Goal: Task Accomplishment & Management: Complete application form

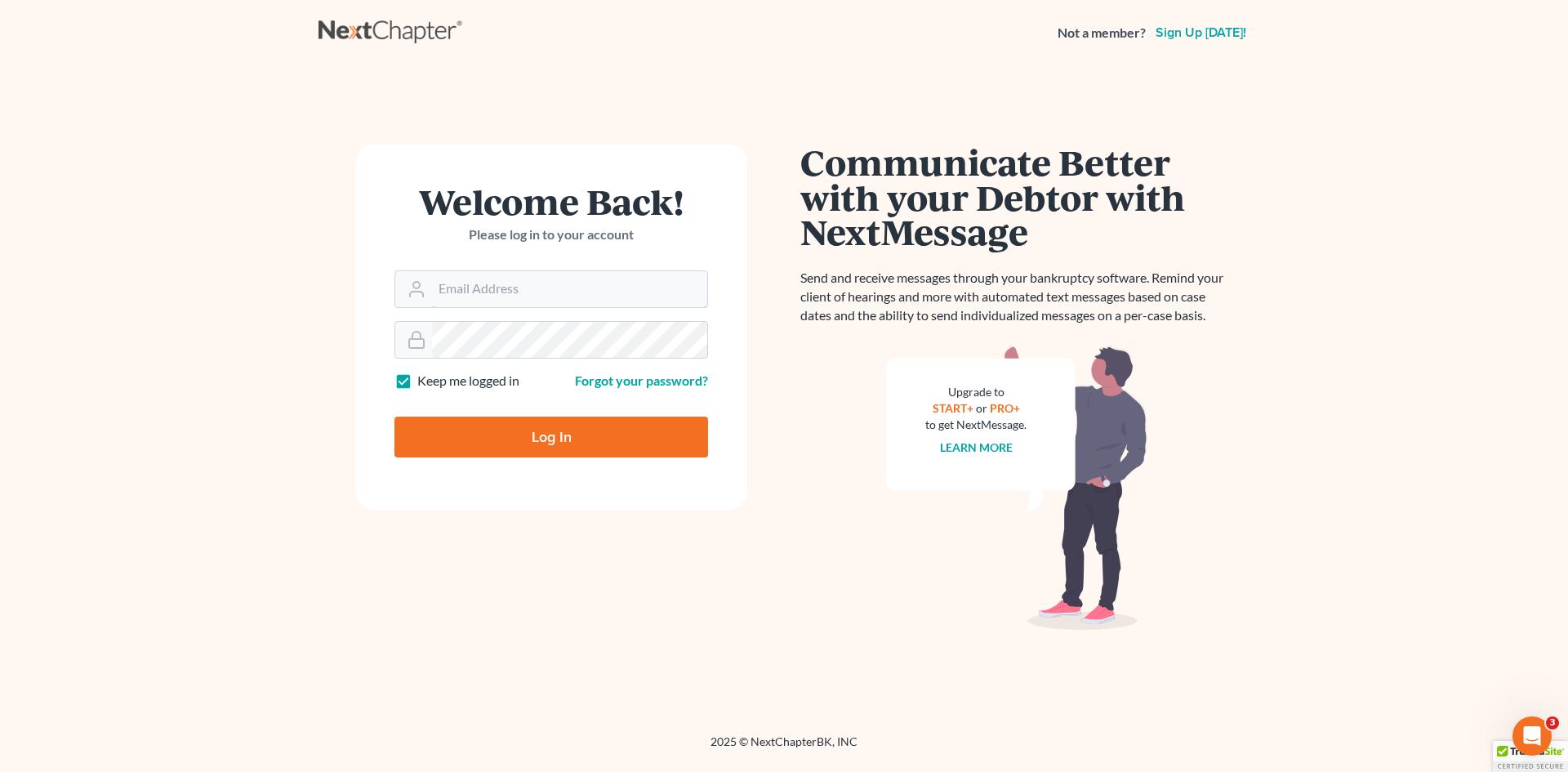
type input "[EMAIL_ADDRESS][DOMAIN_NAME]"
click at [526, 429] on input "Log In" at bounding box center [551, 436] width 314 height 41
type input "Thinking..."
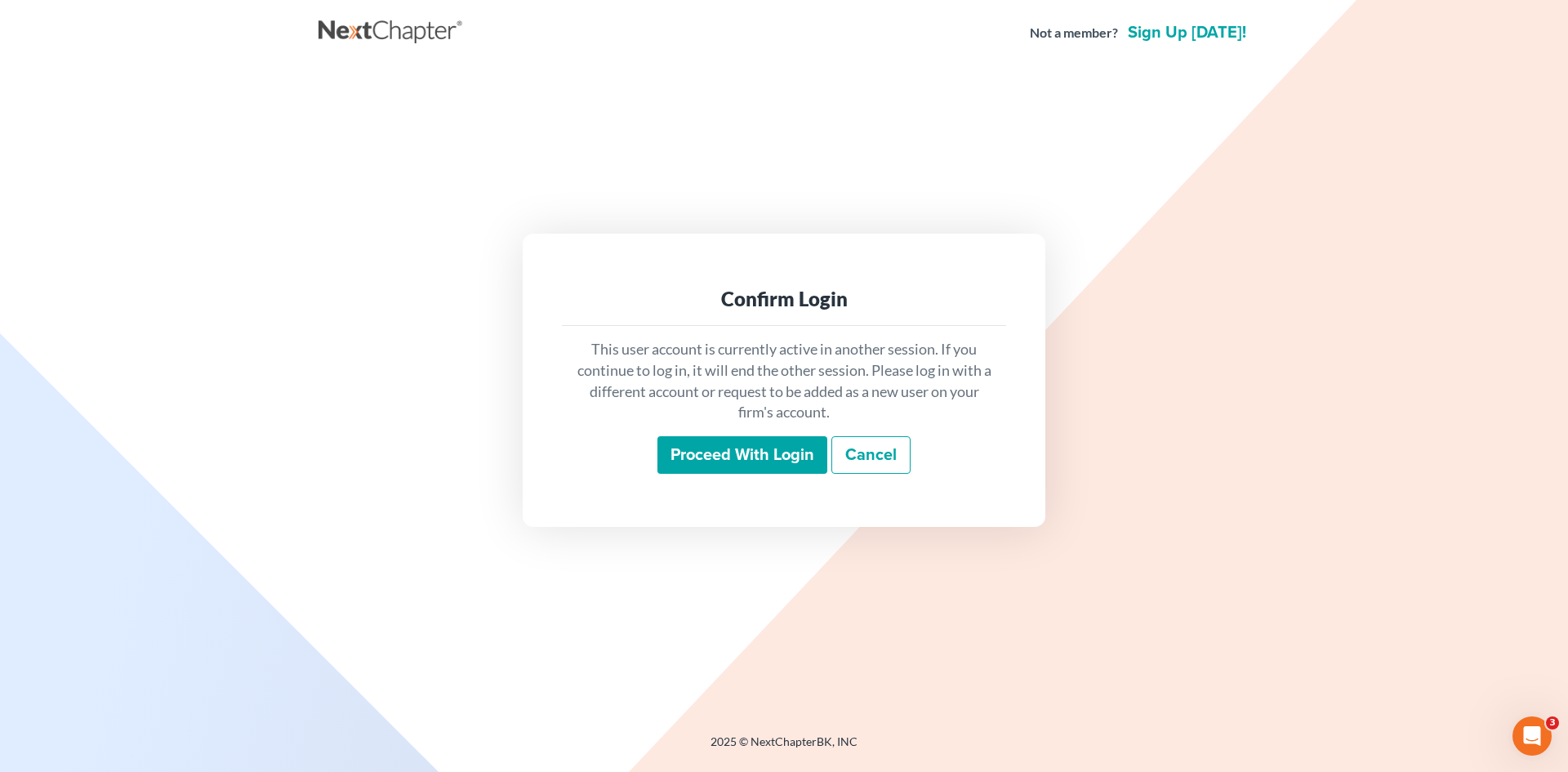
click at [755, 465] on input "Proceed with login" at bounding box center [742, 455] width 170 height 38
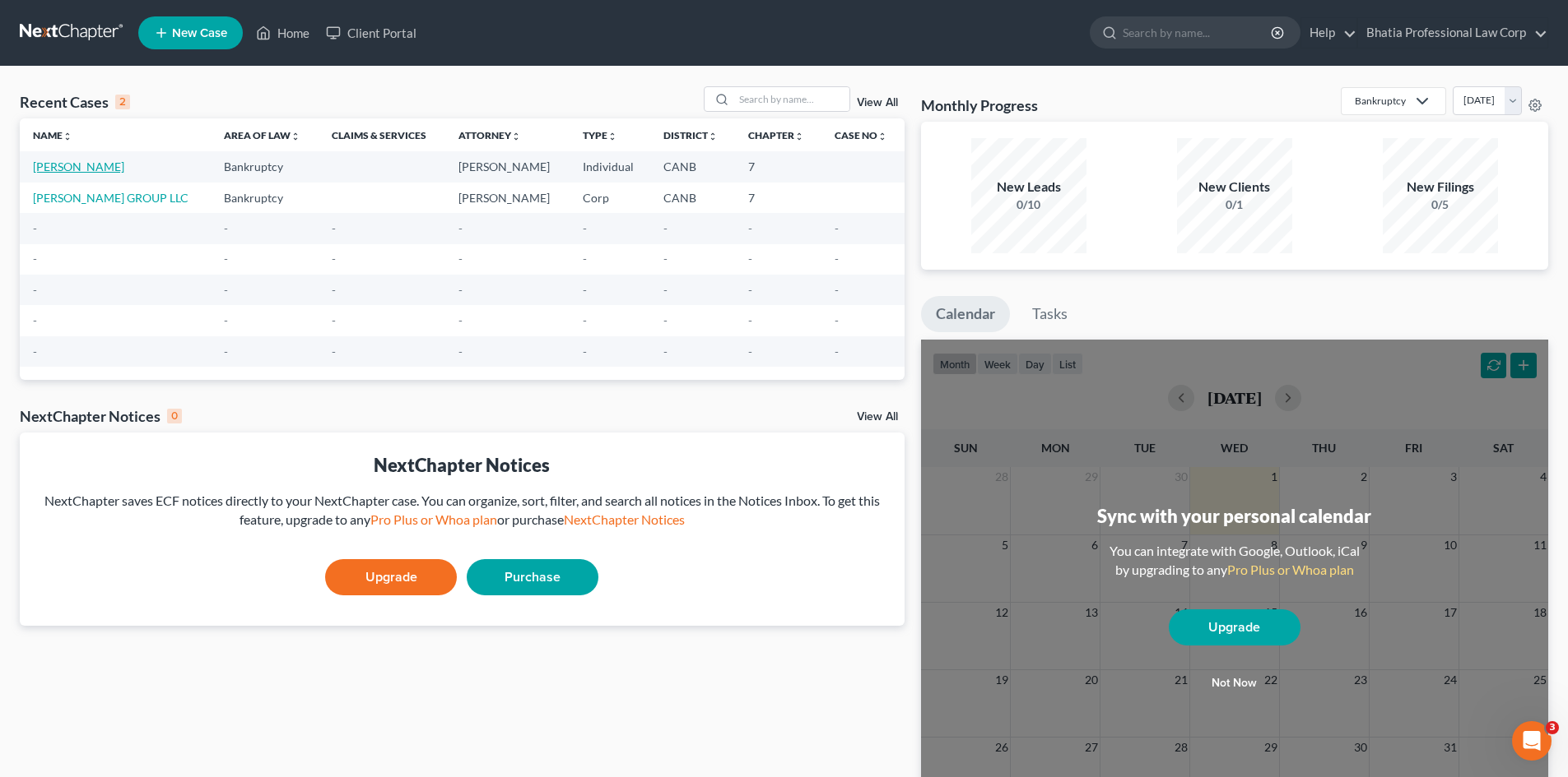
click at [72, 169] on link "Baskaran, Divakar" at bounding box center [78, 166] width 91 height 14
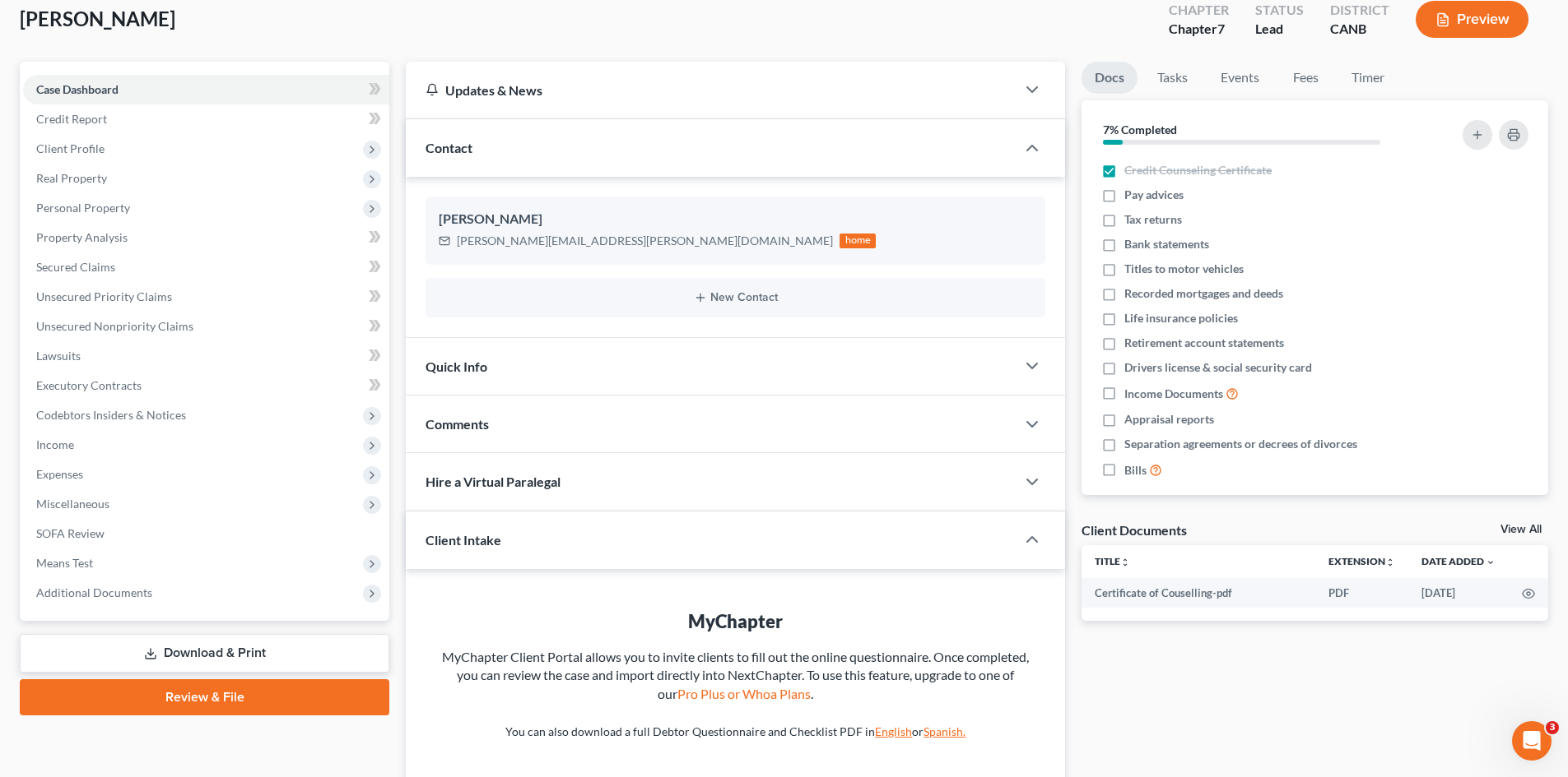
scroll to position [233, 0]
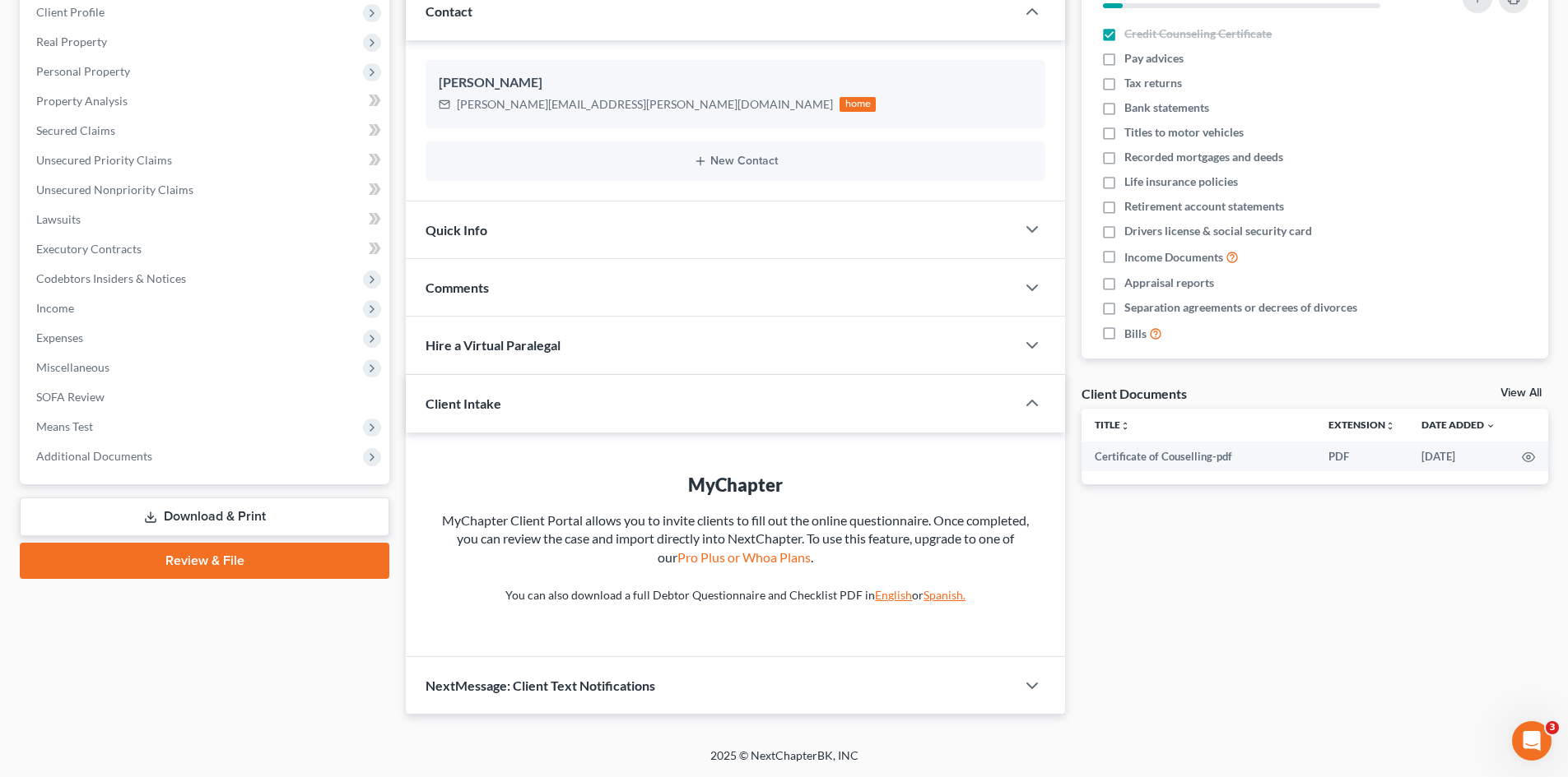
click at [221, 557] on link "Review & File" at bounding box center [205, 561] width 370 height 36
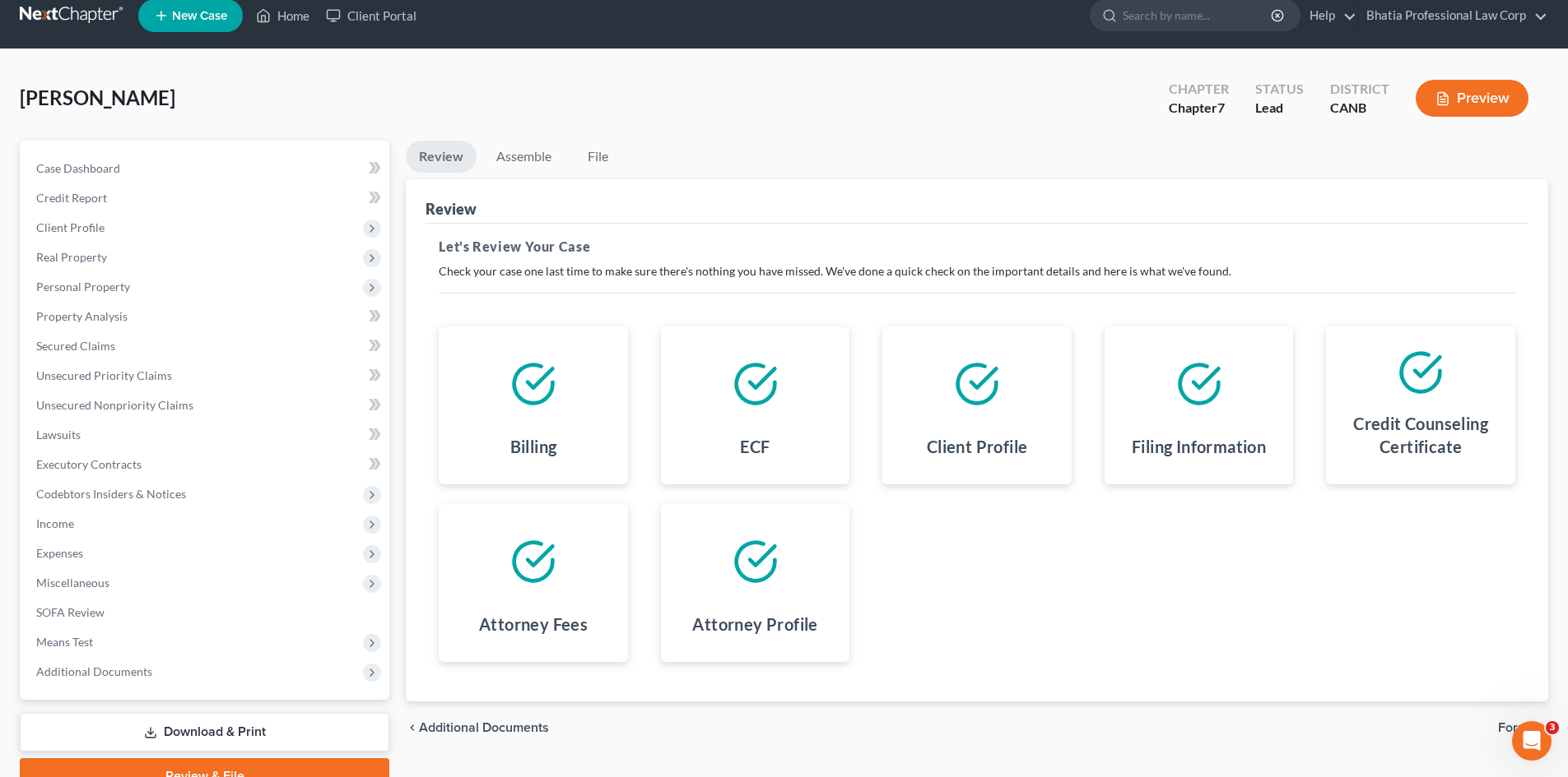
scroll to position [97, 0]
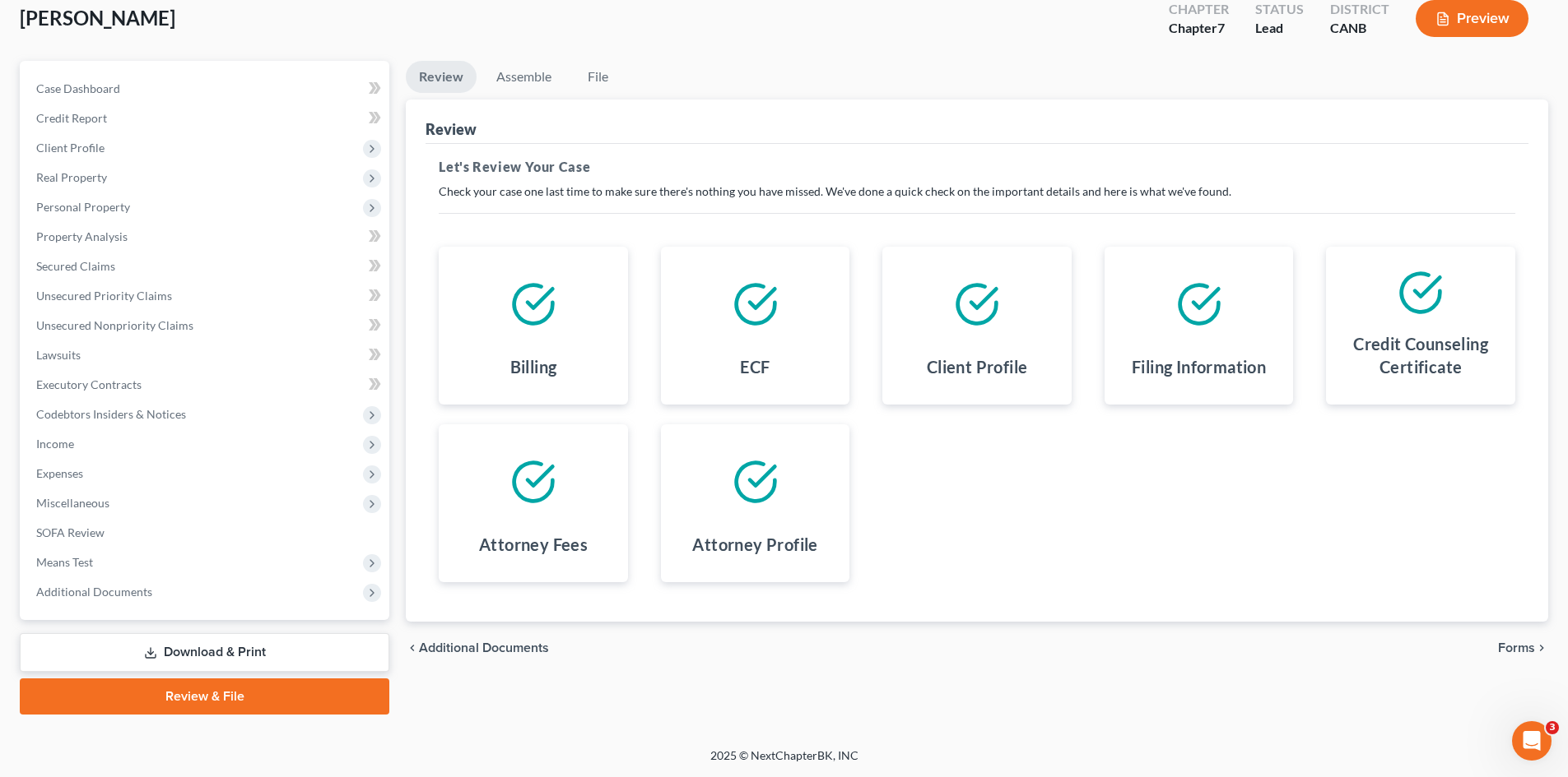
click at [234, 692] on link "Review & File" at bounding box center [205, 697] width 370 height 36
click at [1538, 735] on icon "Open Intercom Messenger" at bounding box center [1529, 739] width 27 height 27
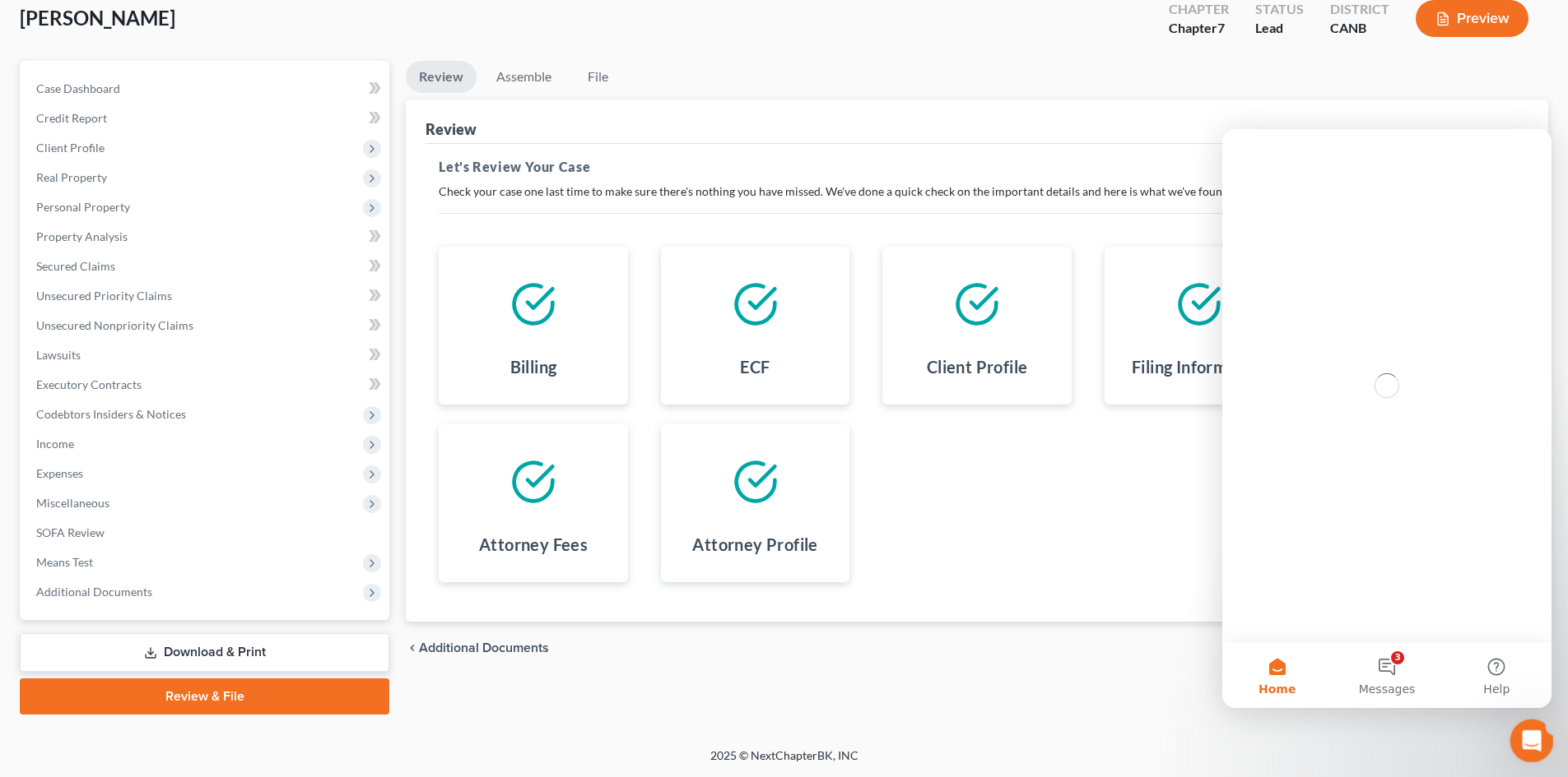
scroll to position [0, 0]
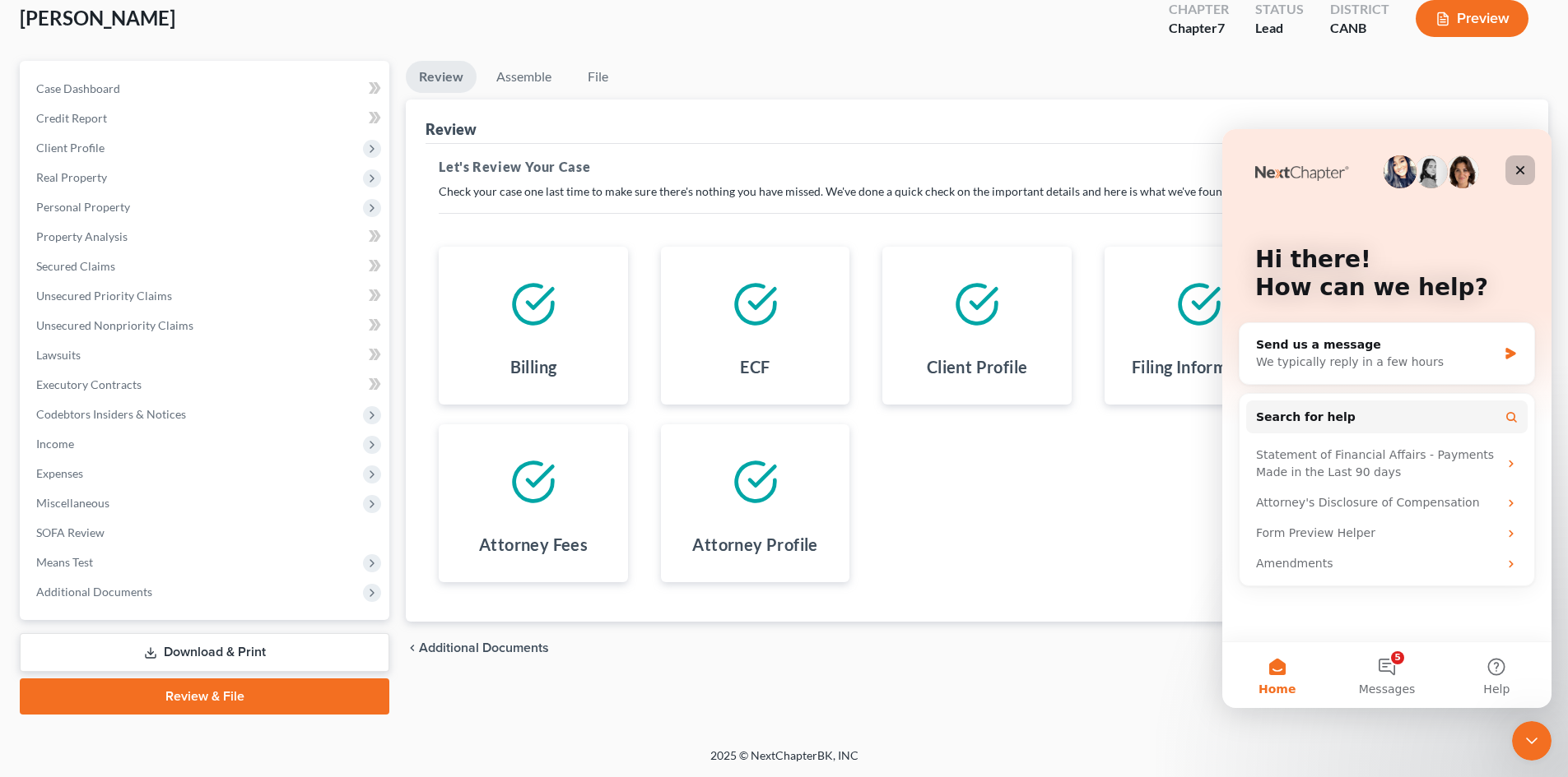
click at [1519, 167] on icon "Close" at bounding box center [1520, 170] width 13 height 13
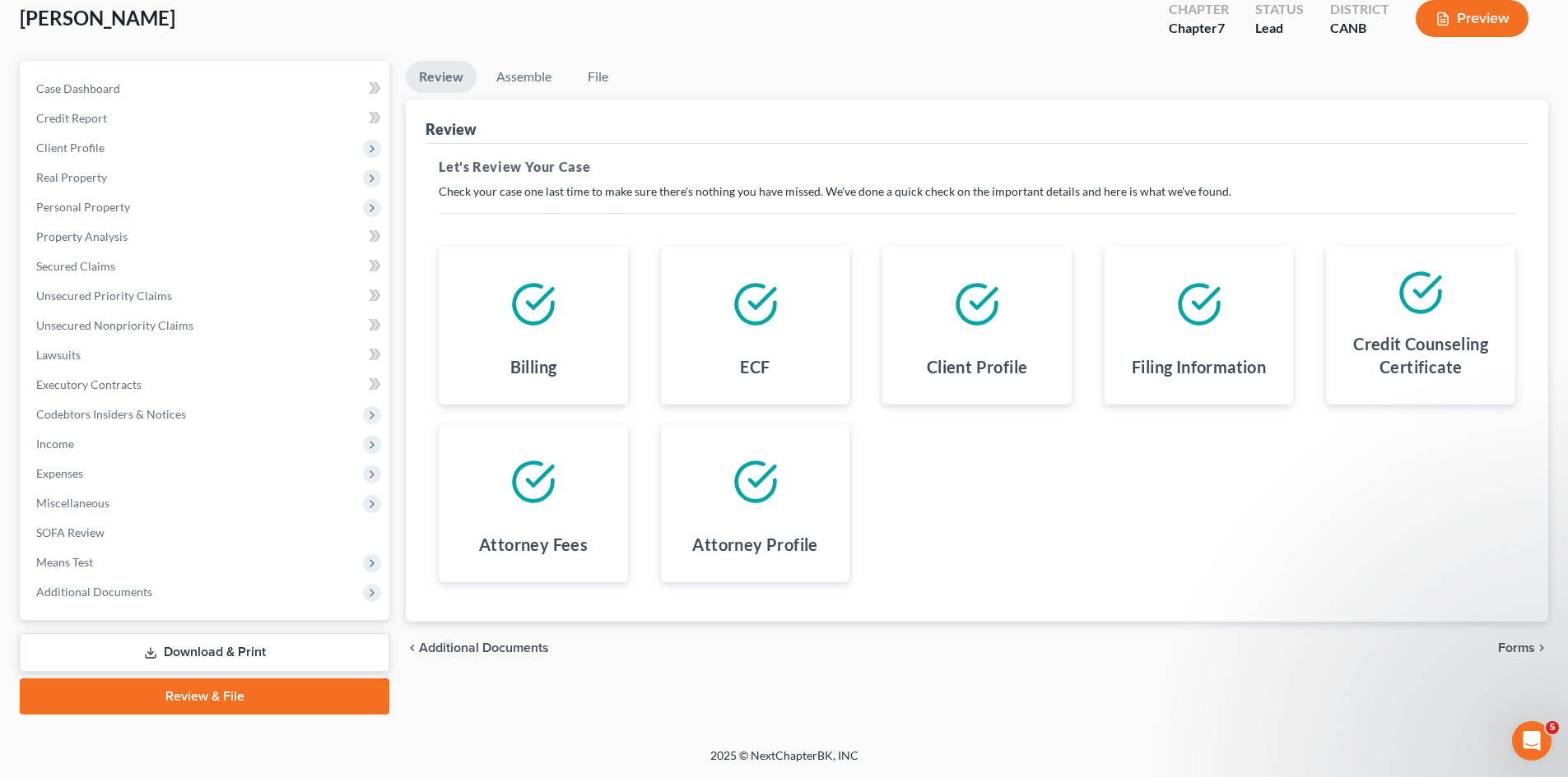
drag, startPoint x: 217, startPoint y: 695, endPoint x: 358, endPoint y: 682, distance: 141.6
click at [219, 695] on link "Review & File" at bounding box center [205, 697] width 370 height 36
click at [528, 69] on link "Assemble" at bounding box center [524, 78] width 81 height 33
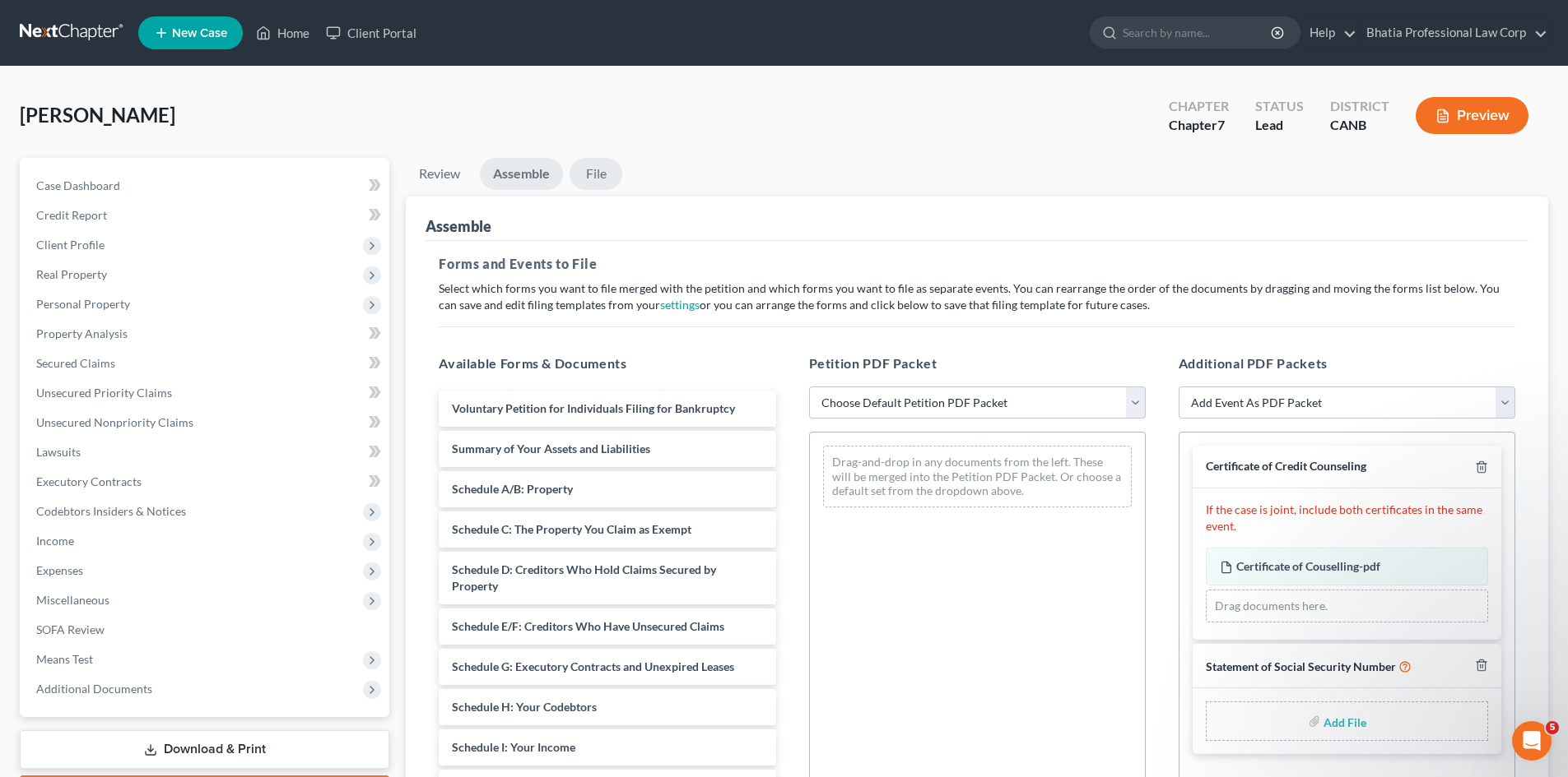
click at [605, 165] on link "File" at bounding box center [595, 174] width 53 height 33
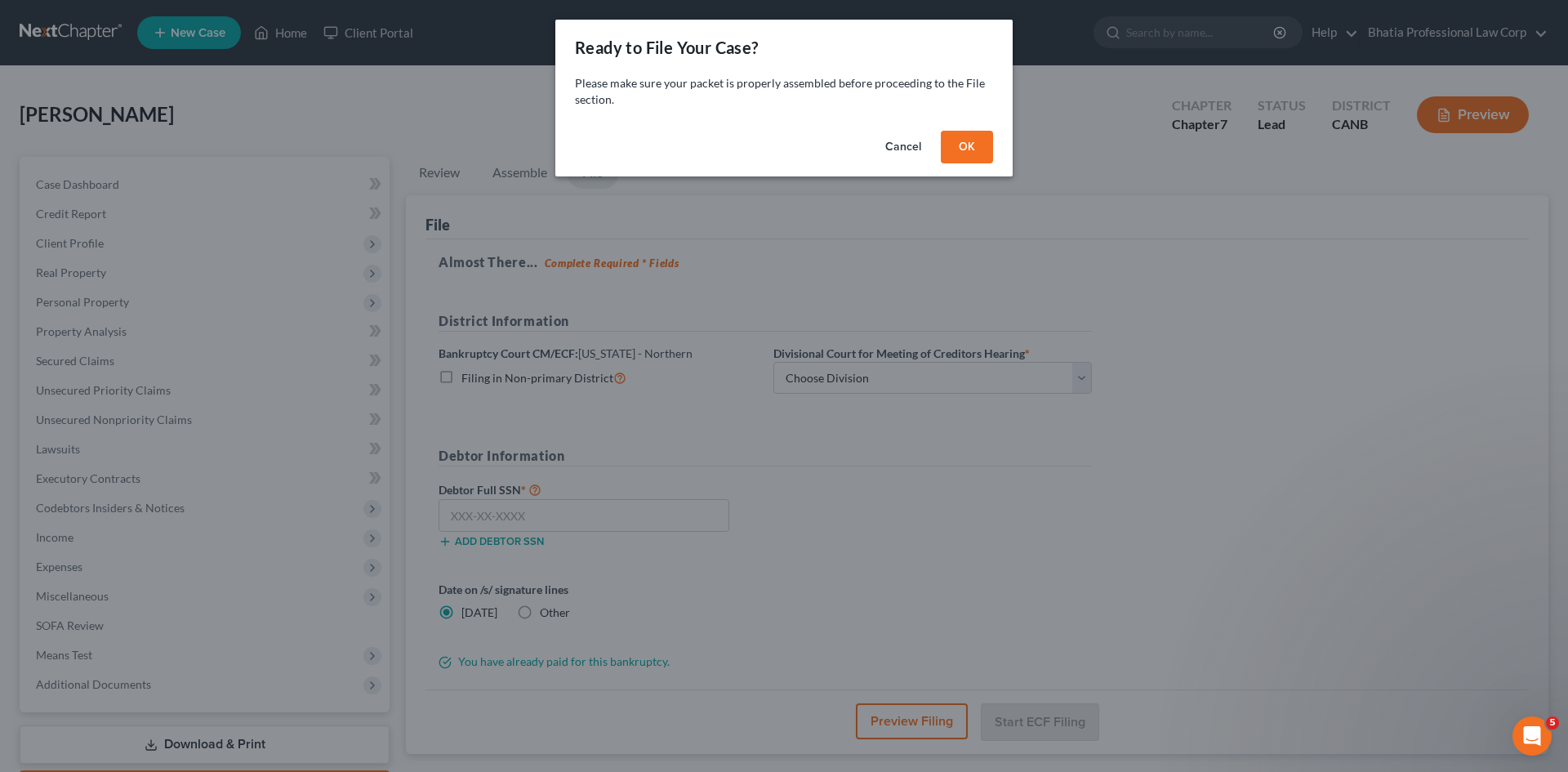
drag, startPoint x: 958, startPoint y: 143, endPoint x: 986, endPoint y: 159, distance: 32.2
click at [959, 143] on button "OK" at bounding box center [966, 147] width 52 height 32
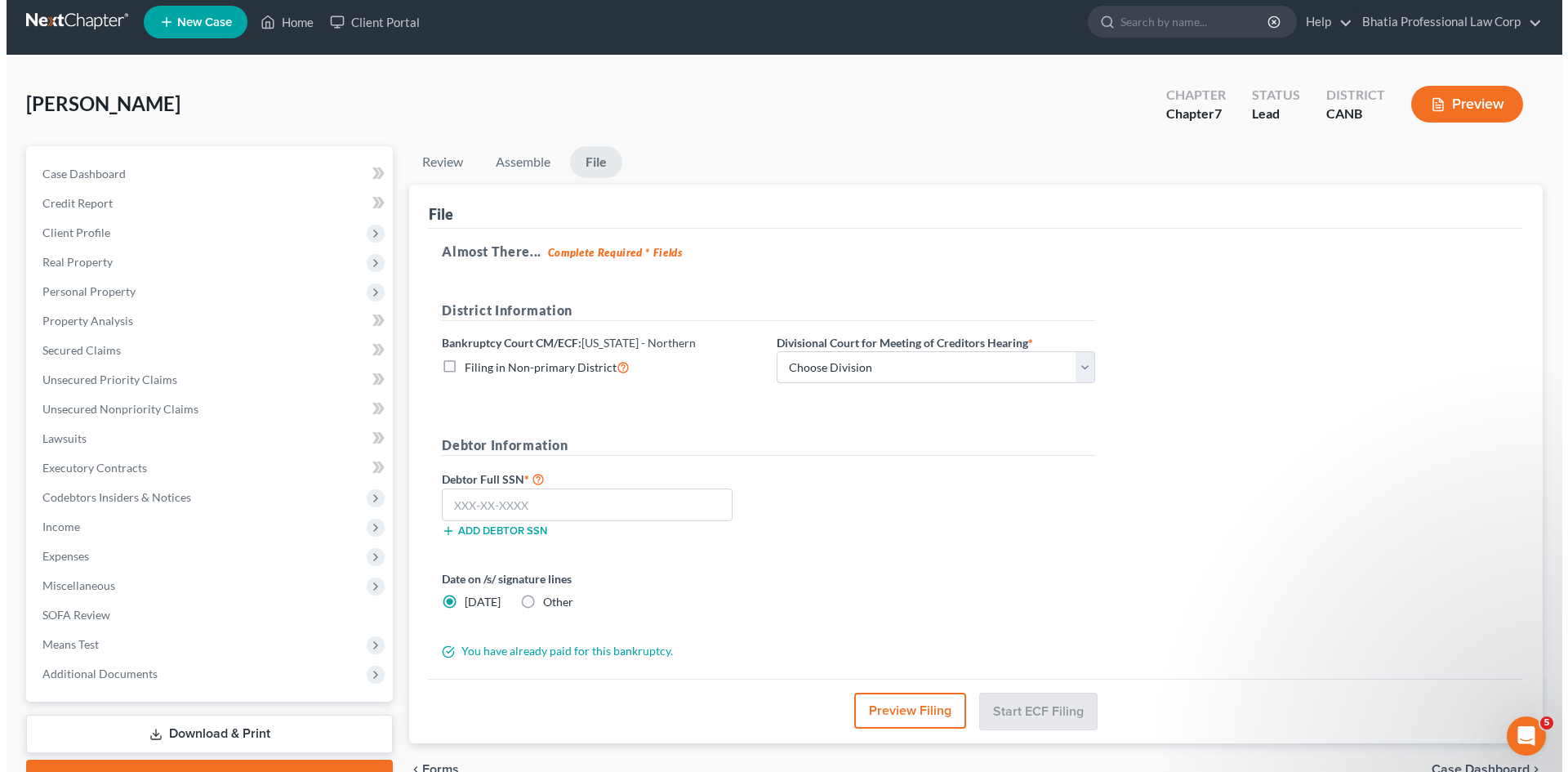
scroll to position [96, 0]
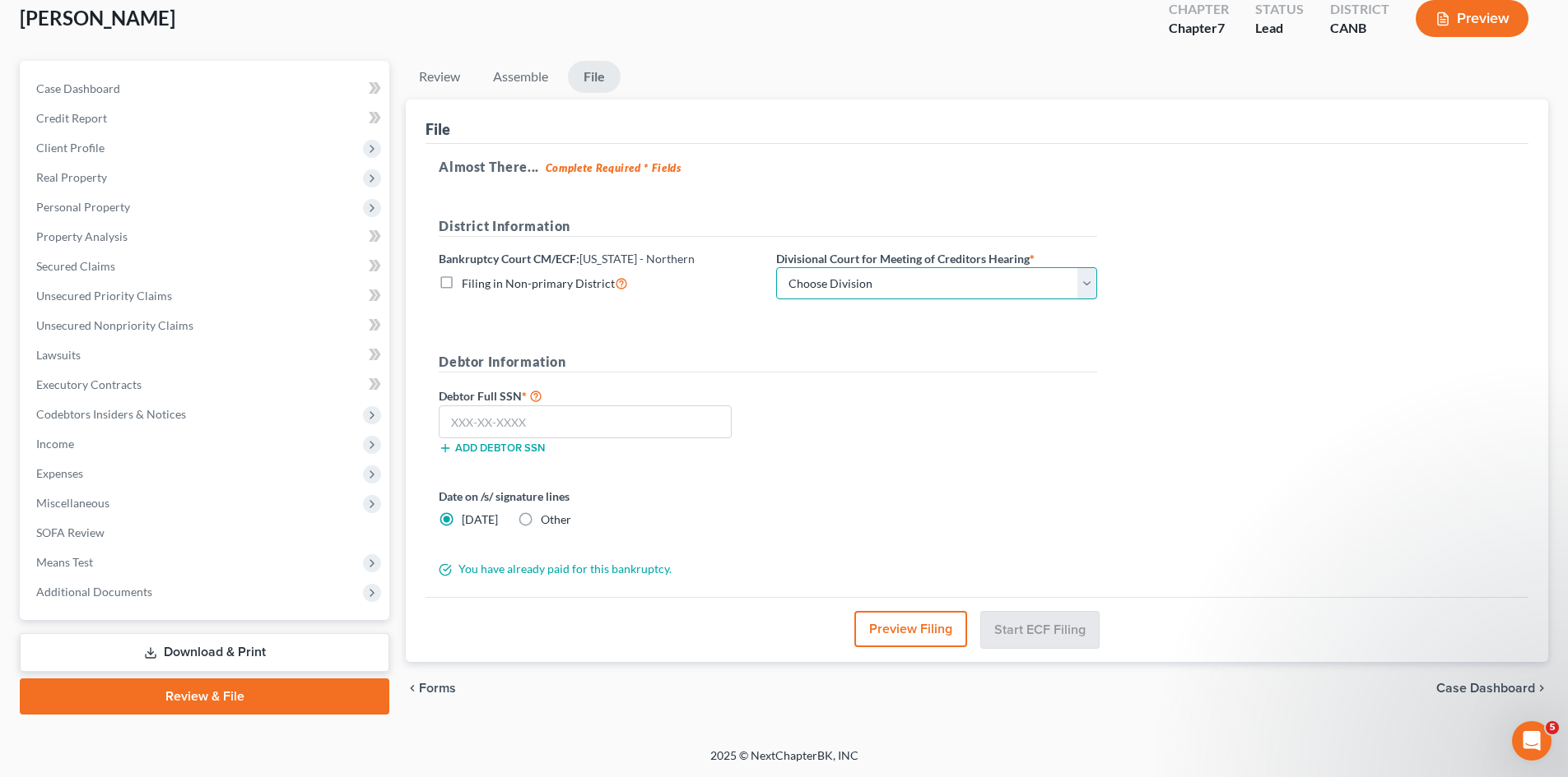
click at [1091, 283] on select "Choose Division Oakland San Francisco San Jose Santa Rosa" at bounding box center [936, 283] width 321 height 33
select select "1"
click at [776, 267] on select "Choose Division Oakland San Francisco San Jose Santa Rosa" at bounding box center [936, 283] width 321 height 33
click at [518, 417] on input "text" at bounding box center [585, 422] width 293 height 33
click at [468, 414] on input "text" at bounding box center [585, 422] width 293 height 33
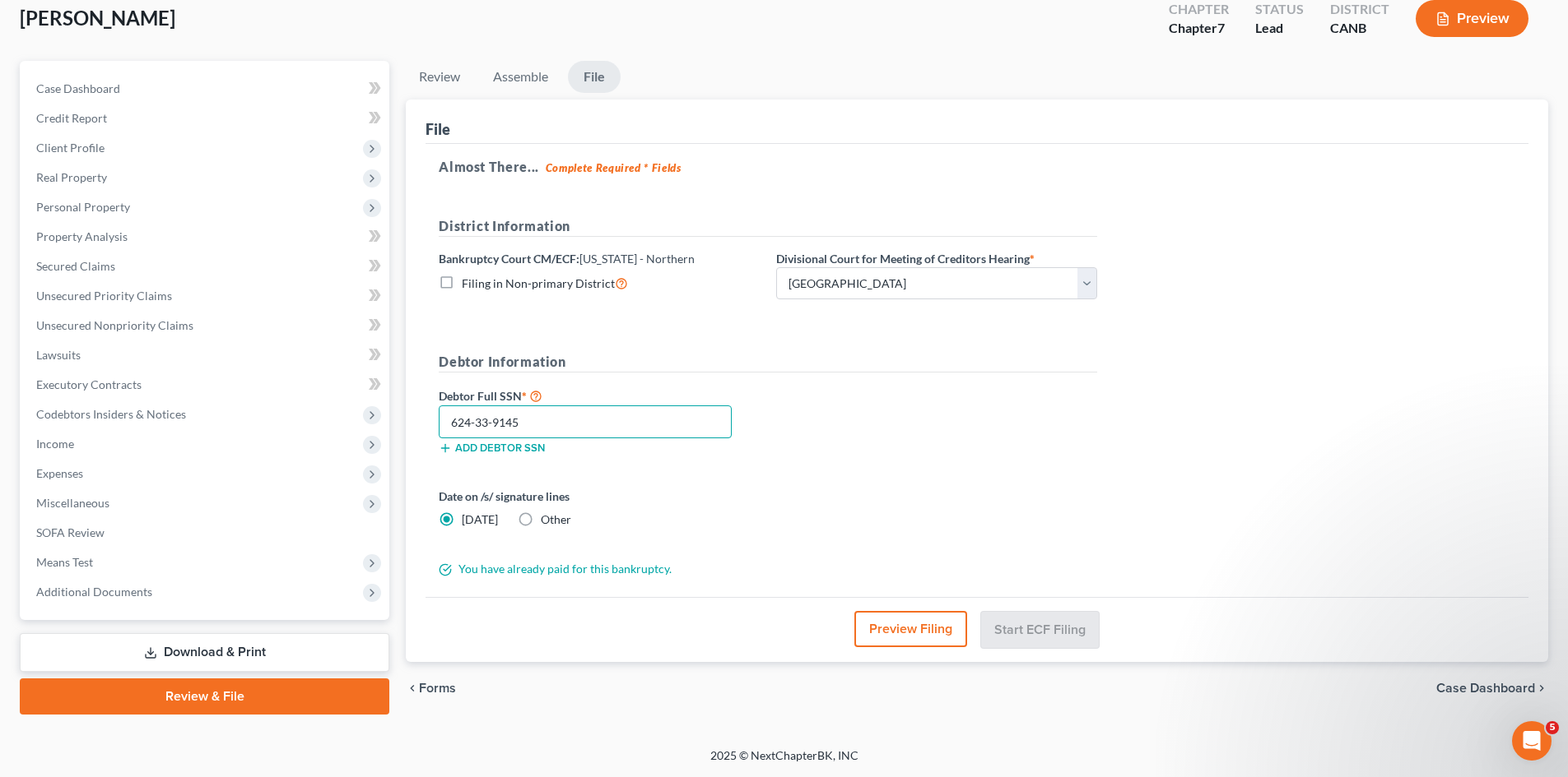
type input "624-33-9145"
click at [911, 554] on form "District Information Bankruptcy Court CM/ECF: California - Northern Filing in N…" at bounding box center [768, 397] width 659 height 362
click at [651, 489] on label "Date on /s/ signature lines" at bounding box center [598, 497] width 321 height 17
click at [807, 539] on div "Date on /s/ signature lines Today Other" at bounding box center [768, 515] width 675 height 54
click at [782, 510] on div "Date on /s/ signature lines Today Other" at bounding box center [768, 515] width 675 height 54
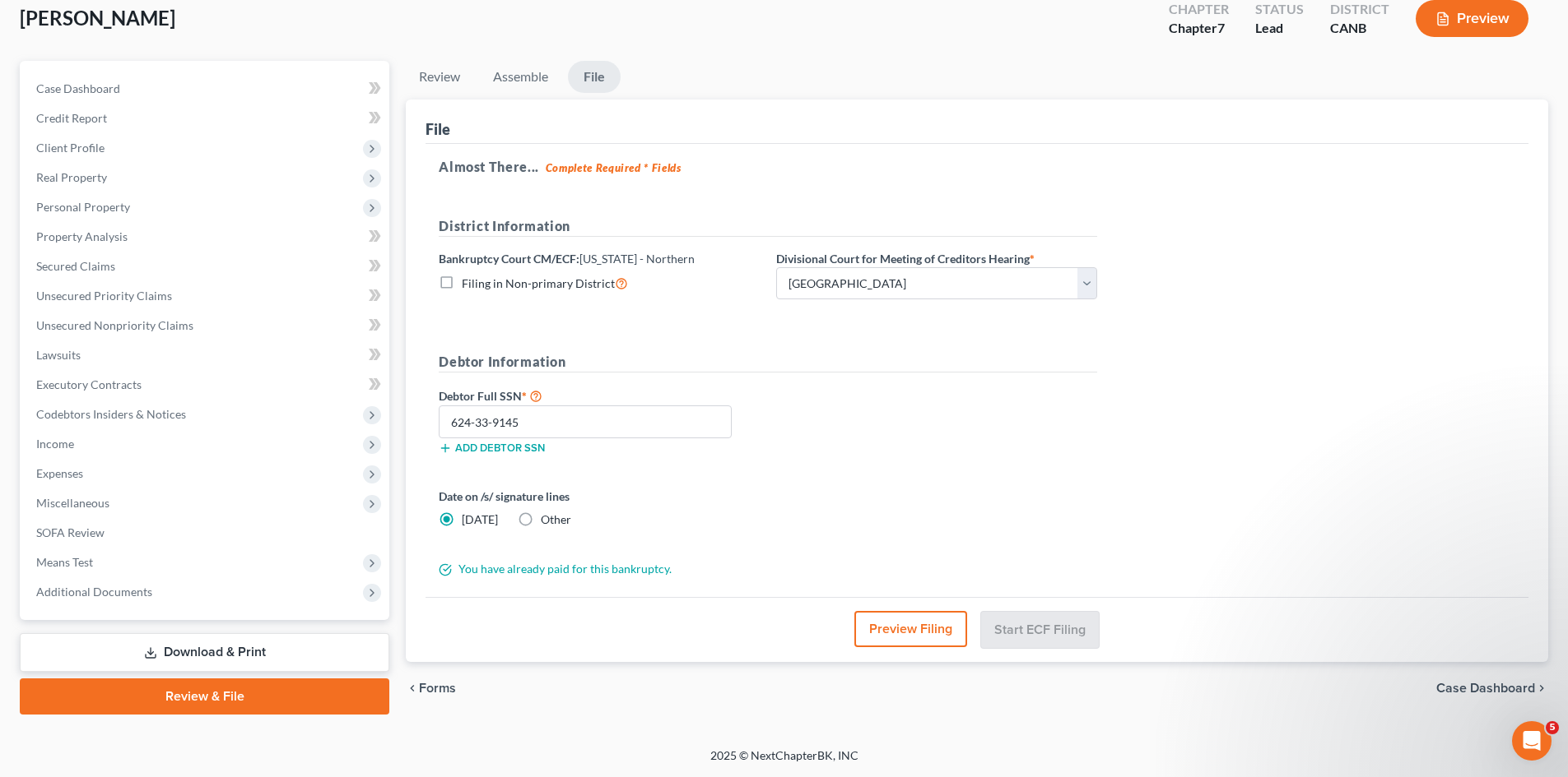
click at [591, 566] on div "You have already paid for this bankruptcy." at bounding box center [768, 568] width 675 height 16
click at [928, 630] on button "Preview Filing" at bounding box center [910, 630] width 113 height 36
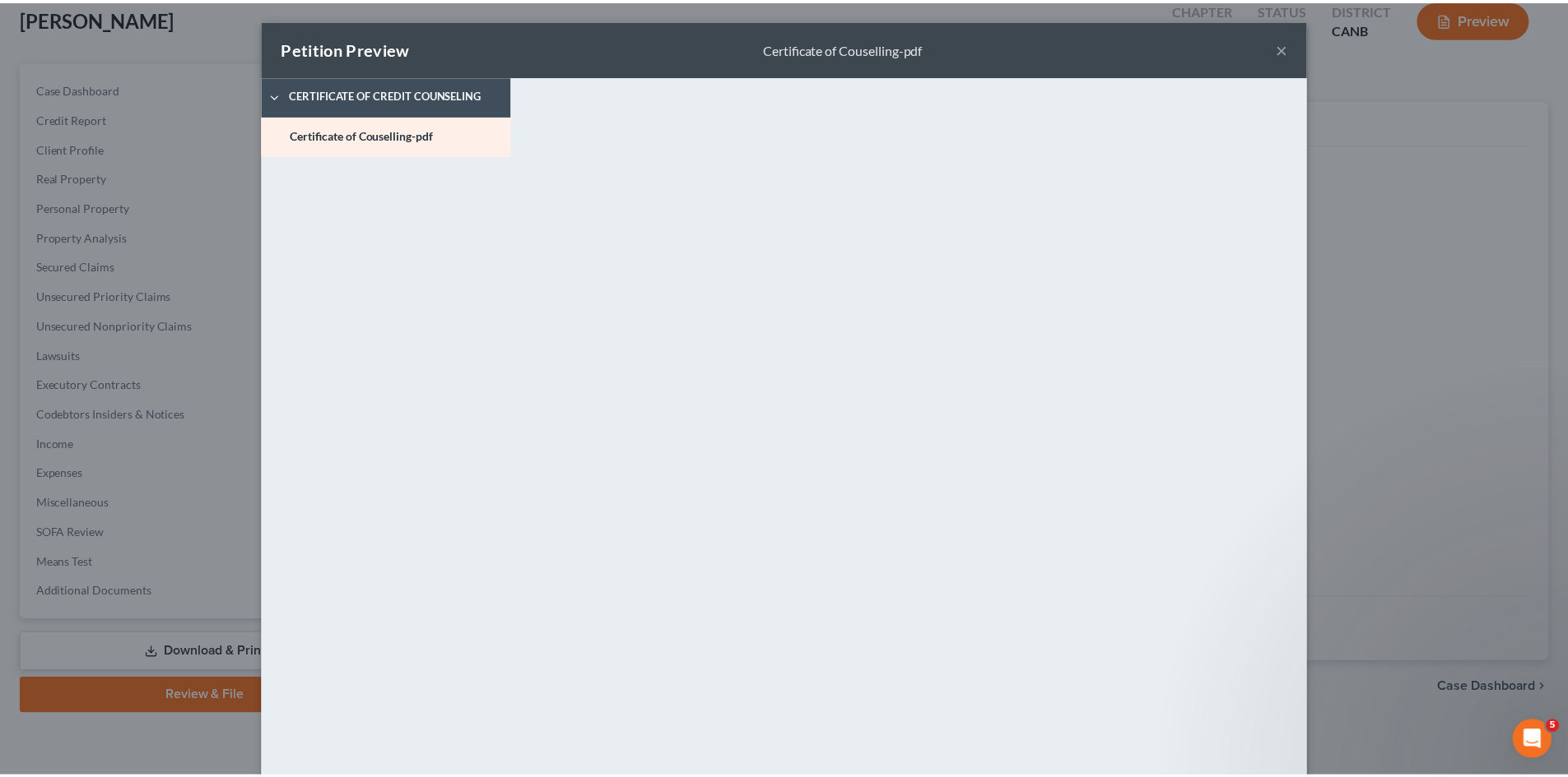
scroll to position [59, 0]
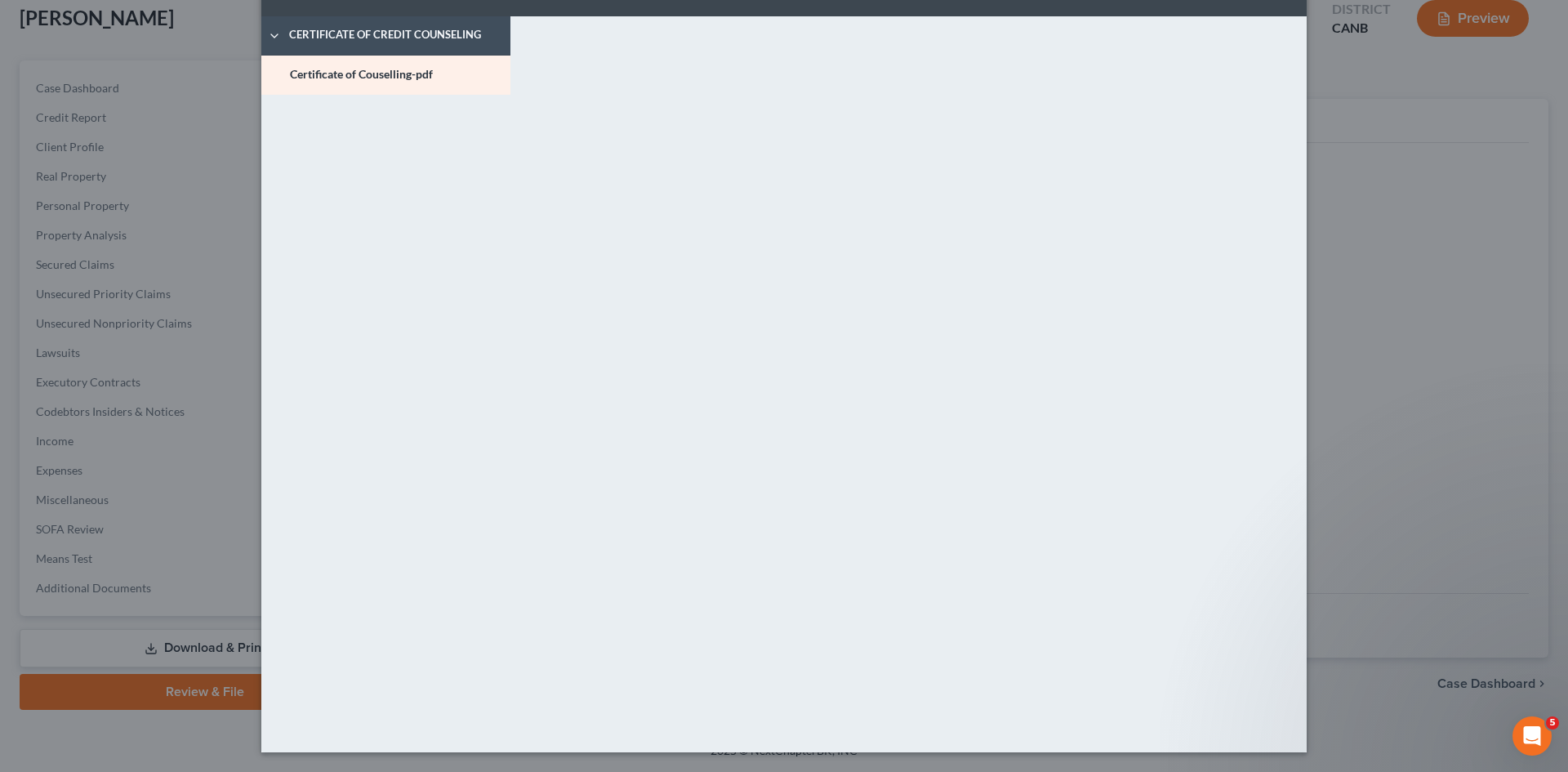
click at [1367, 107] on div "Petition Preview Certificate of Couselling-pdf × Certificate of Credit Counseli…" at bounding box center [784, 386] width 1568 height 772
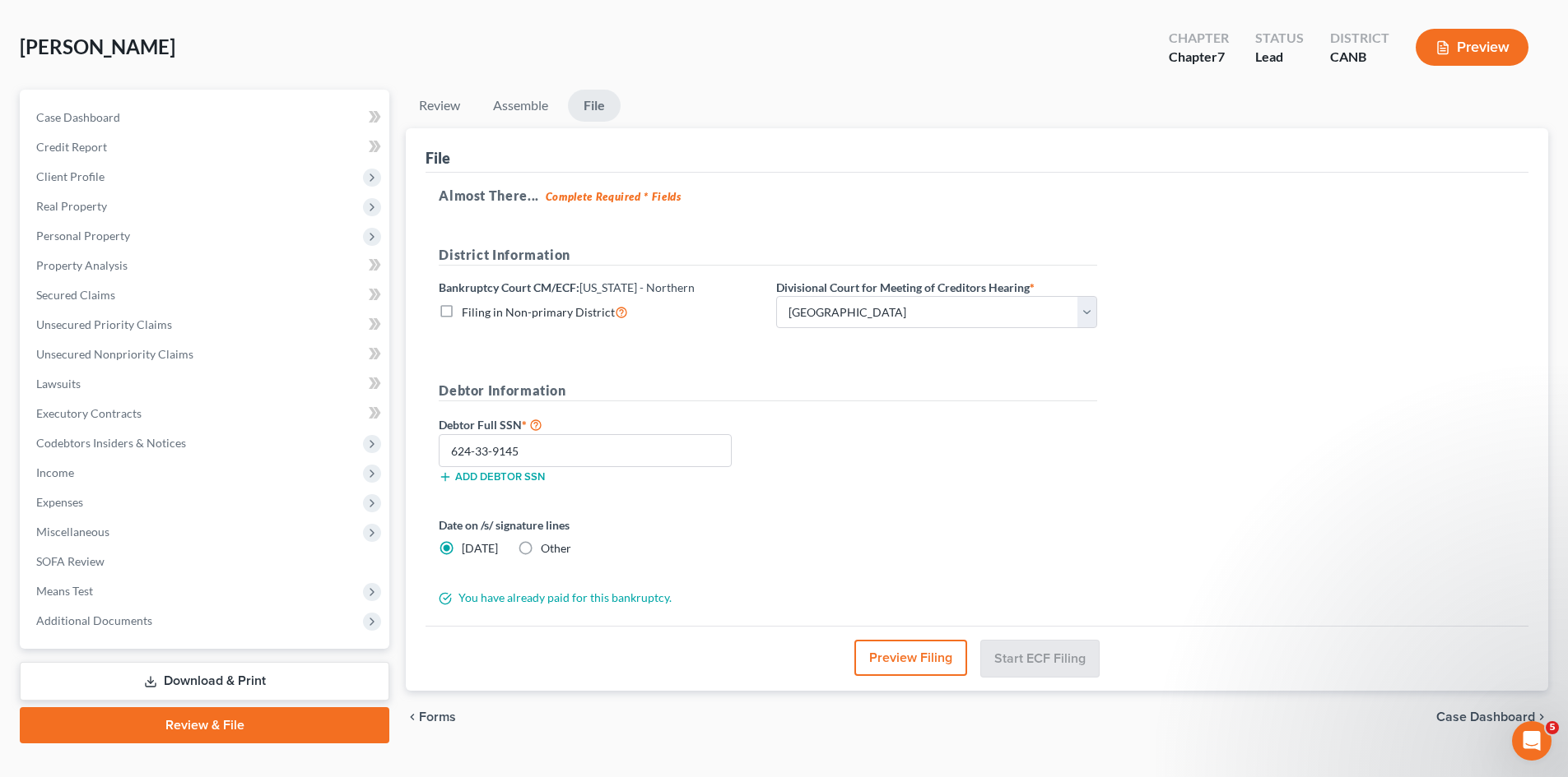
scroll to position [97, 0]
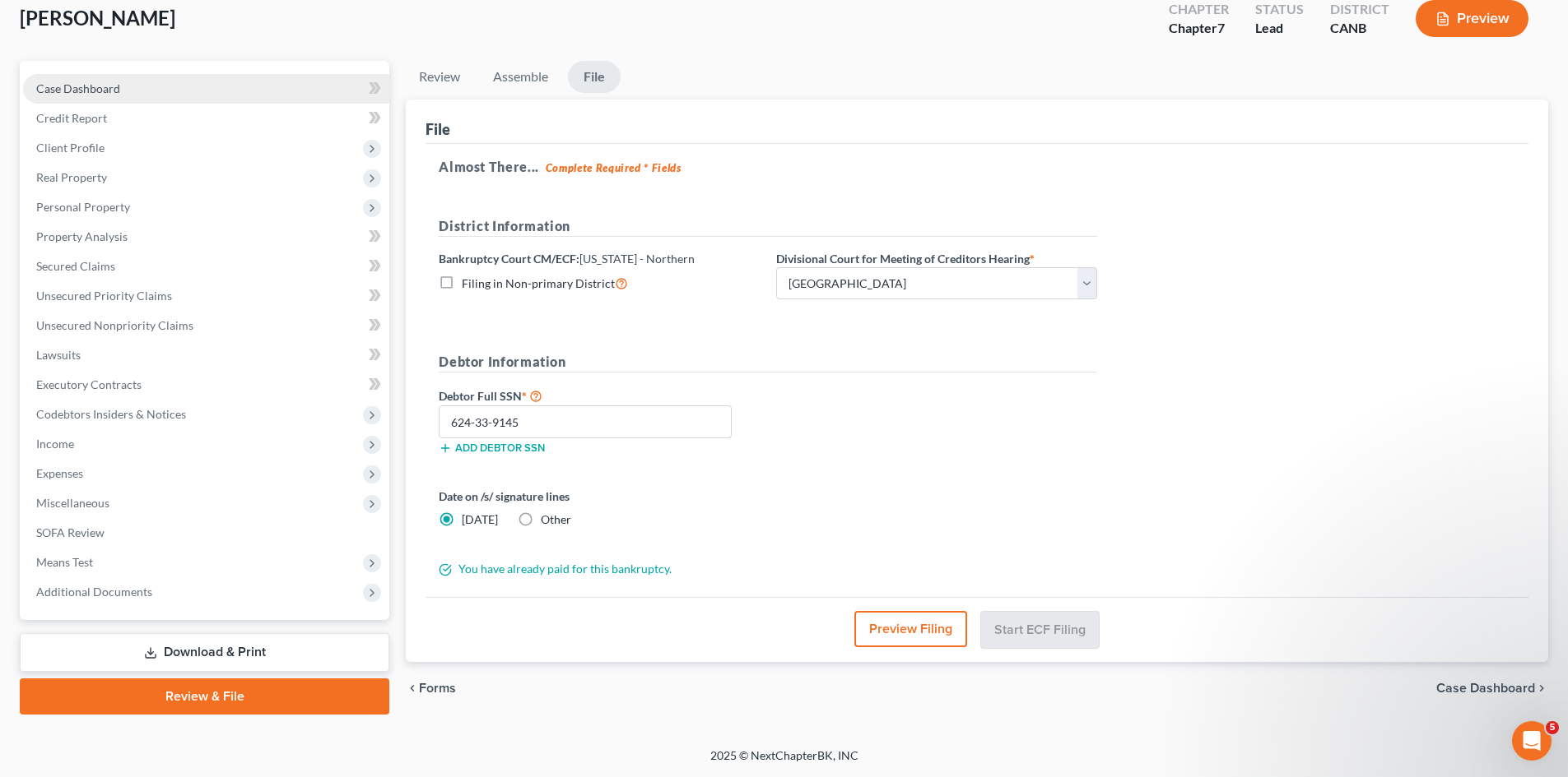
click at [104, 82] on span "Case Dashboard" at bounding box center [78, 88] width 84 height 14
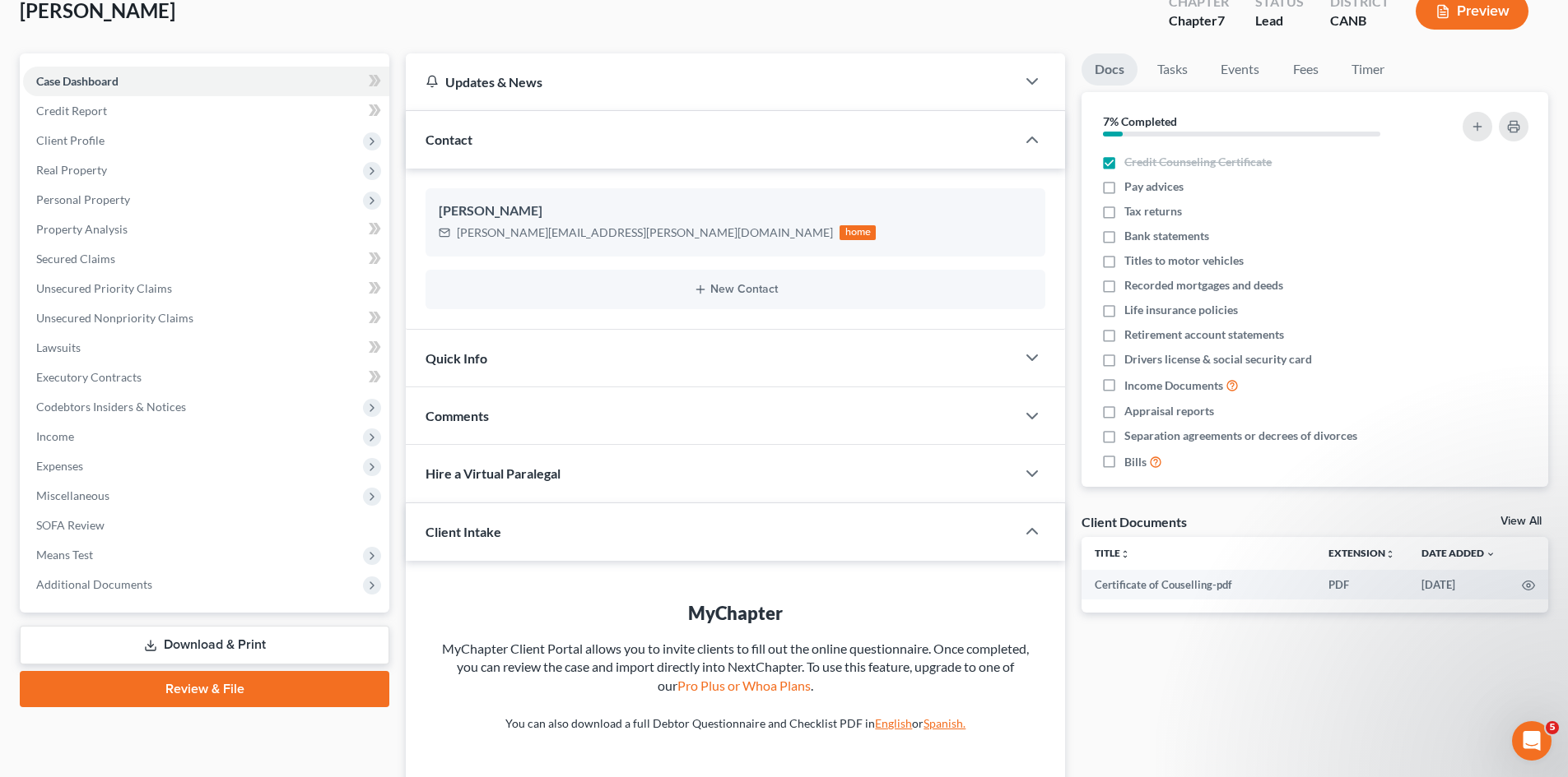
scroll to position [233, 0]
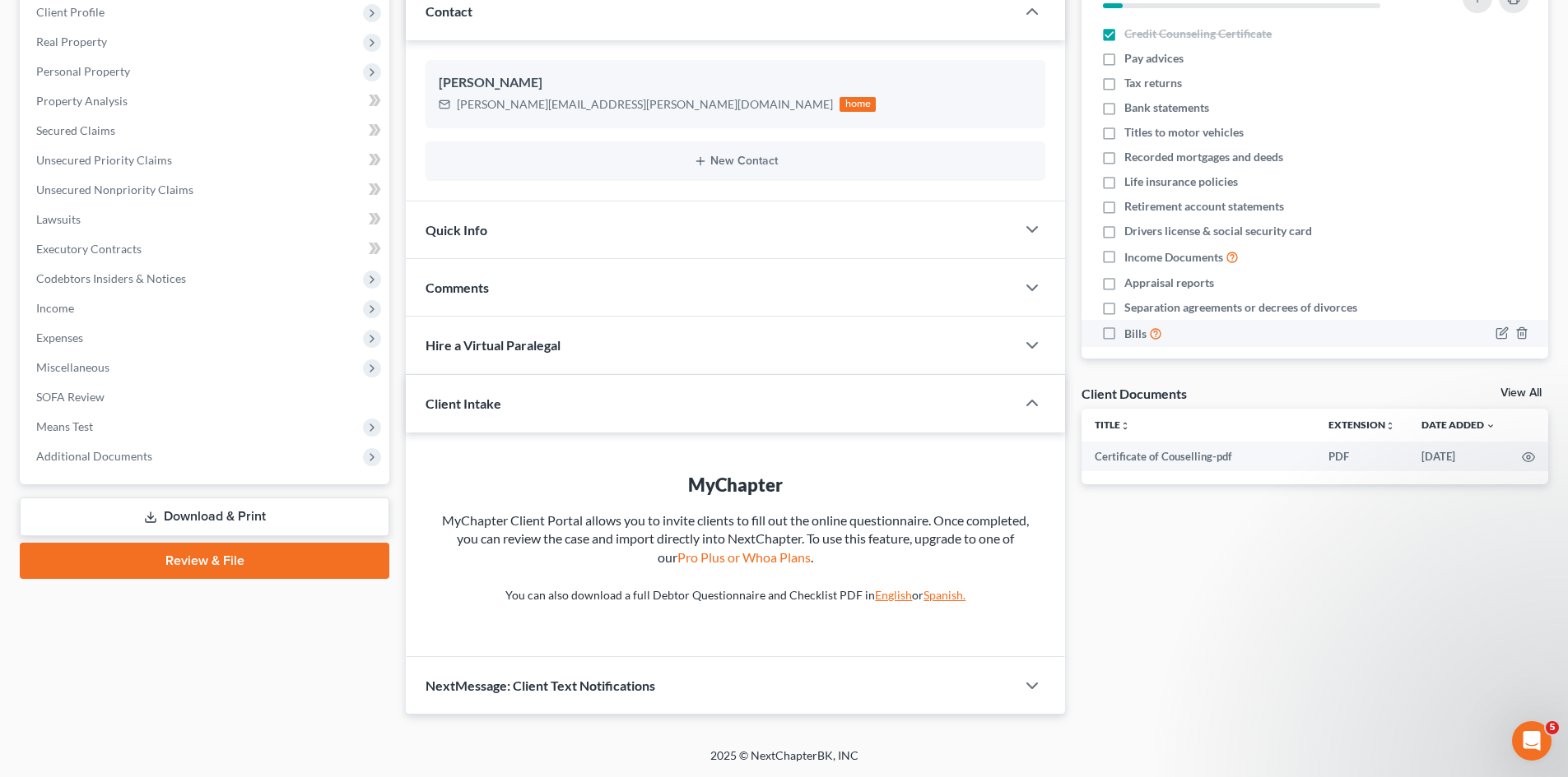
click at [1124, 333] on label "Bills" at bounding box center [1143, 334] width 38 height 19
click at [1131, 333] on input "Bills" at bounding box center [1135, 329] width 11 height 11
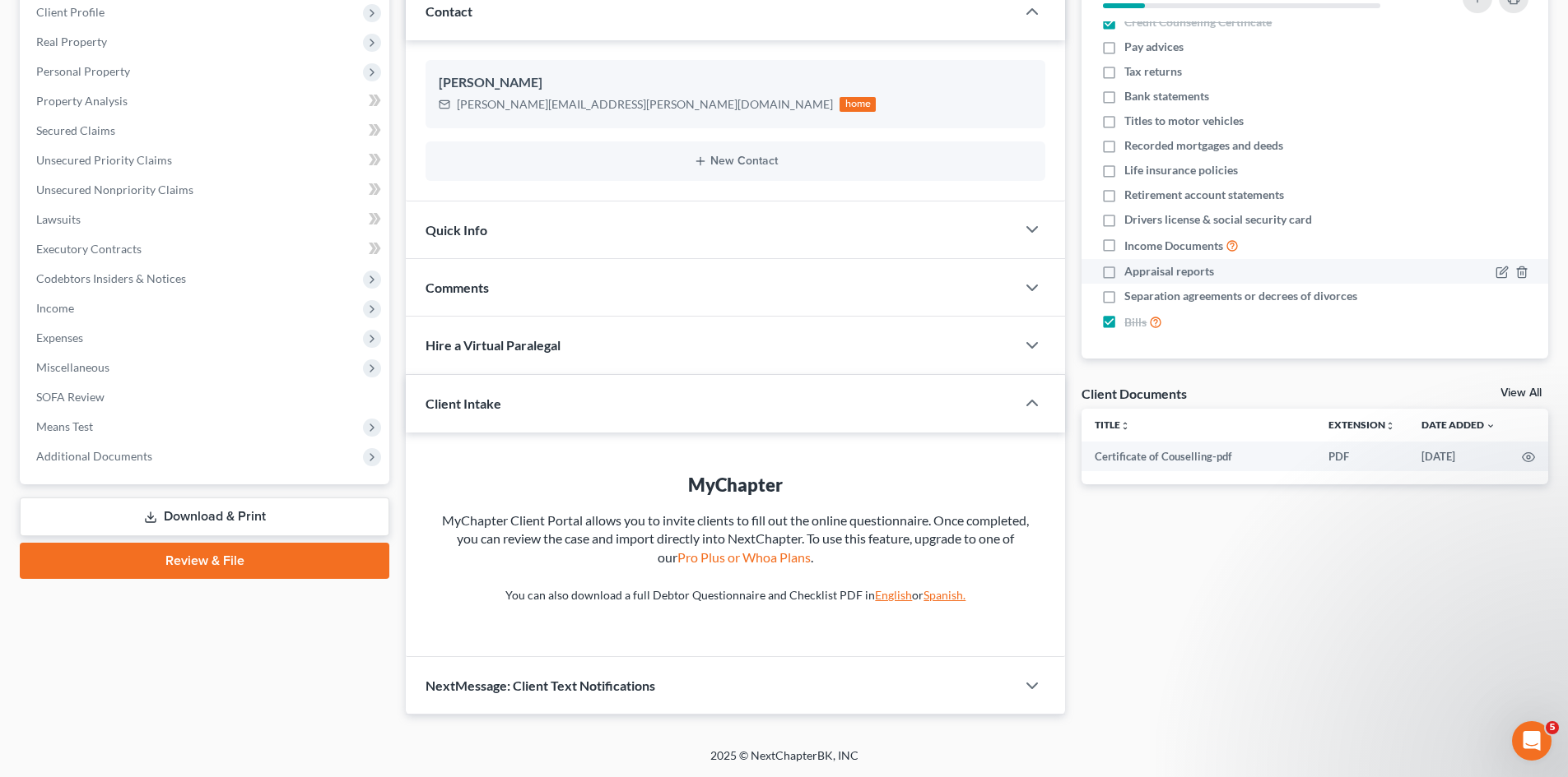
scroll to position [14, 0]
click at [1495, 290] on icon "button" at bounding box center [1502, 294] width 13 height 13
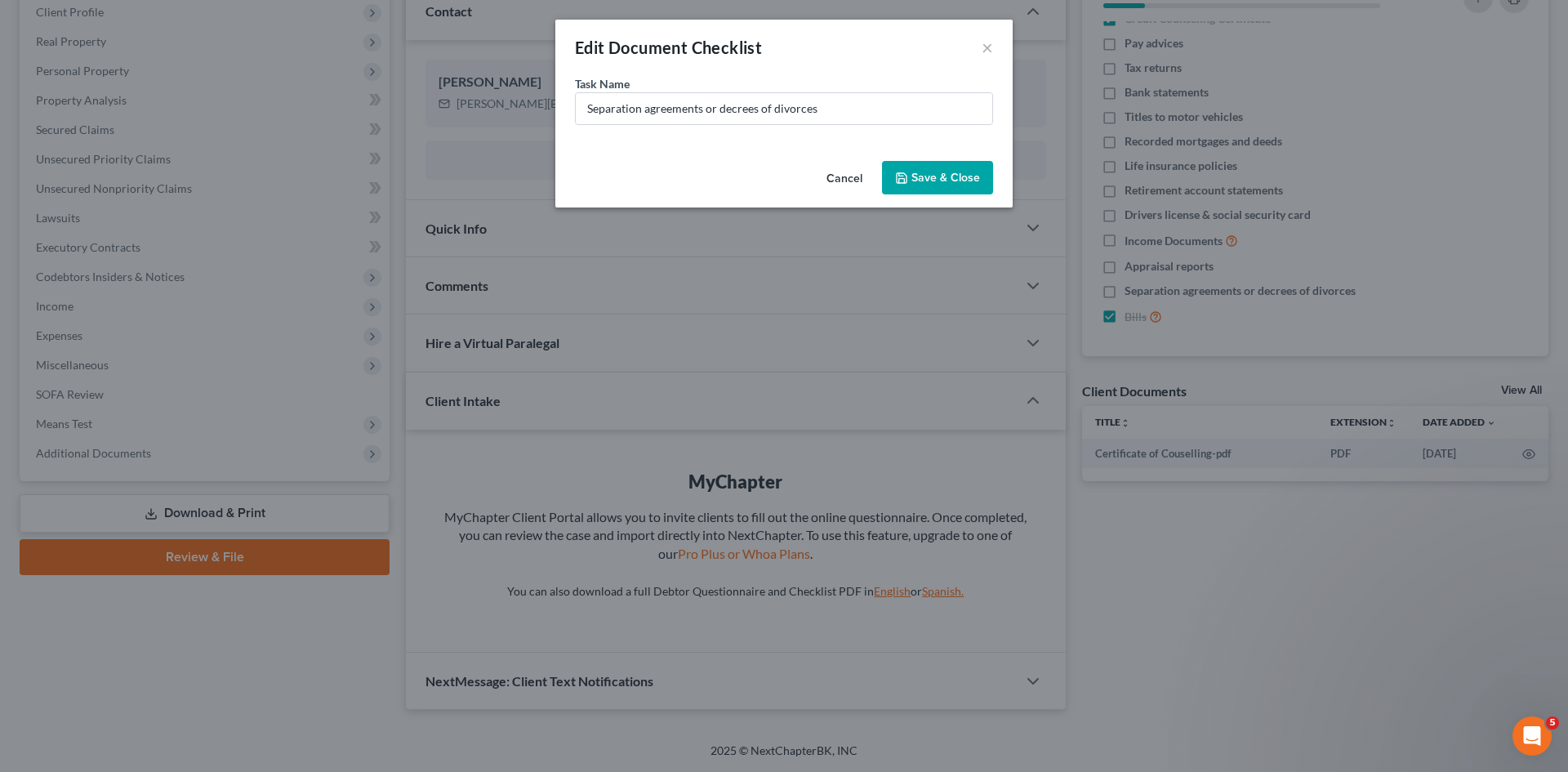
click at [849, 170] on button "Cancel" at bounding box center [844, 179] width 62 height 32
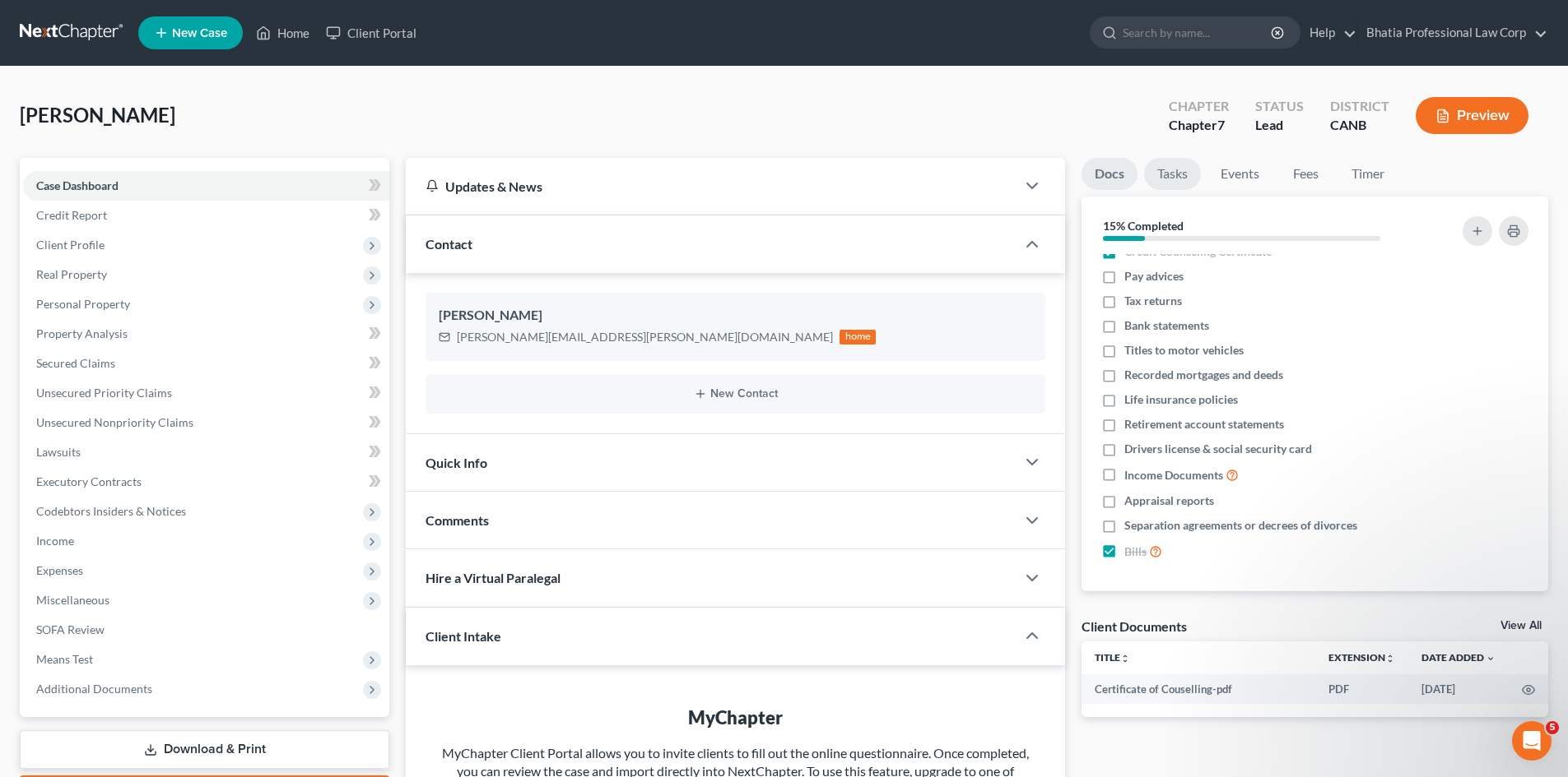
click at [1180, 167] on link "Tasks" at bounding box center [1172, 174] width 56 height 33
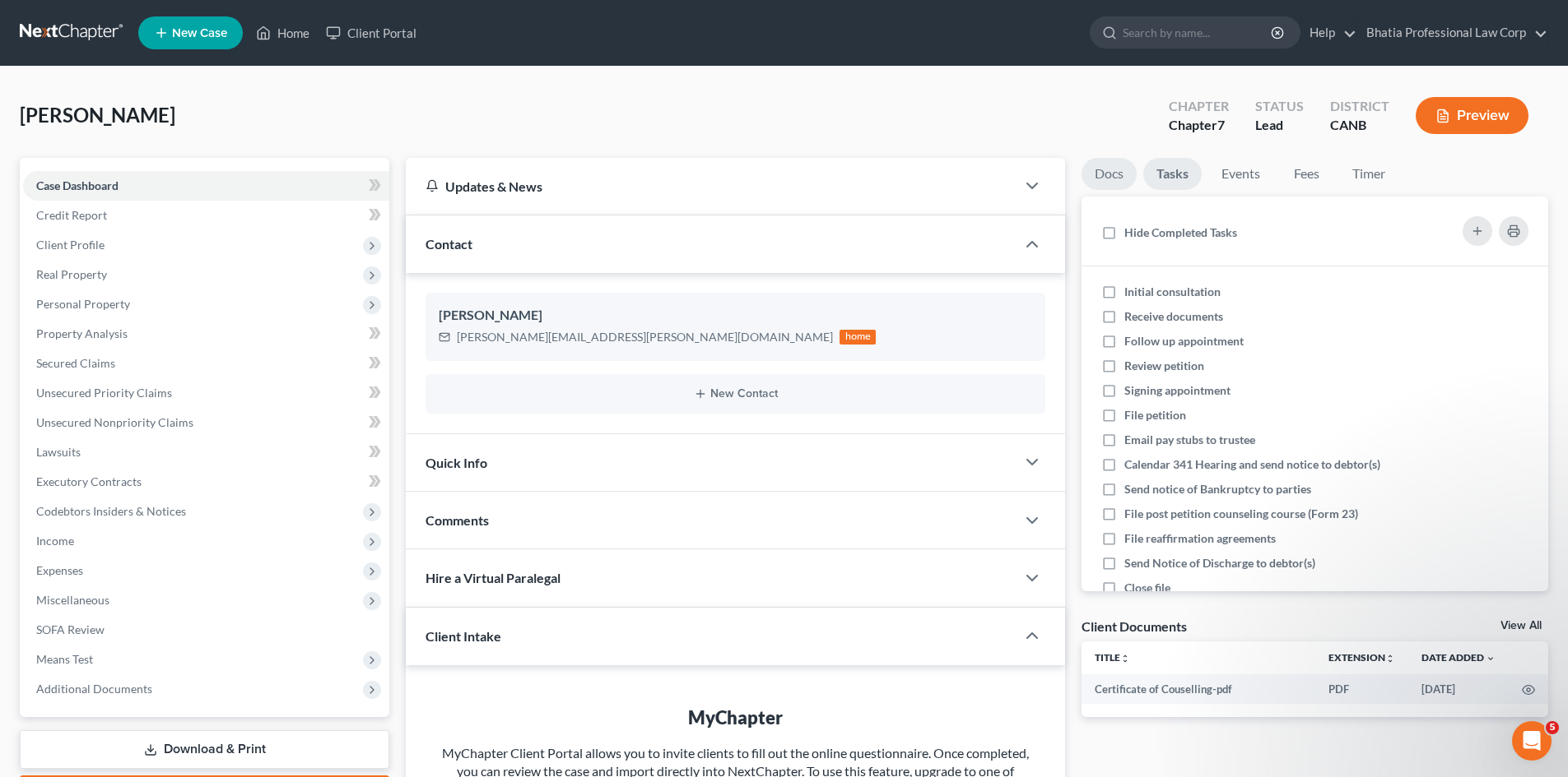
click at [1089, 173] on link "Docs" at bounding box center [1109, 174] width 56 height 33
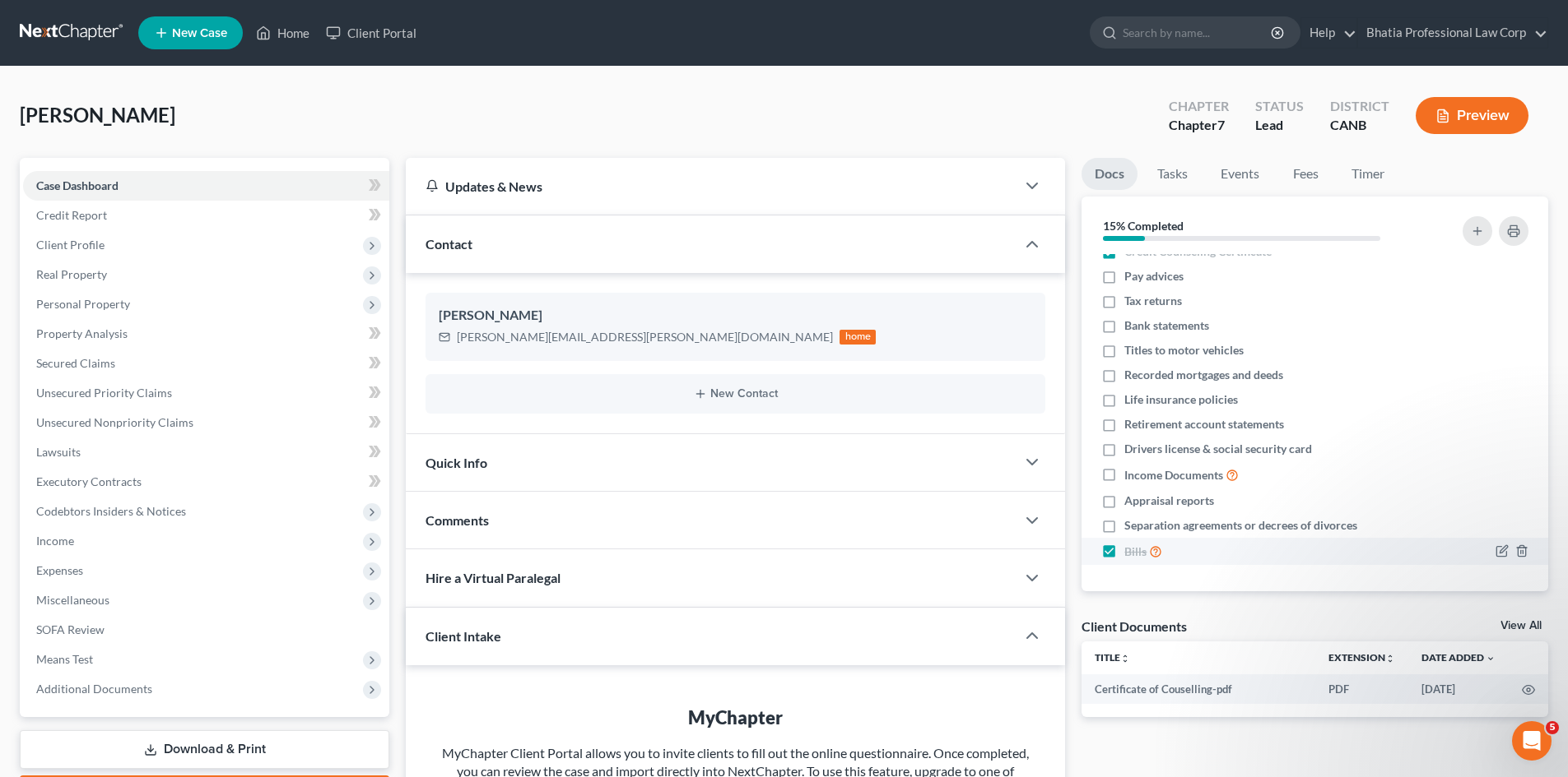
click at [1124, 554] on label "Bills" at bounding box center [1143, 551] width 38 height 19
click at [1131, 553] on input "Bills" at bounding box center [1135, 546] width 11 height 11
checkbox input "false"
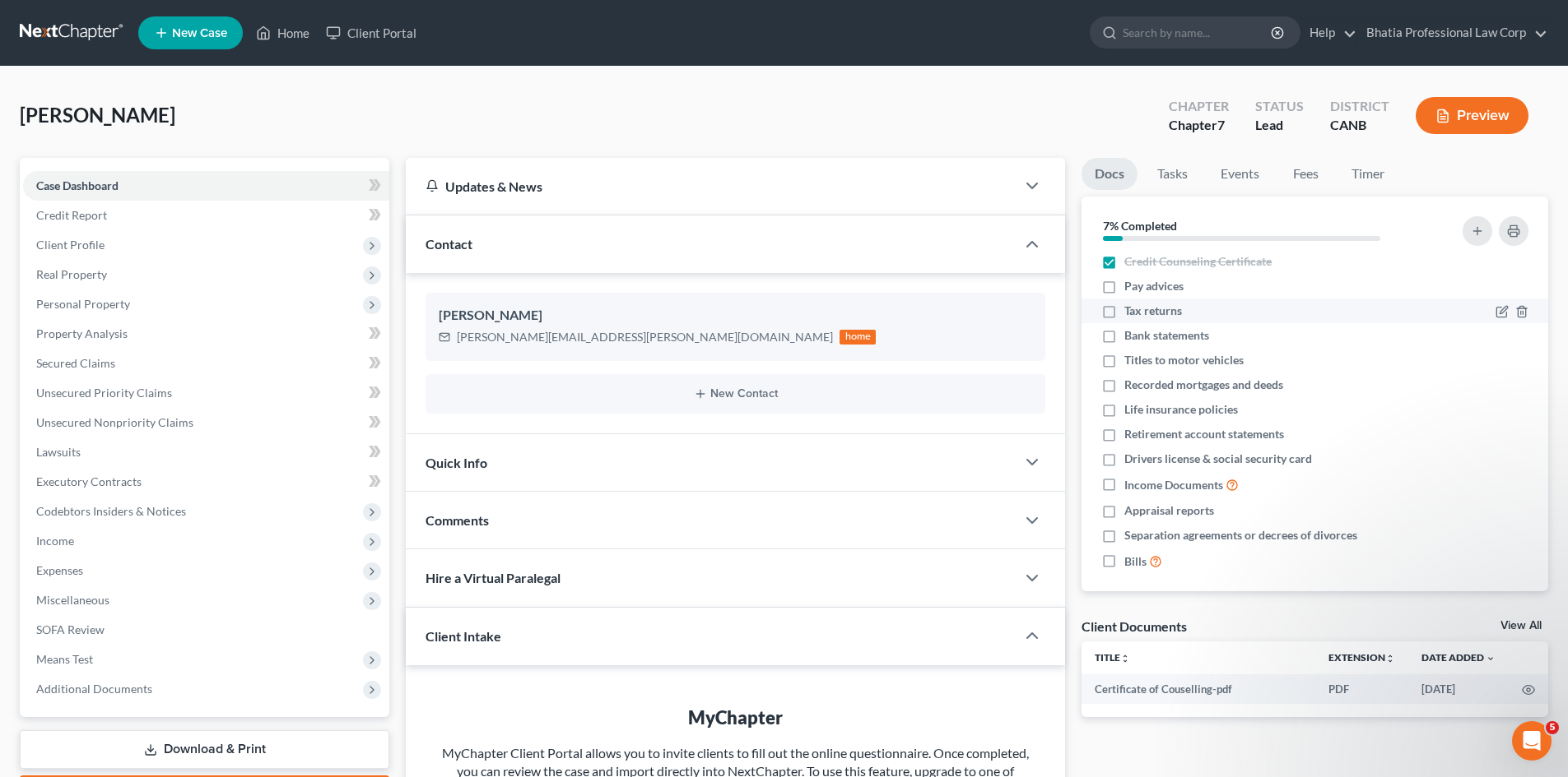
scroll to position [0, 0]
click at [1124, 295] on label "Pay advices" at bounding box center [1154, 291] width 59 height 16
click at [1131, 294] on input "Pay advices" at bounding box center [1135, 288] width 11 height 11
click at [1496, 268] on icon "button" at bounding box center [1501, 268] width 10 height 10
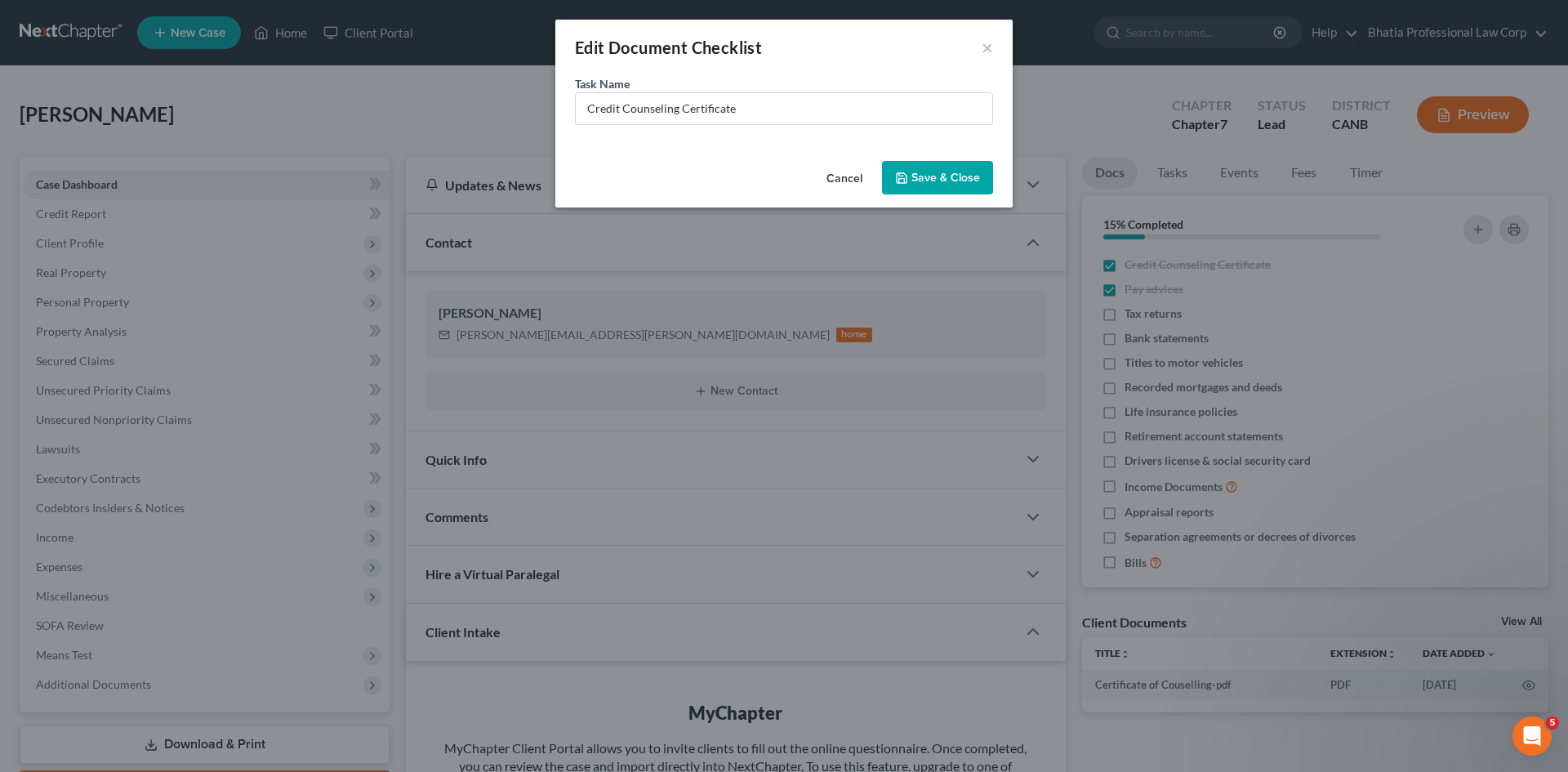
click at [950, 174] on button "Save & Close" at bounding box center [937, 178] width 111 height 34
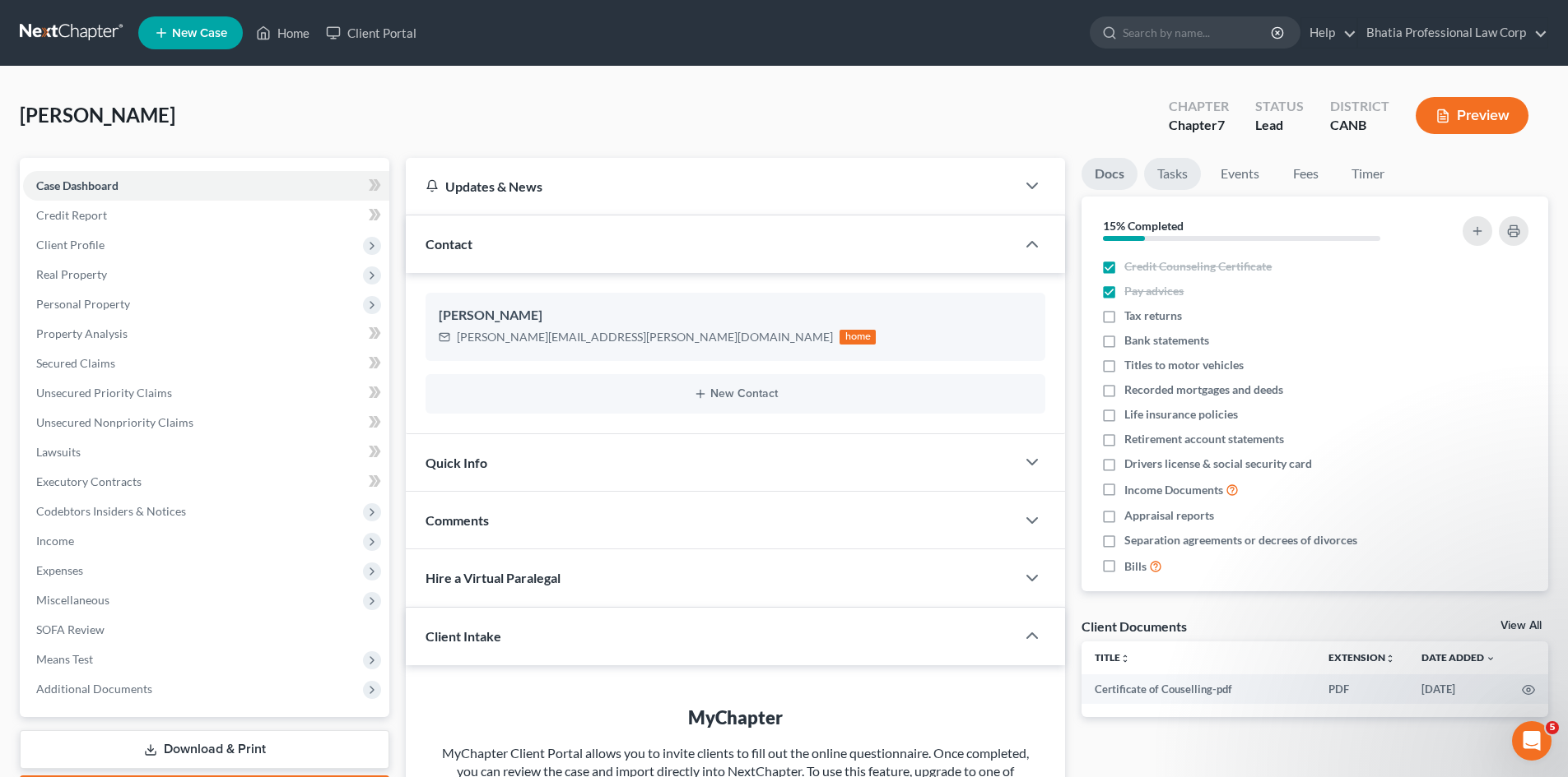
click at [1173, 167] on link "Tasks" at bounding box center [1172, 174] width 56 height 33
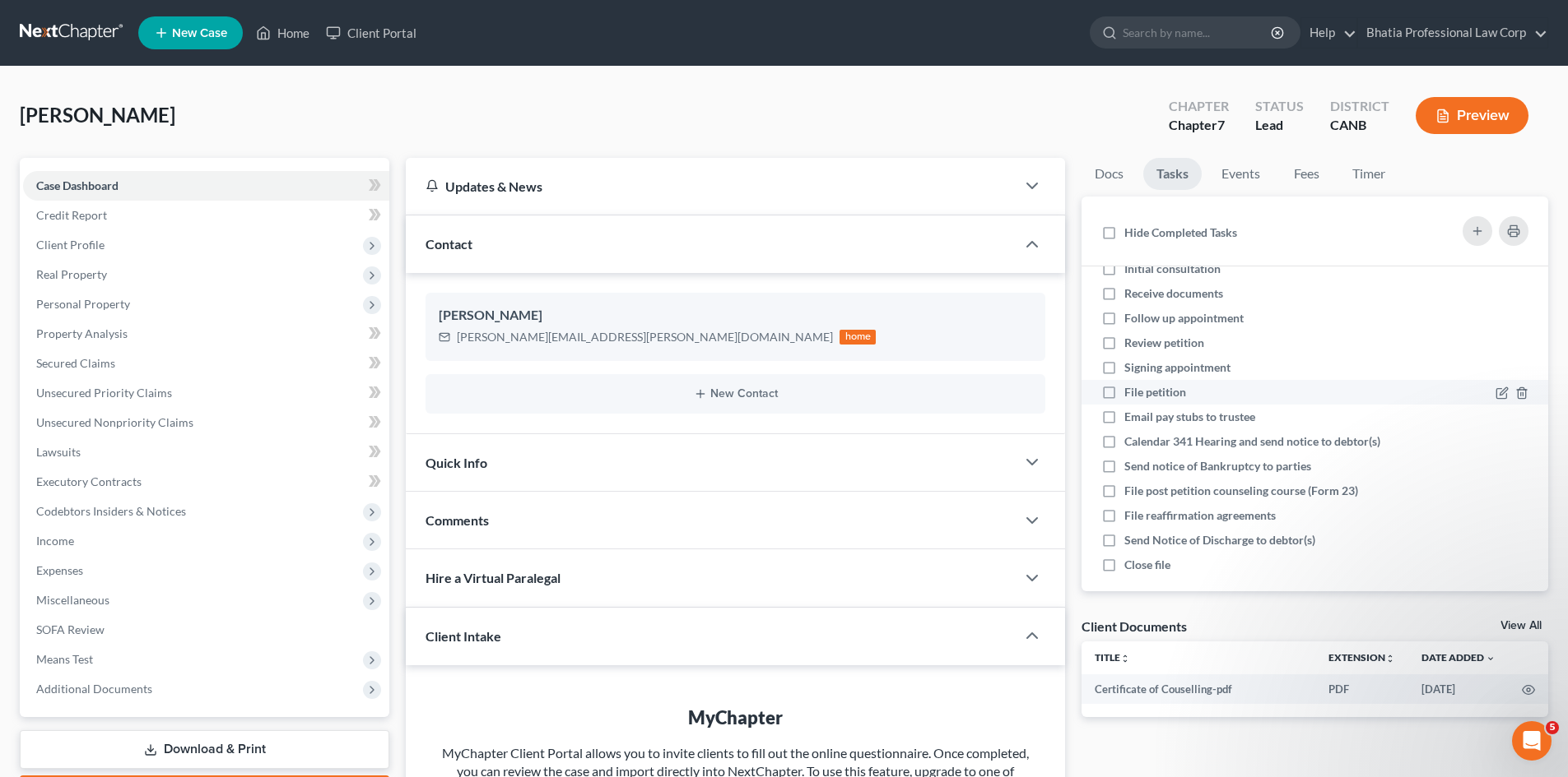
scroll to position [35, 0]
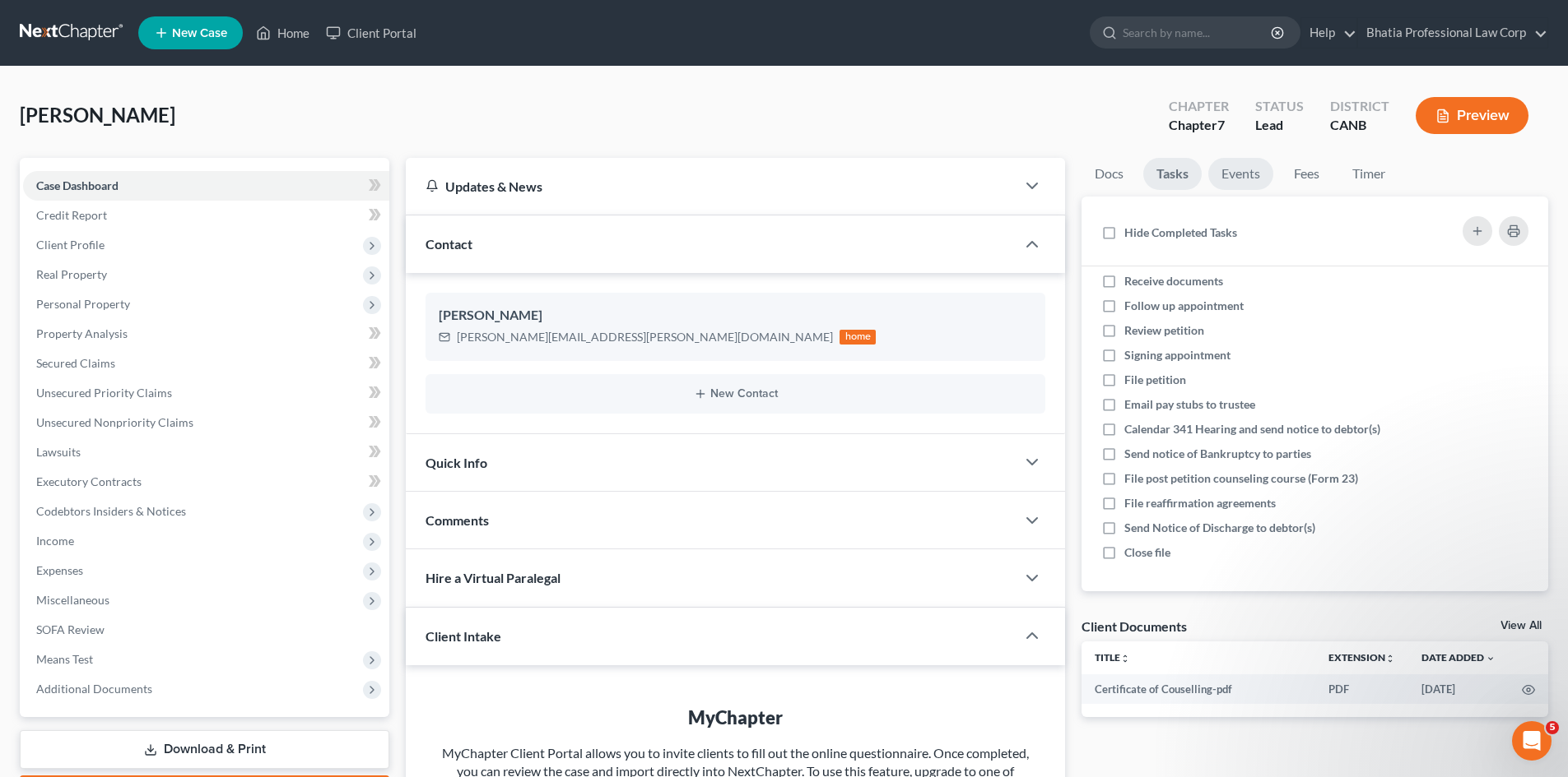
click at [1249, 177] on link "Events" at bounding box center [1241, 174] width 65 height 33
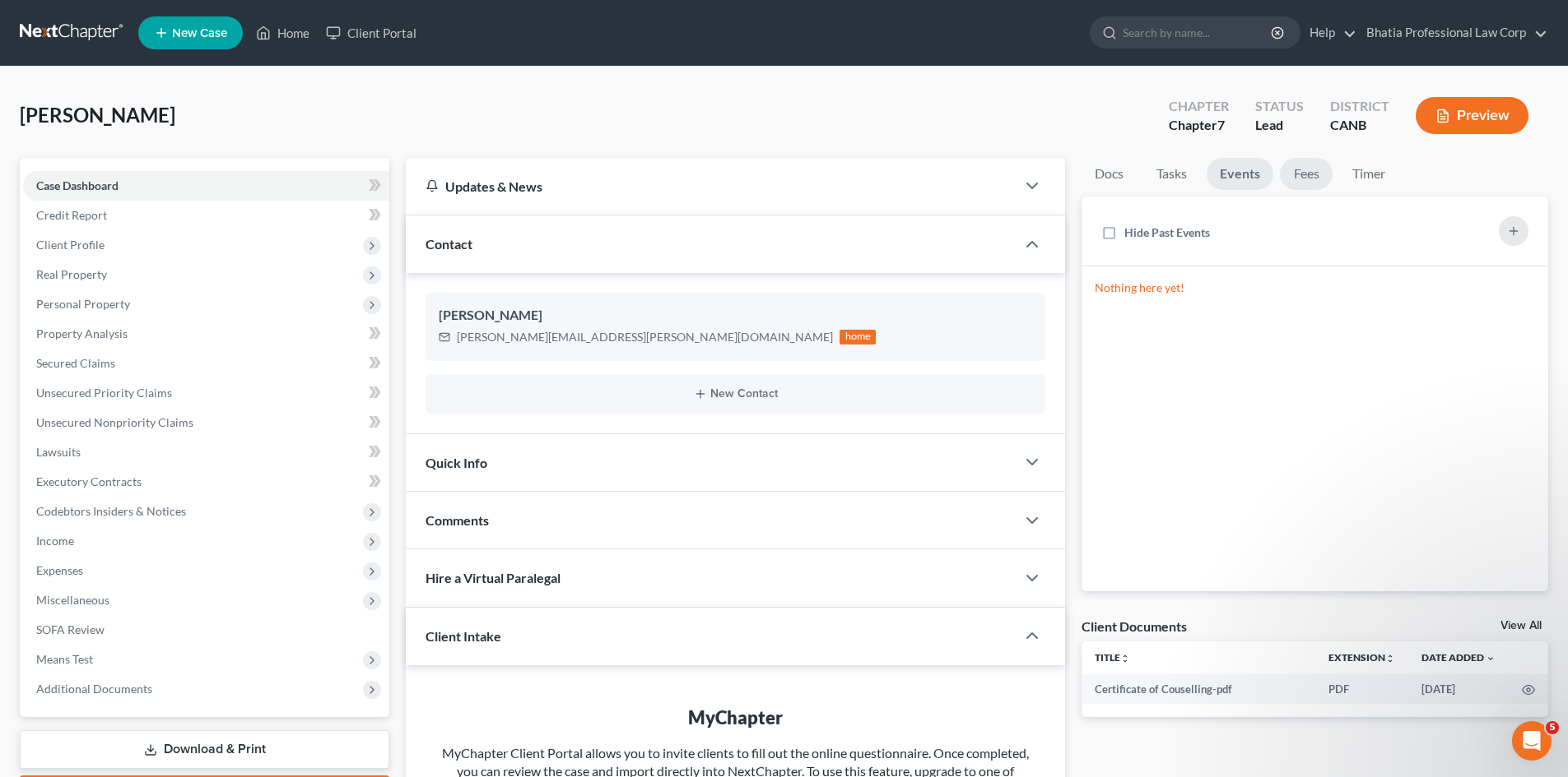
click at [1307, 171] on link "Fees" at bounding box center [1306, 174] width 53 height 33
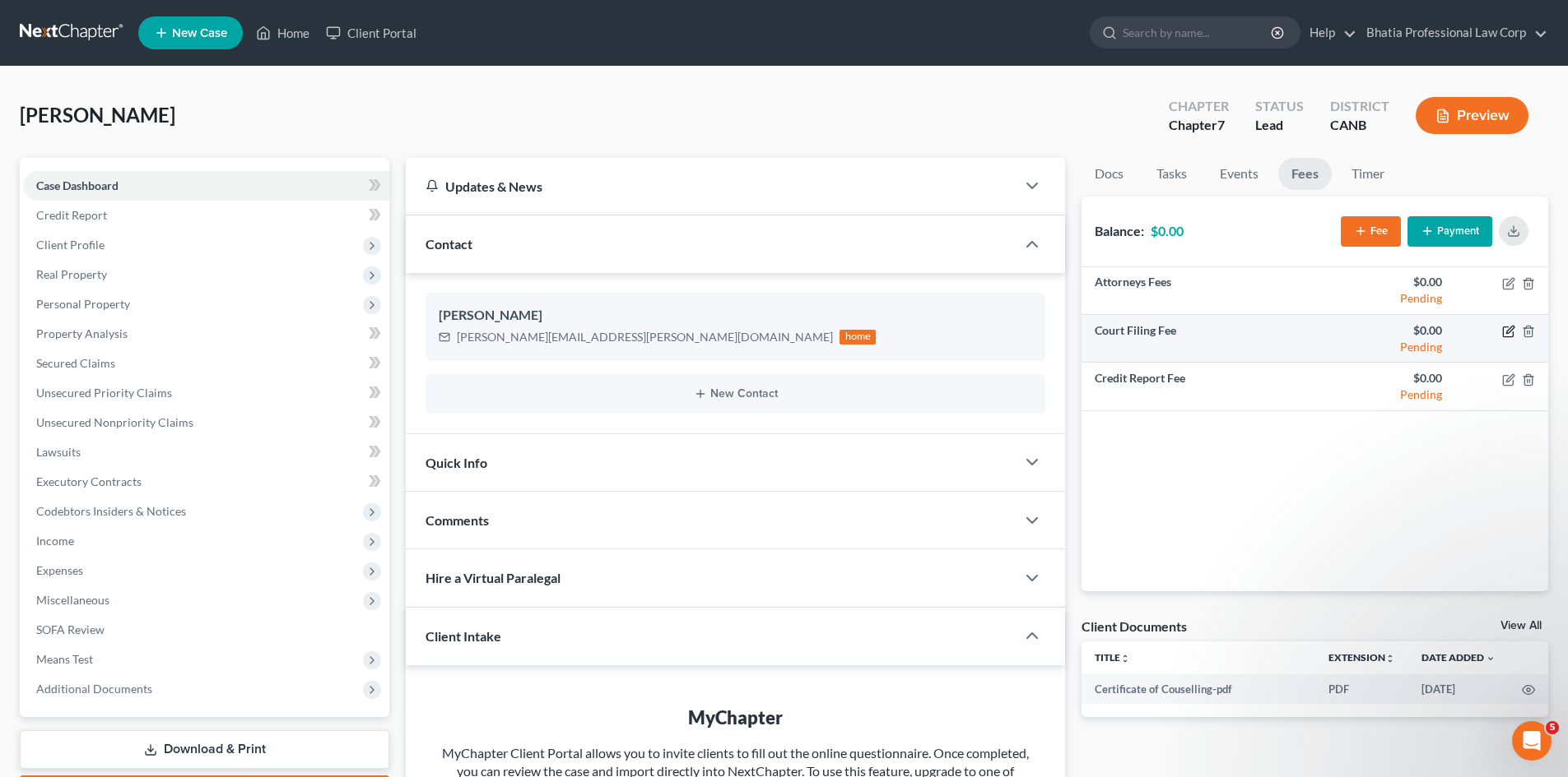
click at [1506, 330] on icon "button" at bounding box center [1509, 332] width 13 height 13
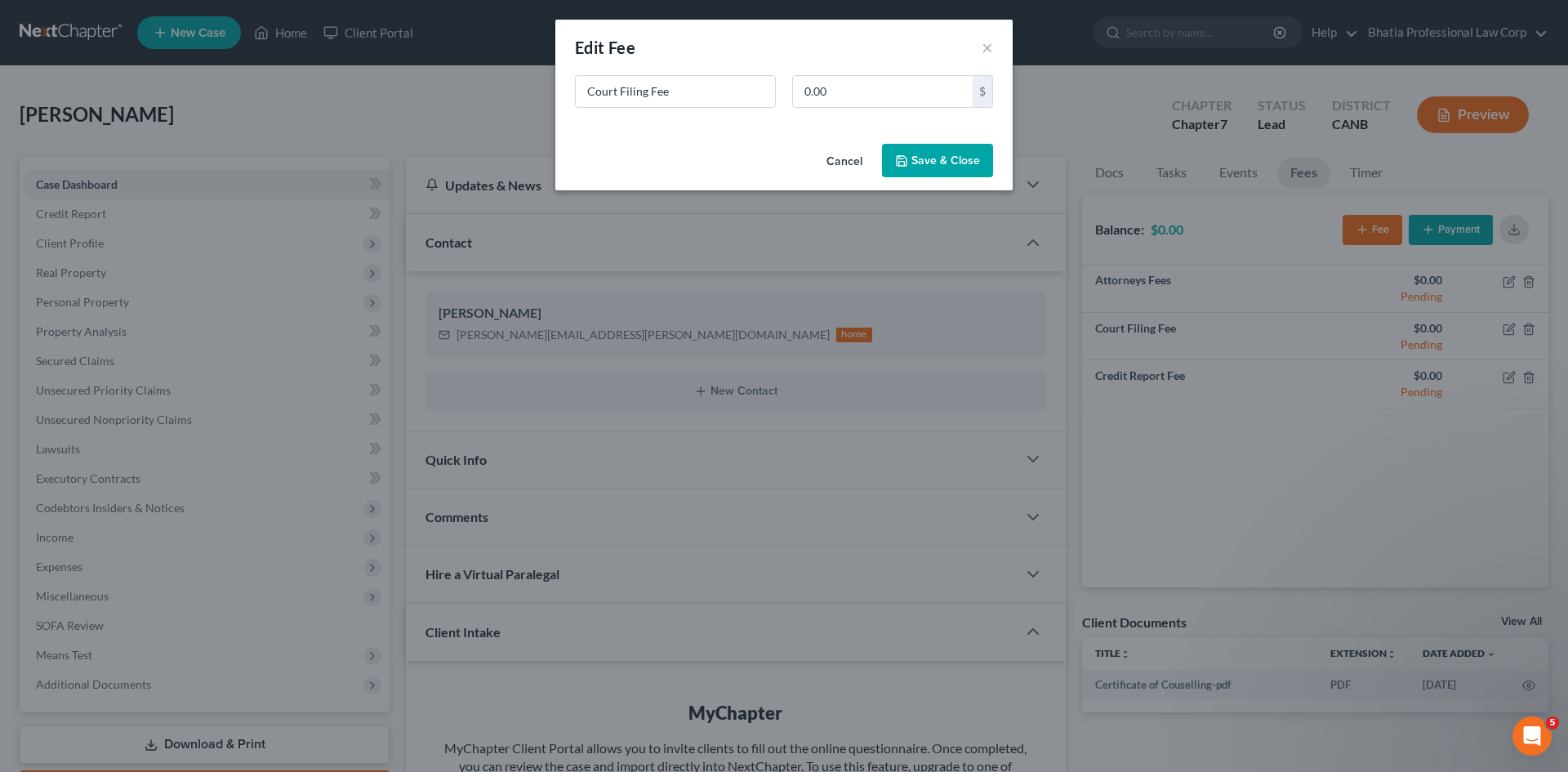
click at [935, 152] on button "Save & Close" at bounding box center [937, 161] width 111 height 34
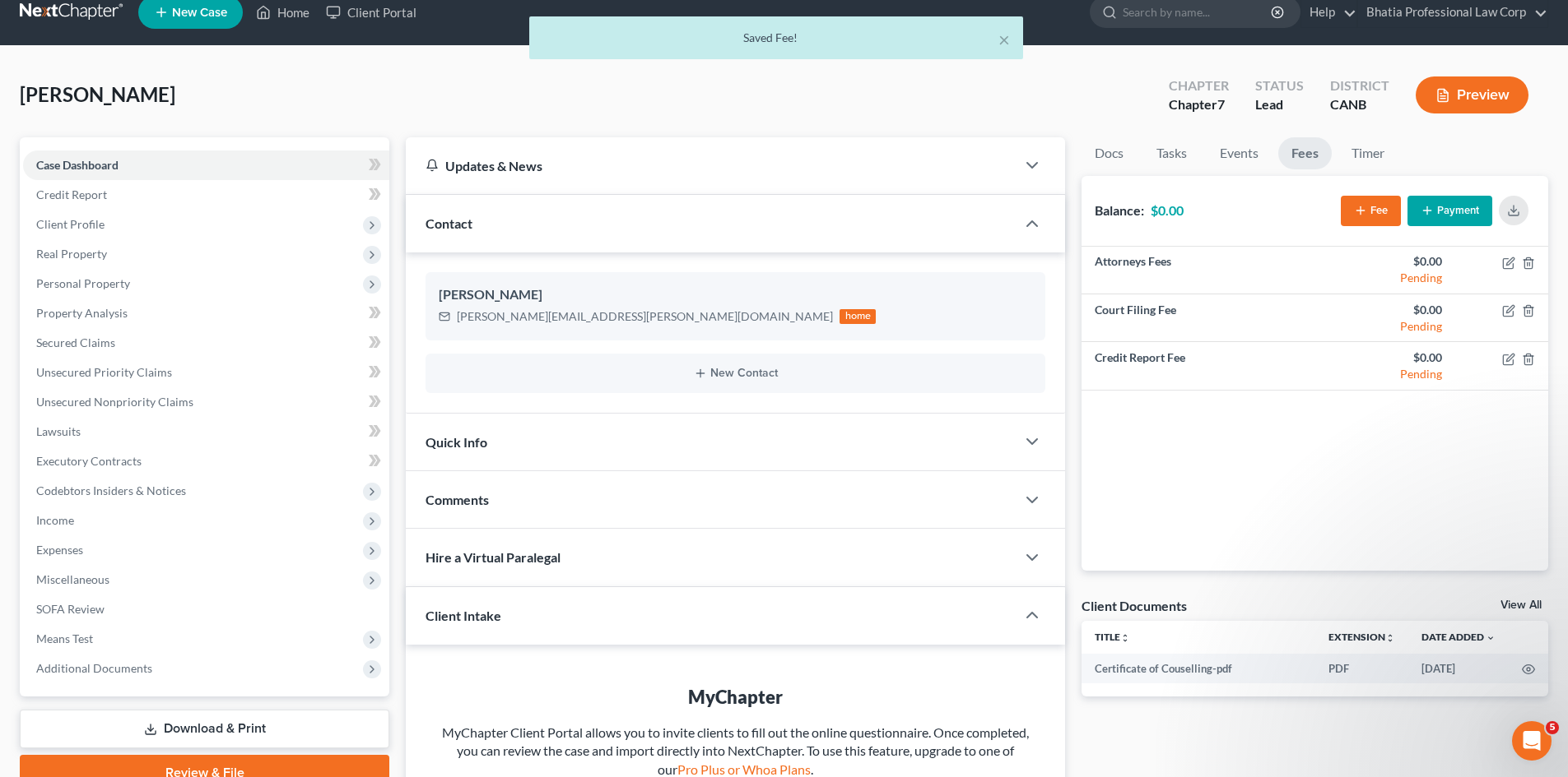
scroll to position [0, 0]
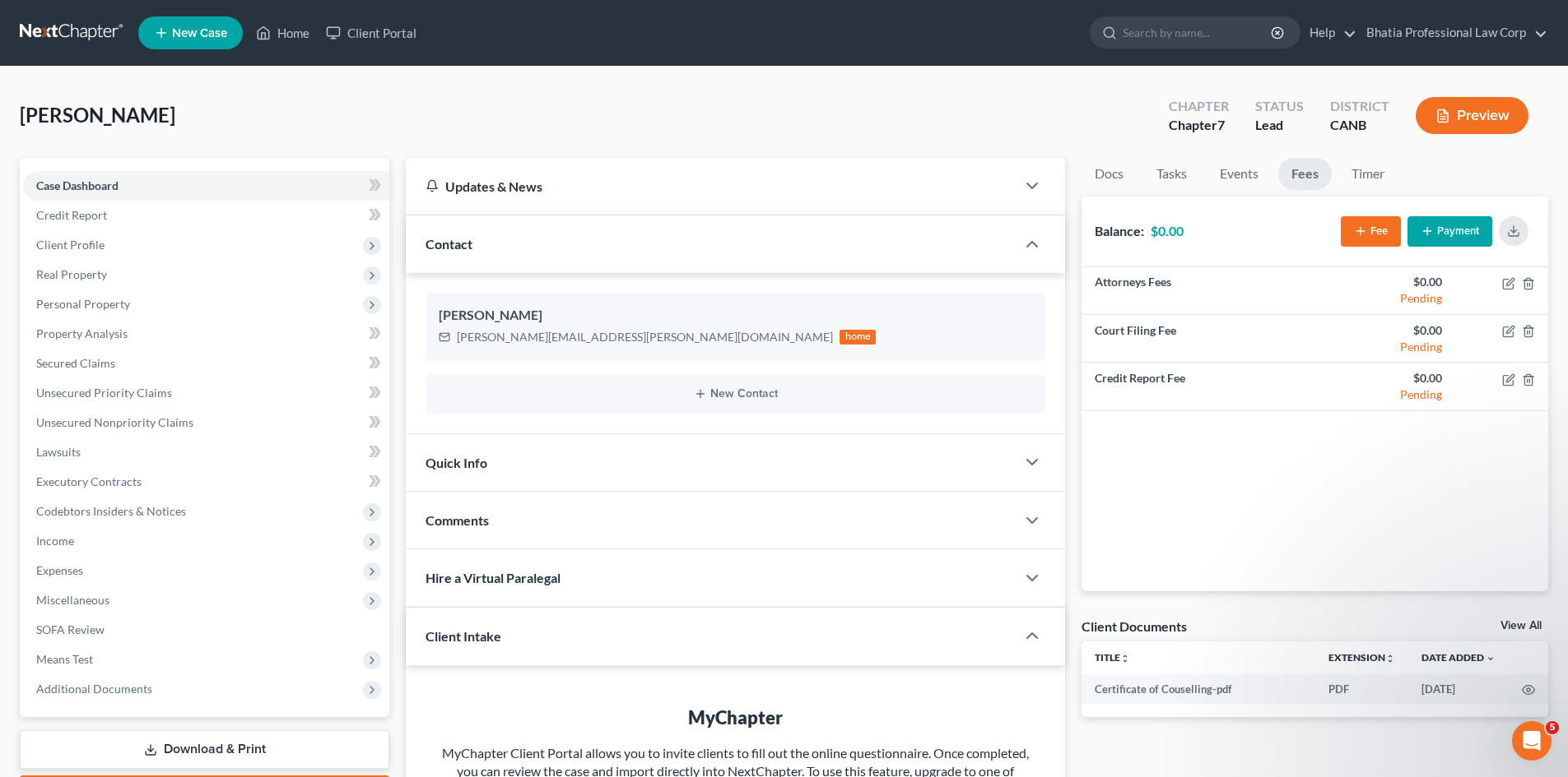
click at [1440, 238] on button "Payment" at bounding box center [1449, 232] width 85 height 31
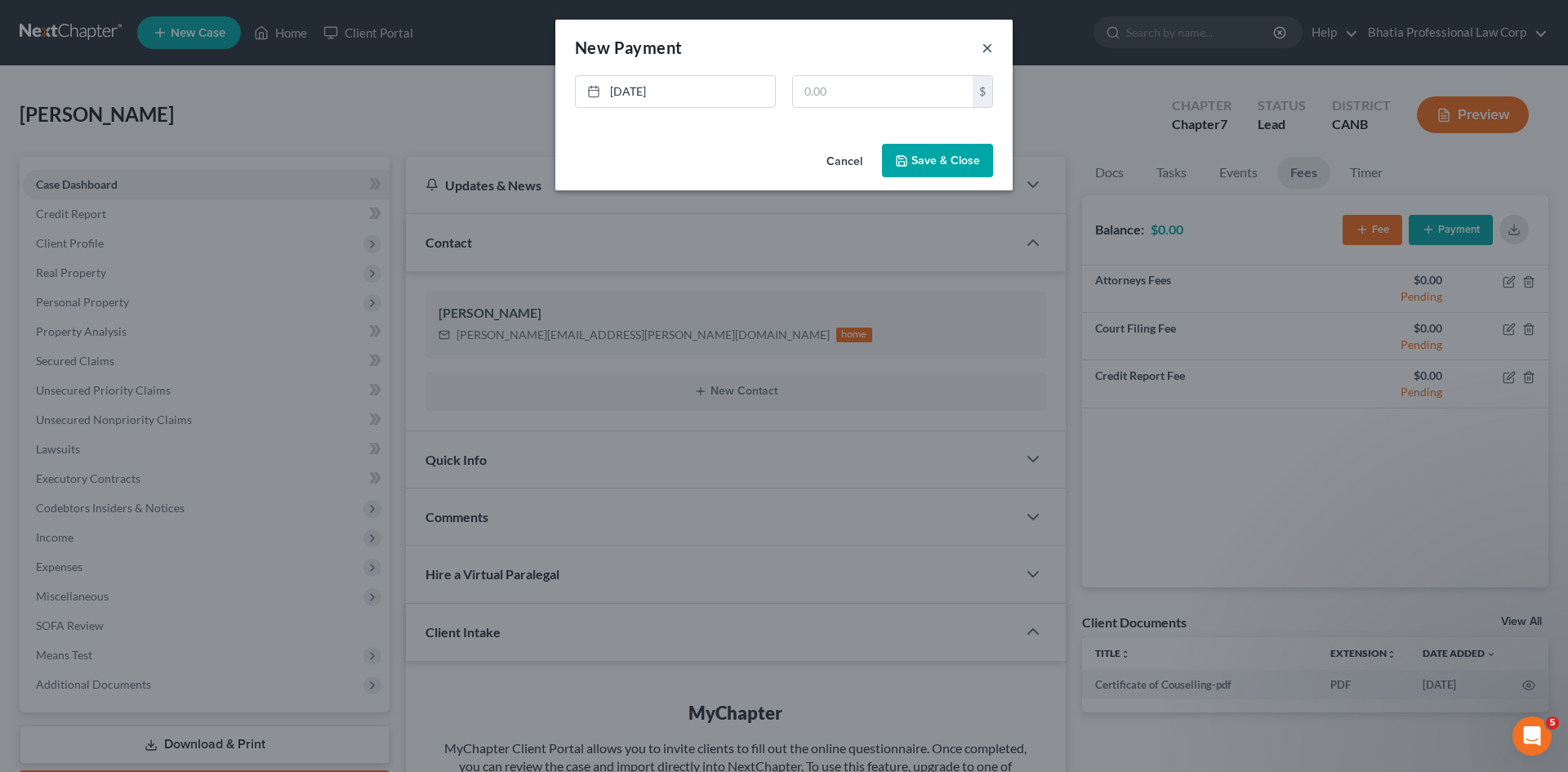
click at [985, 46] on button "×" at bounding box center [987, 48] width 11 height 20
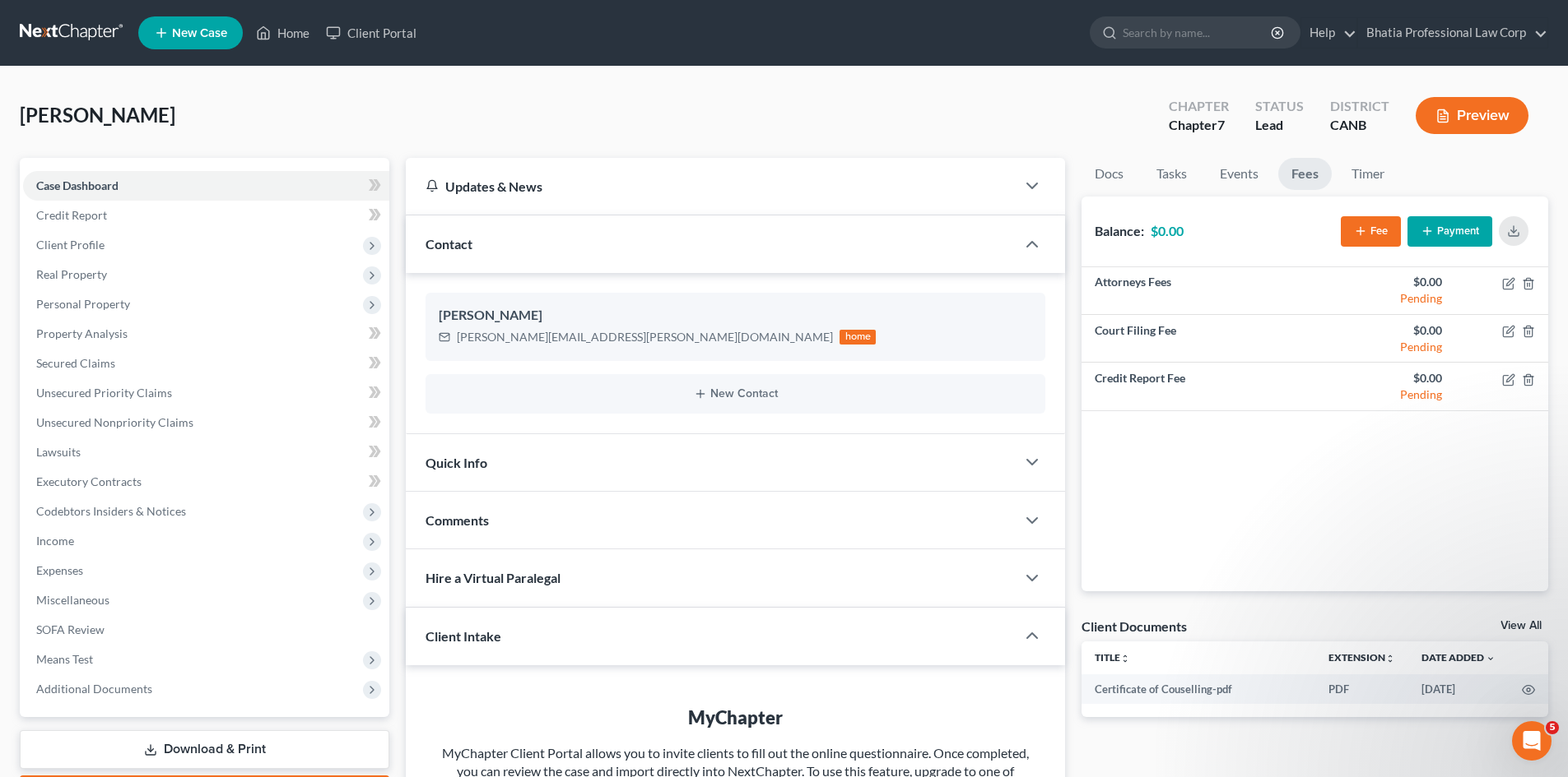
click at [1444, 233] on button "Payment" at bounding box center [1449, 232] width 85 height 31
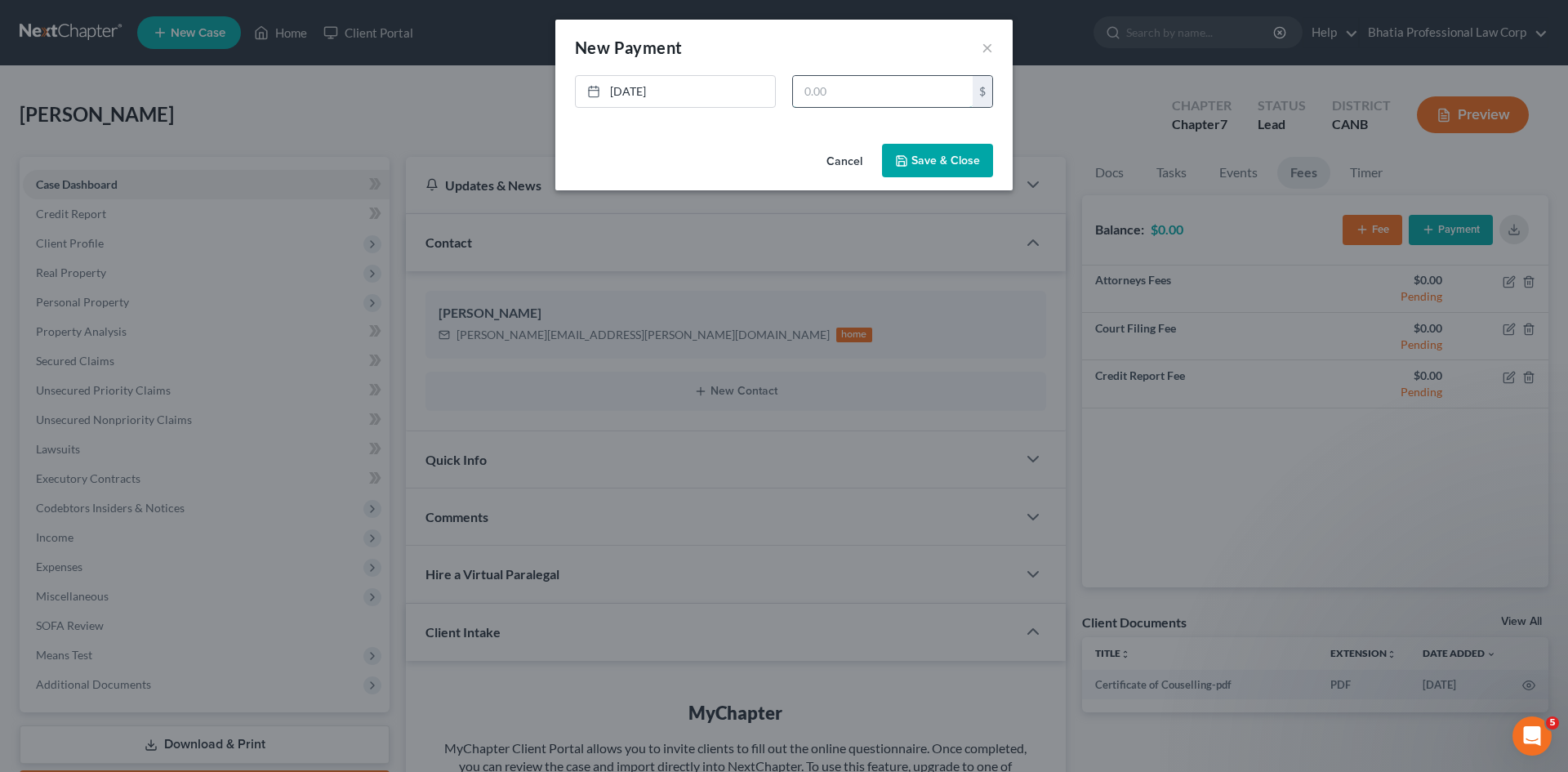
click at [840, 96] on input "text" at bounding box center [883, 91] width 180 height 31
click at [986, 51] on button "×" at bounding box center [987, 48] width 11 height 20
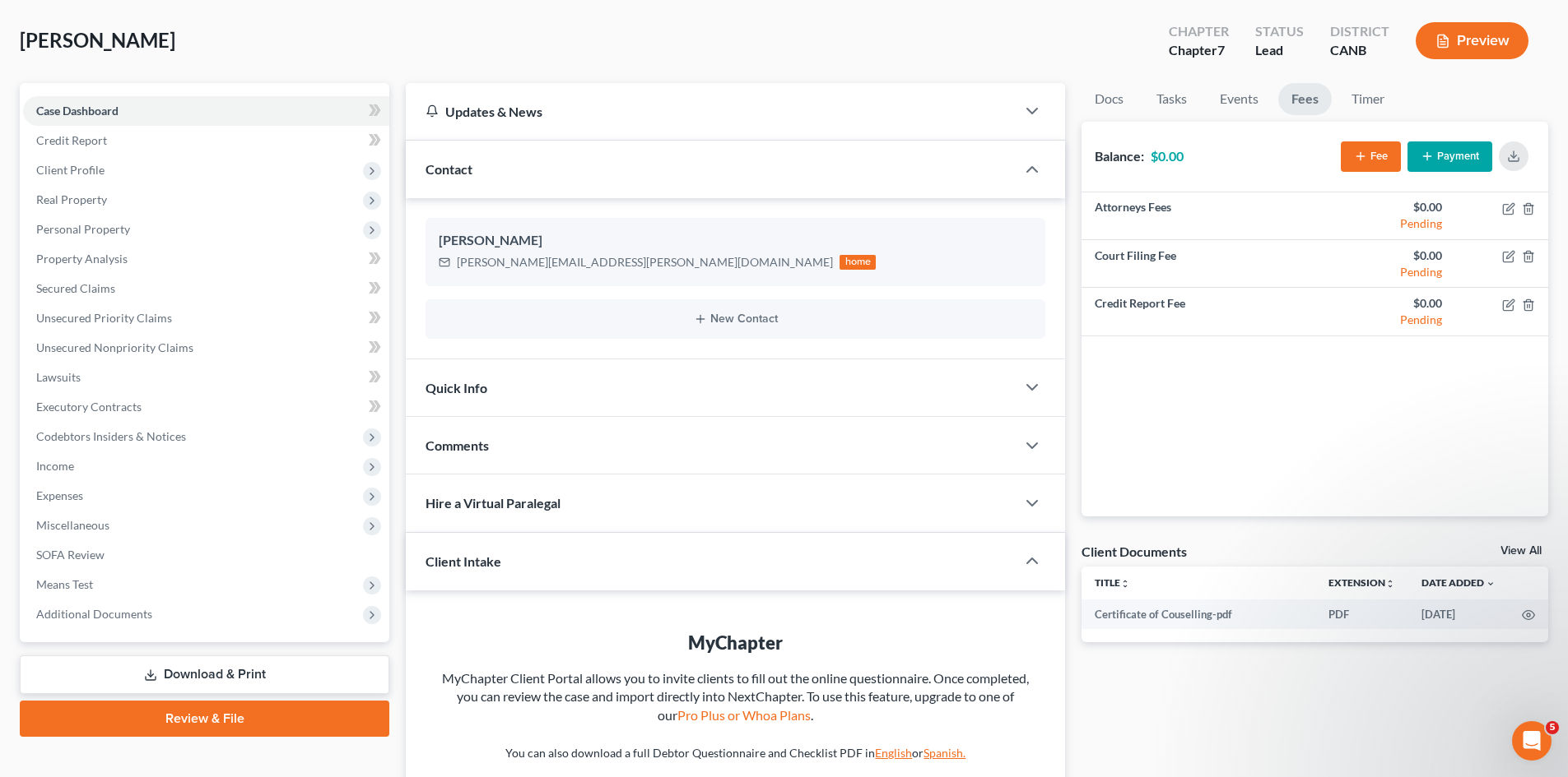
scroll to position [68, 0]
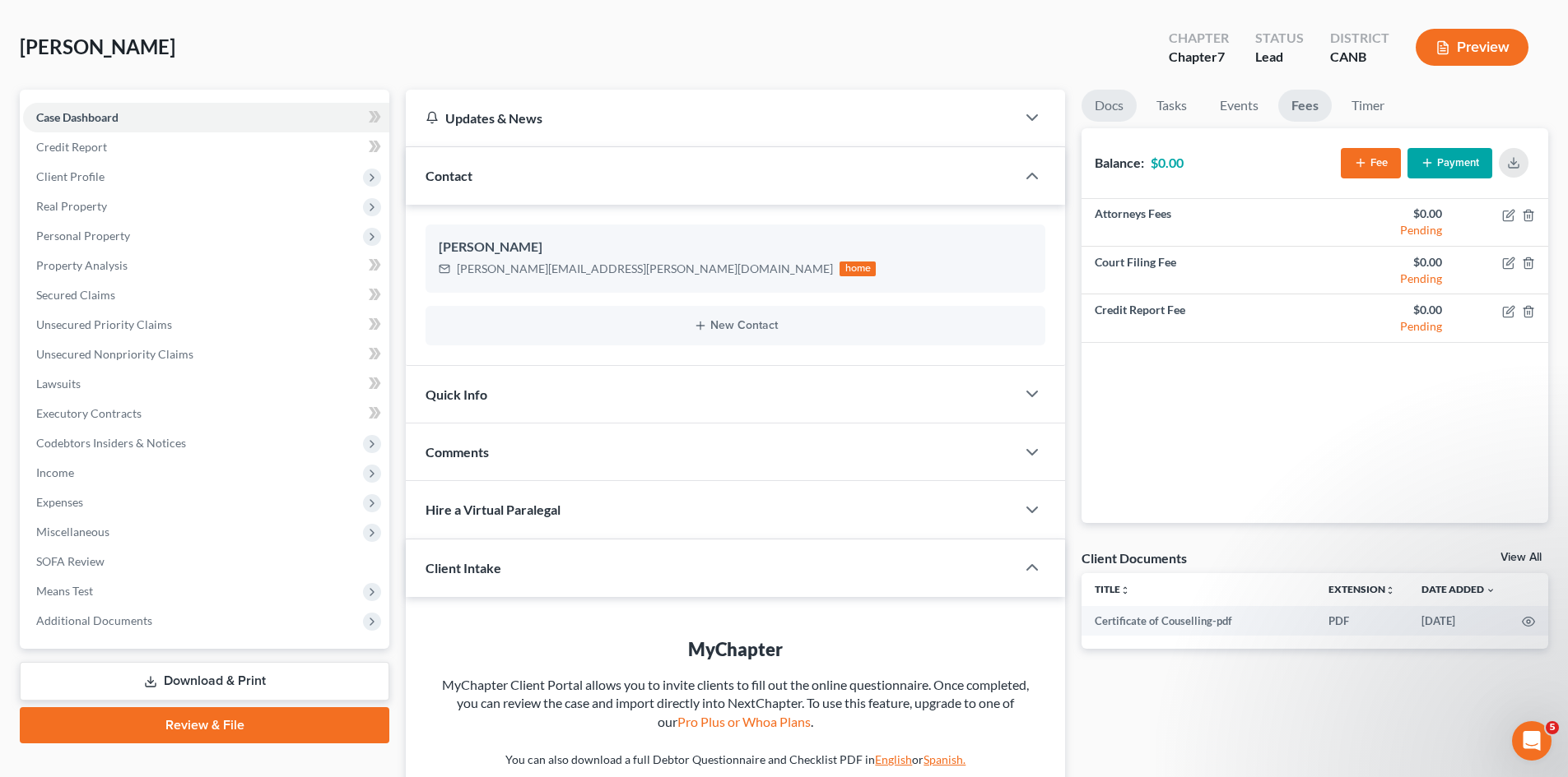
click at [1120, 100] on link "Docs" at bounding box center [1109, 106] width 56 height 33
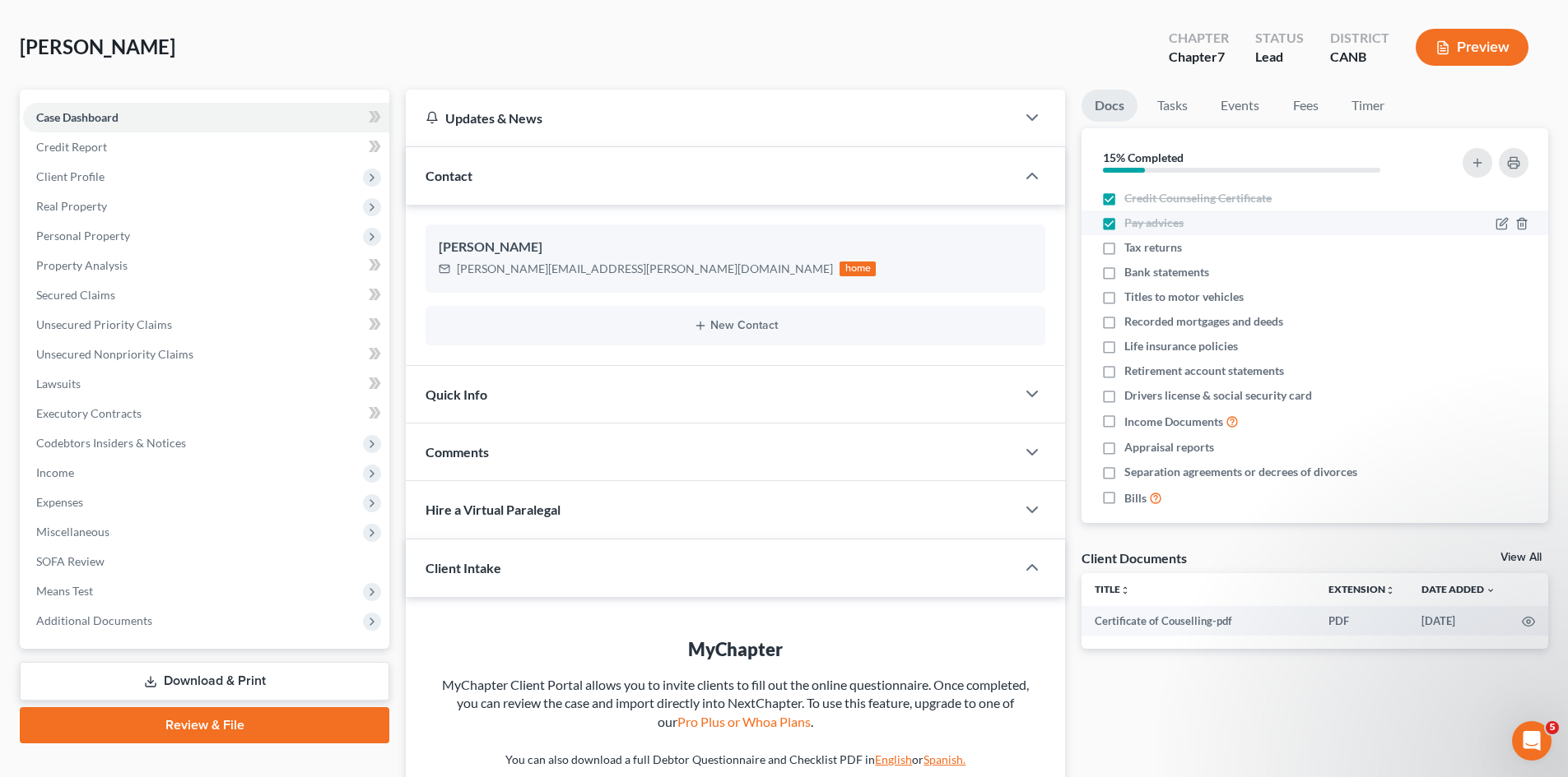
click at [1124, 220] on label "Pay advices" at bounding box center [1154, 222] width 59 height 16
click at [1131, 220] on input "Pay advices" at bounding box center [1135, 219] width 11 height 11
checkbox input "false"
click at [1351, 108] on link "Timer" at bounding box center [1368, 106] width 59 height 33
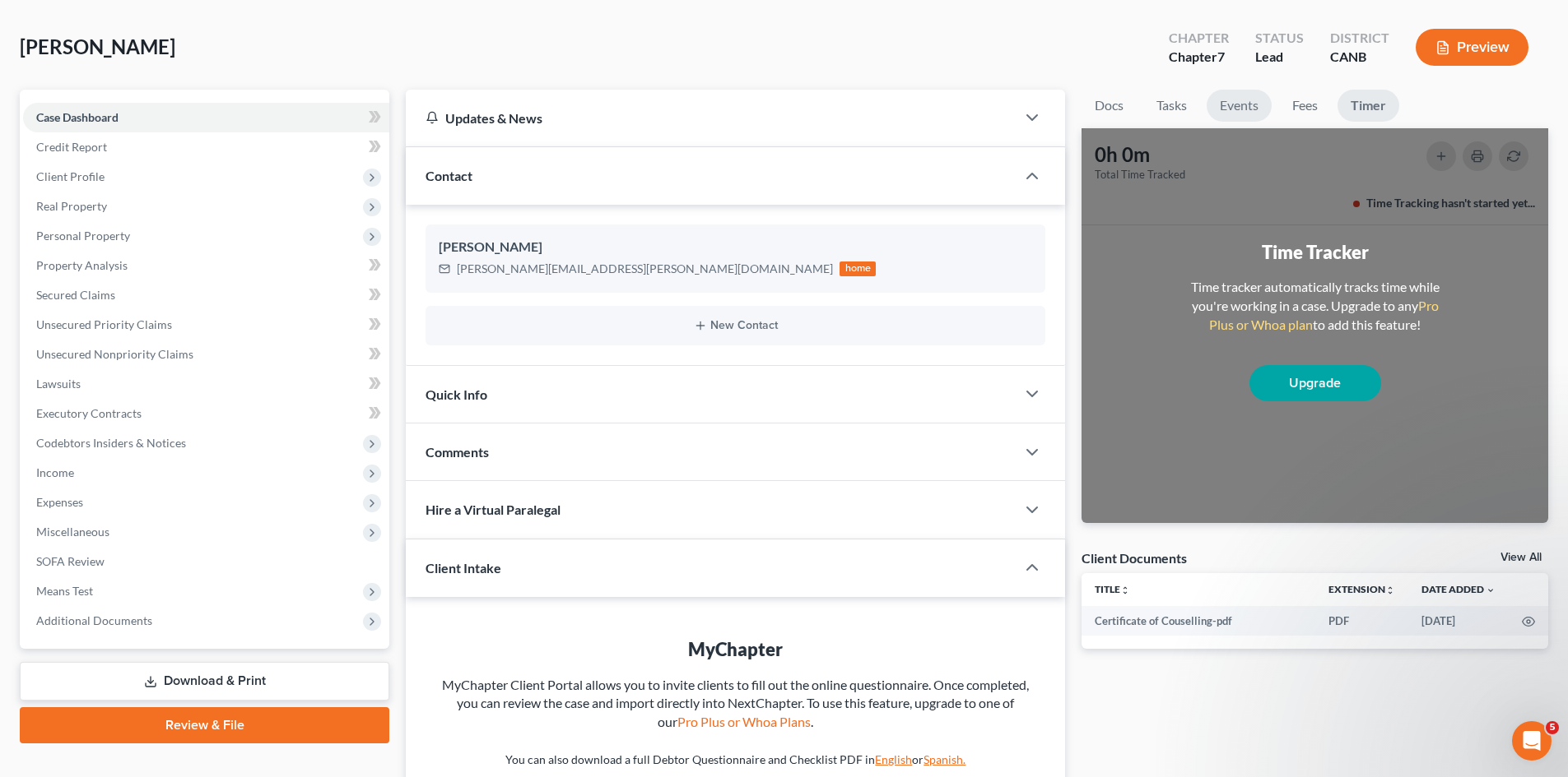
drag, startPoint x: 1263, startPoint y: 108, endPoint x: 1243, endPoint y: 108, distance: 20.0
click at [1263, 108] on link "Events" at bounding box center [1239, 106] width 65 height 33
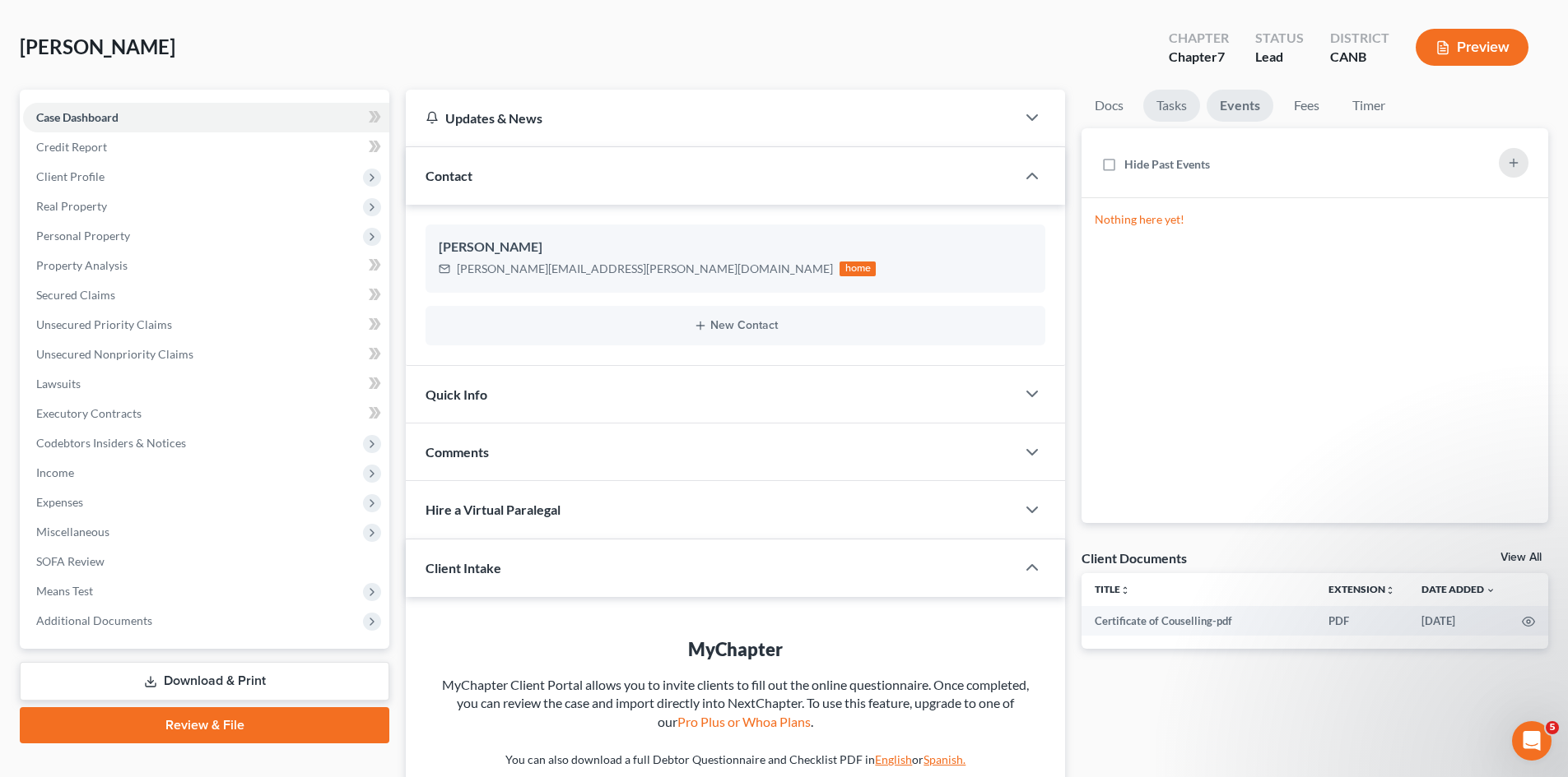
click at [1184, 108] on link "Tasks" at bounding box center [1171, 106] width 56 height 33
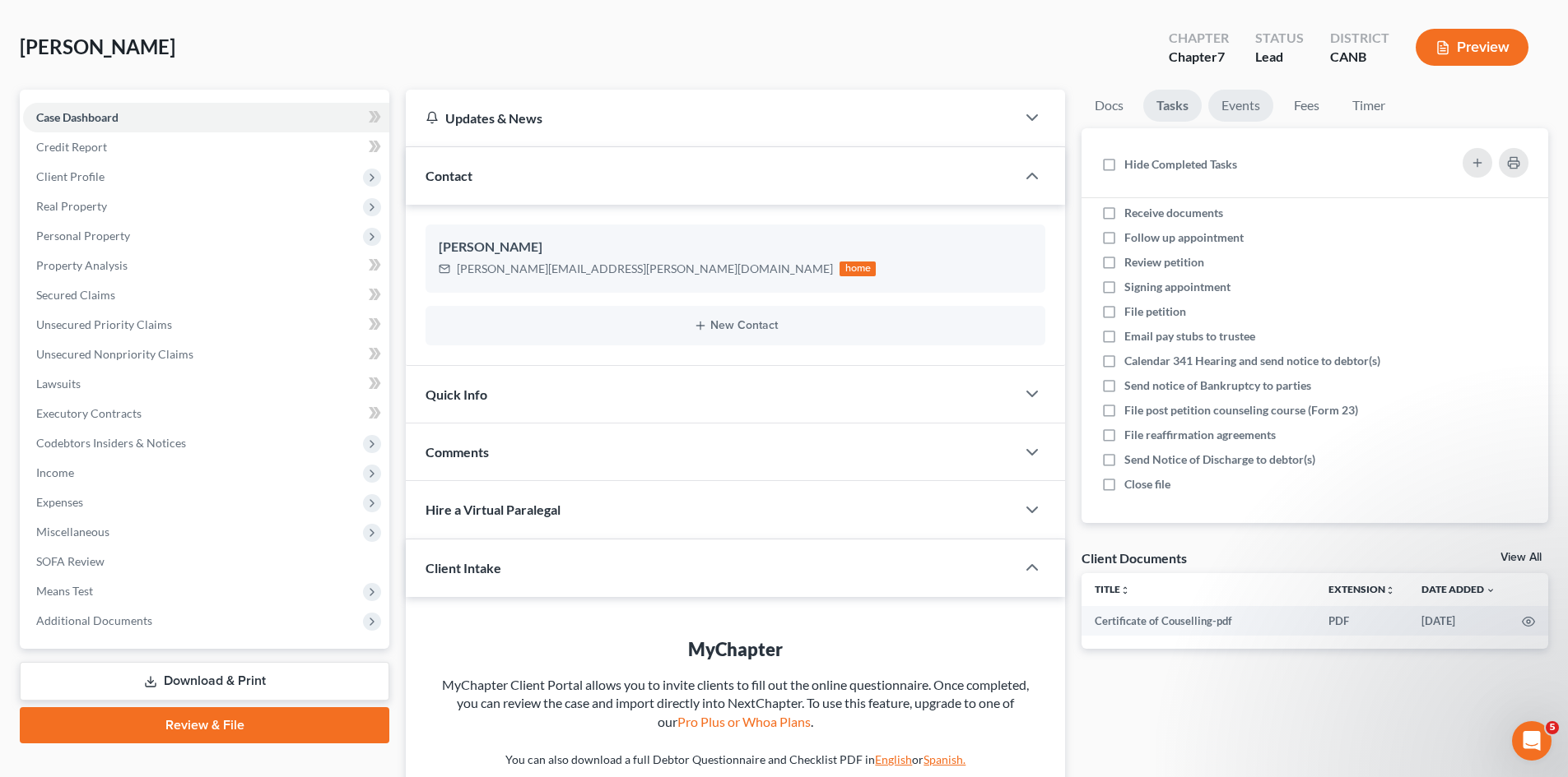
click at [1245, 107] on link "Events" at bounding box center [1241, 106] width 65 height 33
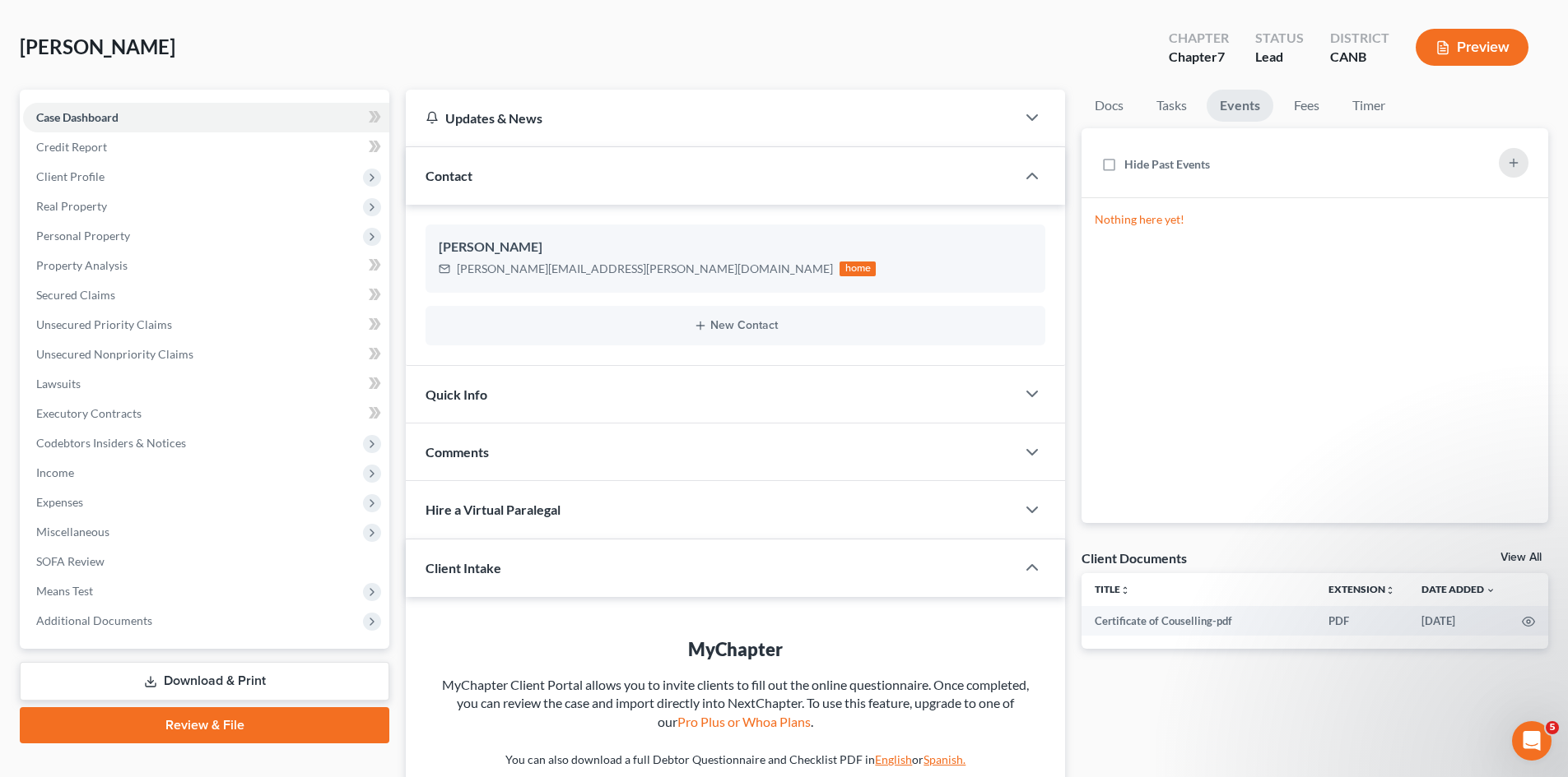
click at [1270, 107] on link "Events" at bounding box center [1240, 106] width 67 height 33
click at [1306, 108] on link "Fees" at bounding box center [1306, 106] width 53 height 33
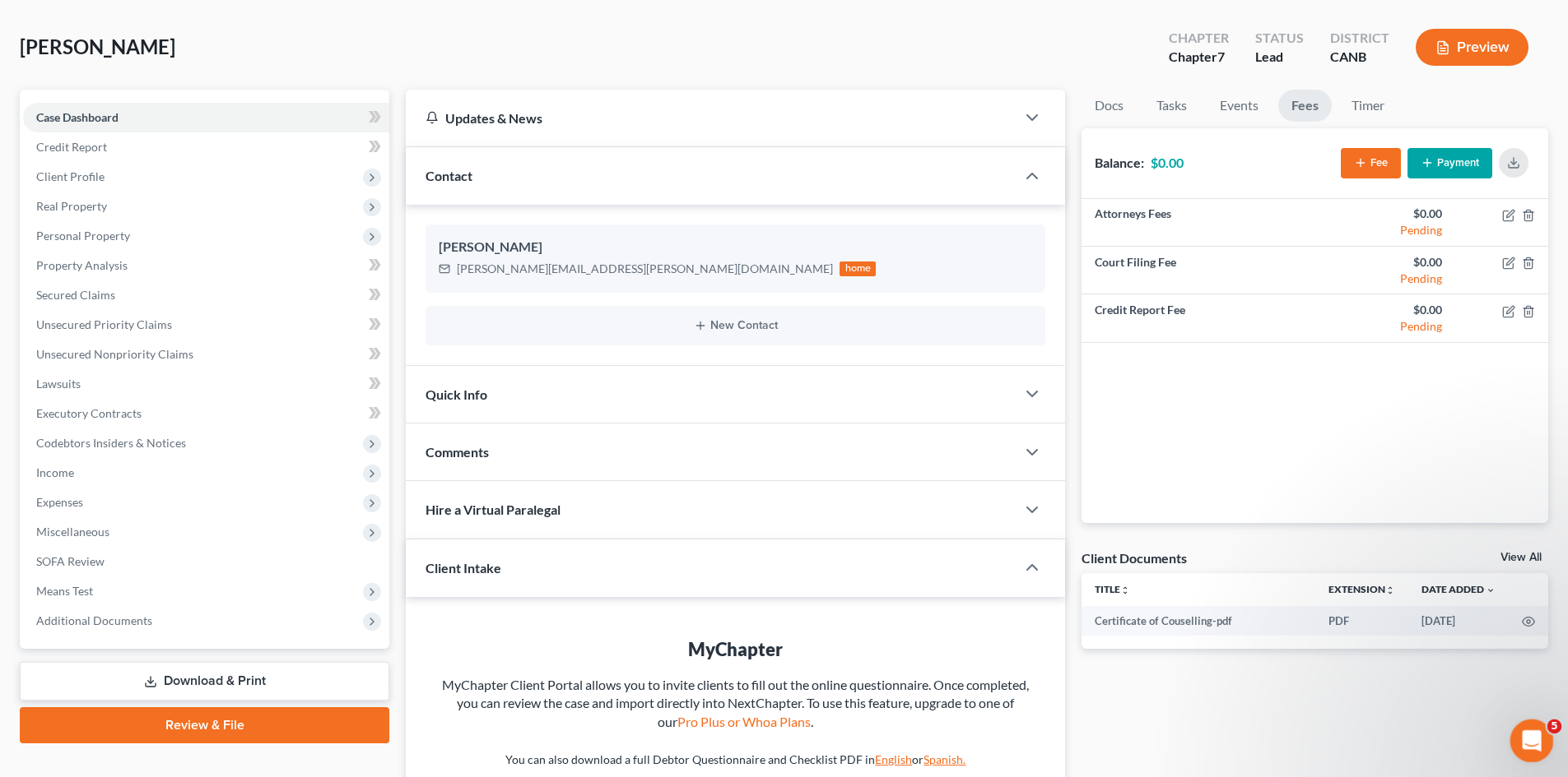
click at [1524, 726] on icon "Open Intercom Messenger" at bounding box center [1529, 739] width 27 height 27
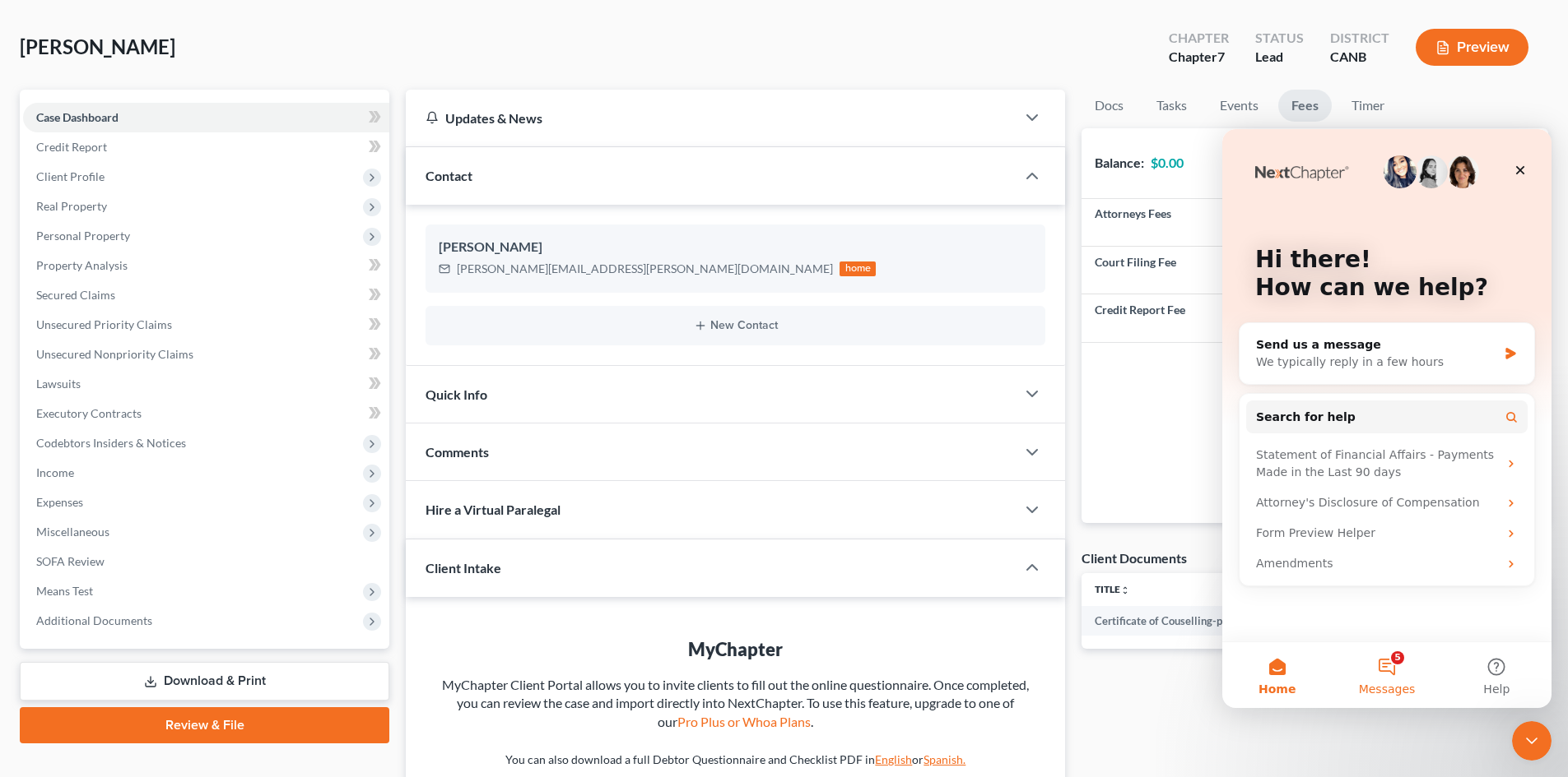
click at [1383, 659] on button "5 Messages" at bounding box center [1386, 675] width 109 height 66
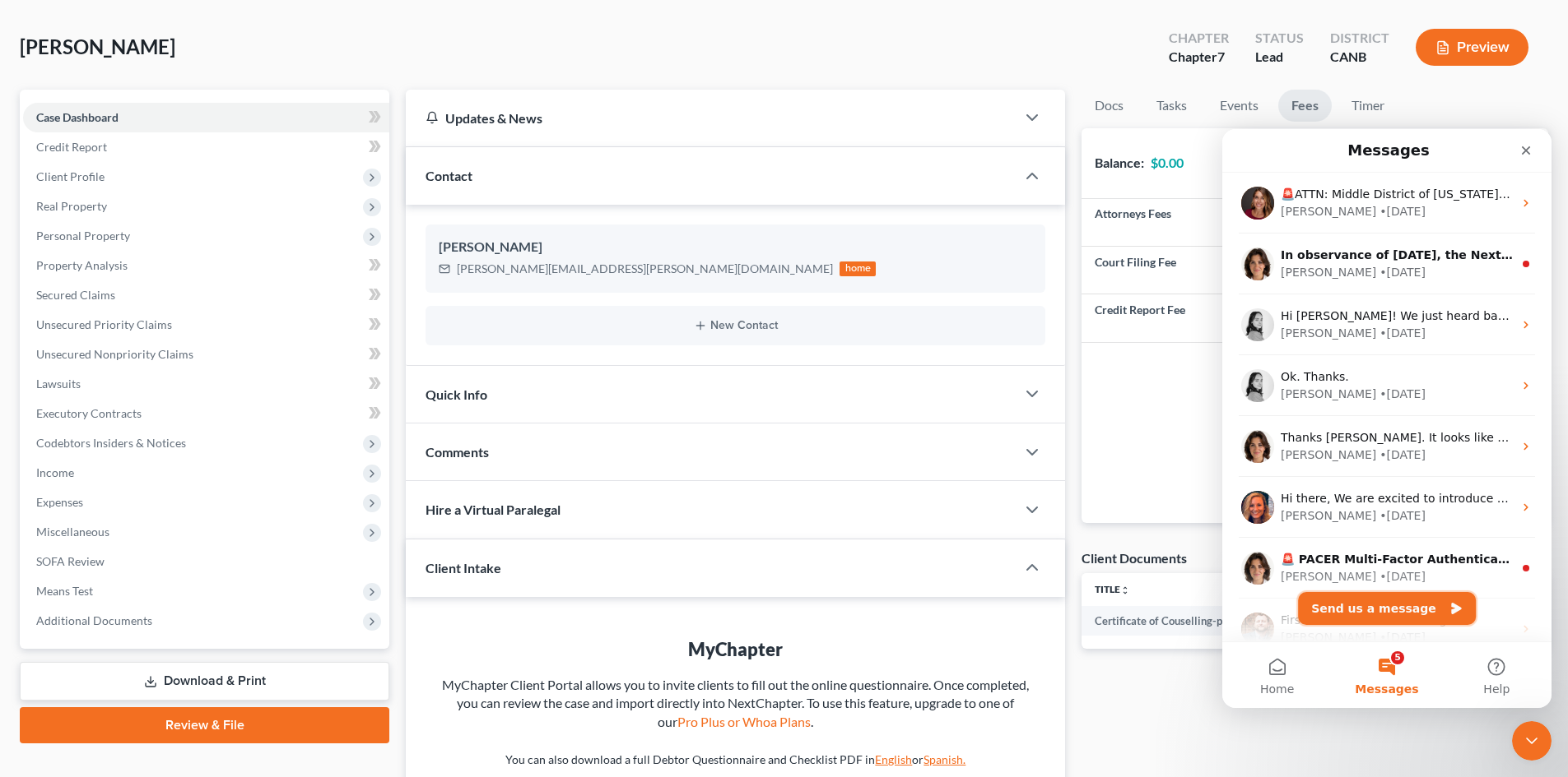
click at [1424, 612] on button "Send us a message" at bounding box center [1387, 609] width 178 height 33
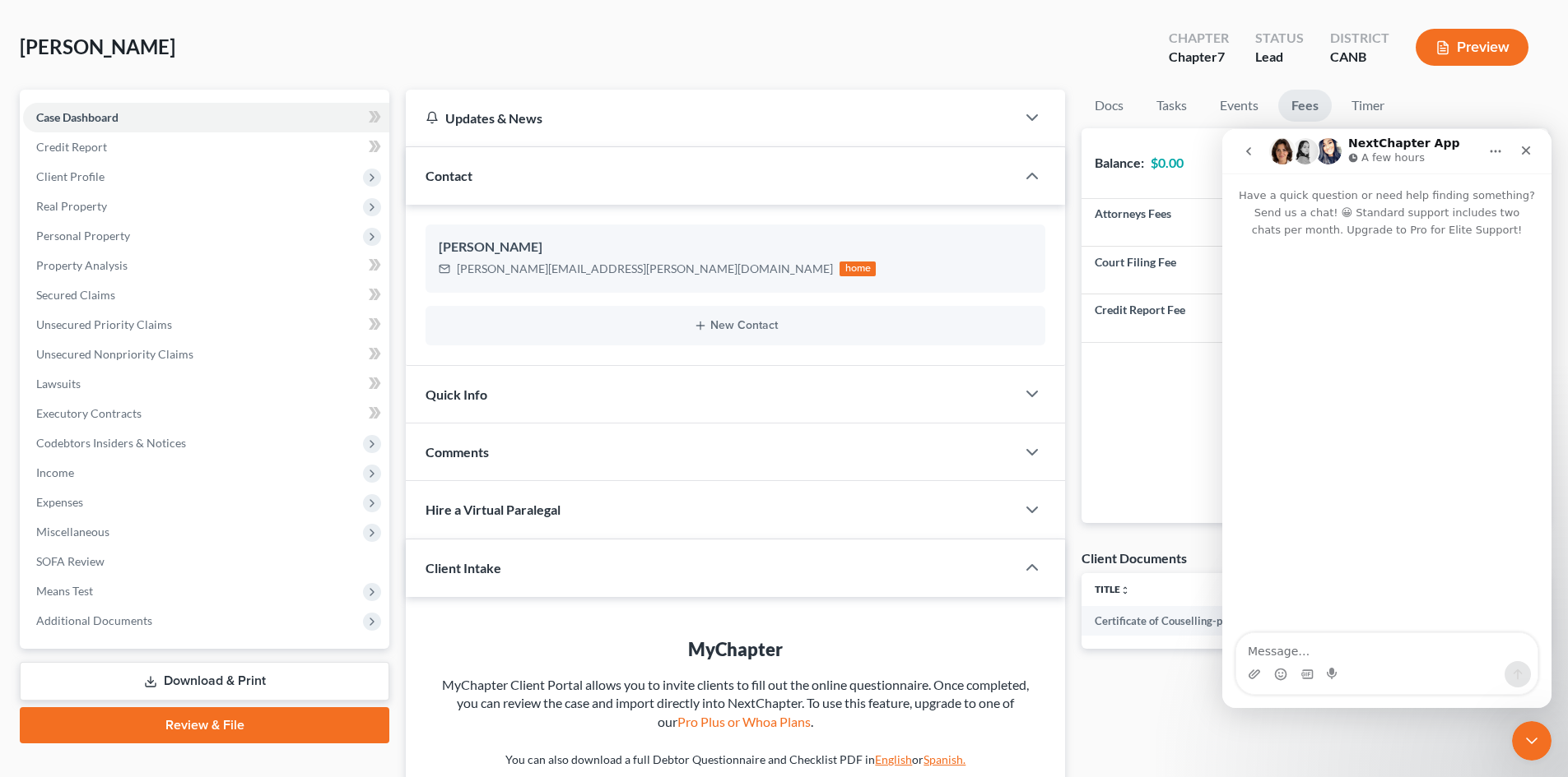
click at [1297, 650] on textarea "Message…" at bounding box center [1386, 647] width 302 height 28
type textarea "How to efile and pay court fees?"
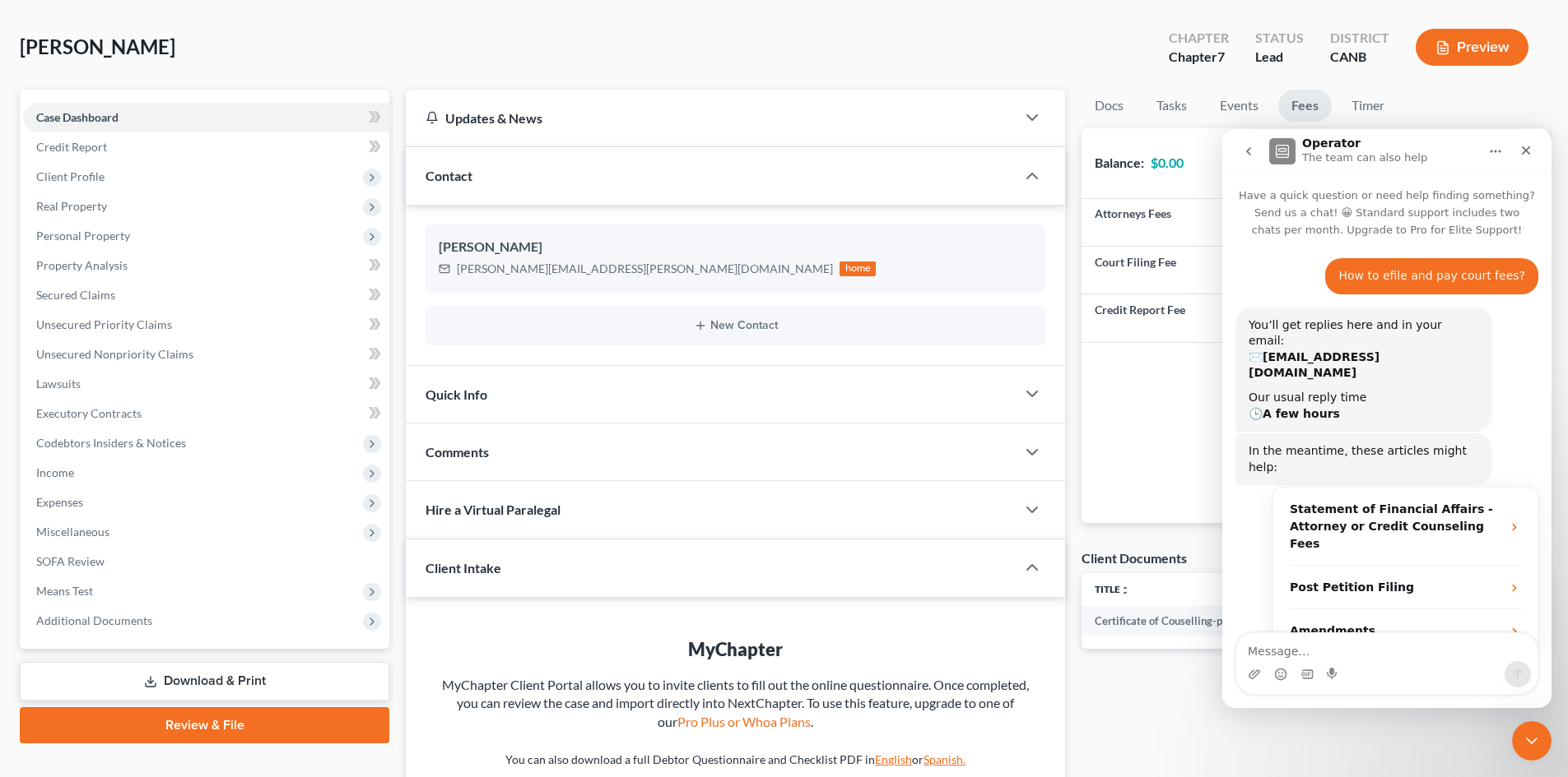
scroll to position [13, 0]
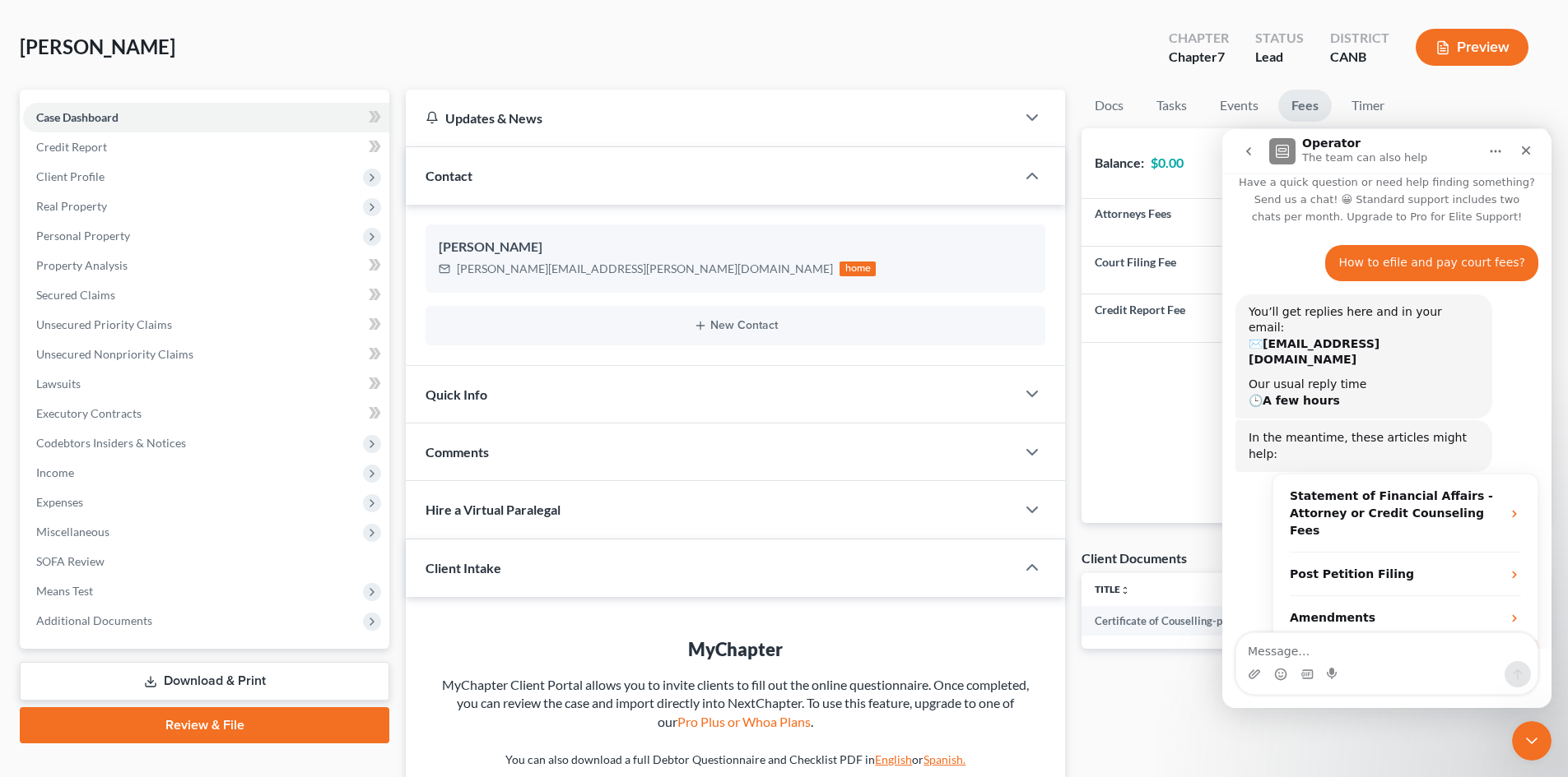
click at [1428, 654] on span "More in the Help Center" at bounding box center [1413, 660] width 155 height 14
click at [219, 723] on link "Review & File" at bounding box center [205, 725] width 370 height 36
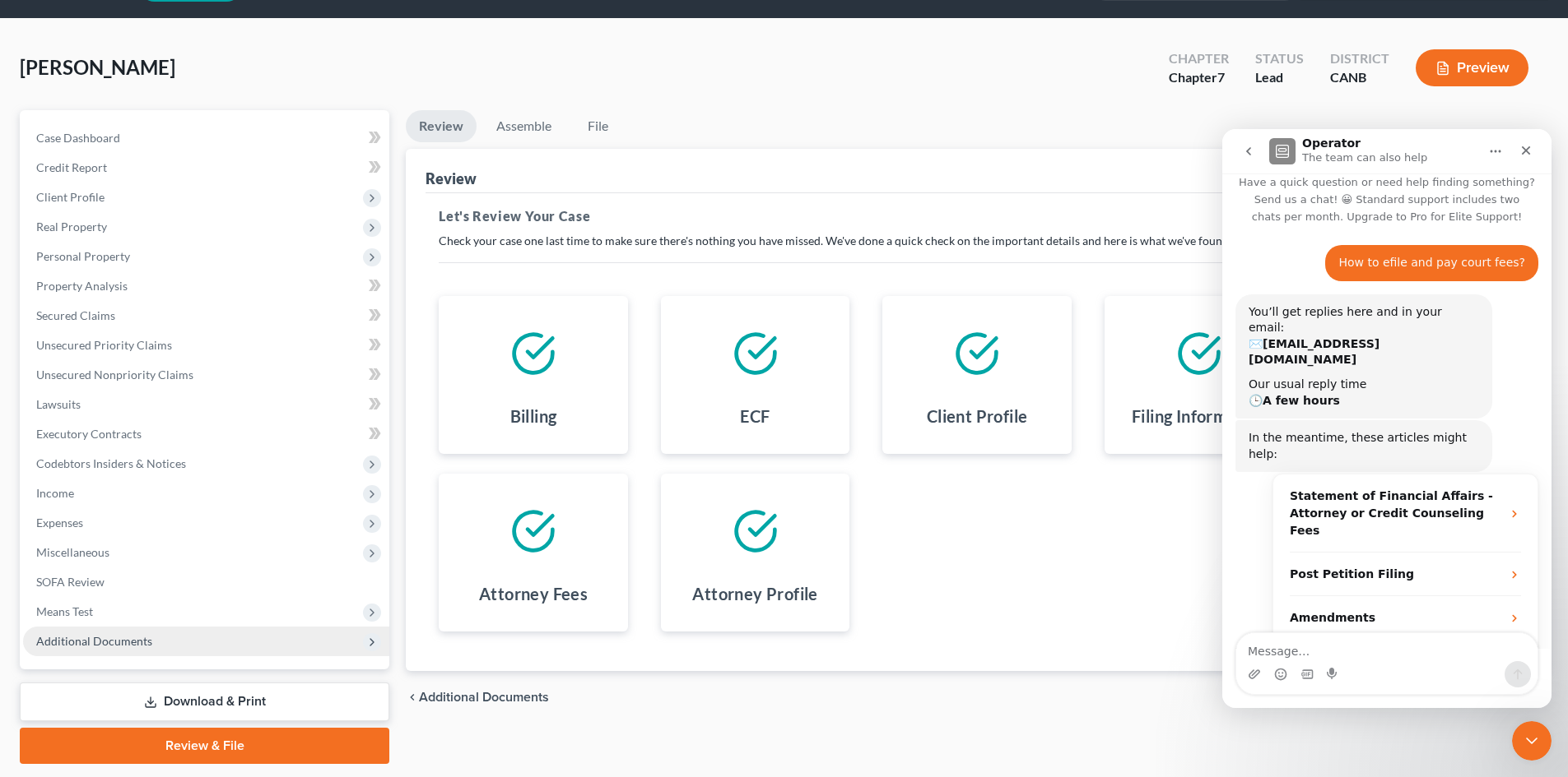
scroll to position [97, 0]
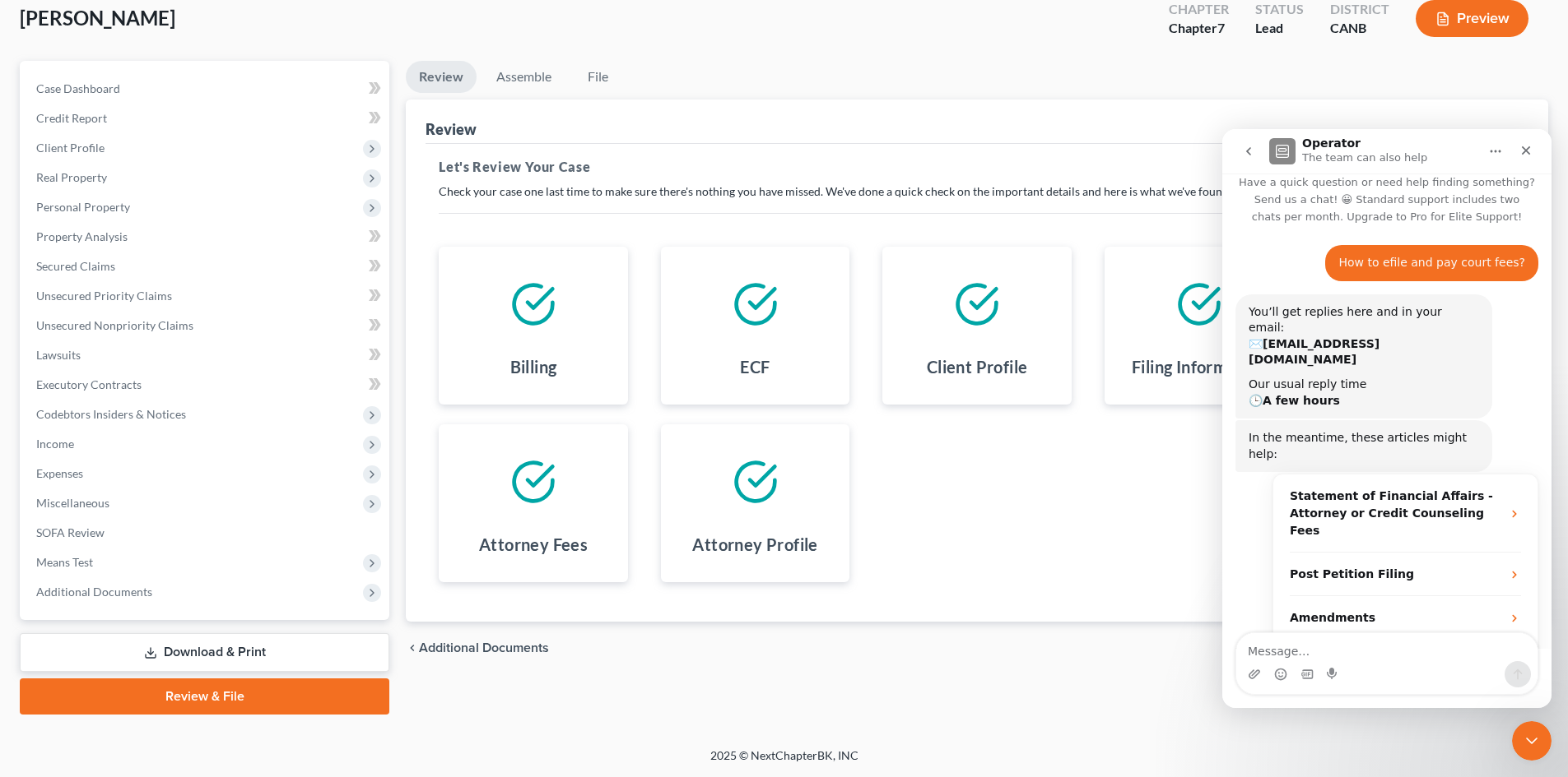
click at [164, 690] on link "Review & File" at bounding box center [205, 697] width 370 height 36
click at [1539, 744] on div "Close Intercom Messenger" at bounding box center [1529, 738] width 39 height 39
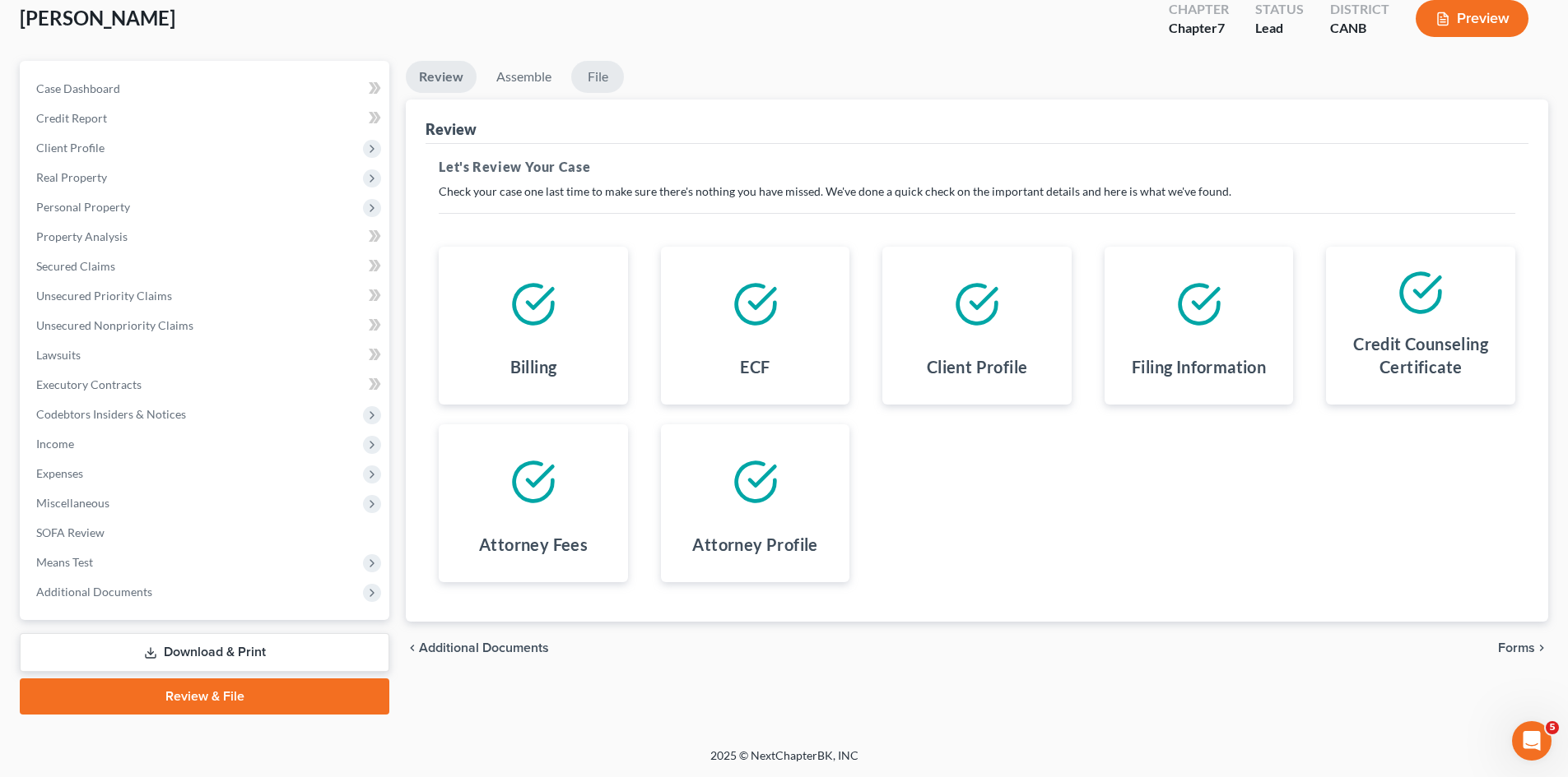
click at [595, 78] on link "File" at bounding box center [597, 78] width 53 height 33
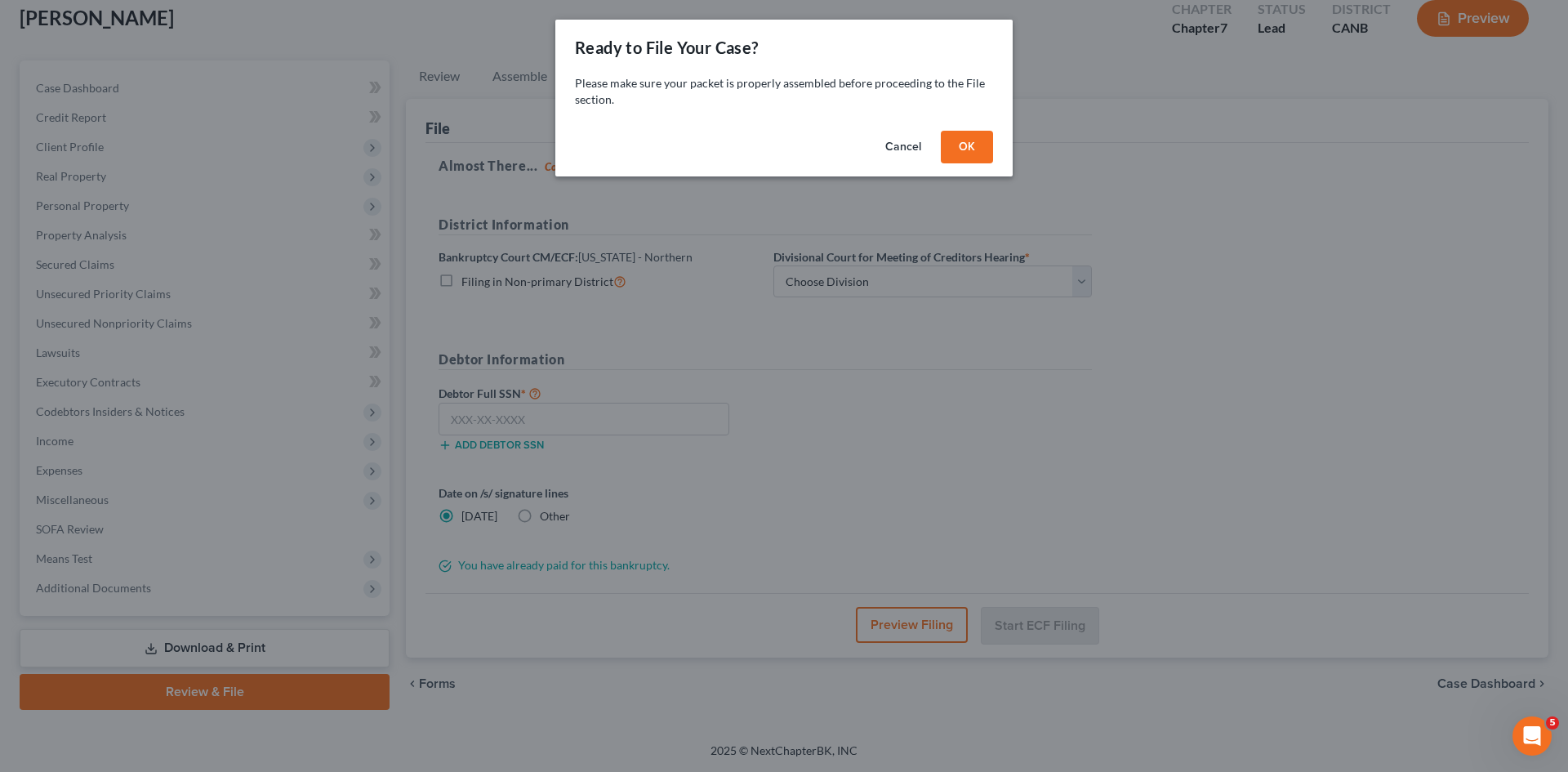
click at [977, 153] on button "OK" at bounding box center [966, 147] width 52 height 32
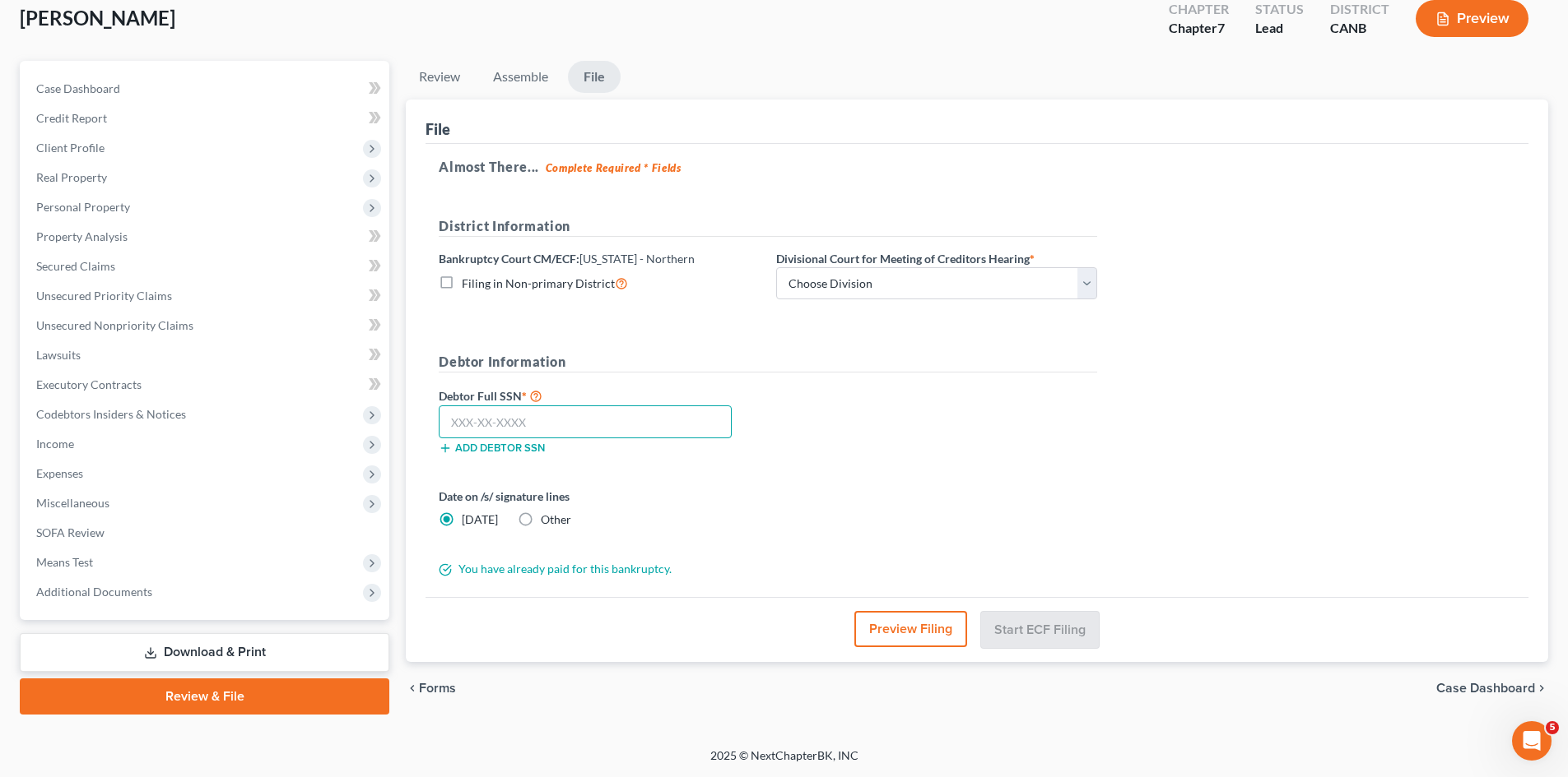
click at [464, 421] on input "text" at bounding box center [585, 422] width 293 height 33
click at [517, 81] on link "Assemble" at bounding box center [520, 78] width 81 height 33
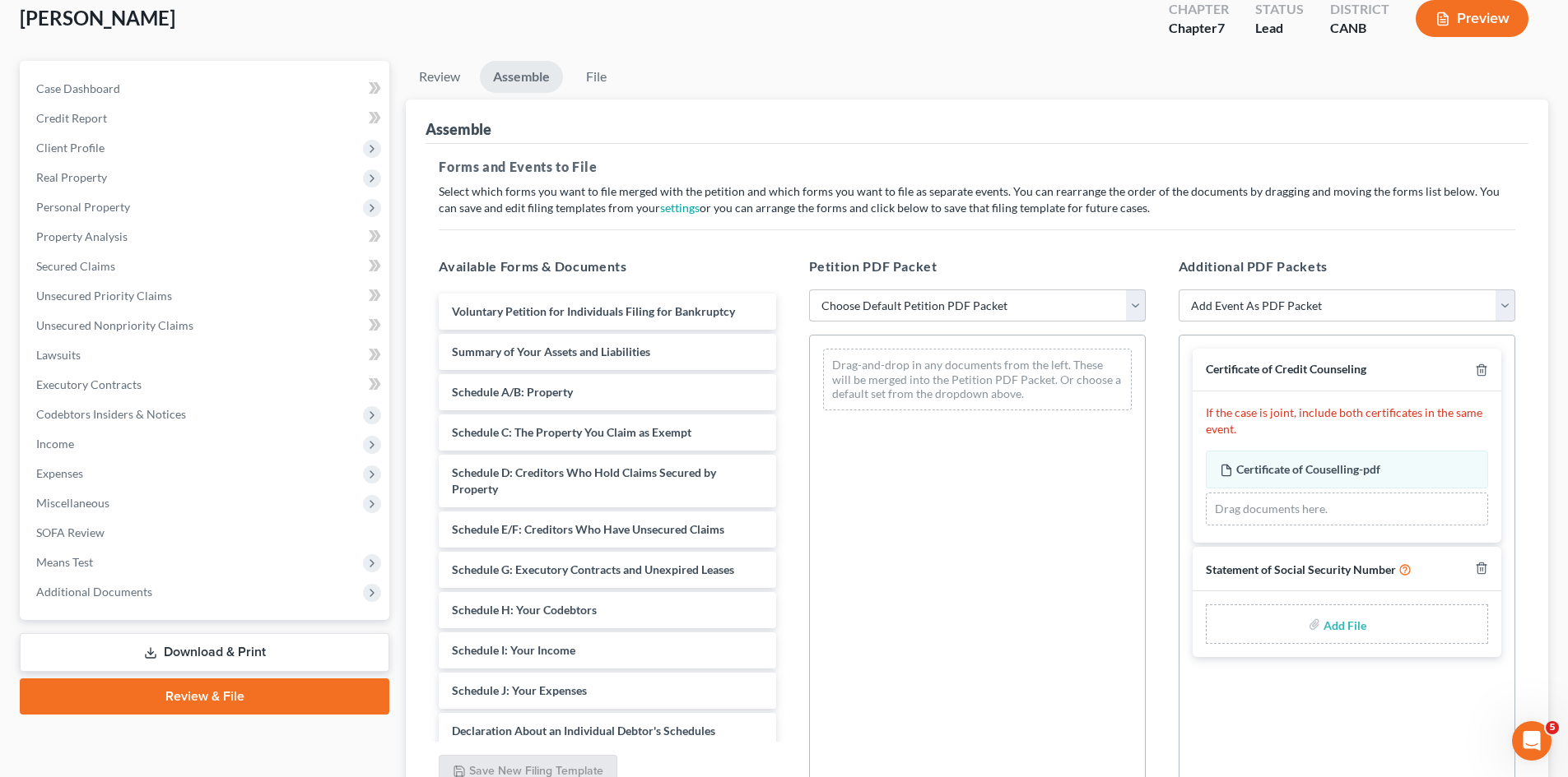
click at [982, 304] on select "Choose Default Petition PDF Packet Emergency Filing (Voluntary Petition and Cre…" at bounding box center [977, 306] width 337 height 33
click at [809, 290] on select "Choose Default Petition PDF Packet Emergency Filing (Voluntary Petition and Cre…" at bounding box center [977, 306] width 337 height 33
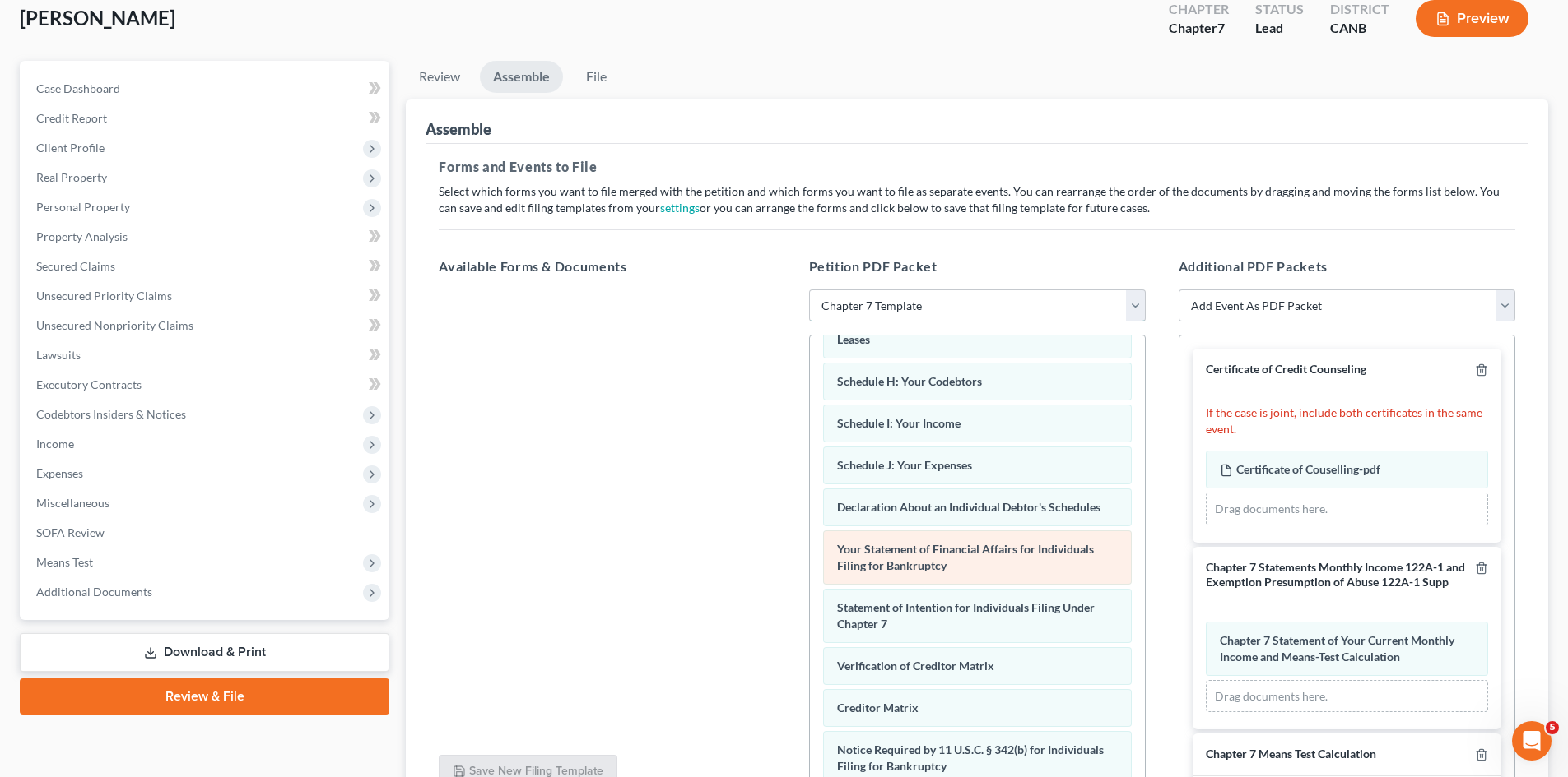
scroll to position [424, 0]
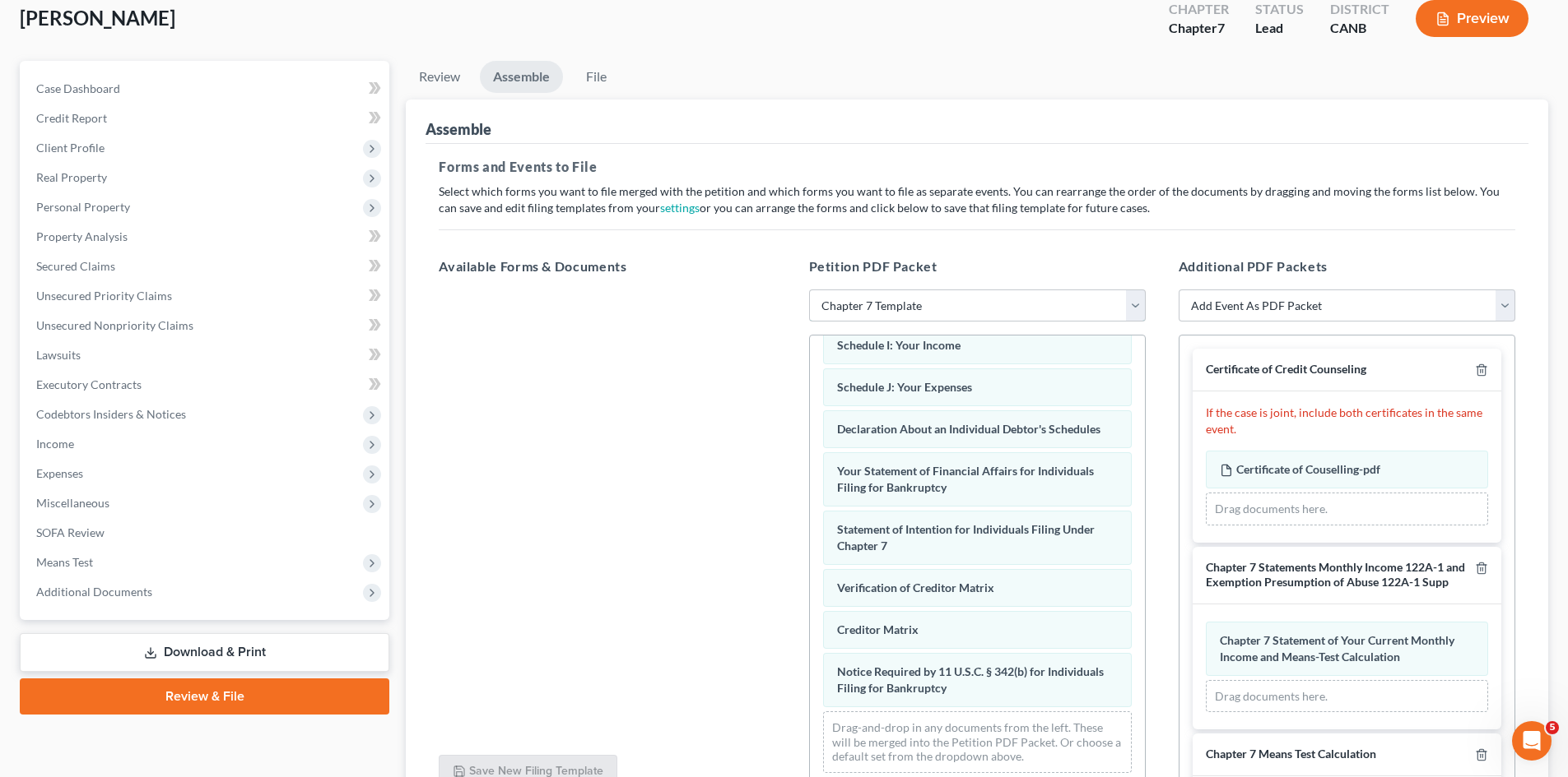
click at [914, 305] on select "Choose Default Petition PDF Packet Emergency Filing (Voluntary Petition and Cre…" at bounding box center [977, 306] width 337 height 33
click at [809, 290] on select "Choose Default Petition PDF Packet Emergency Filing (Voluntary Petition and Cre…" at bounding box center [977, 306] width 337 height 33
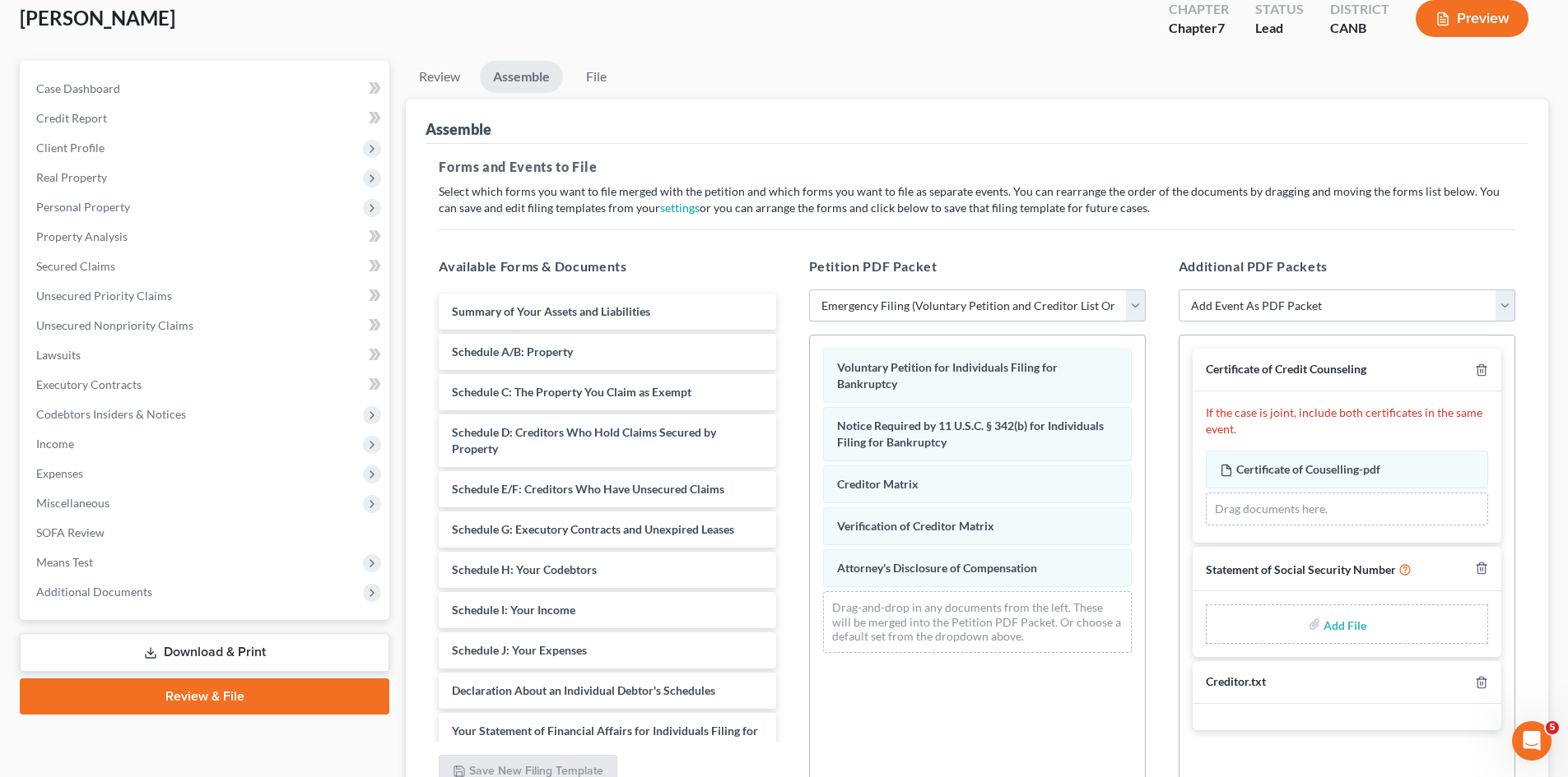
click at [1014, 293] on select "Choose Default Petition PDF Packet Emergency Filing (Voluntary Petition and Cre…" at bounding box center [977, 306] width 337 height 33
select select "1"
click at [809, 290] on select "Choose Default Petition PDF Packet Emergency Filing (Voluntary Petition and Cre…" at bounding box center [977, 306] width 337 height 33
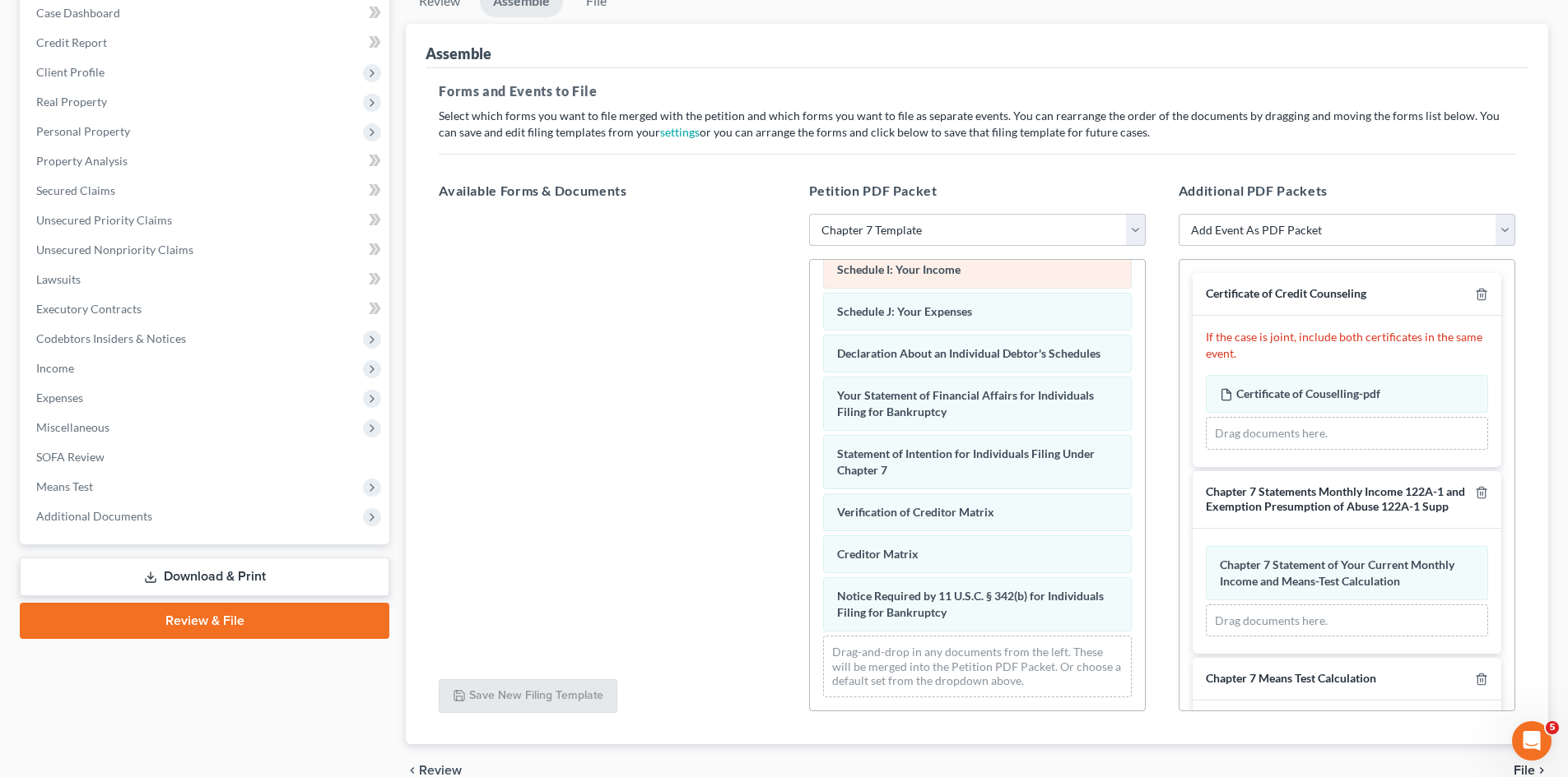
scroll to position [424, 0]
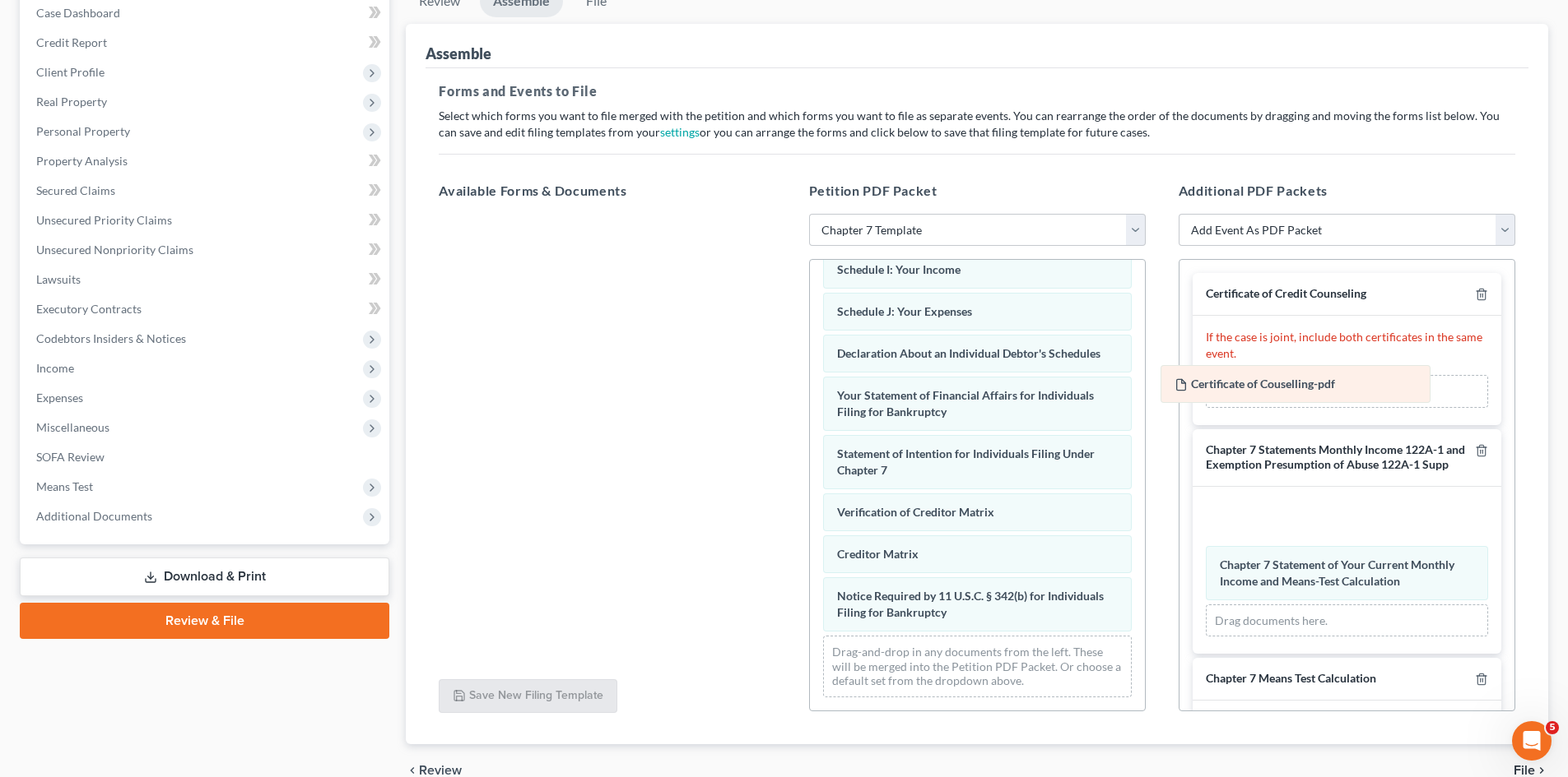
drag, startPoint x: 1298, startPoint y: 398, endPoint x: 1252, endPoint y: 388, distance: 47.1
click at [1252, 388] on div "Certificate of Couselling-pdf Amended Certificate of Couselling-pdf Certificate…" at bounding box center [1346, 391] width 282 height 33
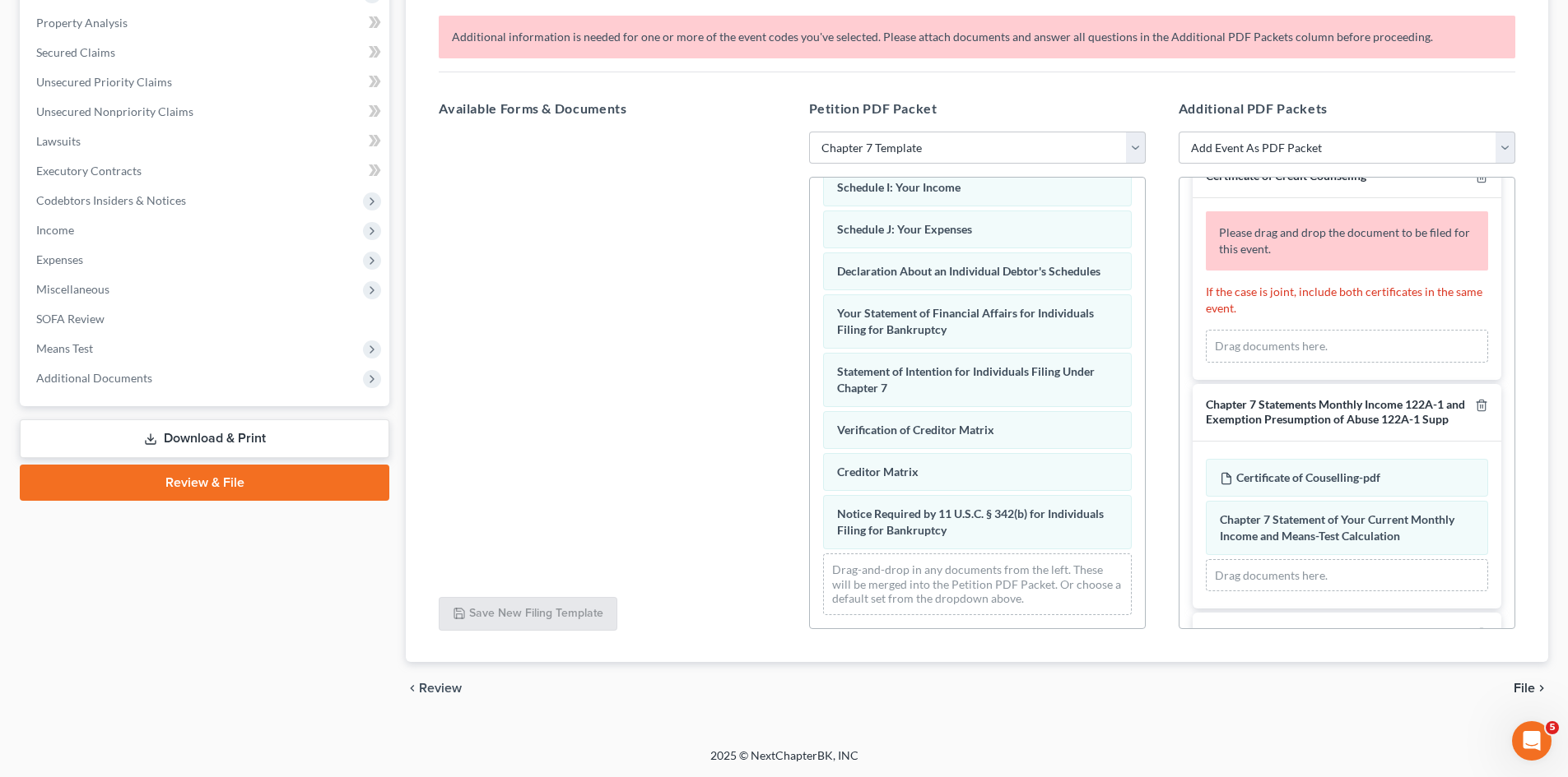
scroll to position [0, 0]
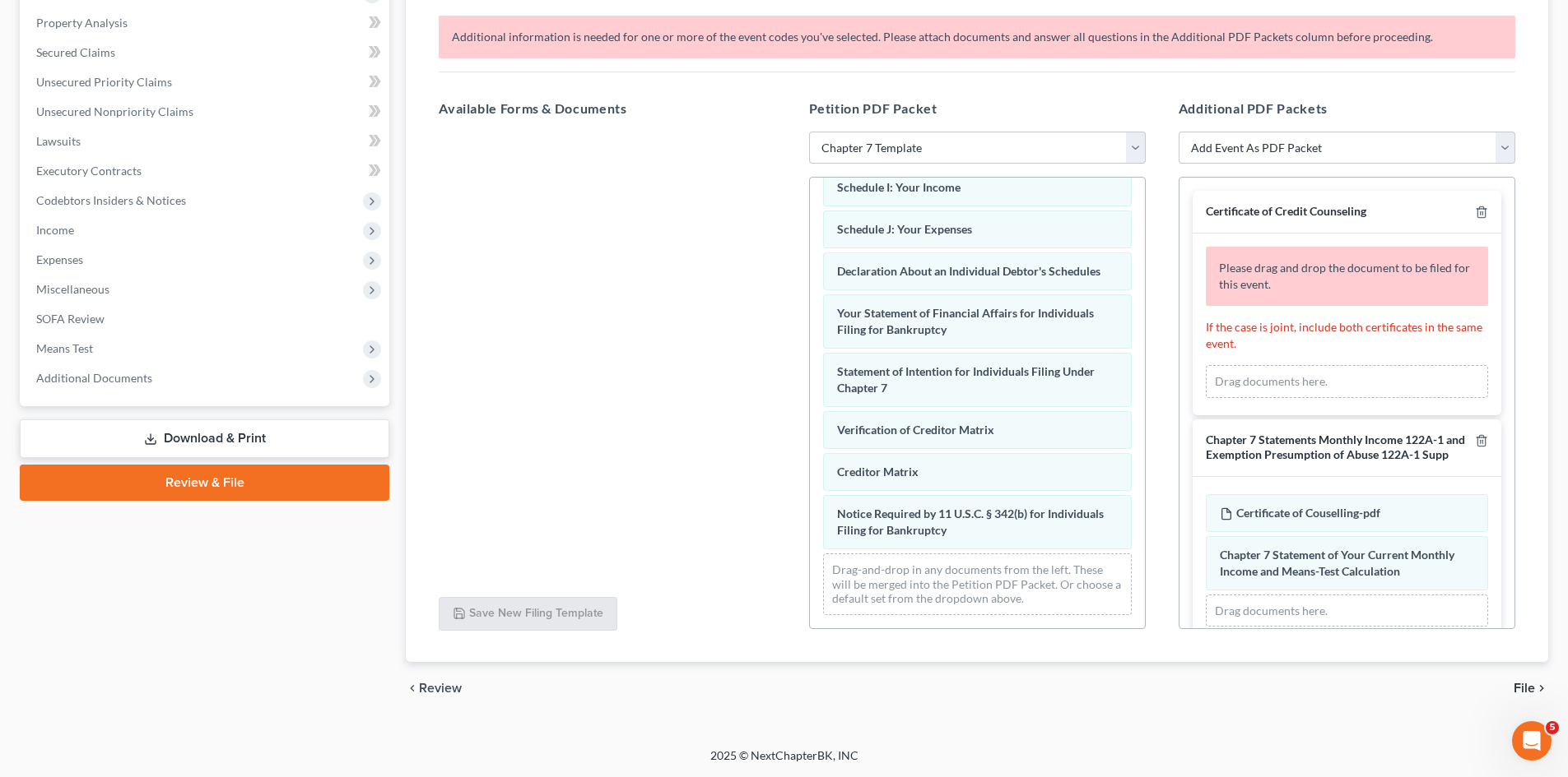
drag, startPoint x: 900, startPoint y: 601, endPoint x: 952, endPoint y: 570, distance: 60.5
click at [900, 599] on div "Drag-and-drop in any documents from the left. These will be merged into the Pet…" at bounding box center [977, 585] width 308 height 61
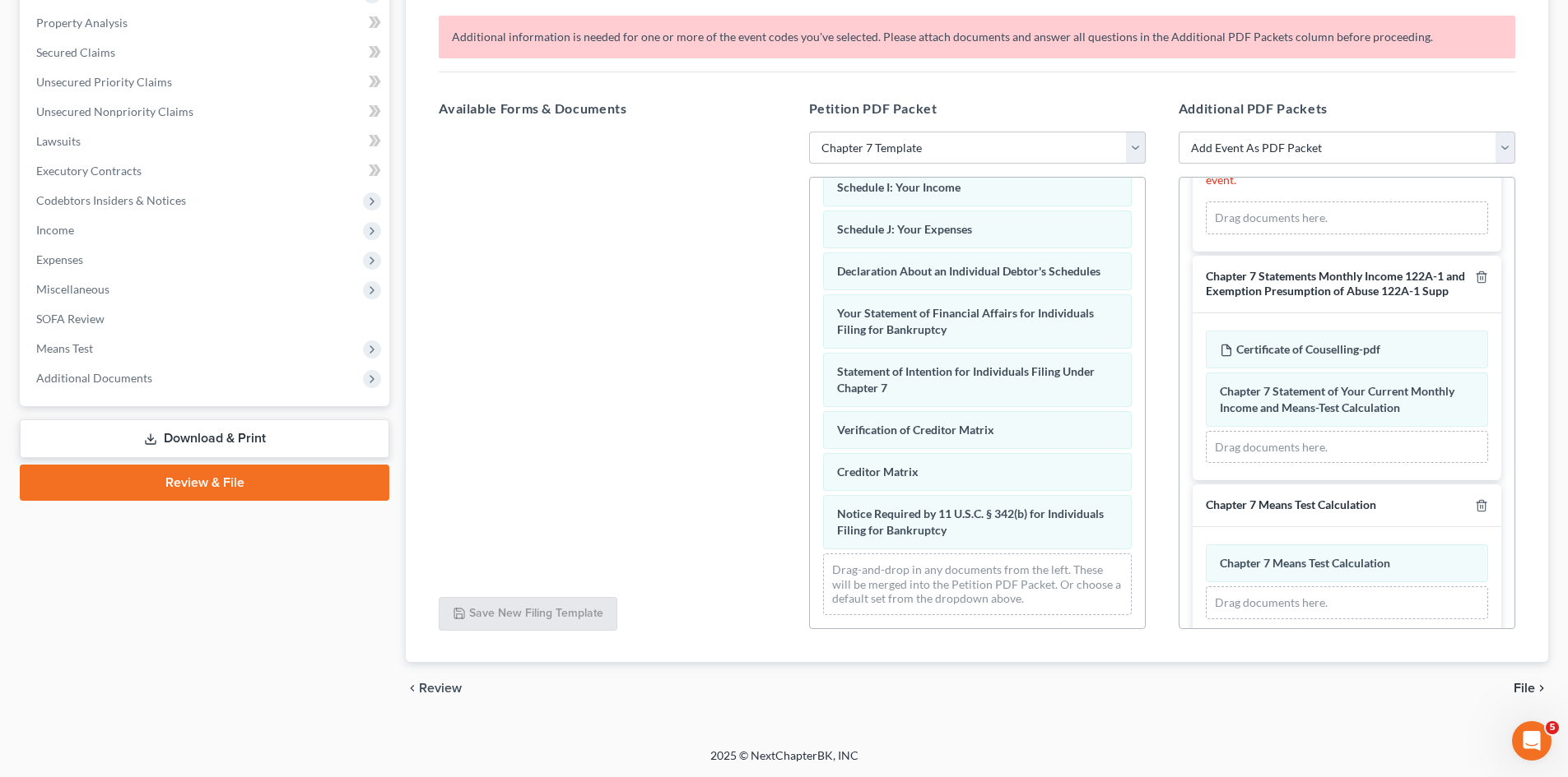
scroll to position [165, 0]
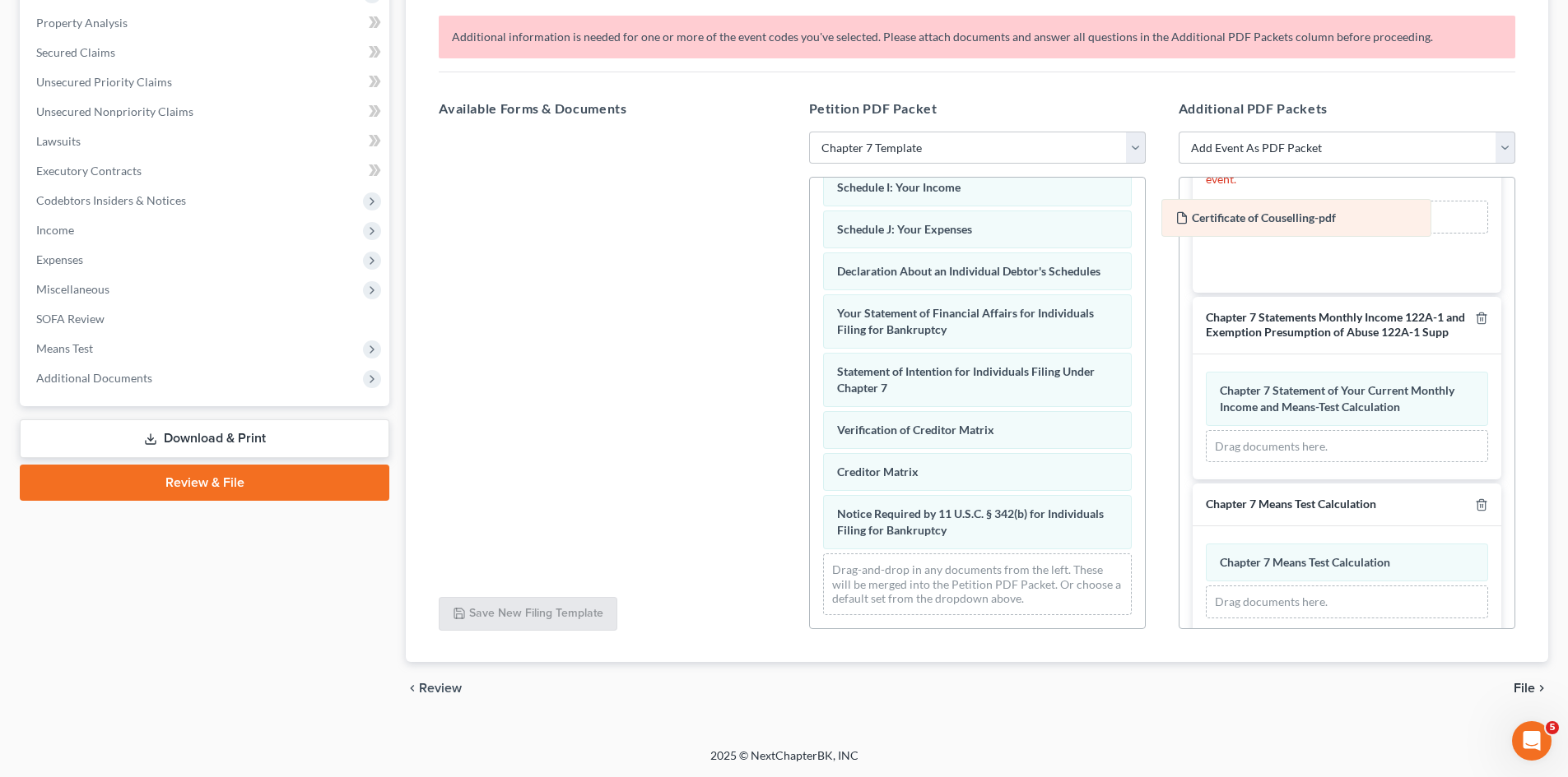
drag, startPoint x: 1339, startPoint y: 371, endPoint x: 1294, endPoint y: 225, distance: 152.8
click at [1294, 372] on div "Certificate of Couselling-pdf Amended Certificate of Couselling-pdf Certificate…" at bounding box center [1346, 417] width 282 height 91
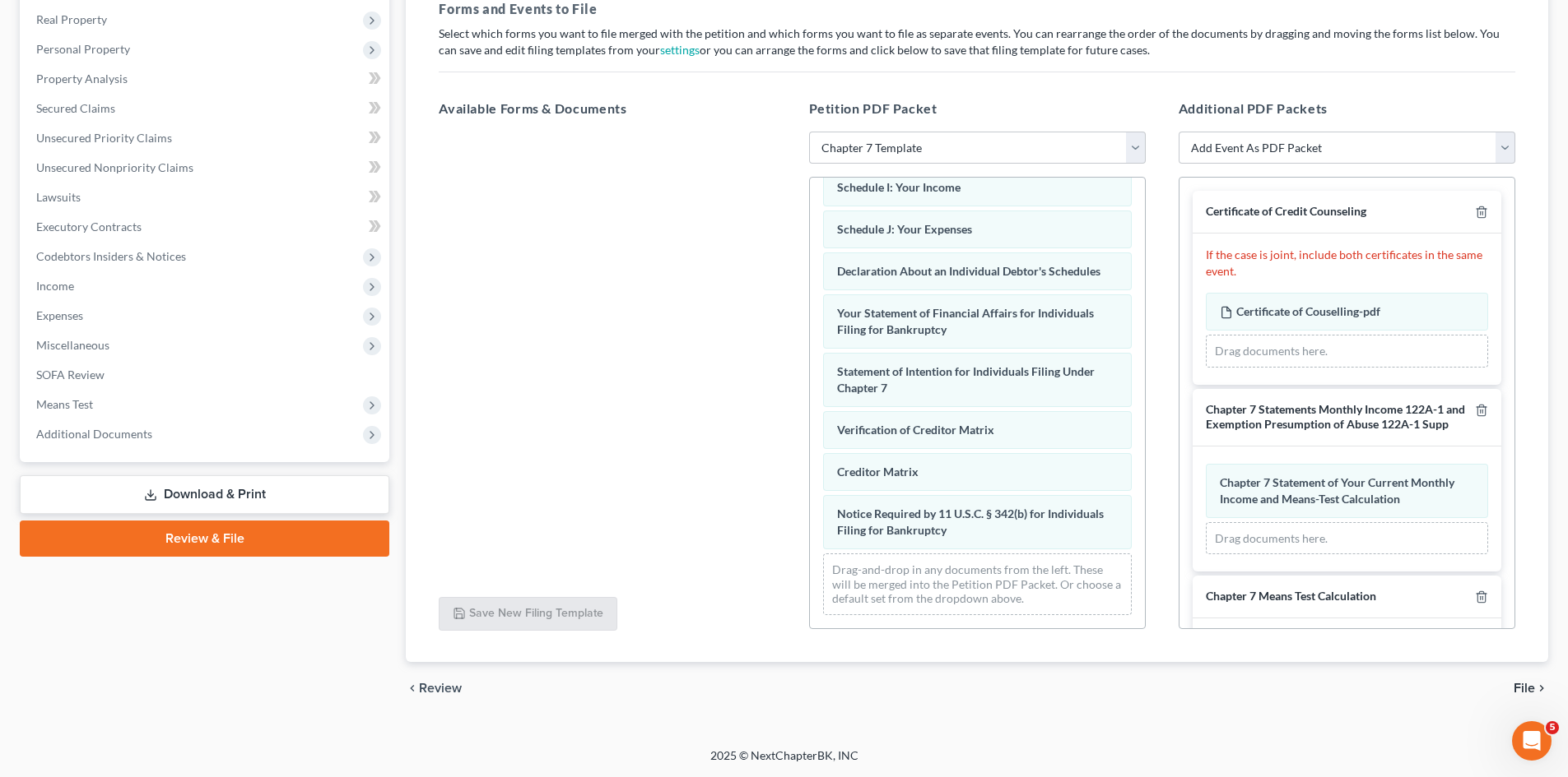
scroll to position [91, 0]
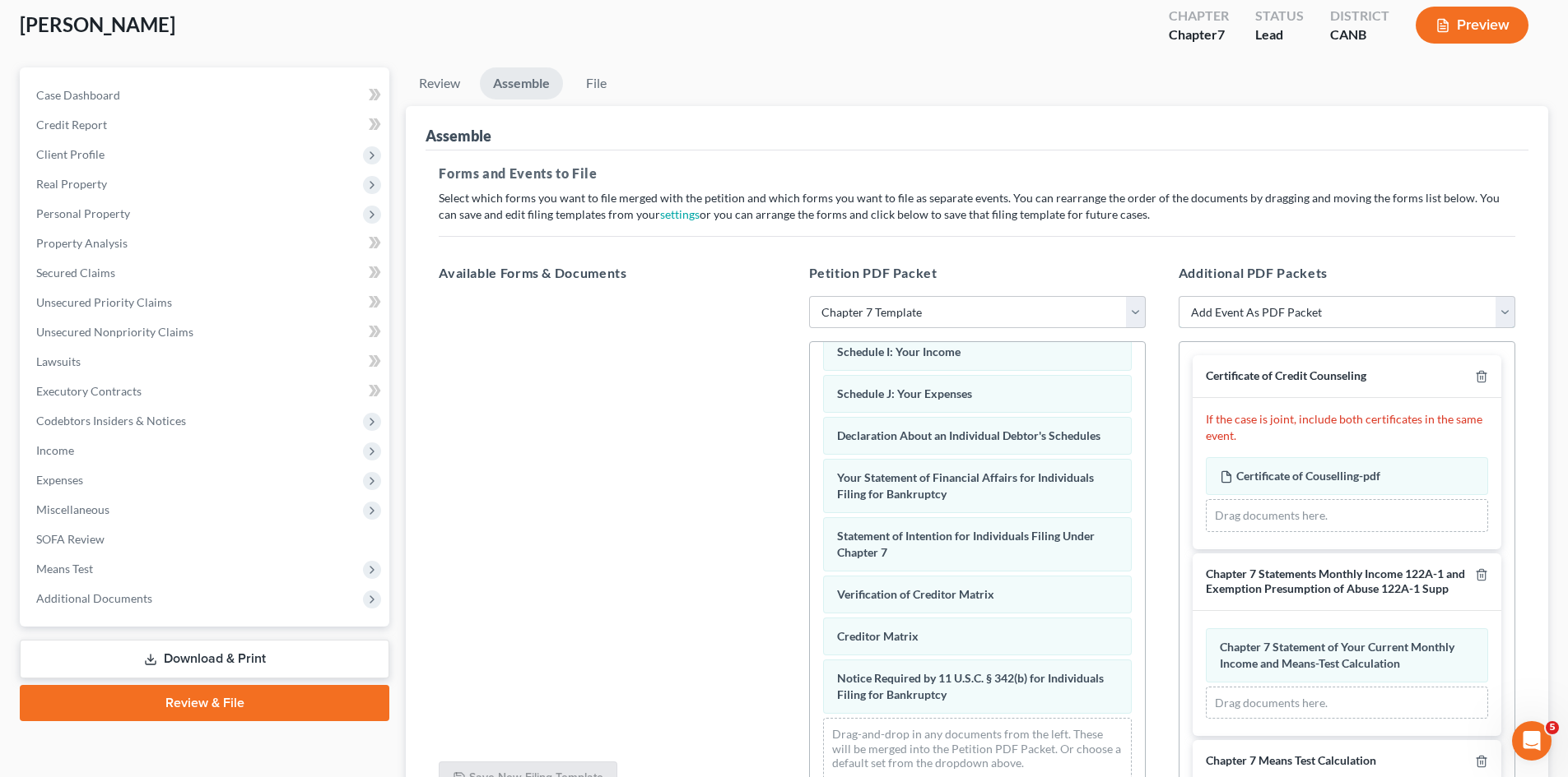
click at [1504, 311] on select "Add Event As PDF Packet Certificate of Credit Counseling Chapter 7 Means Test C…" at bounding box center [1347, 312] width 337 height 33
click at [1178, 296] on select "Add Event As PDF Packet Certificate of Credit Counseling Chapter 7 Means Test C…" at bounding box center [1347, 312] width 337 height 33
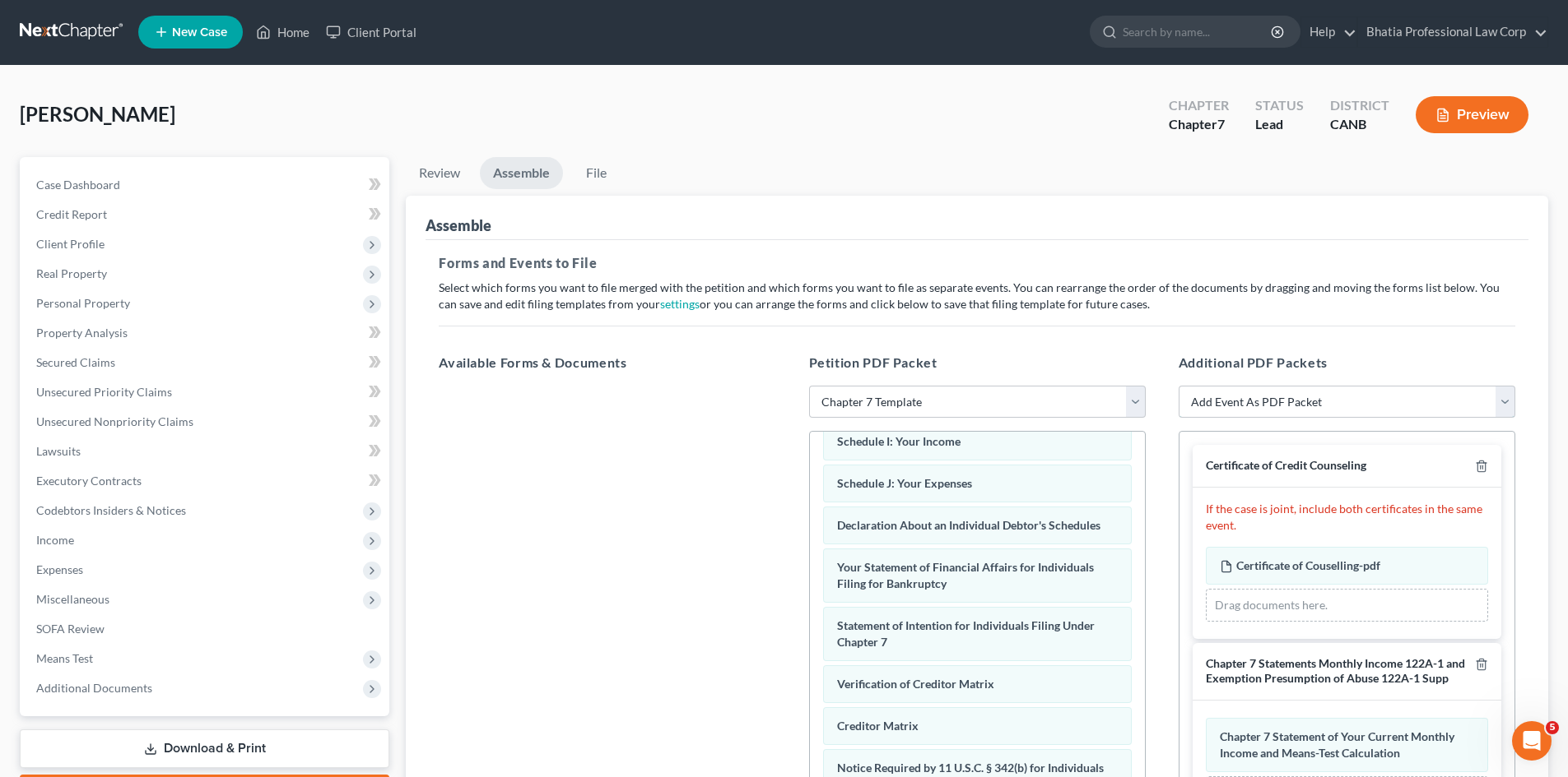
scroll to position [0, 0]
drag, startPoint x: 798, startPoint y: 364, endPoint x: 940, endPoint y: 362, distance: 142.0
click at [940, 362] on div "Petition PDF Packet Choose Default Petition PDF Packet Emergency Filing (Volunt…" at bounding box center [977, 619] width 370 height 558
drag, startPoint x: 1176, startPoint y: 366, endPoint x: 1355, endPoint y: 363, distance: 179.0
click at [1351, 361] on div "Additional PDF Packets Add Event As PDF Packet Certificate of Credit Counseling…" at bounding box center [1347, 619] width 370 height 558
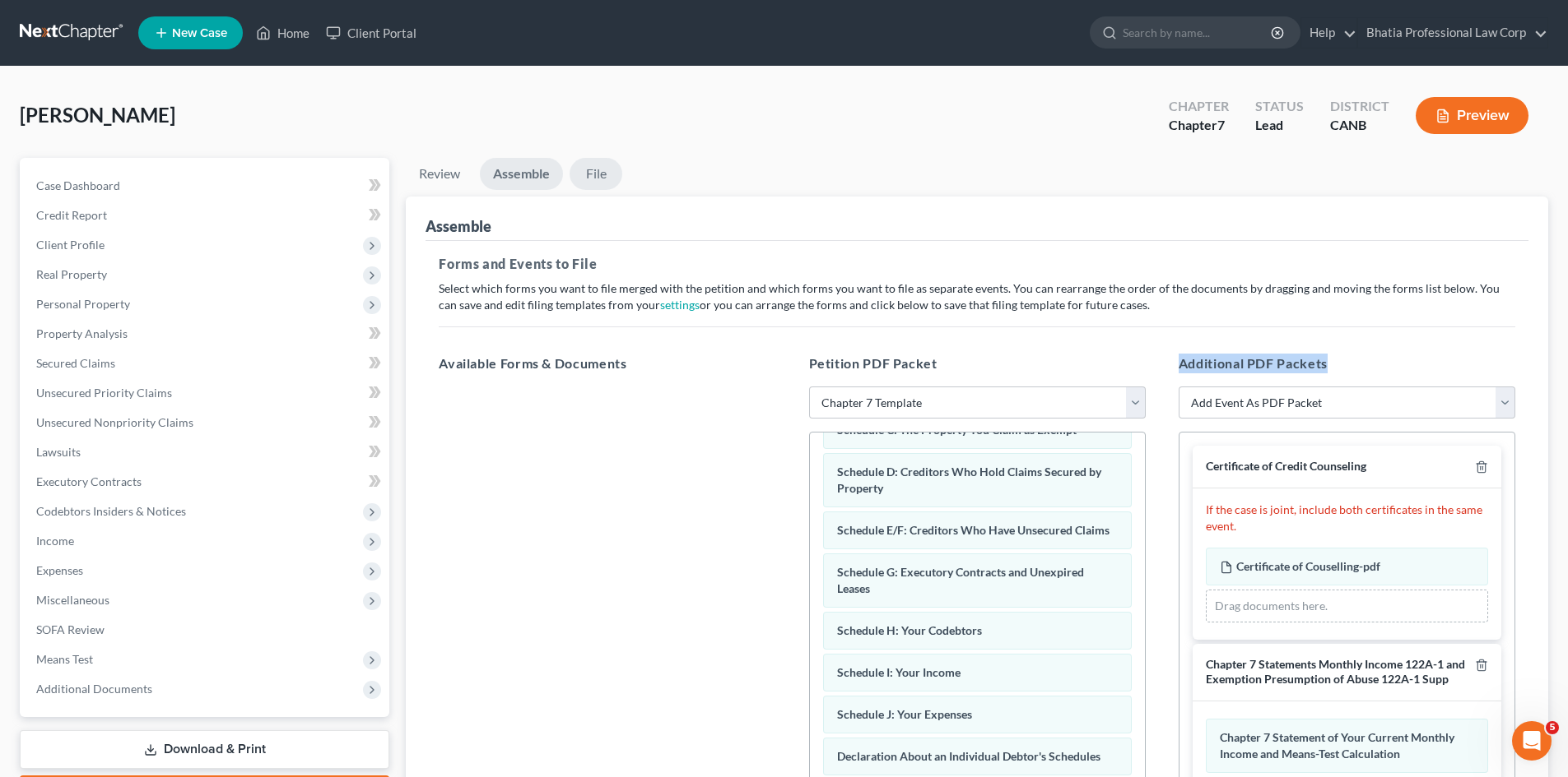
click at [607, 171] on link "File" at bounding box center [595, 174] width 53 height 33
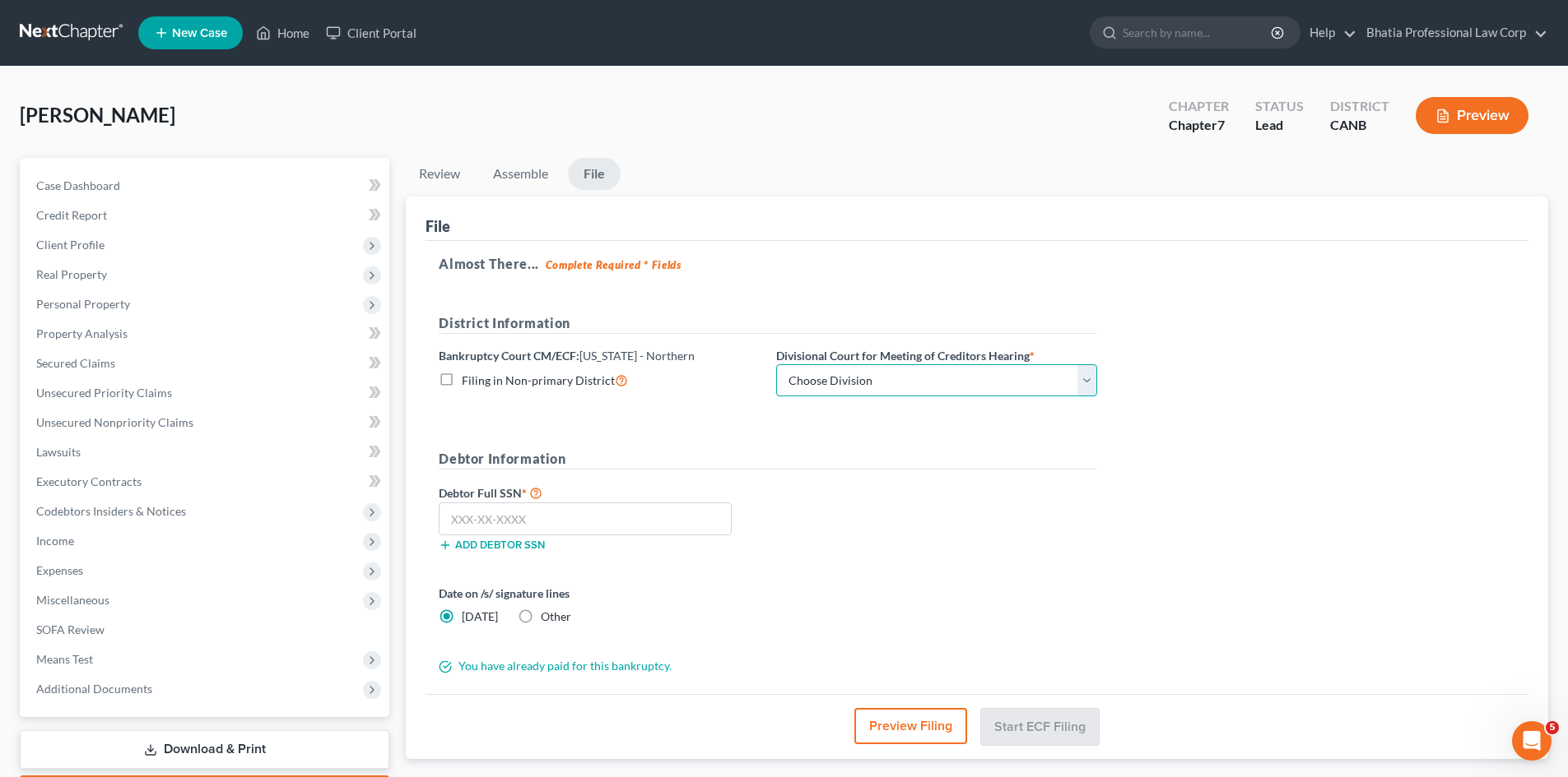
click at [838, 378] on select "Choose Division Oakland San Francisco San Jose Santa Rosa" at bounding box center [936, 381] width 321 height 33
select select "1"
click at [776, 365] on select "Choose Division Oakland San Francisco San Jose Santa Rosa" at bounding box center [936, 381] width 321 height 33
click at [472, 522] on input "text" at bounding box center [585, 519] width 293 height 33
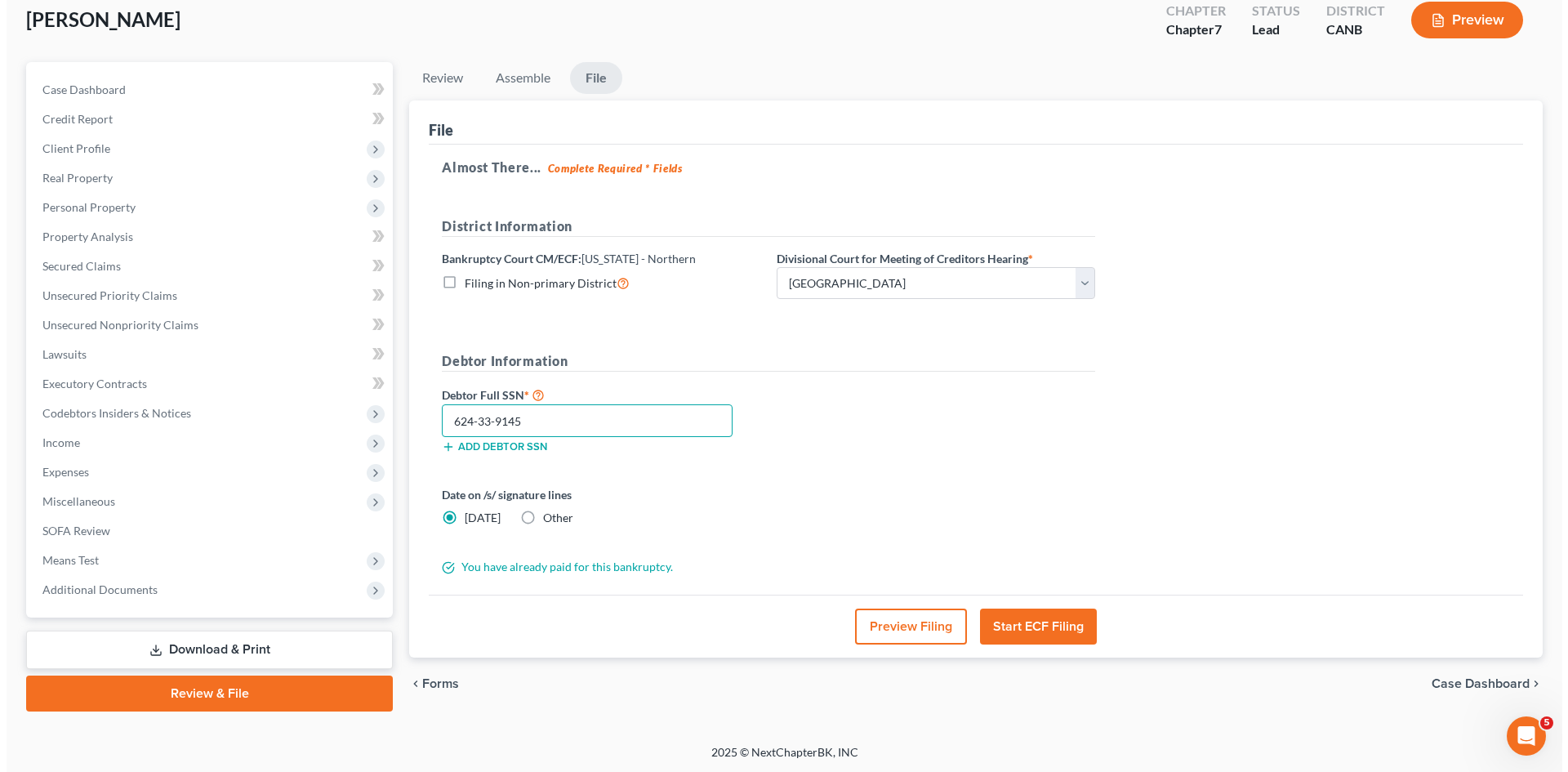
scroll to position [96, 0]
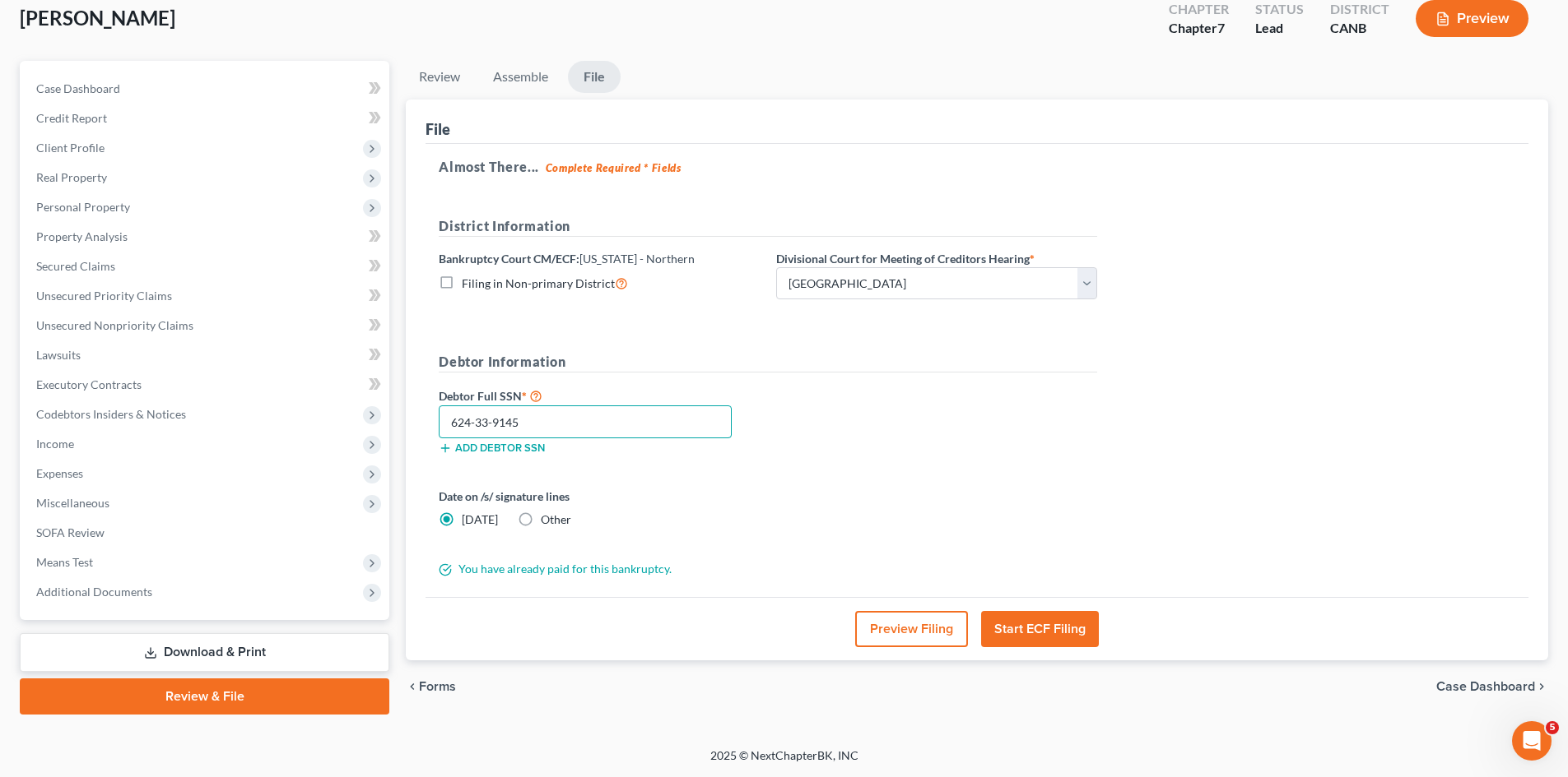
type input "624-33-9145"
click at [1044, 635] on button "Start ECF Filing" at bounding box center [1040, 630] width 118 height 36
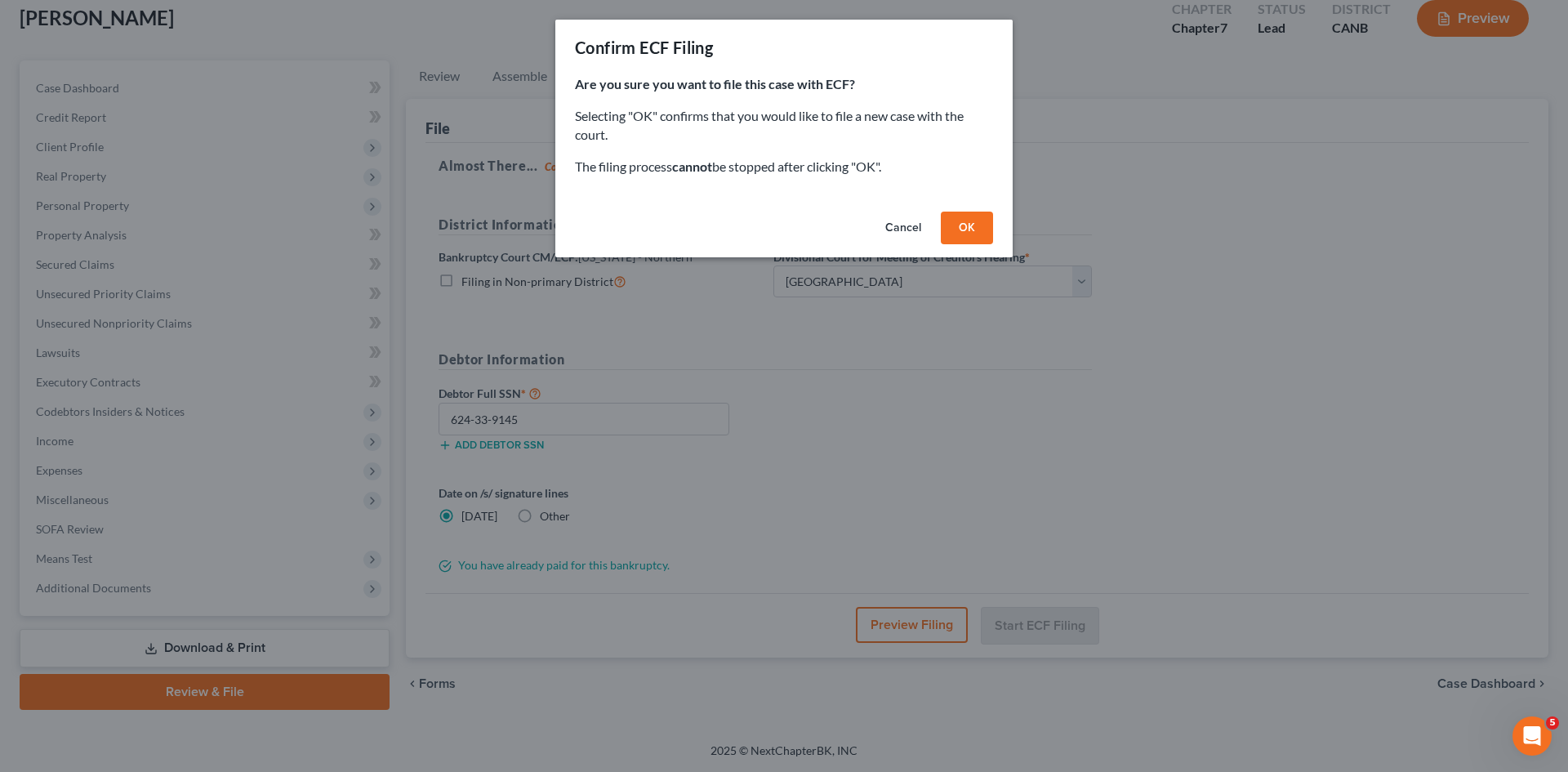
click at [894, 232] on button "Cancel" at bounding box center [903, 228] width 62 height 32
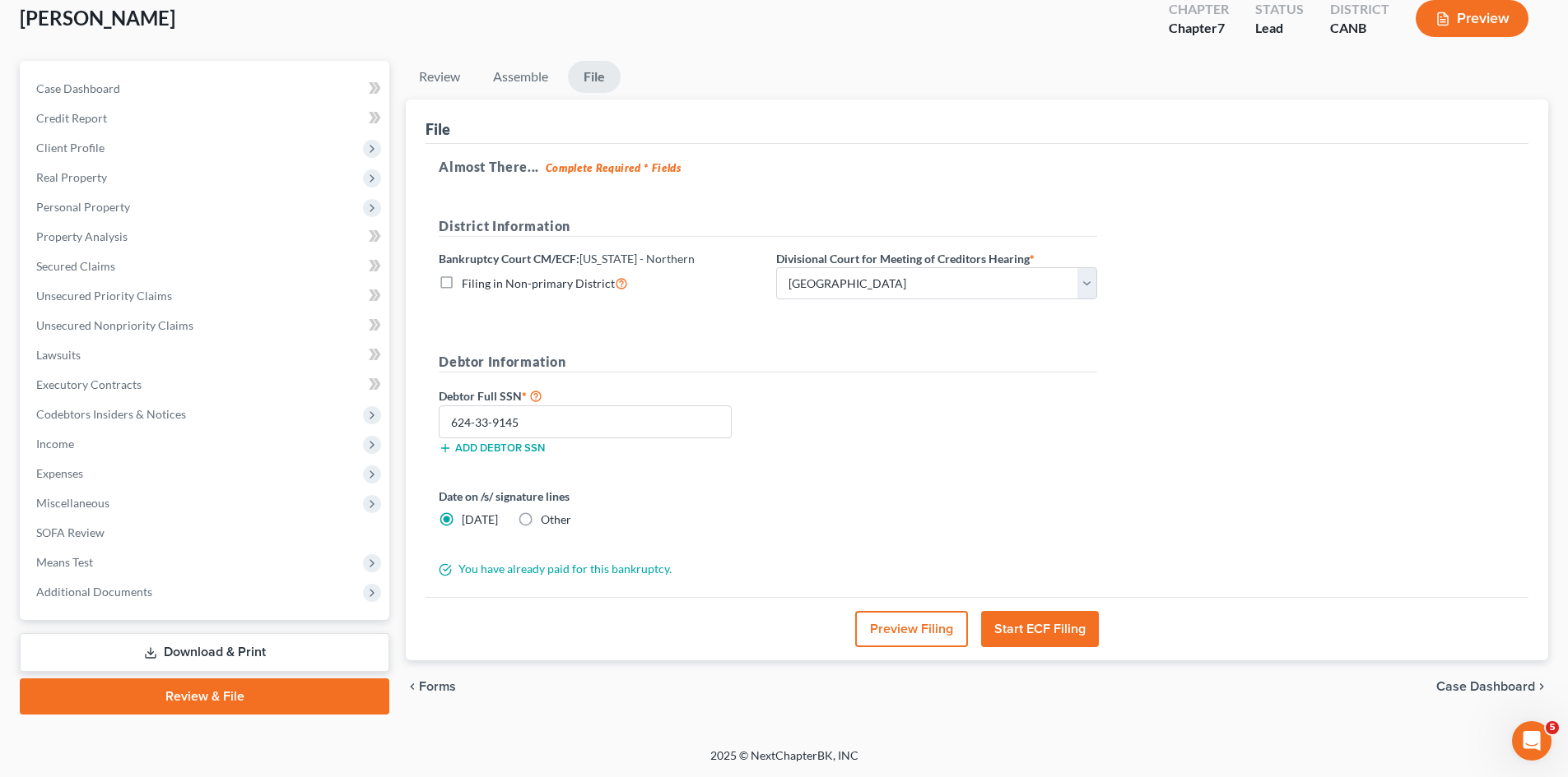
click at [928, 634] on button "Preview Filing" at bounding box center [911, 630] width 113 height 36
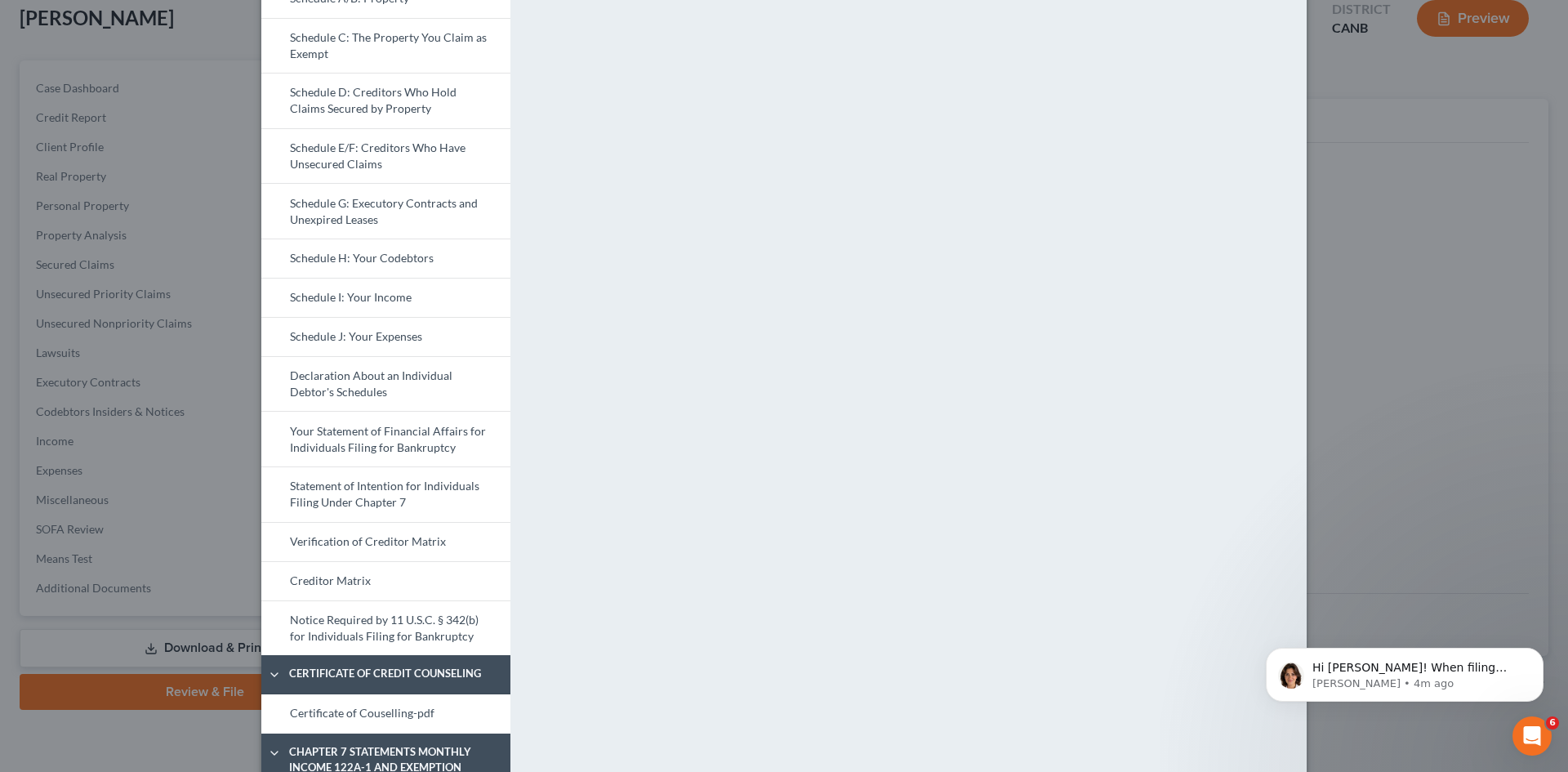
scroll to position [0, 0]
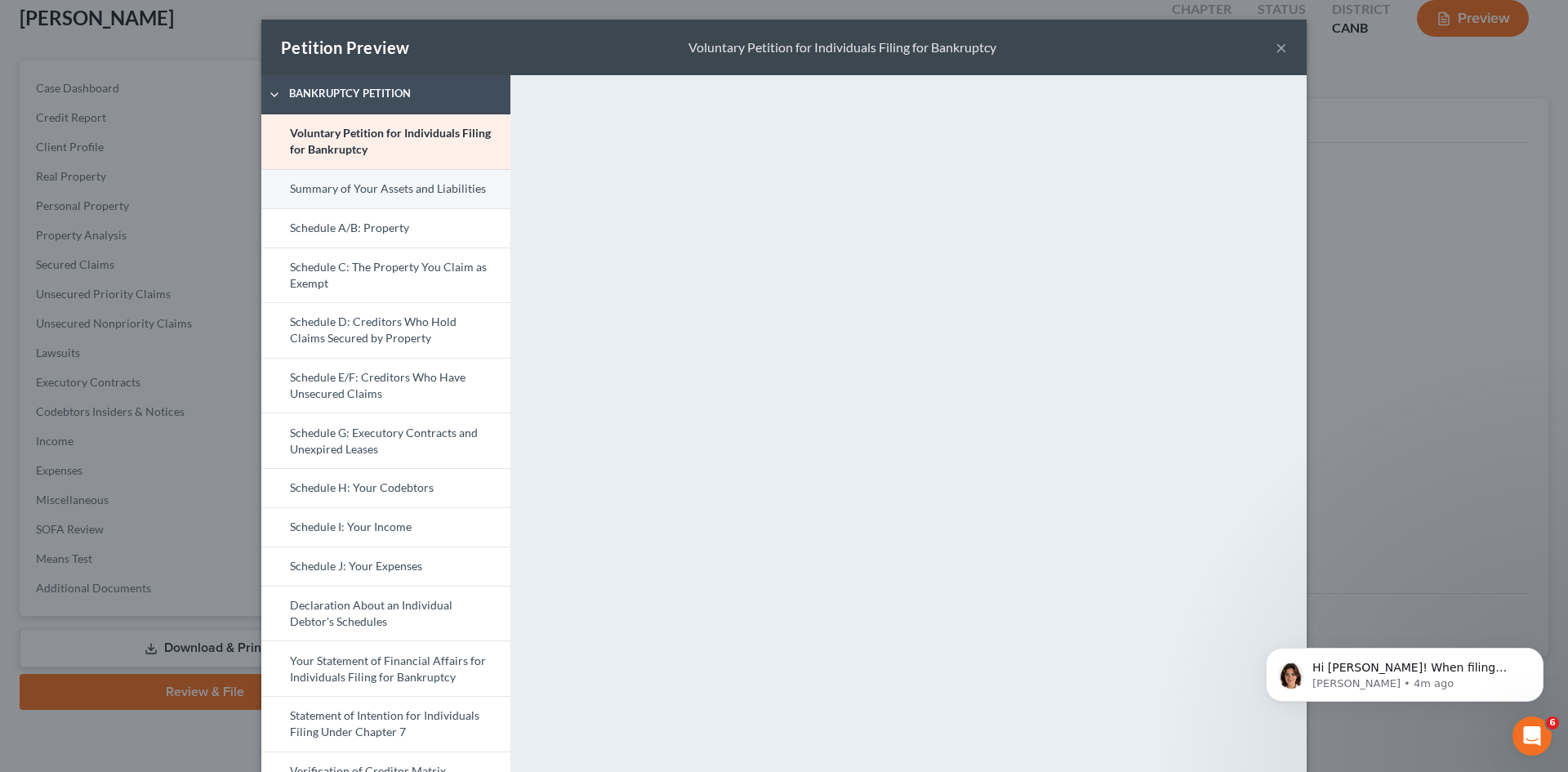
click at [361, 194] on link "Summary of Your Assets and Liabilities" at bounding box center [386, 188] width 249 height 39
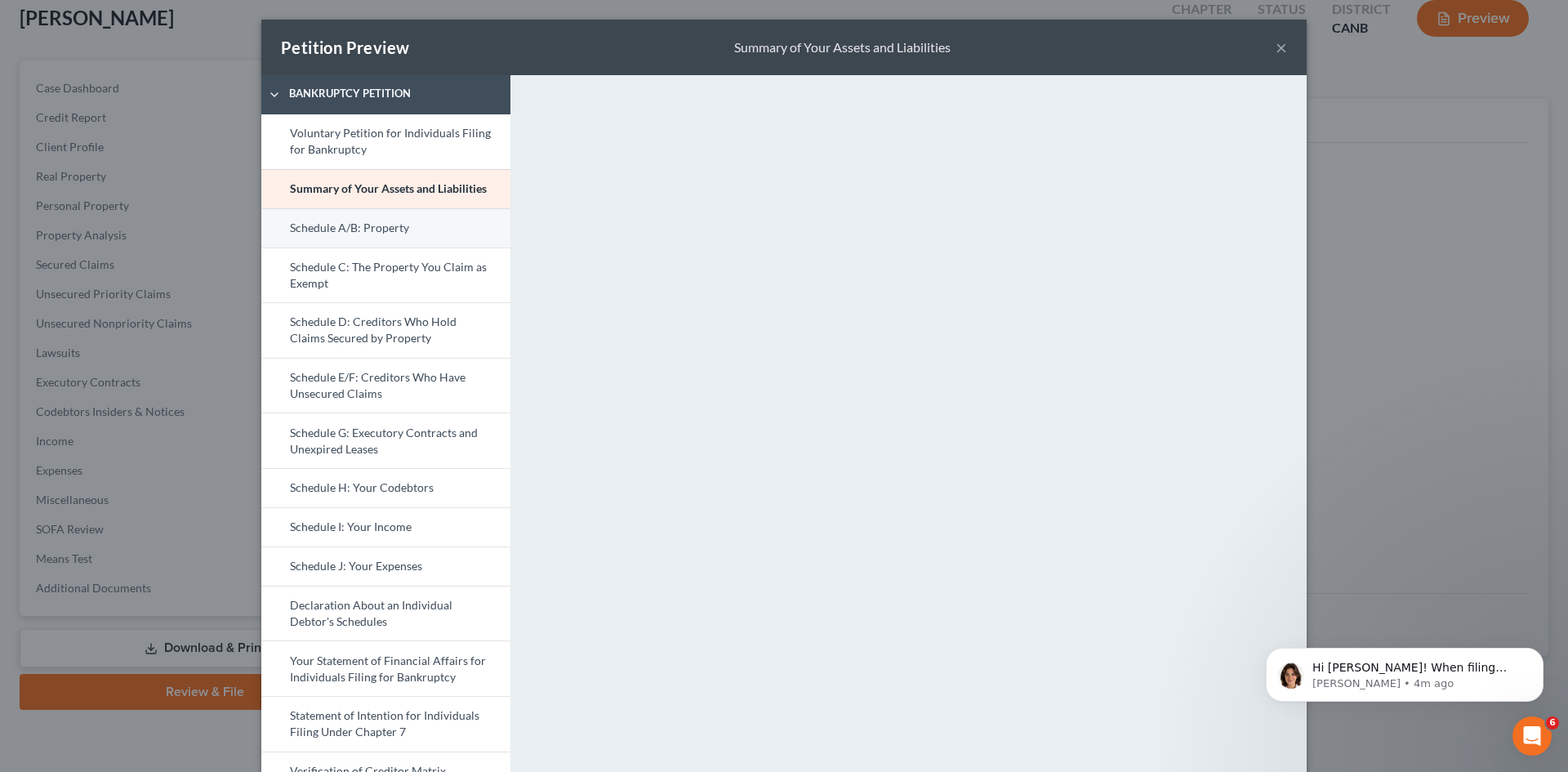
click at [392, 218] on link "Schedule A/B: Property" at bounding box center [386, 227] width 249 height 39
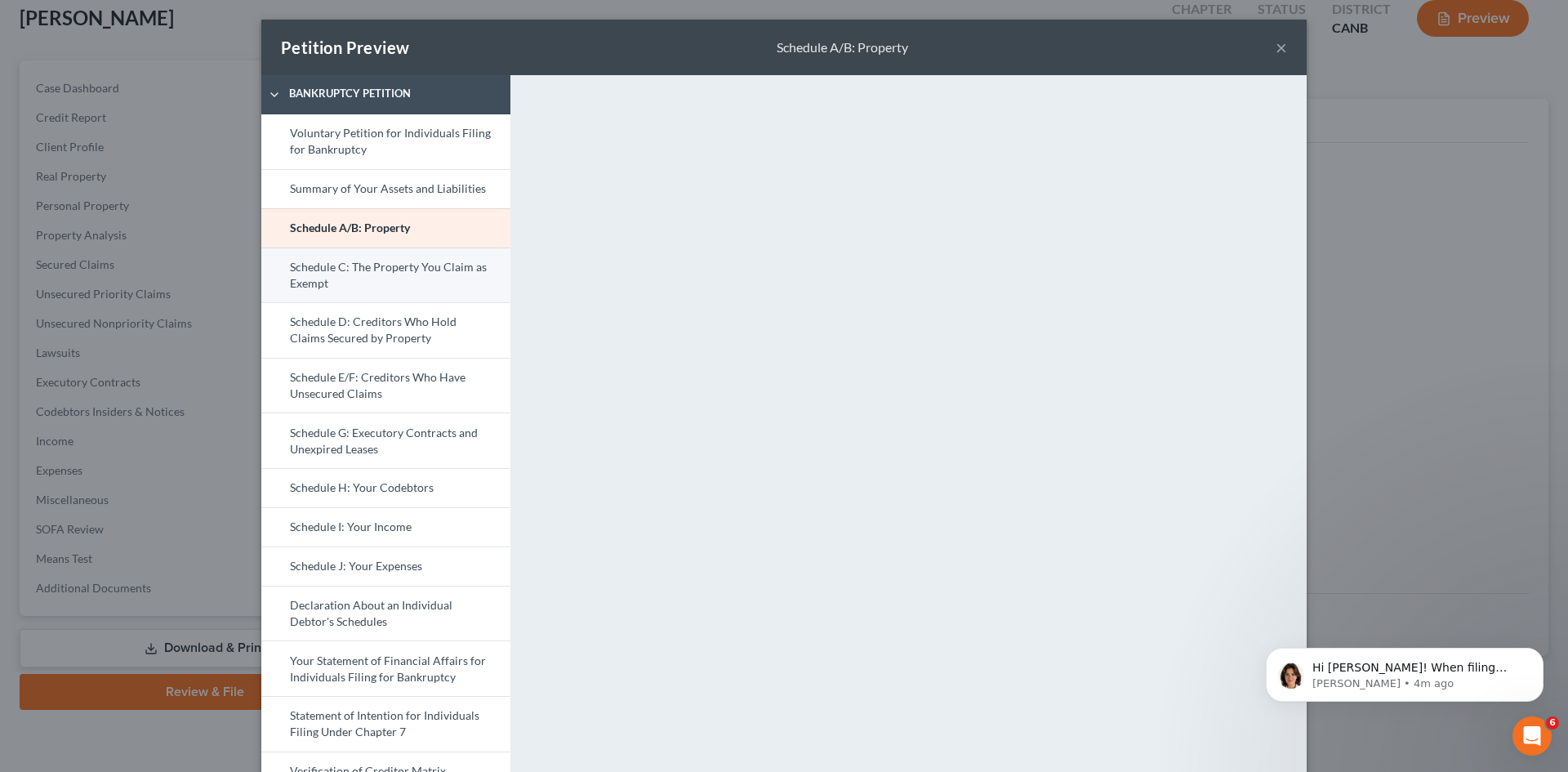
click at [369, 266] on link "Schedule C: The Property You Claim as Exempt" at bounding box center [386, 275] width 249 height 55
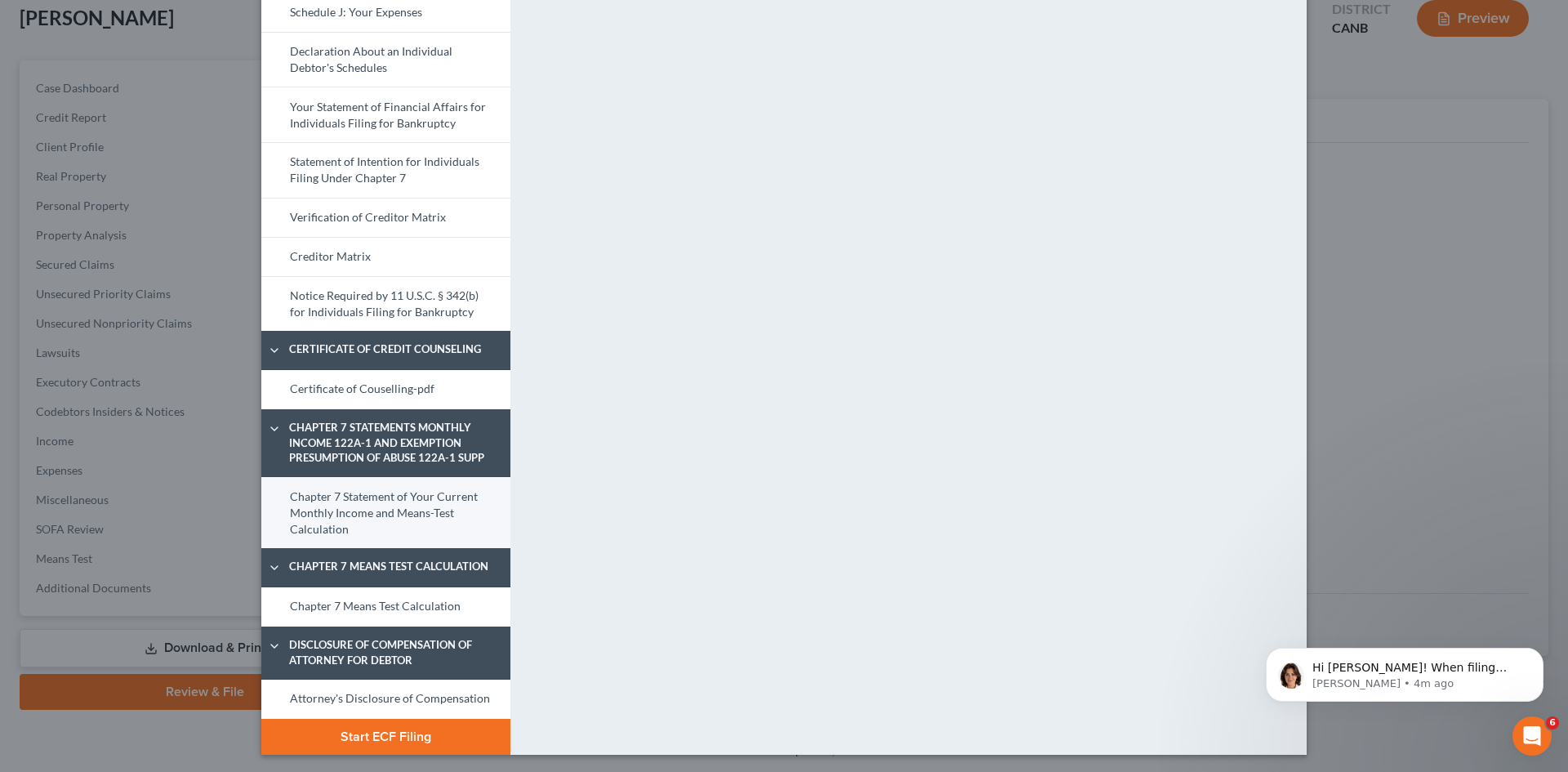
scroll to position [556, 0]
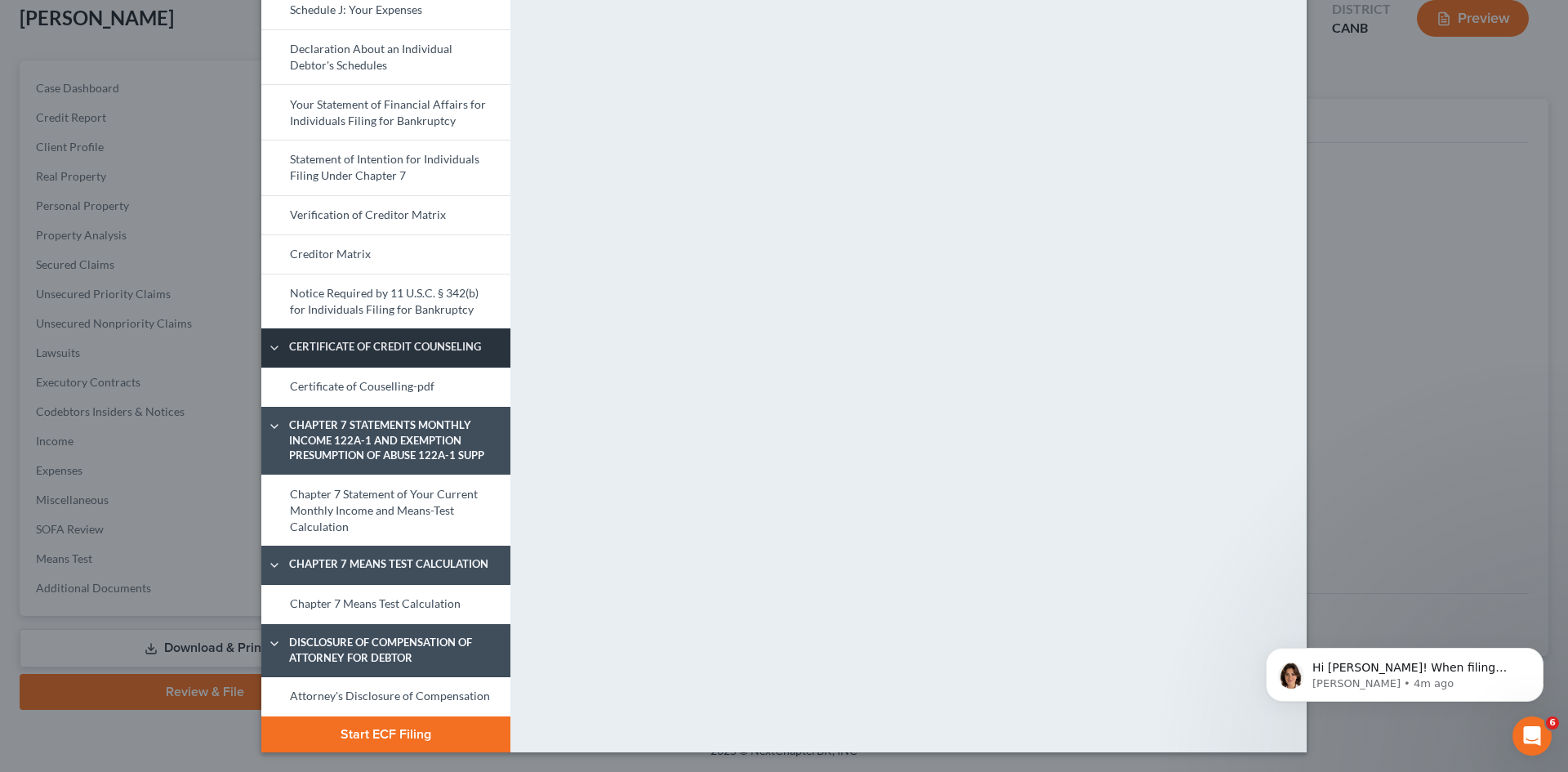
click at [373, 345] on span "Certificate of Credit Counseling" at bounding box center [396, 347] width 231 height 16
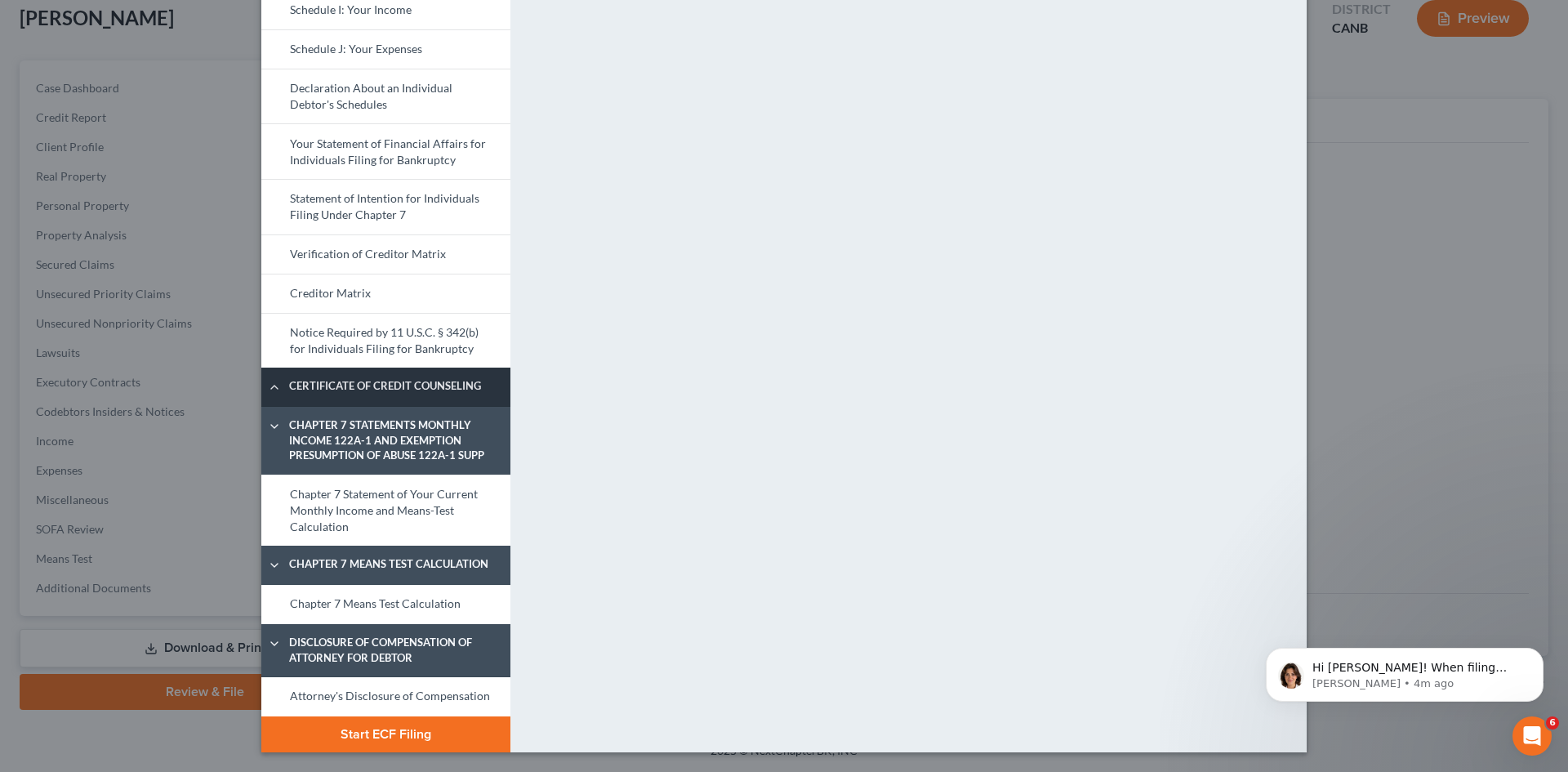
click at [373, 386] on span "Certificate of Credit Counseling" at bounding box center [396, 386] width 231 height 16
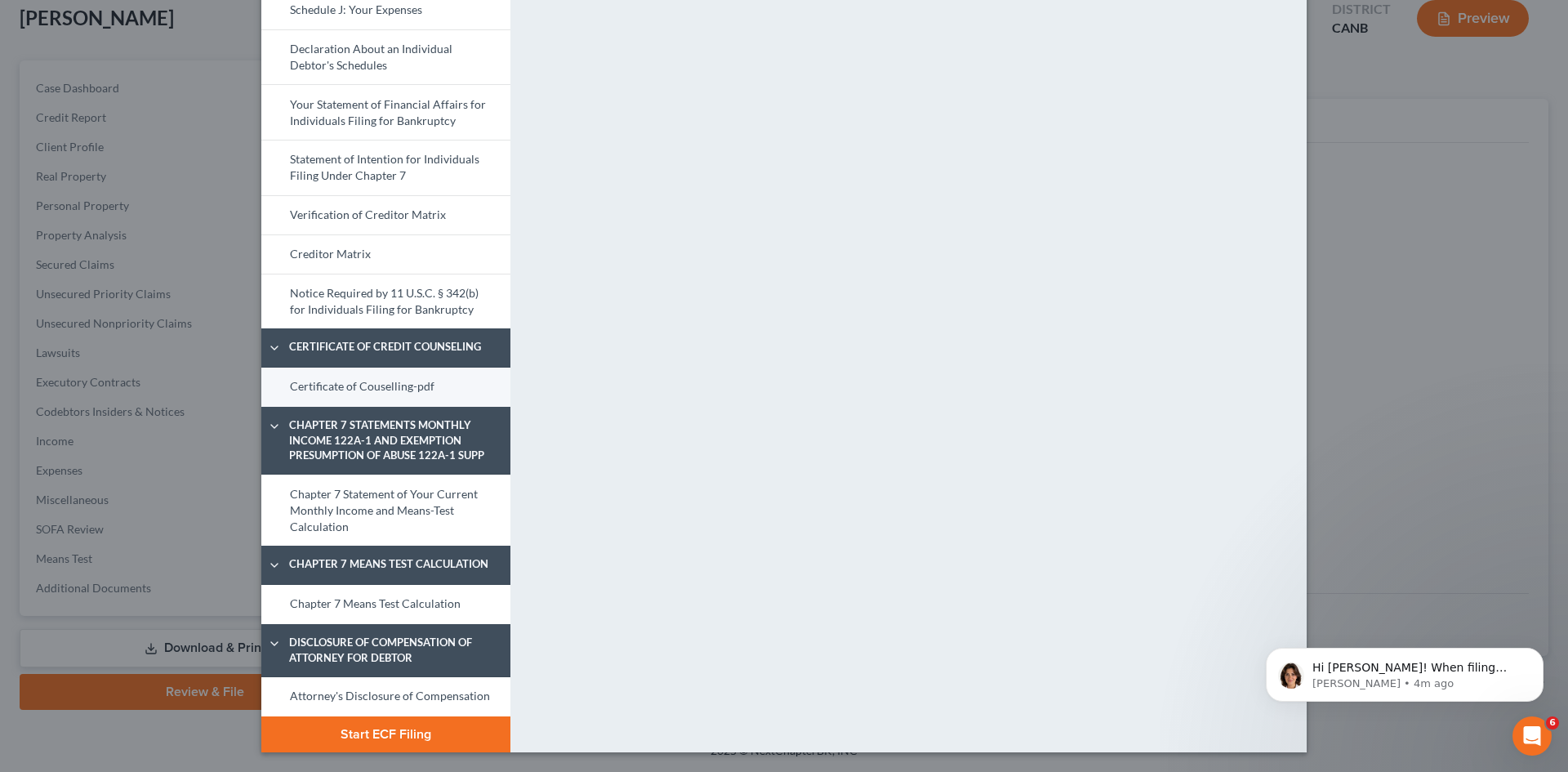
click at [368, 392] on link "Certificate of Couselling-pdf" at bounding box center [386, 387] width 249 height 39
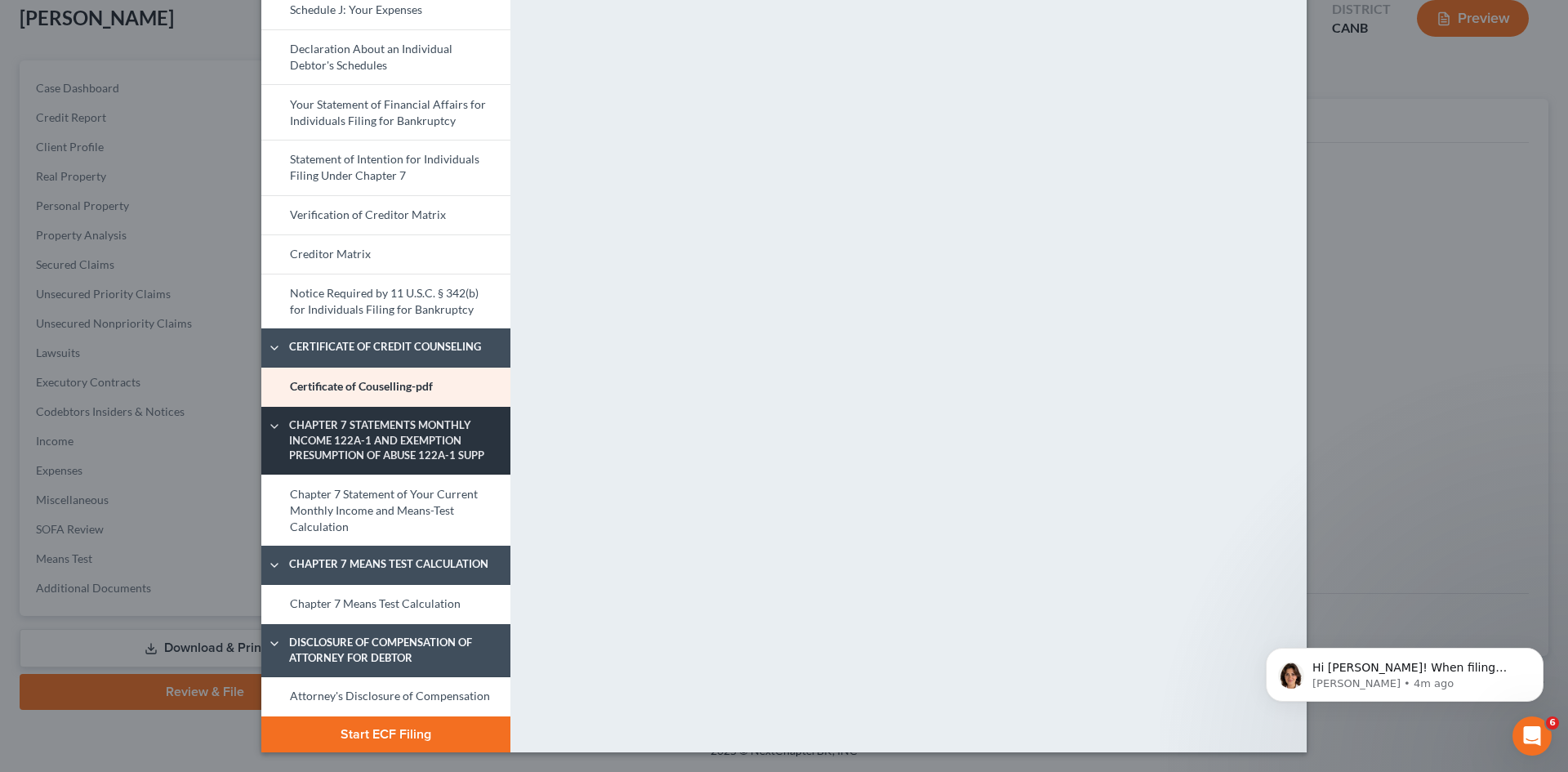
click at [383, 439] on span "Chapter 7 Statements Monthly Income 122A-1 and Exemption Presumption of Abuse 1…" at bounding box center [396, 440] width 231 height 46
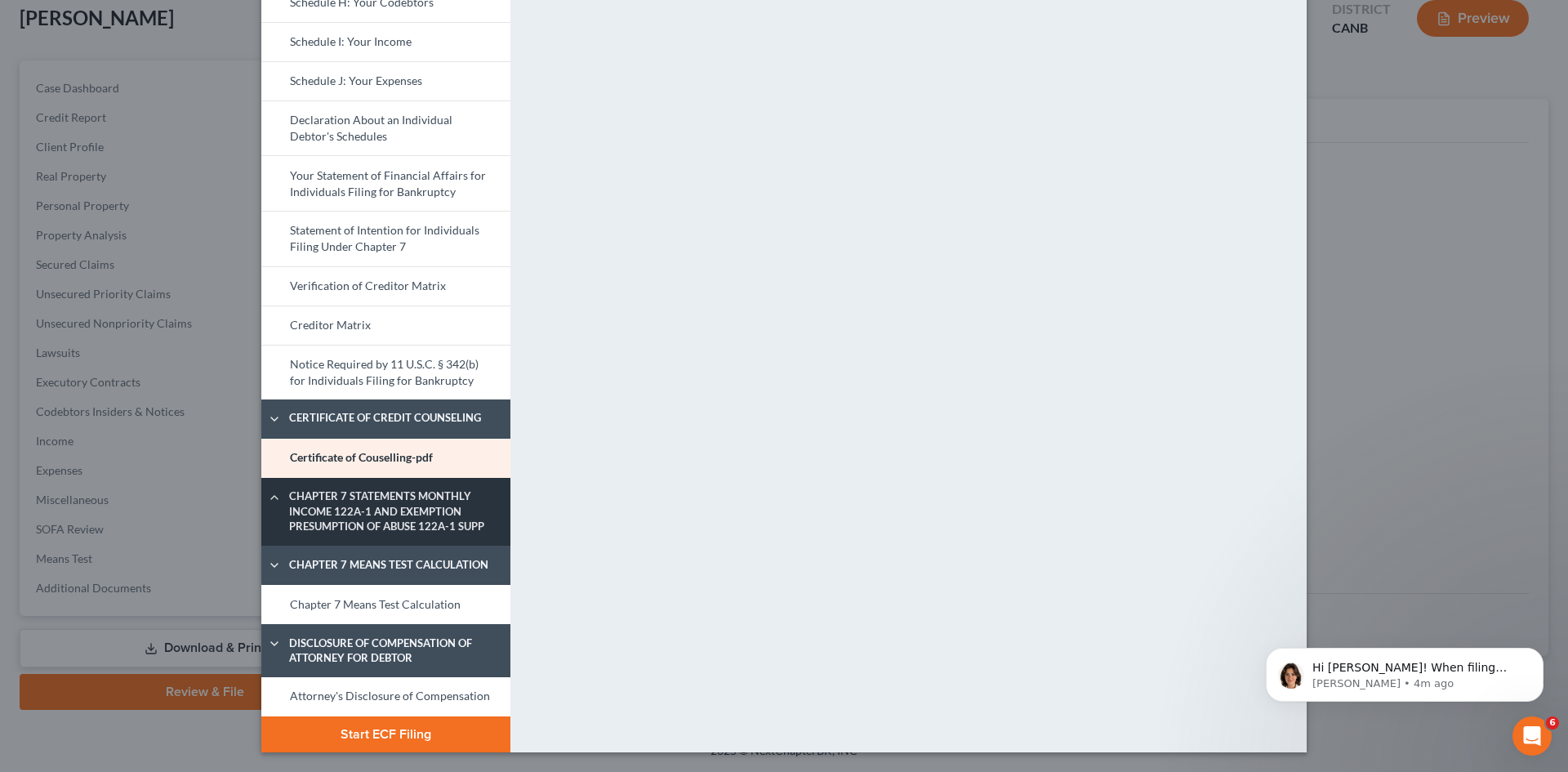
click at [372, 486] on link "Chapter 7 Statements Monthly Income 122A-1 and Exemption Presumption of Abuse 1…" at bounding box center [386, 511] width 249 height 68
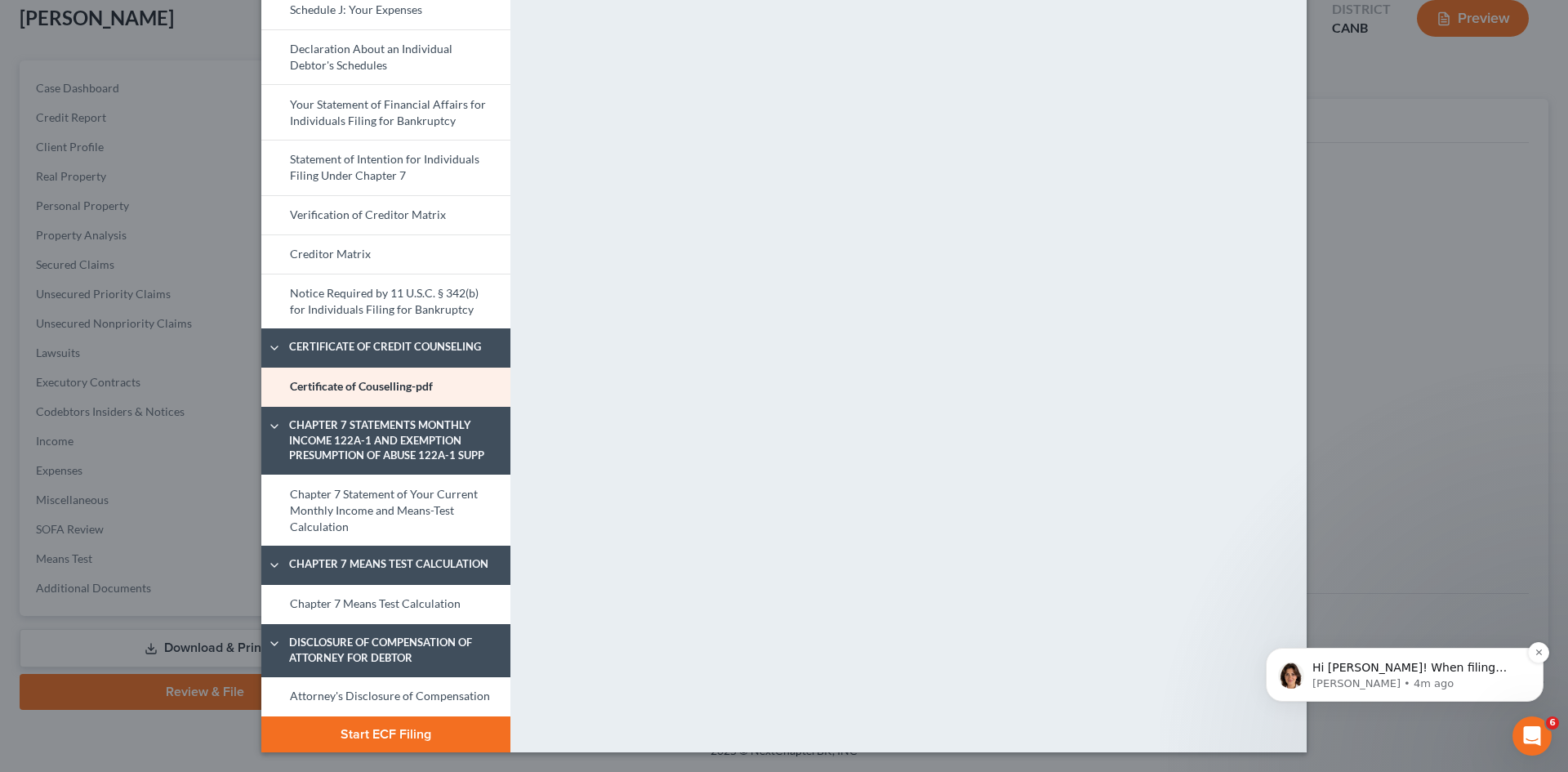
click at [1383, 678] on p "Emma • 4m ago" at bounding box center [1418, 684] width 211 height 14
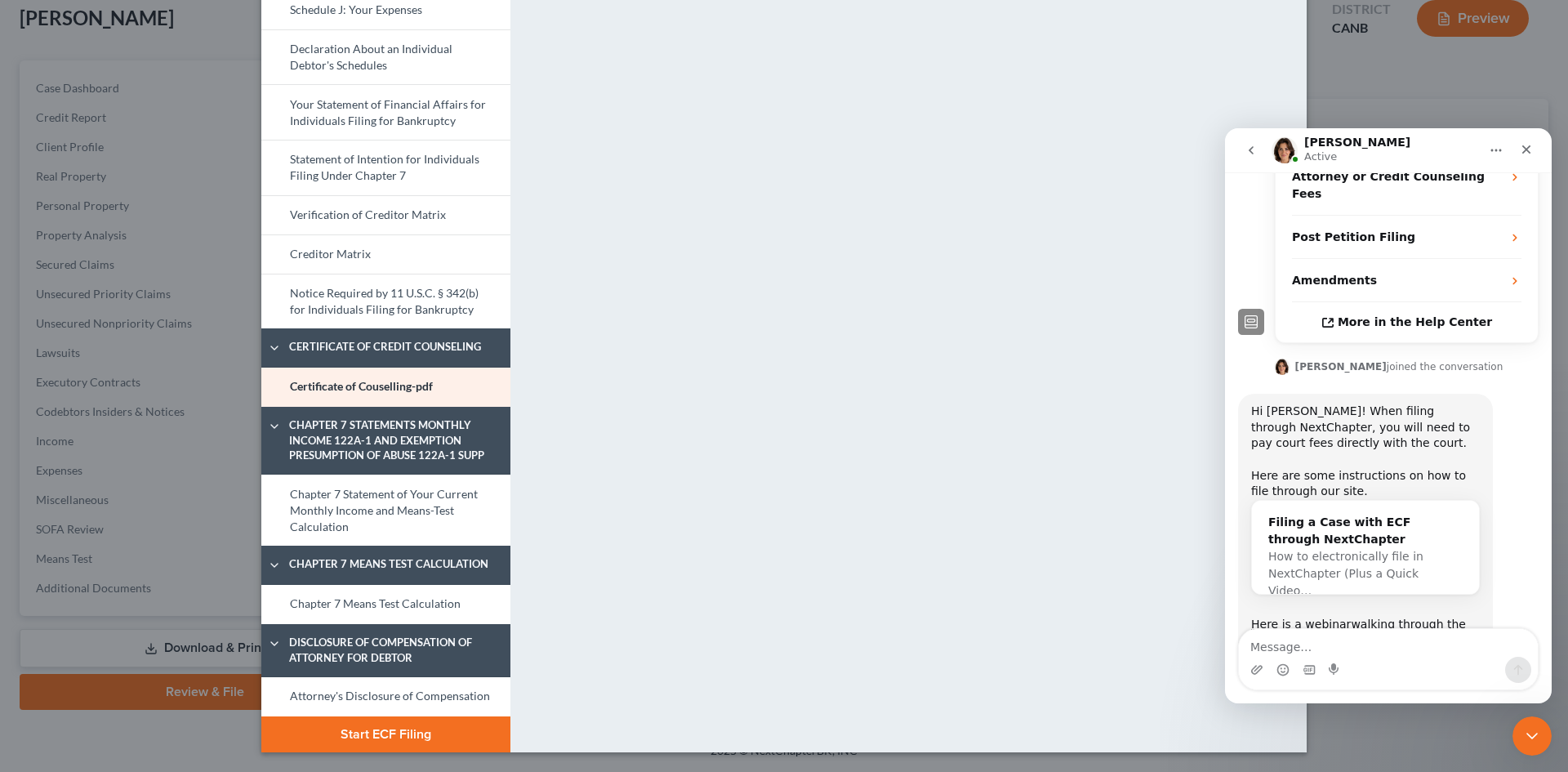
scroll to position [373, 0]
click at [1310, 616] on link "Here is a webinar" at bounding box center [1301, 623] width 100 height 13
click at [1529, 144] on icon "Close" at bounding box center [1527, 149] width 13 height 13
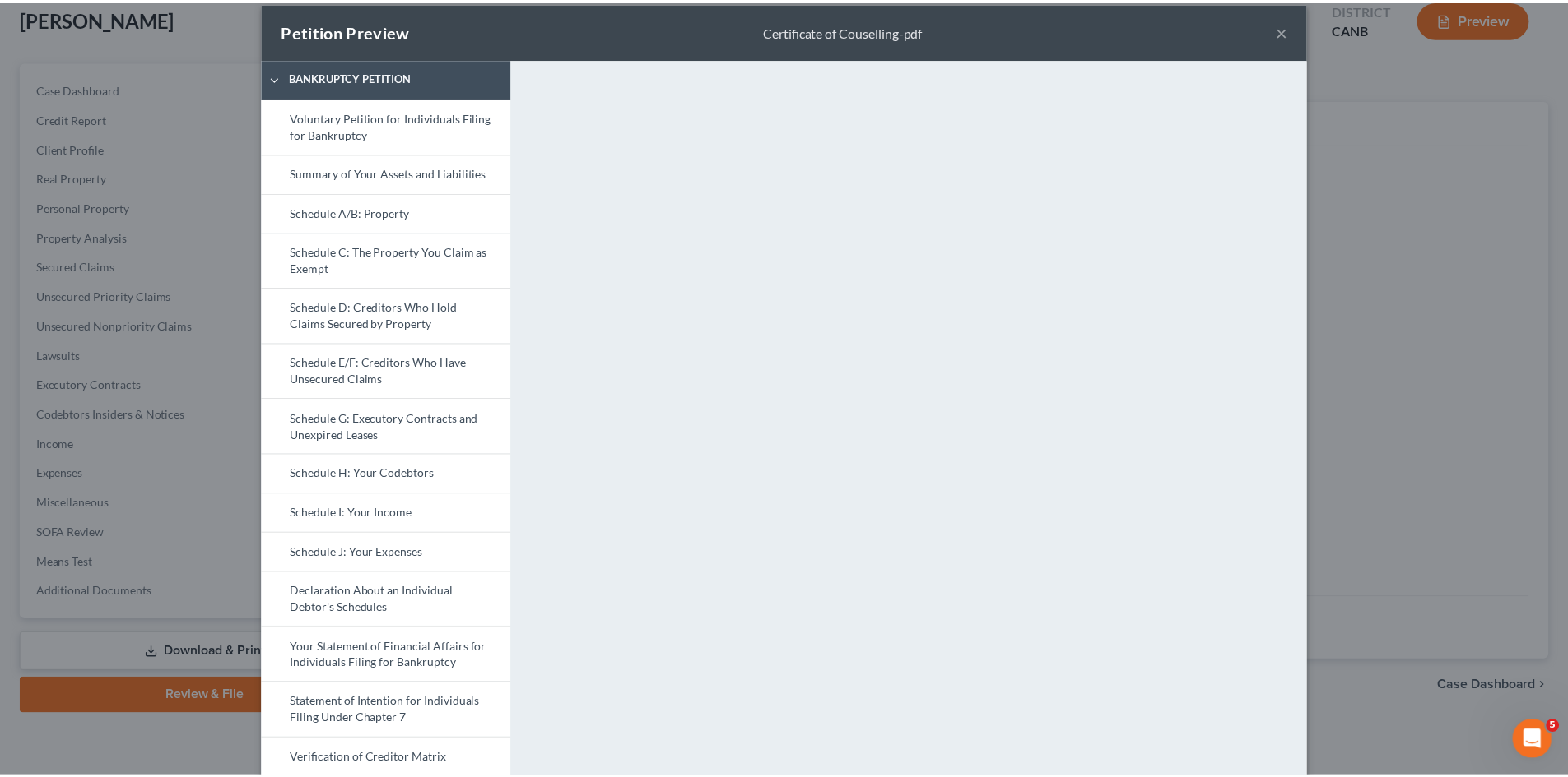
scroll to position [0, 0]
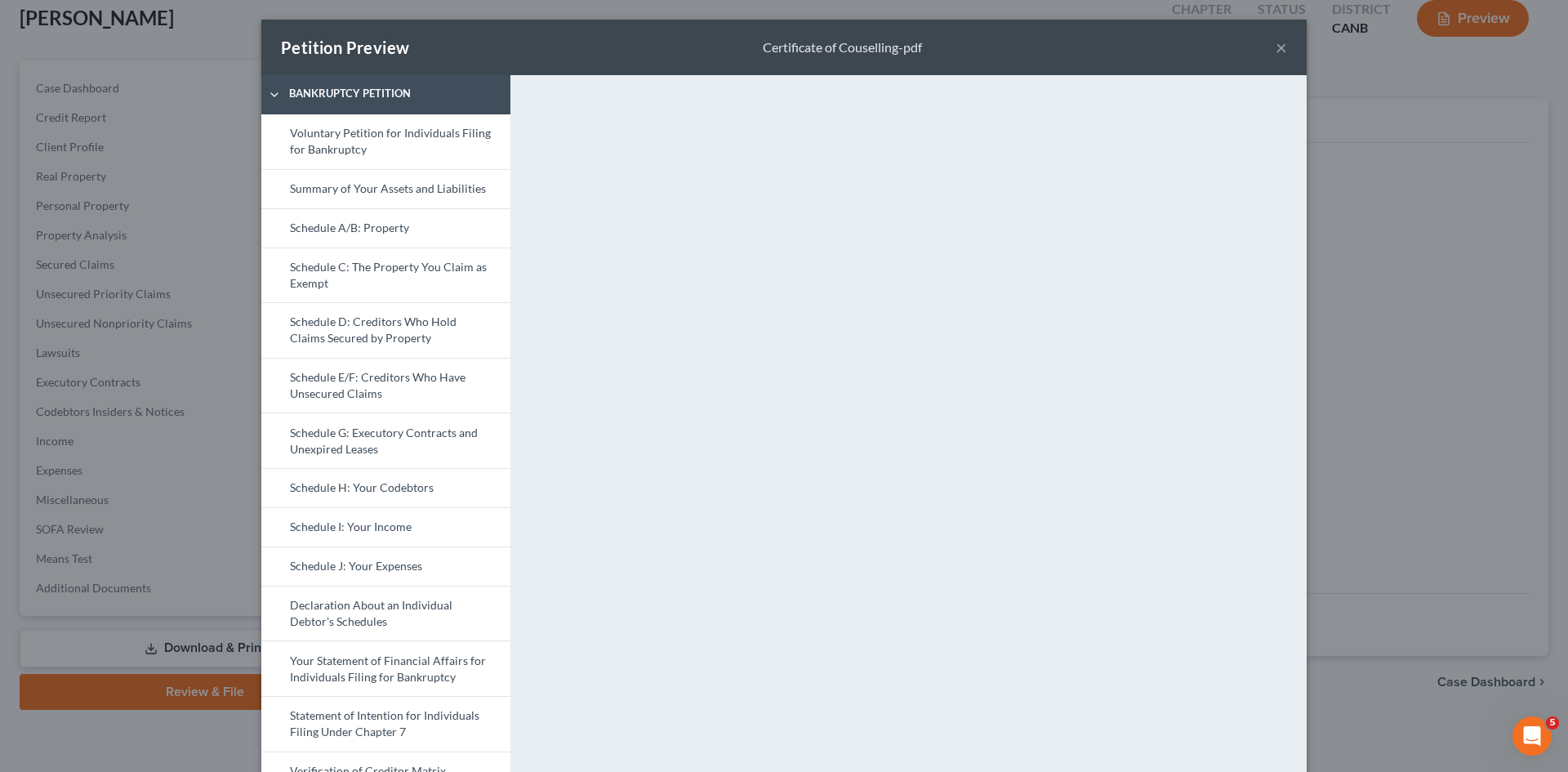
click at [1278, 44] on button "×" at bounding box center [1282, 48] width 11 height 20
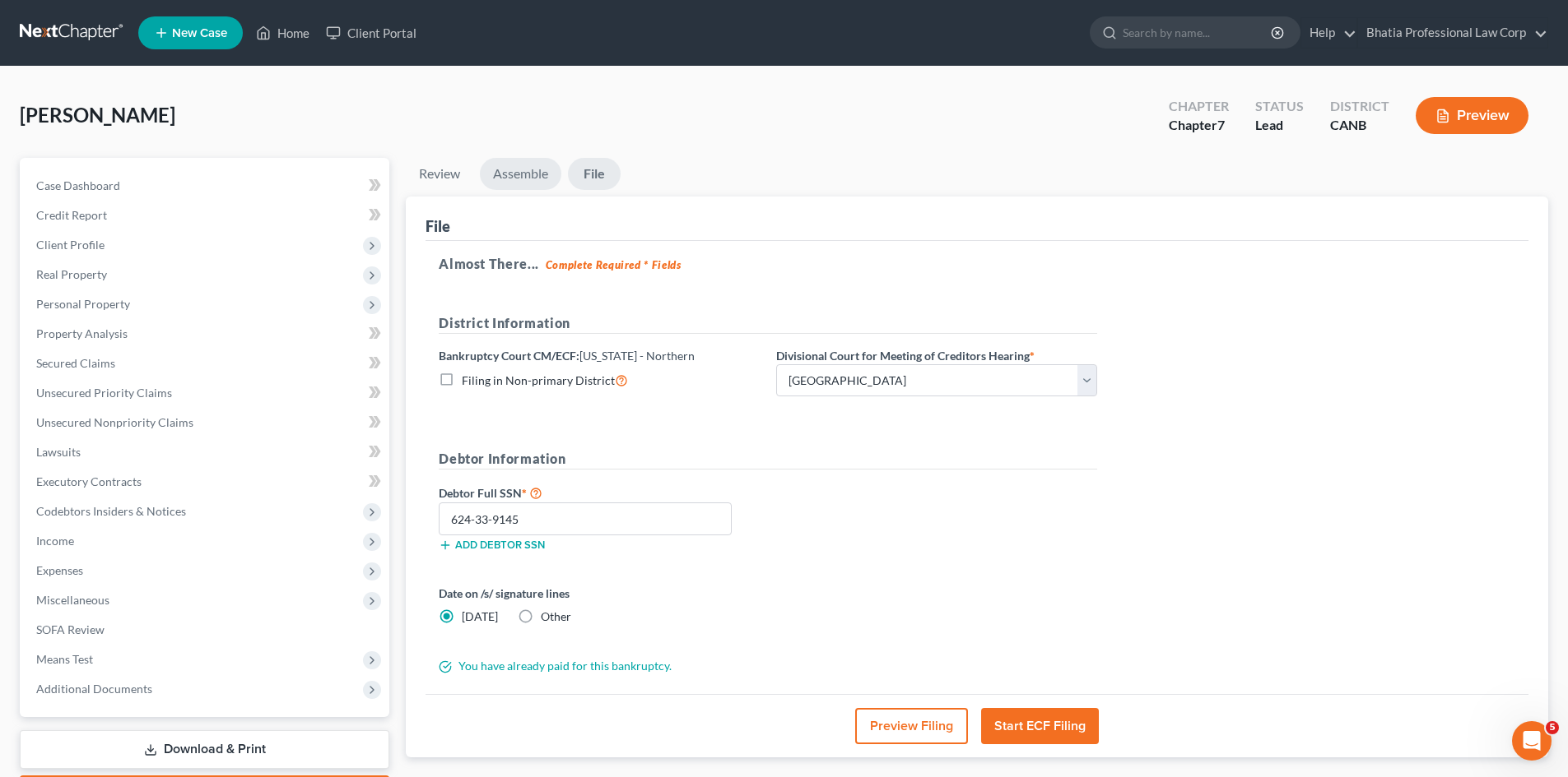
click at [523, 171] on link "Assemble" at bounding box center [520, 174] width 81 height 33
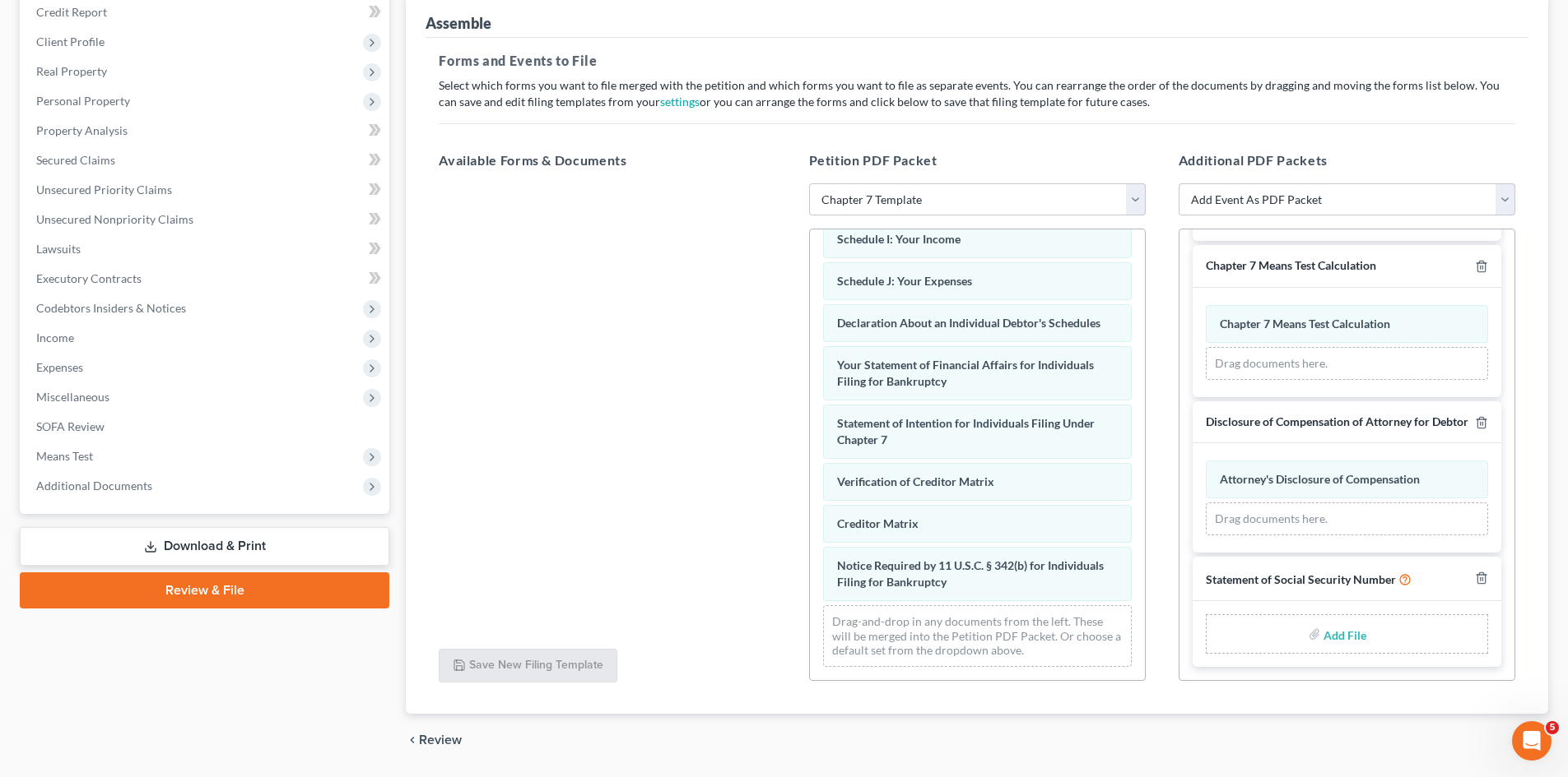
scroll to position [247, 0]
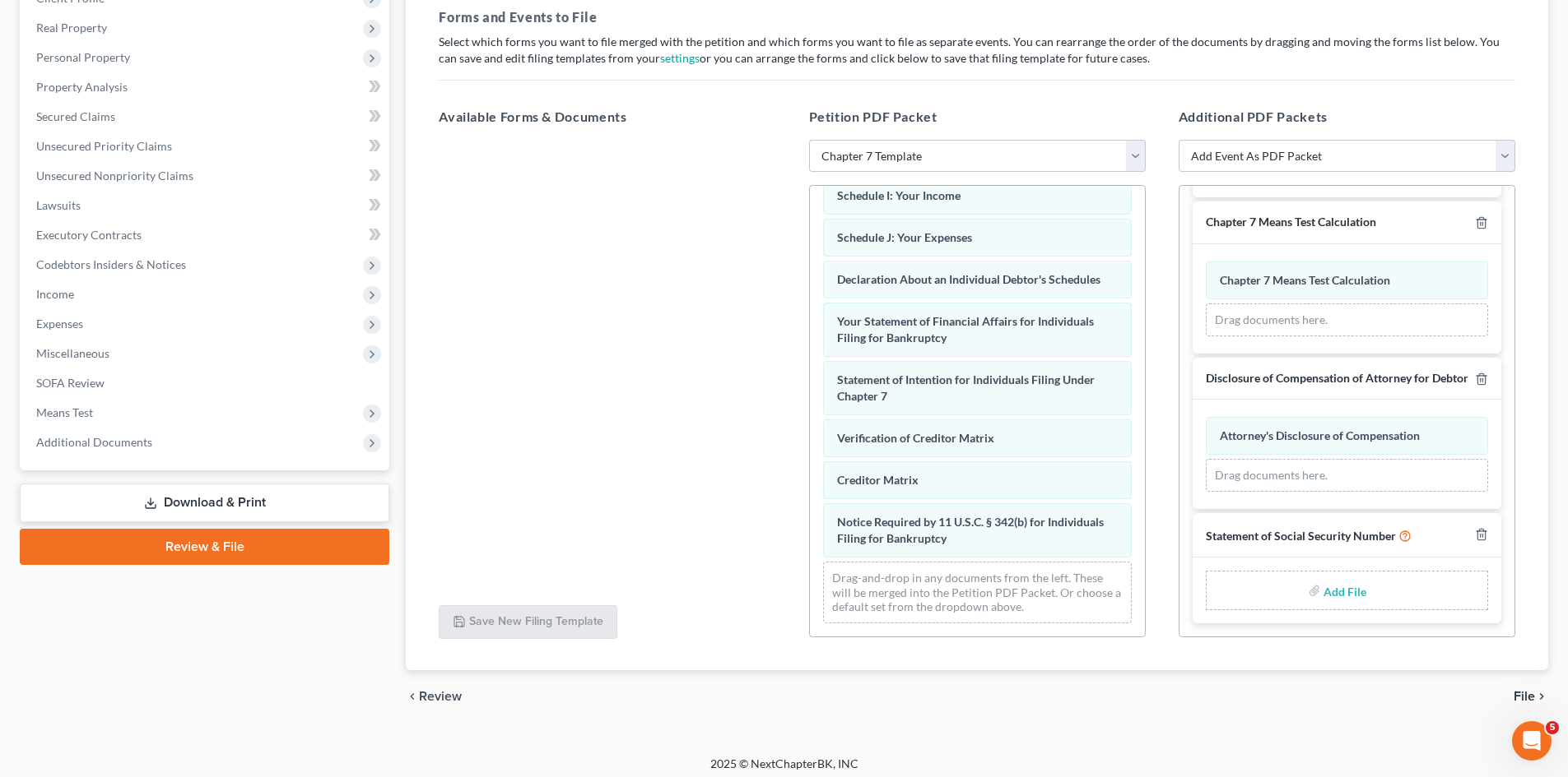
click at [1333, 590] on input "file" at bounding box center [1342, 590] width 39 height 30
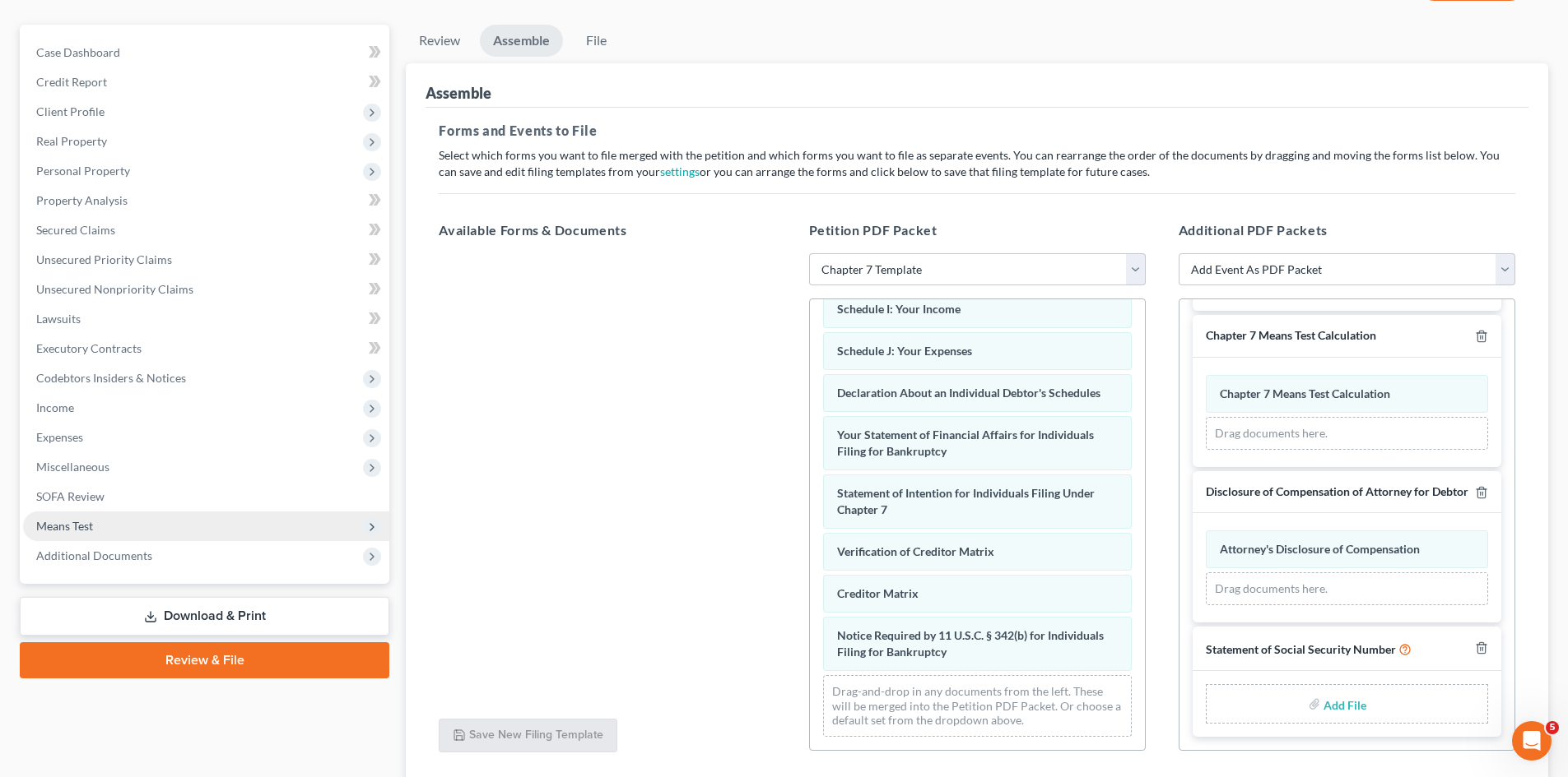
scroll to position [0, 0]
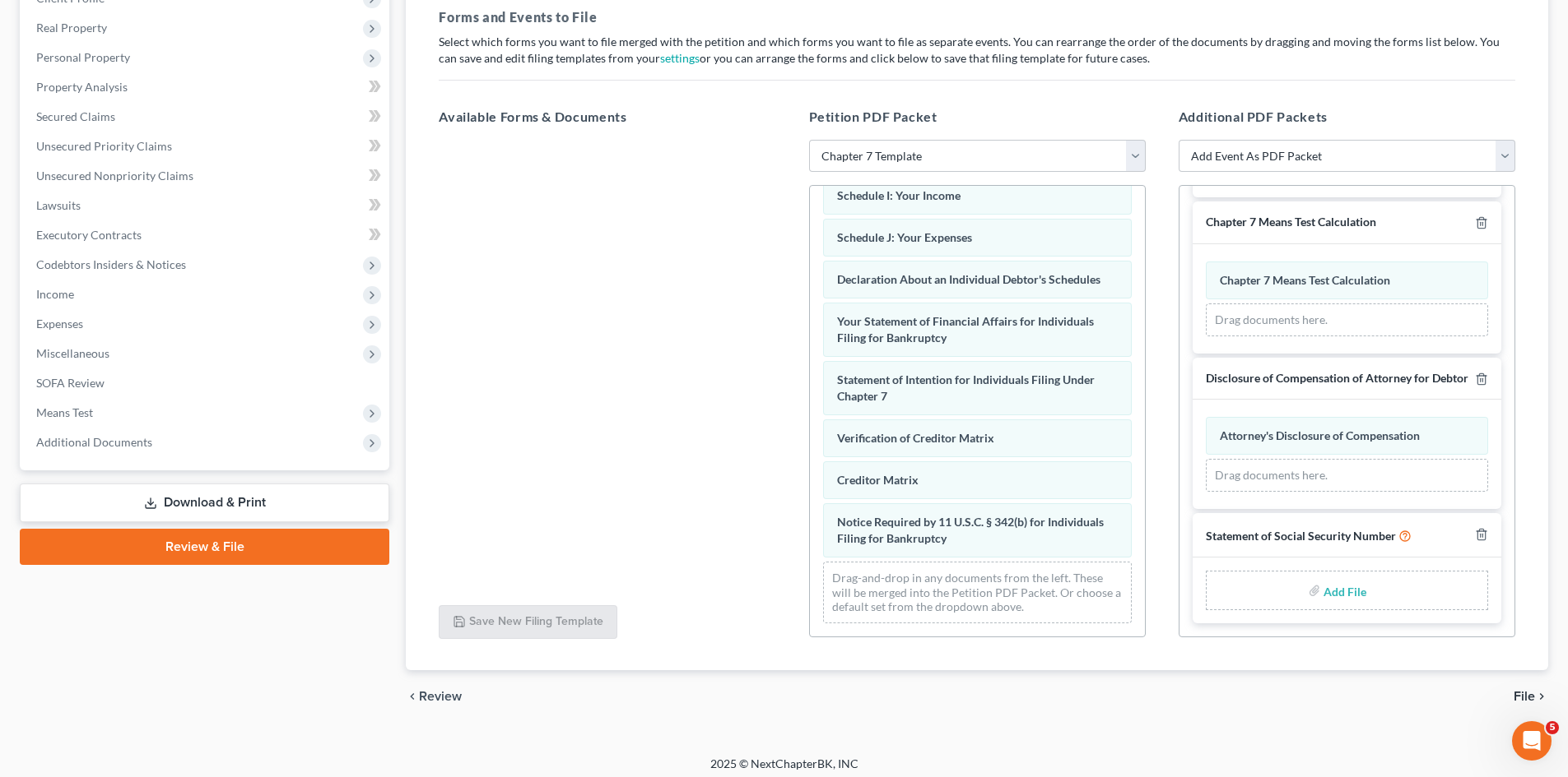
click at [248, 500] on link "Download & Print" at bounding box center [205, 502] width 370 height 38
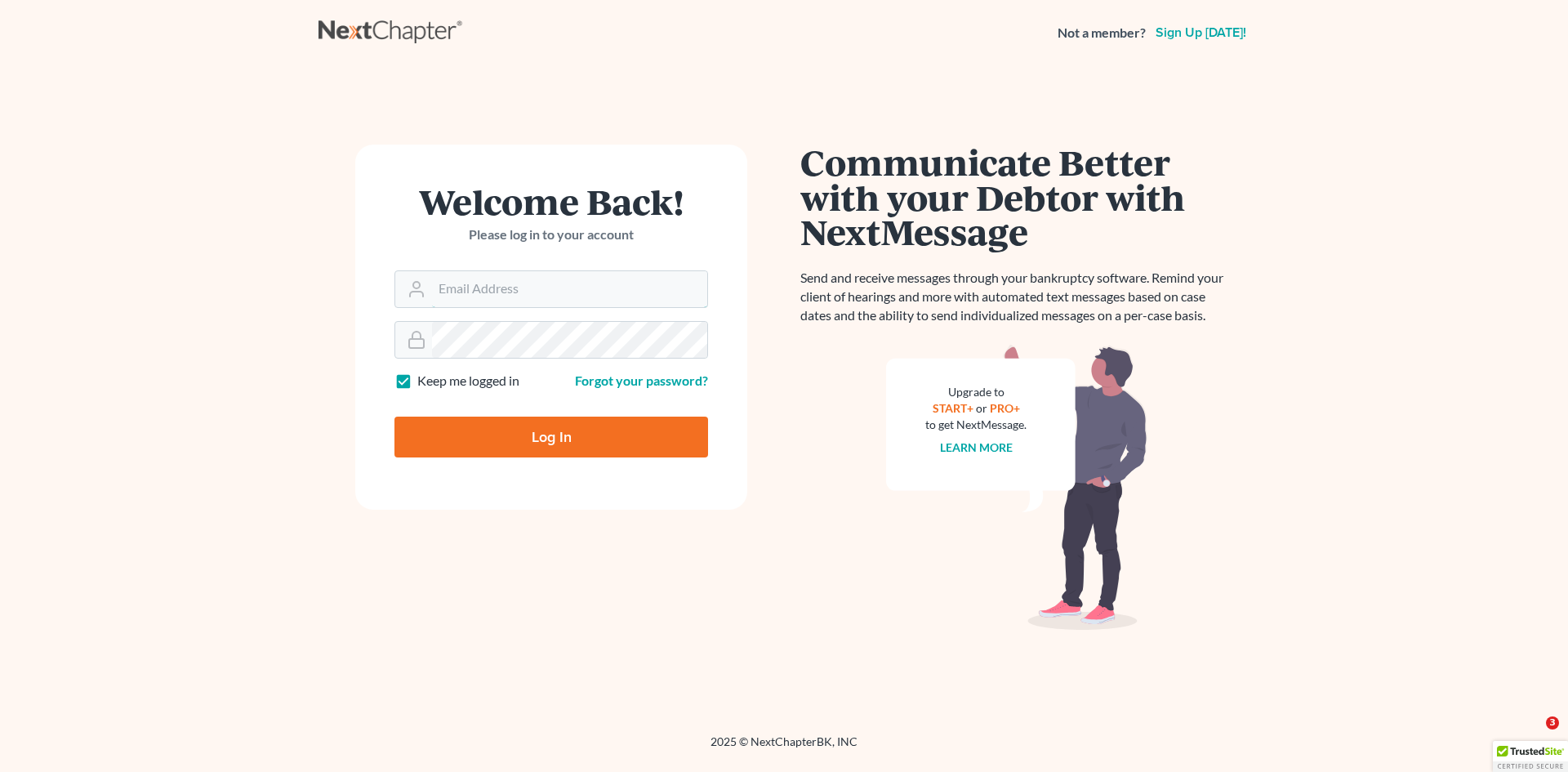
type input "[EMAIL_ADDRESS][DOMAIN_NAME]"
click at [609, 434] on input "Log In" at bounding box center [551, 436] width 314 height 41
type input "Thinking..."
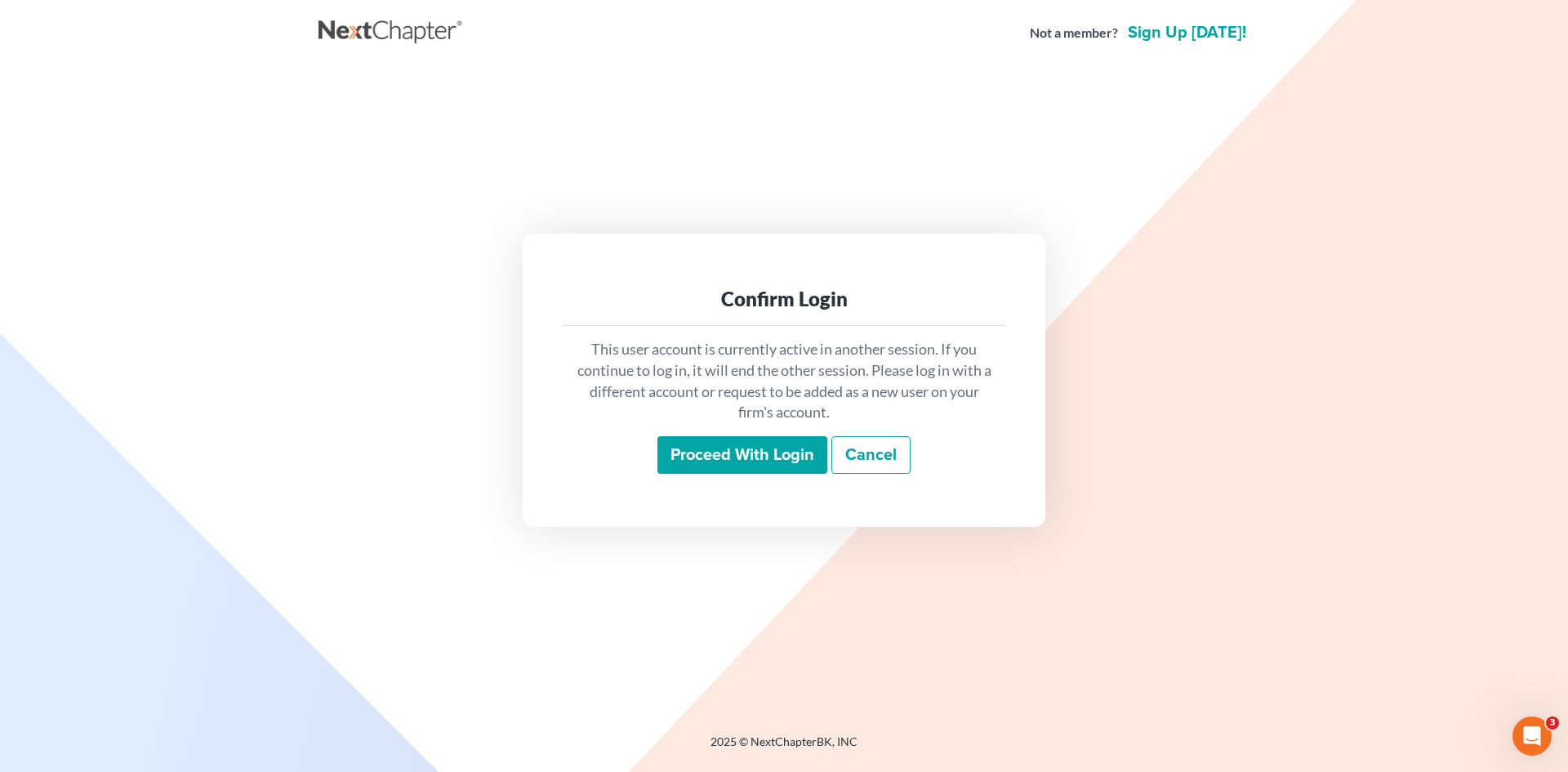
click at [716, 458] on input "Proceed with login" at bounding box center [742, 455] width 170 height 38
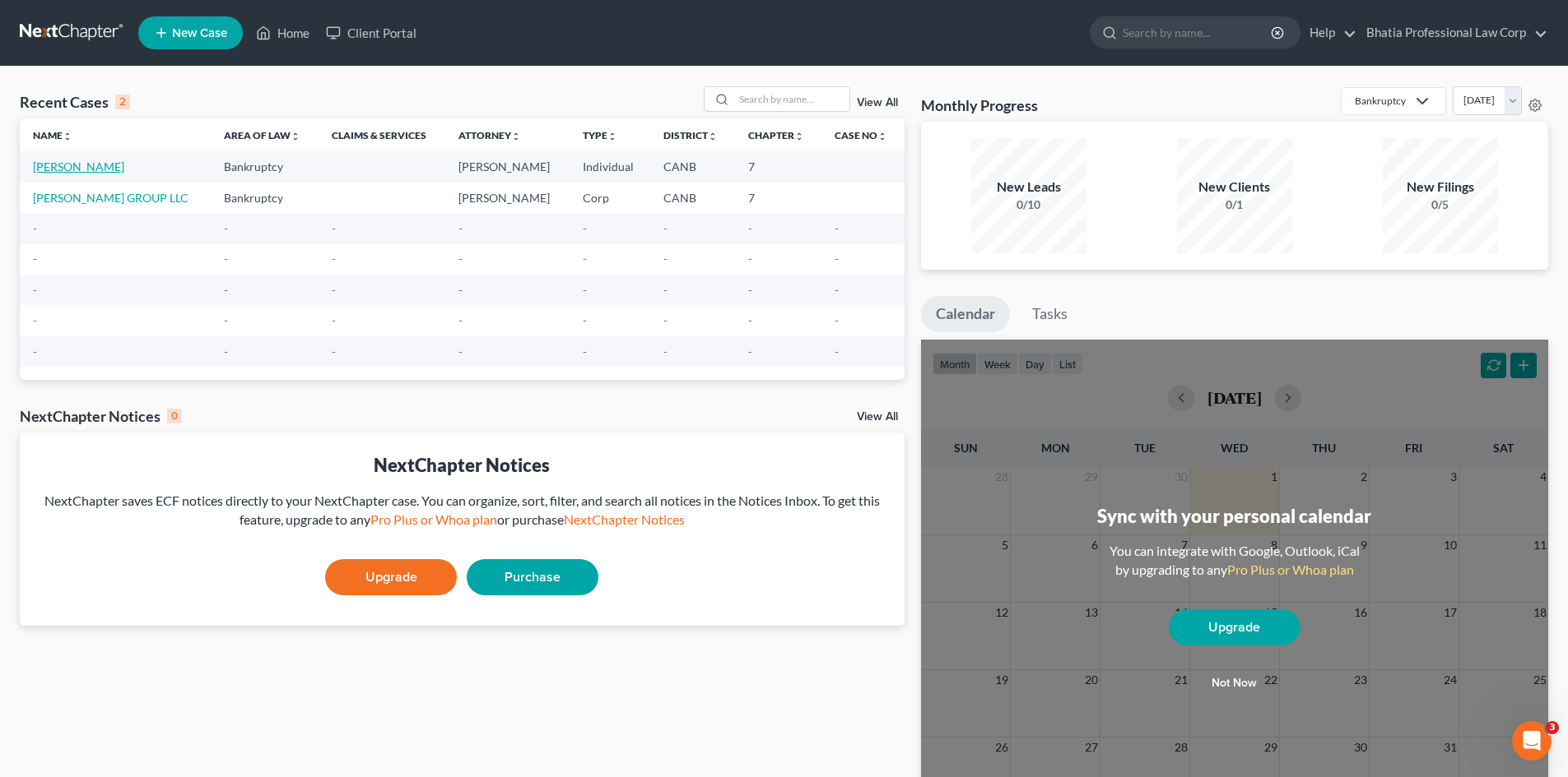
click at [96, 166] on link "Baskaran, Divakar" at bounding box center [78, 166] width 91 height 14
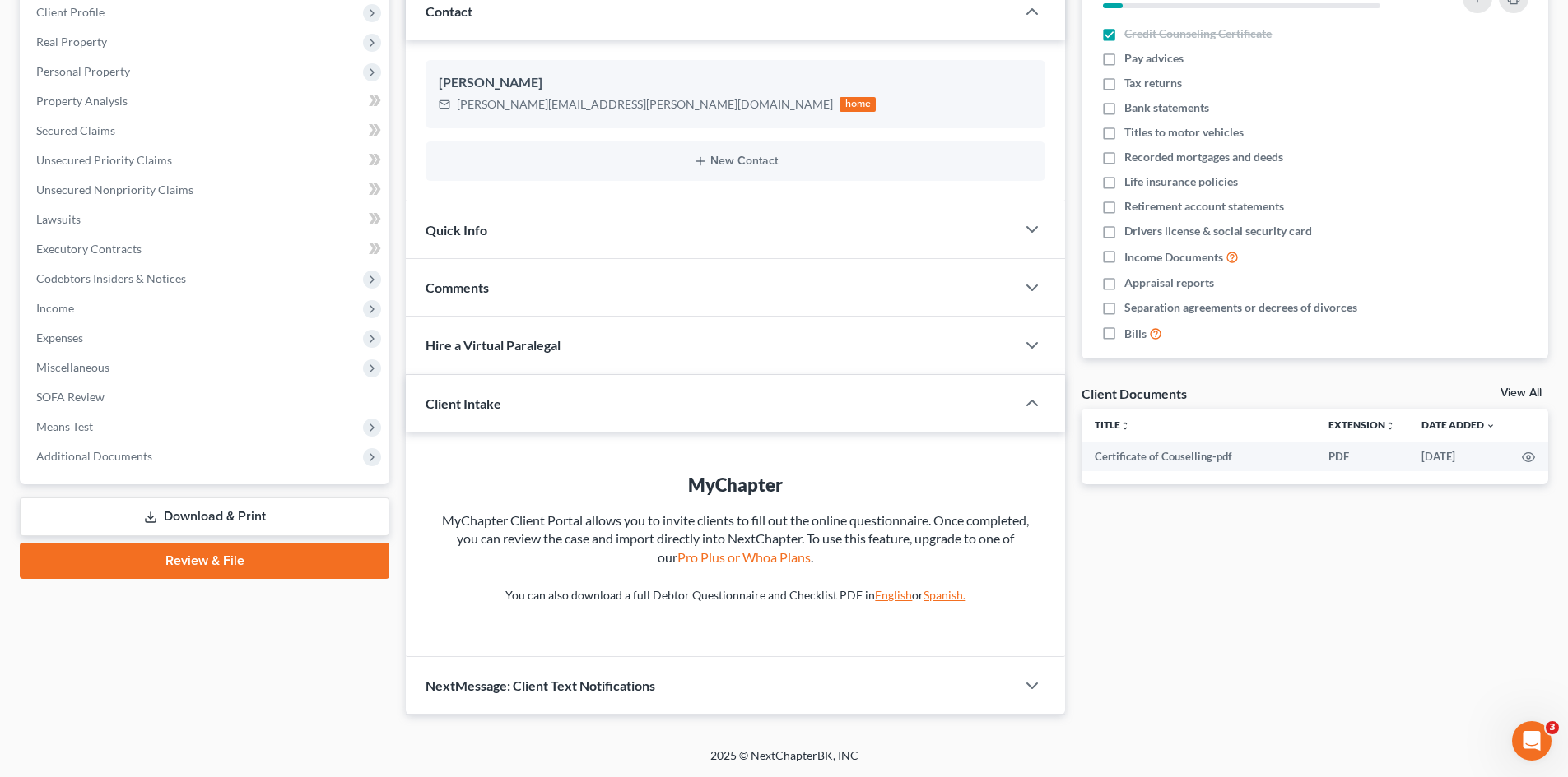
click at [242, 508] on link "Download & Print" at bounding box center [205, 517] width 370 height 38
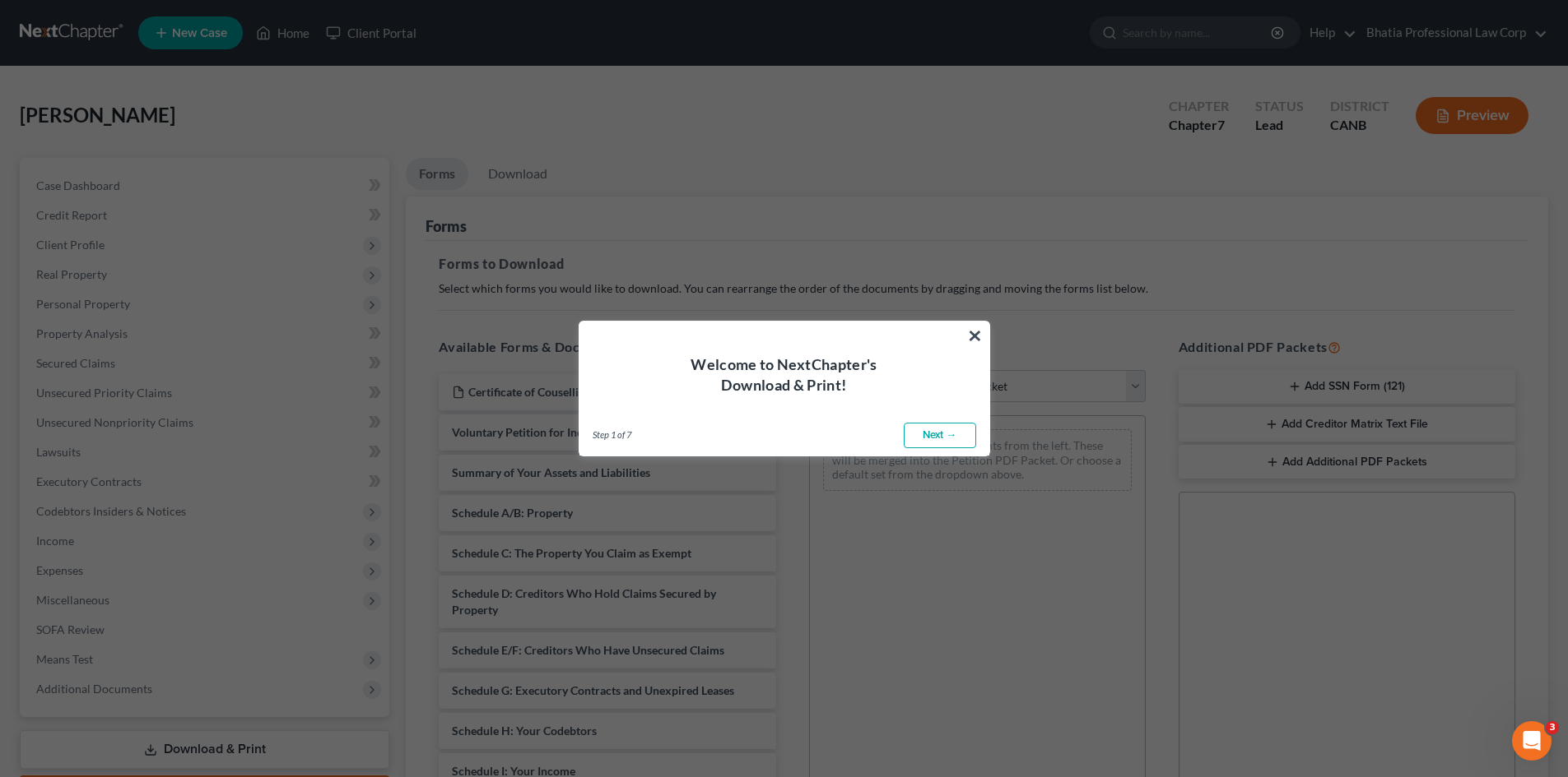
click at [941, 439] on link "Next →" at bounding box center [940, 436] width 73 height 27
select select "0"
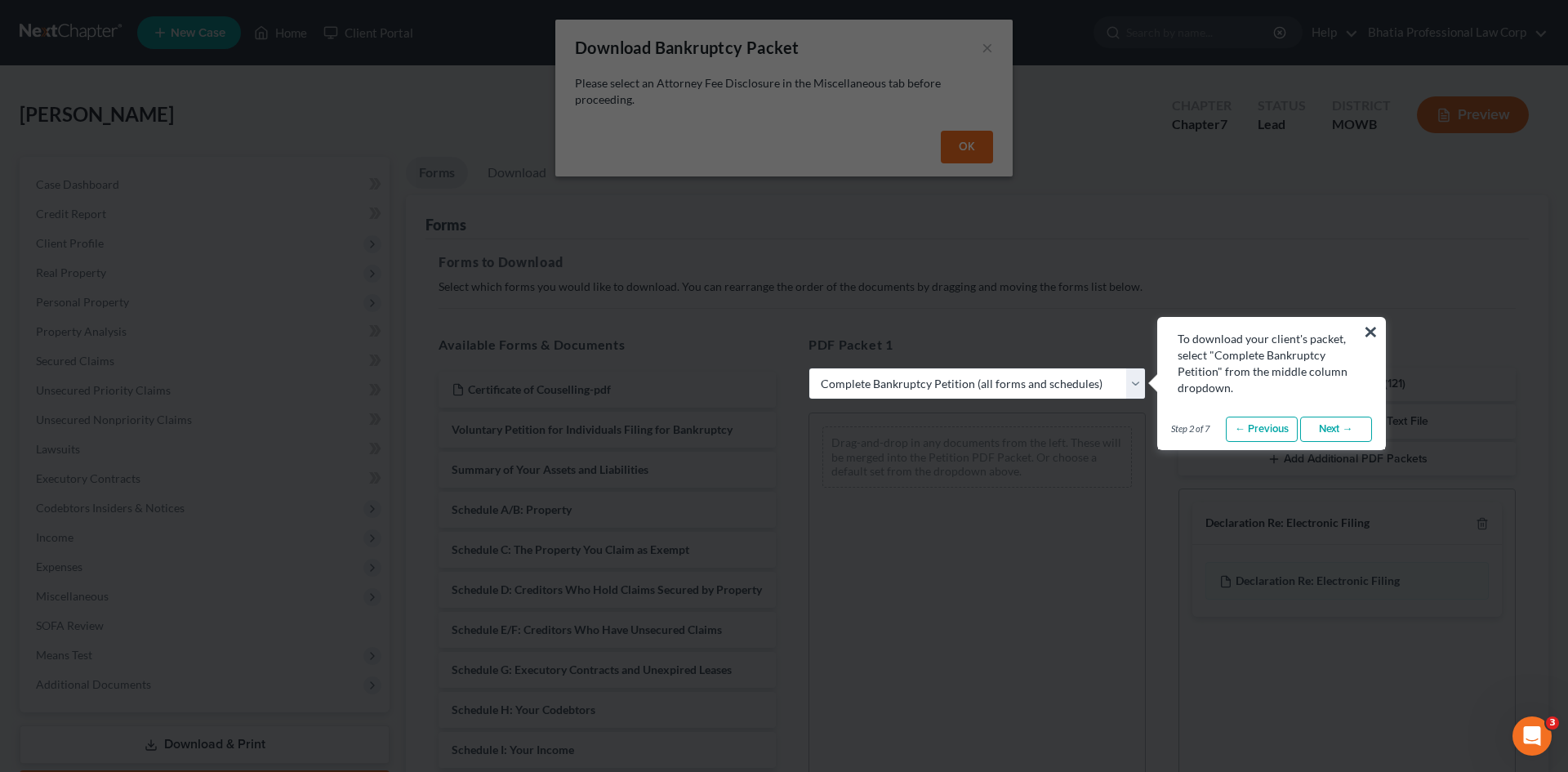
click at [1333, 425] on link "Next →" at bounding box center [1336, 430] width 72 height 27
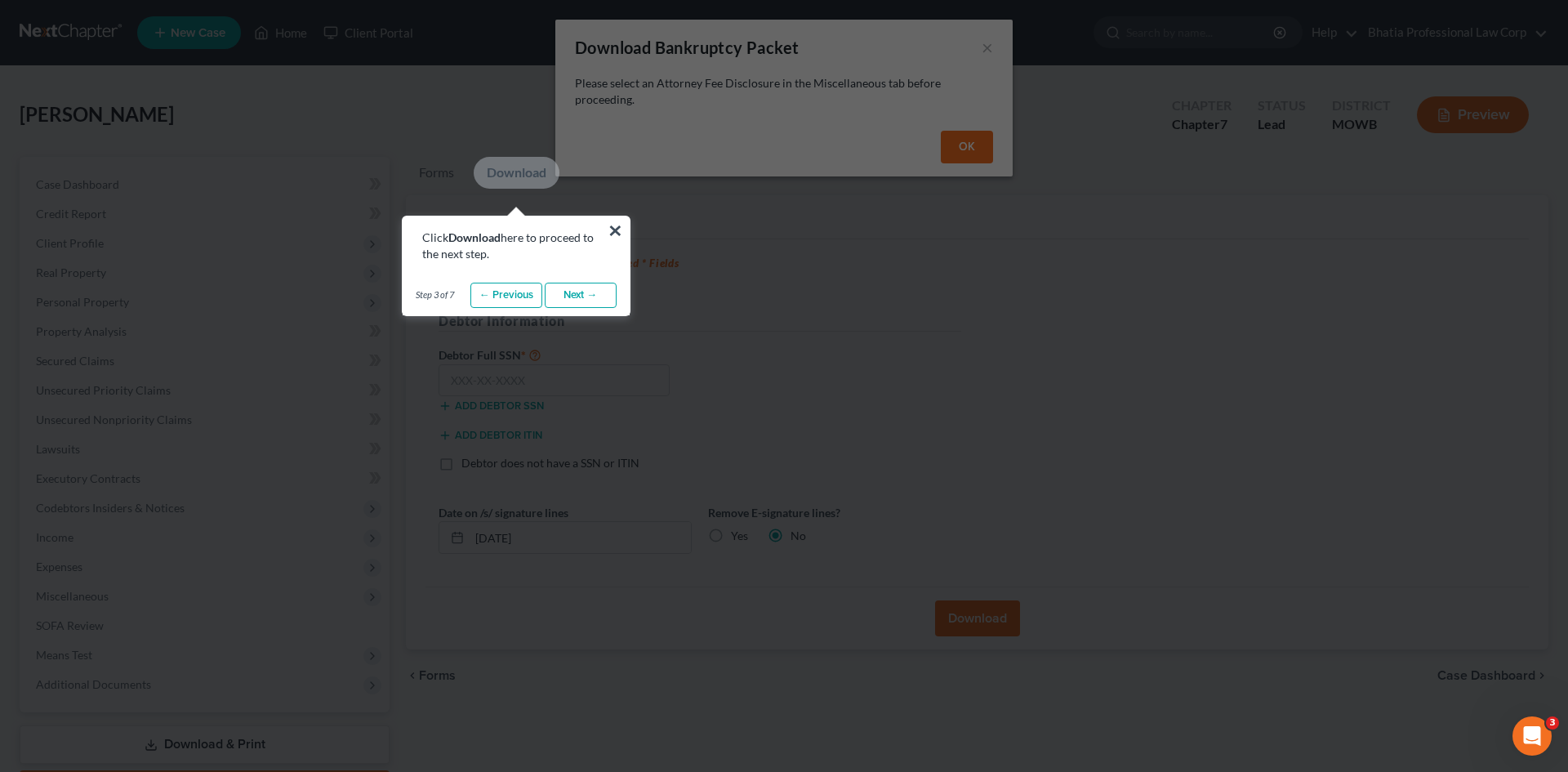
click at [607, 296] on link "Next →" at bounding box center [581, 296] width 72 height 27
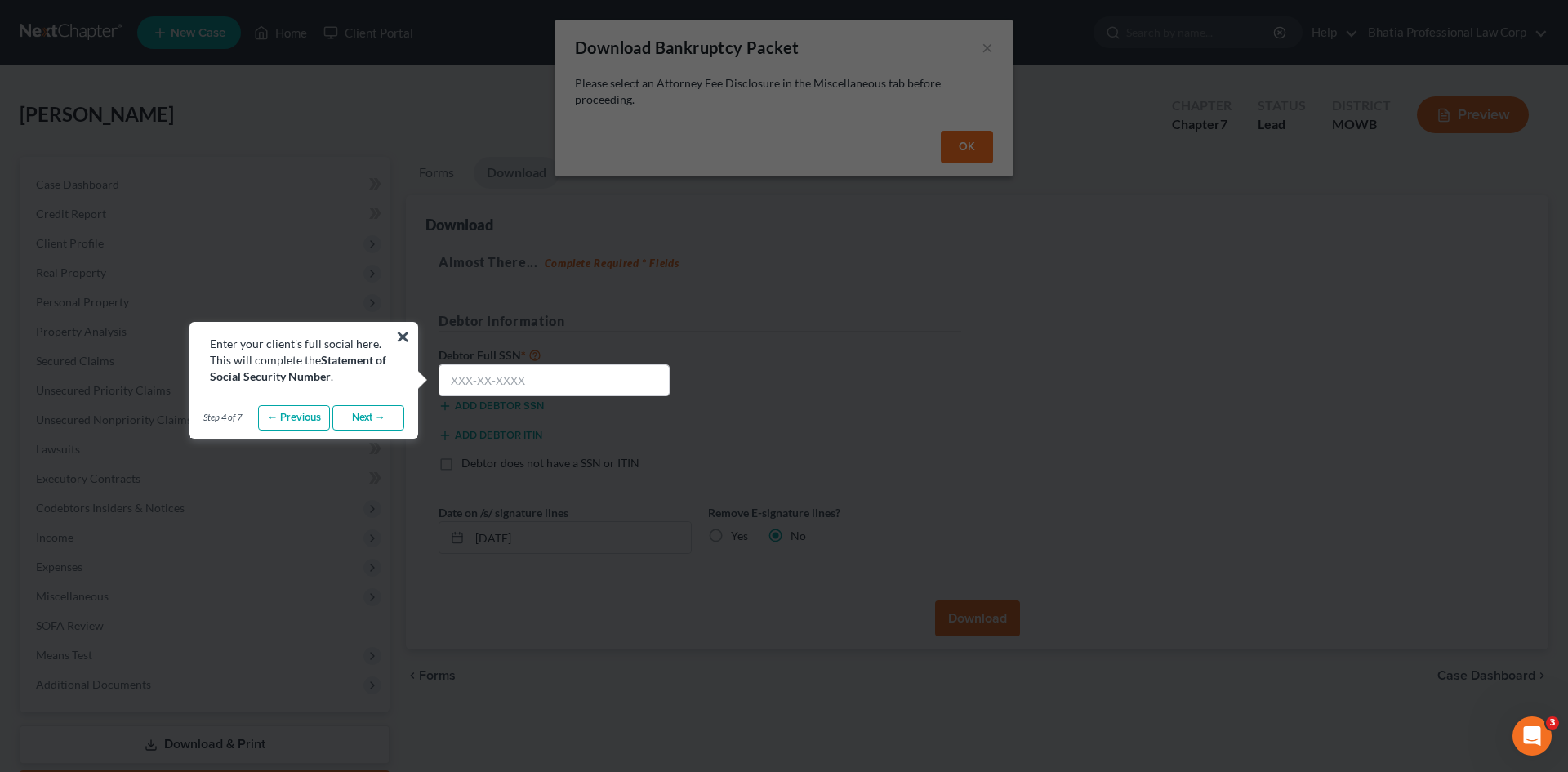
click at [391, 417] on link "Next →" at bounding box center [369, 418] width 72 height 27
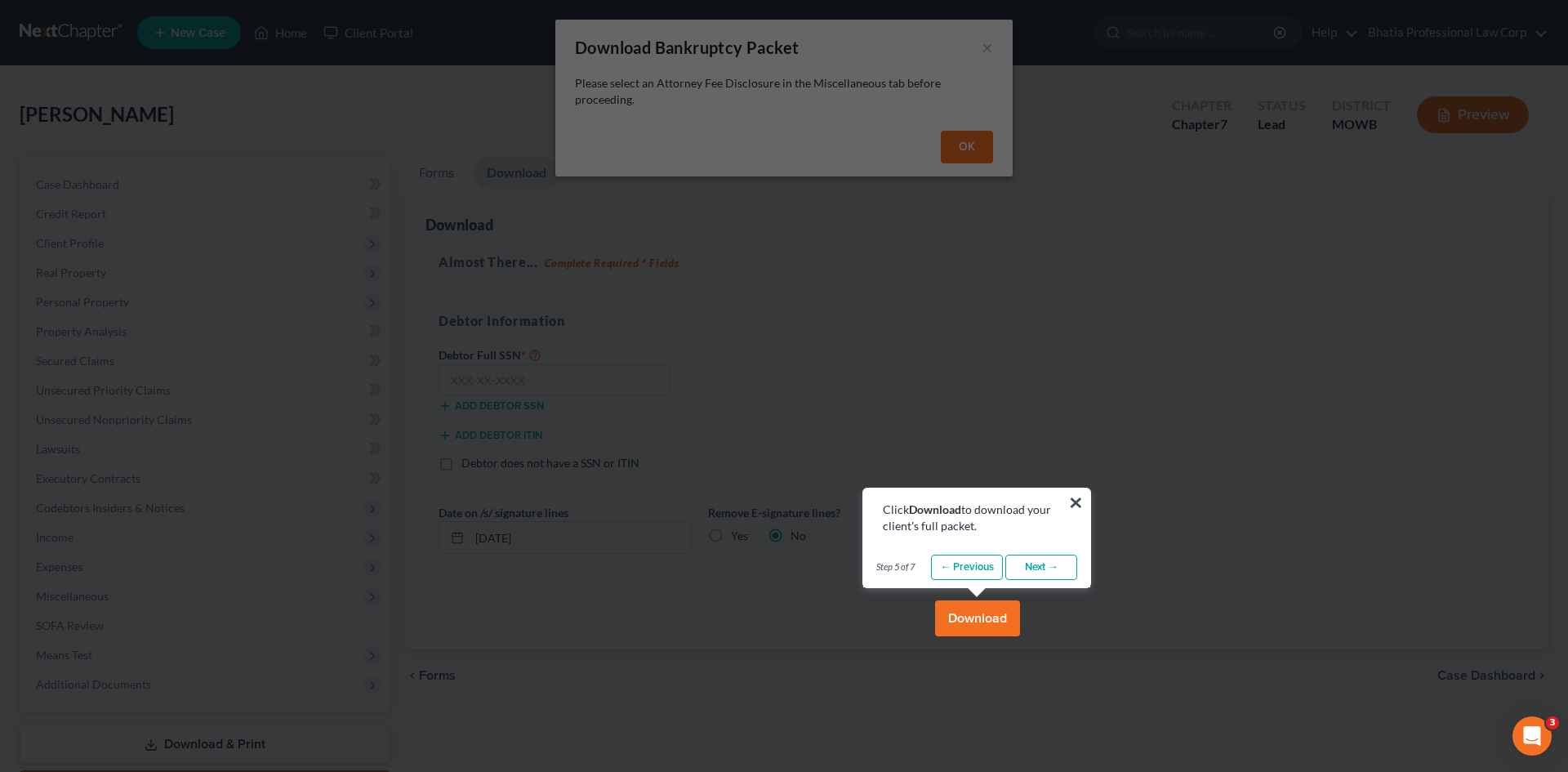
click at [1061, 562] on link "Next →" at bounding box center [1042, 569] width 72 height 27
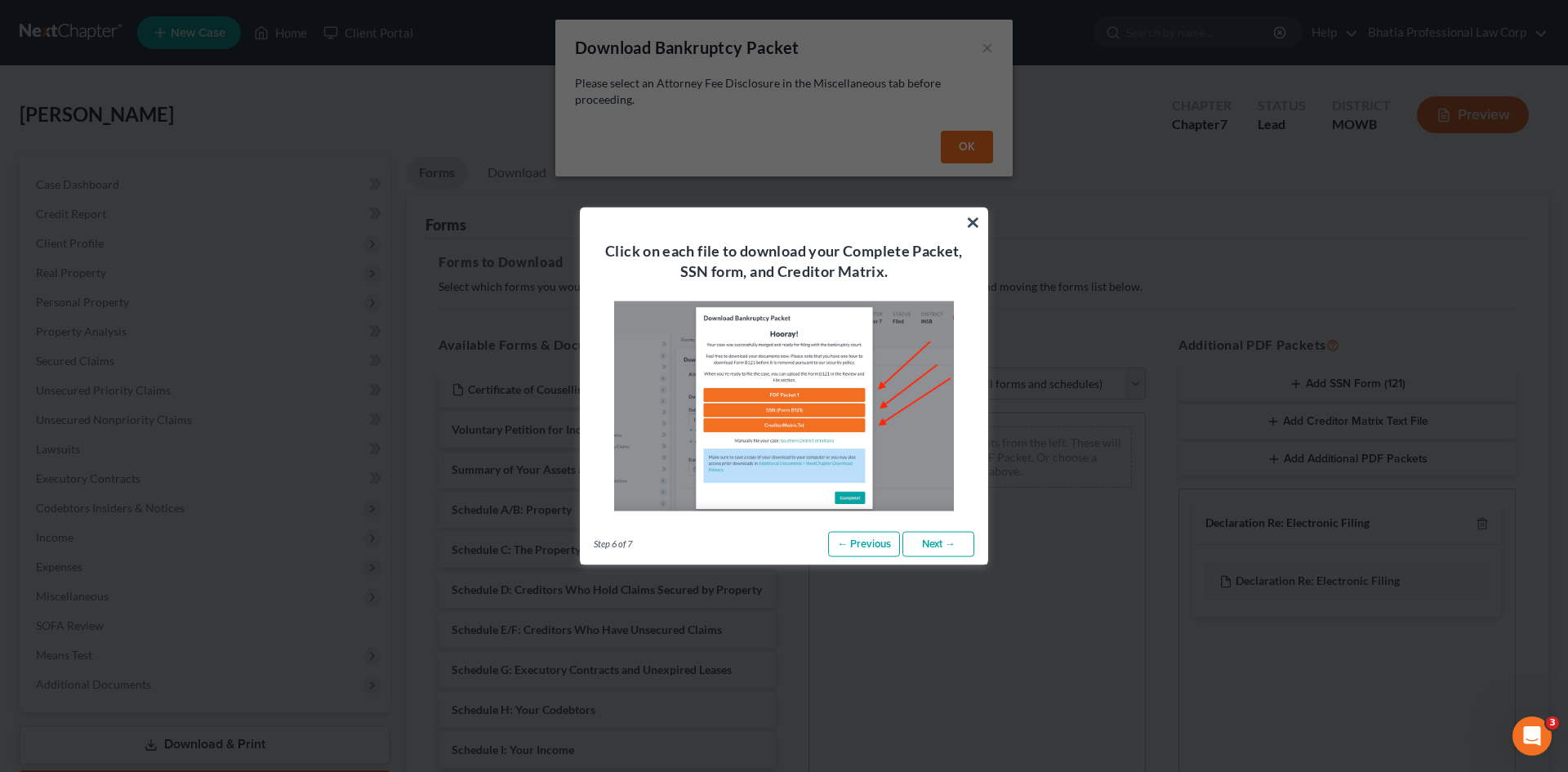
click at [934, 546] on link "Next →" at bounding box center [939, 545] width 72 height 27
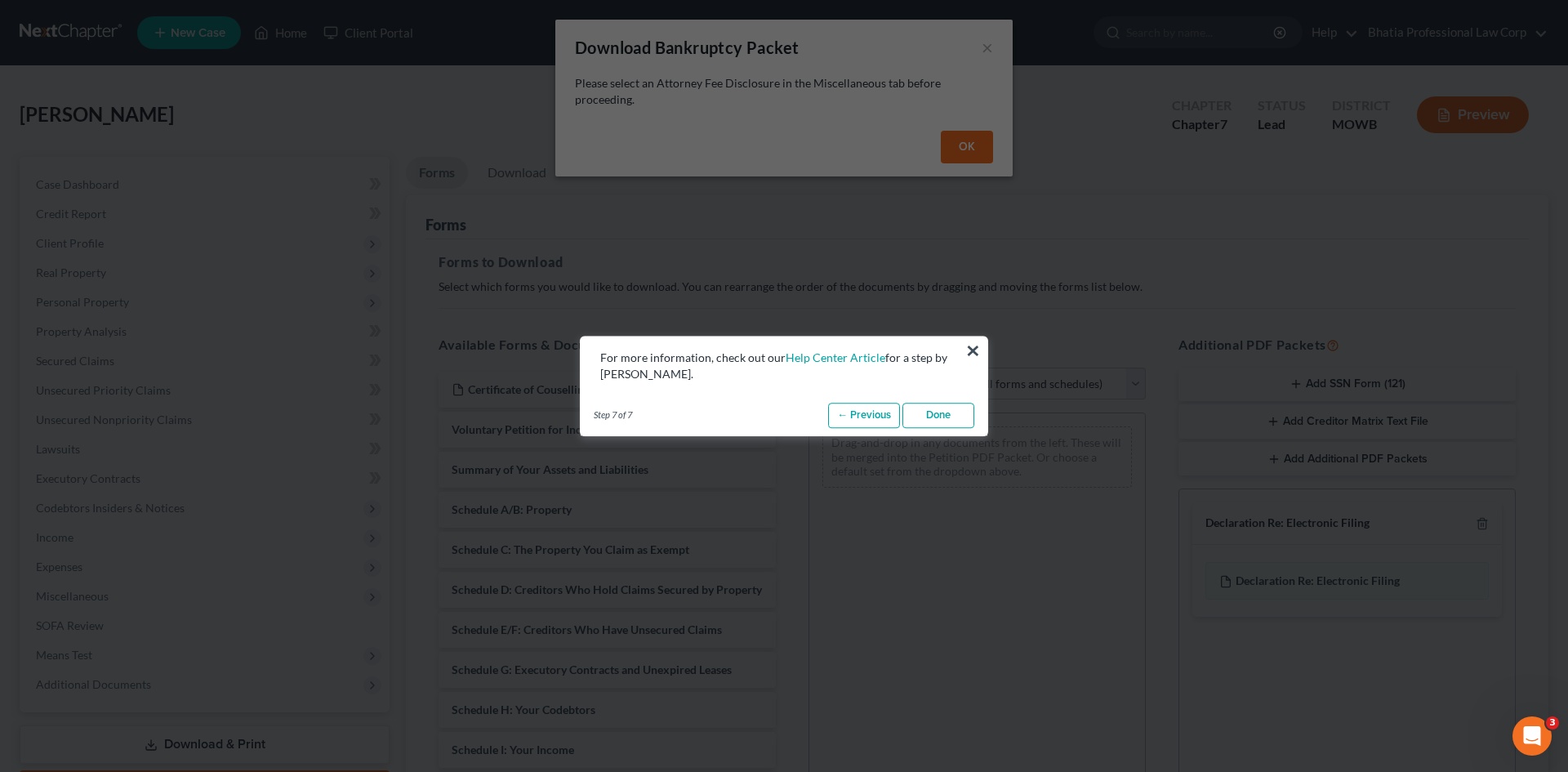
click at [949, 411] on link "Done" at bounding box center [939, 416] width 72 height 27
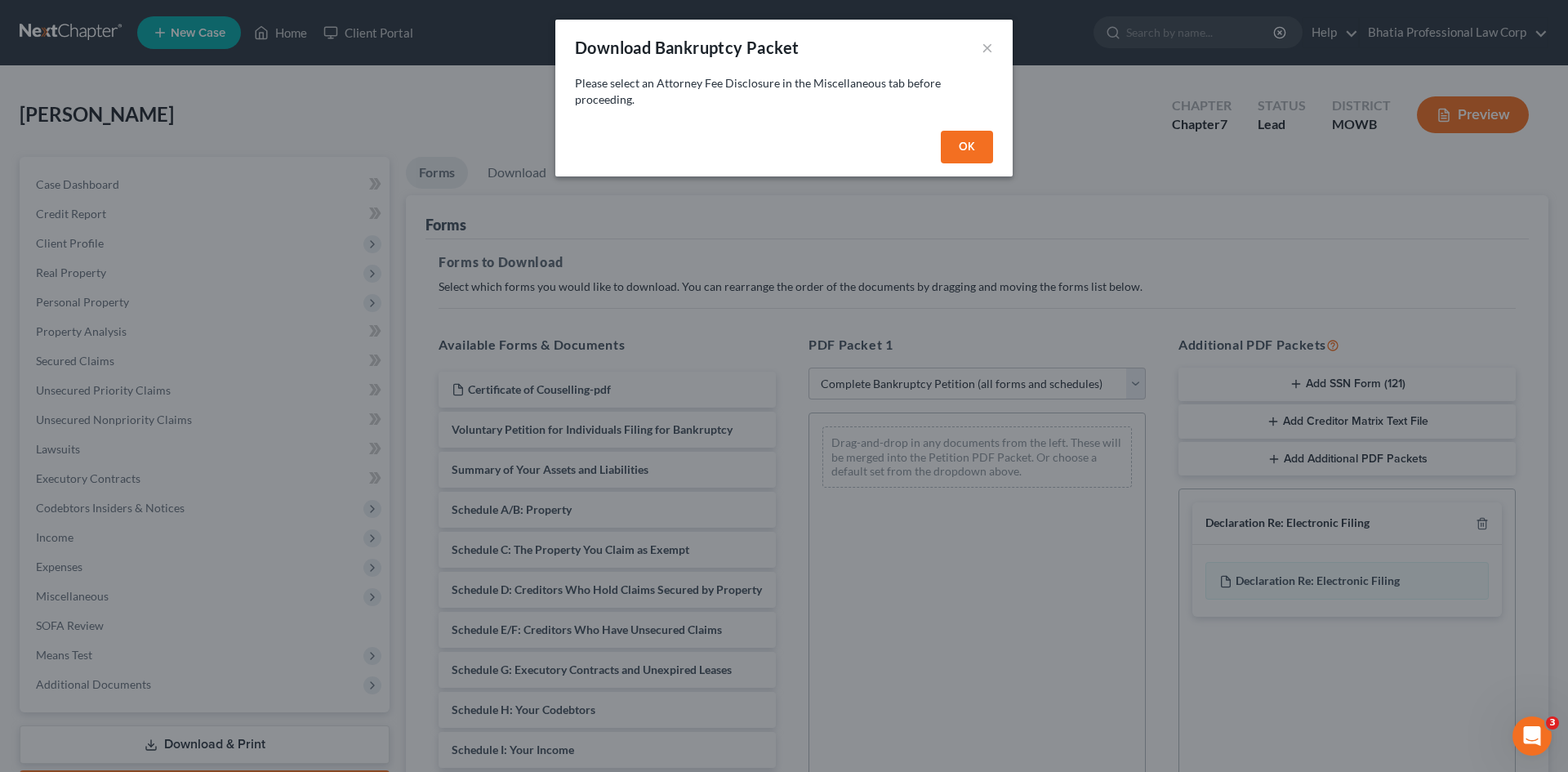
click at [955, 149] on button "OK" at bounding box center [966, 147] width 52 height 32
select select
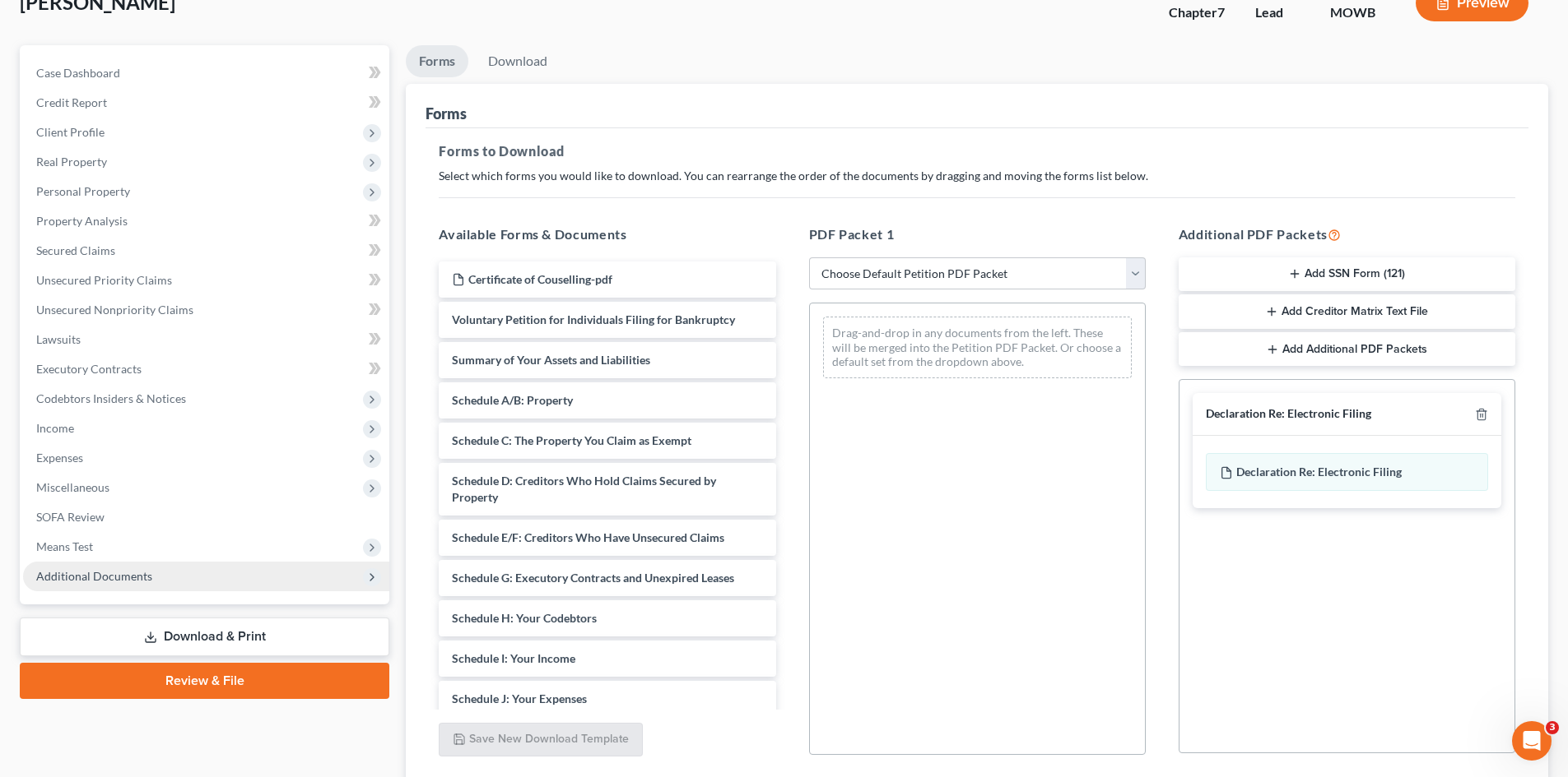
scroll to position [74, 0]
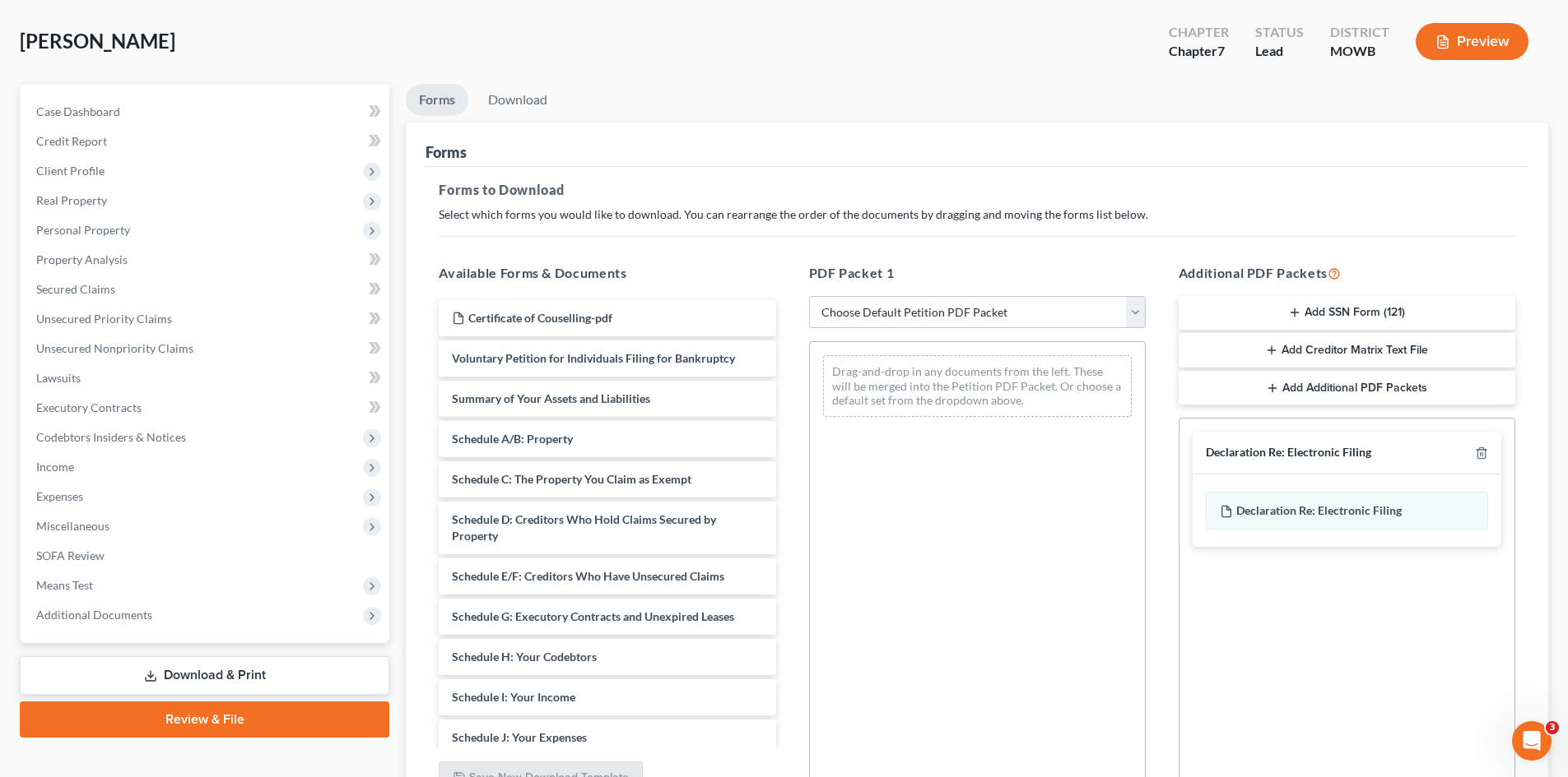
click at [1326, 271] on h5 "Additional PDF Packets" at bounding box center [1347, 273] width 337 height 20
click at [1311, 313] on button "Add SSN Form (121)" at bounding box center [1347, 313] width 337 height 34
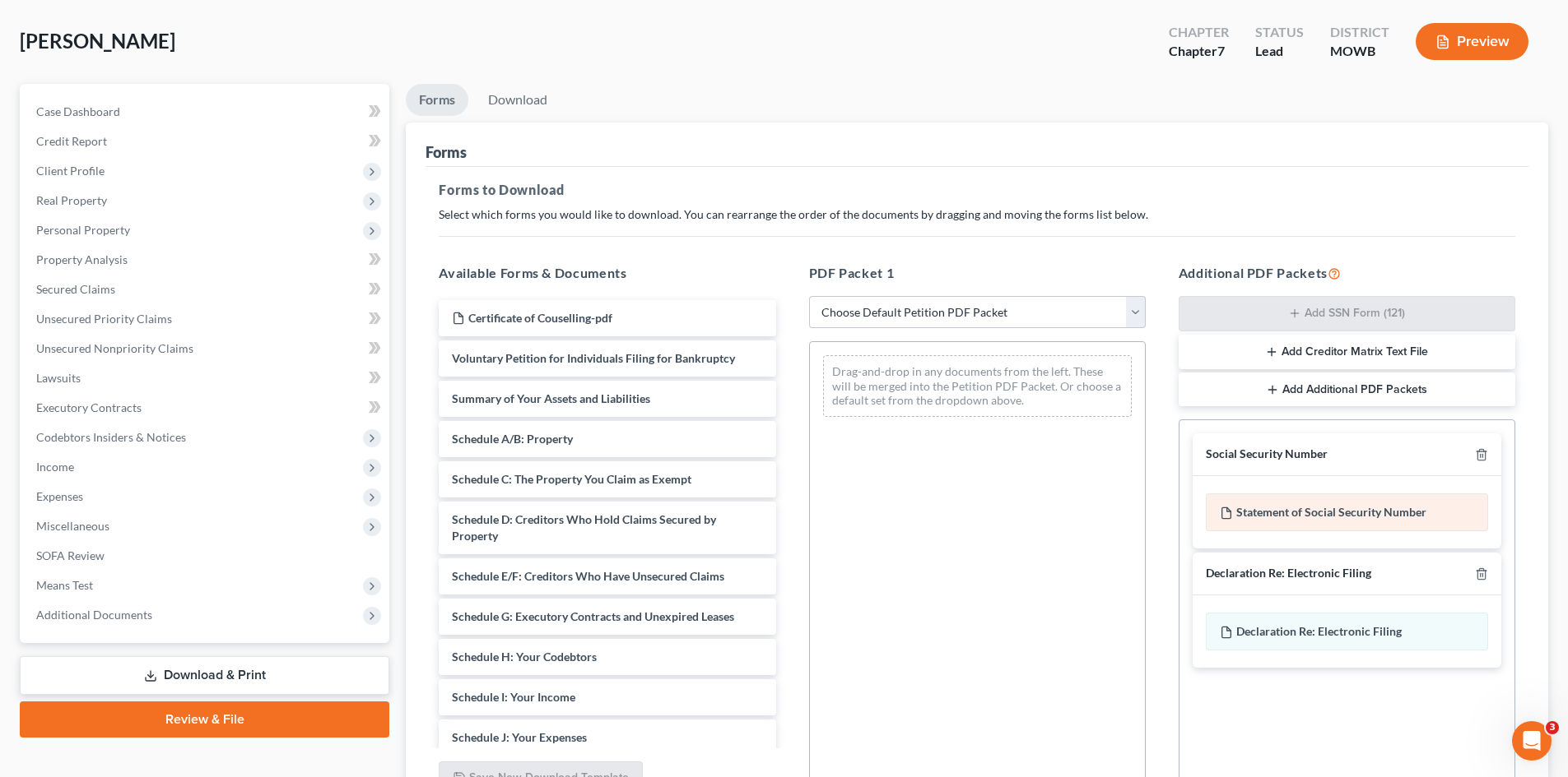
click at [1267, 513] on div "Statement of Social Security Number" at bounding box center [1346, 513] width 282 height 38
click at [1363, 509] on div "Statement of Social Security Number" at bounding box center [1346, 513] width 282 height 38
click at [1275, 509] on div "Statement of Social Security Number" at bounding box center [1346, 513] width 282 height 38
click at [1210, 513] on div "Statement of Social Security Number" at bounding box center [1346, 513] width 282 height 38
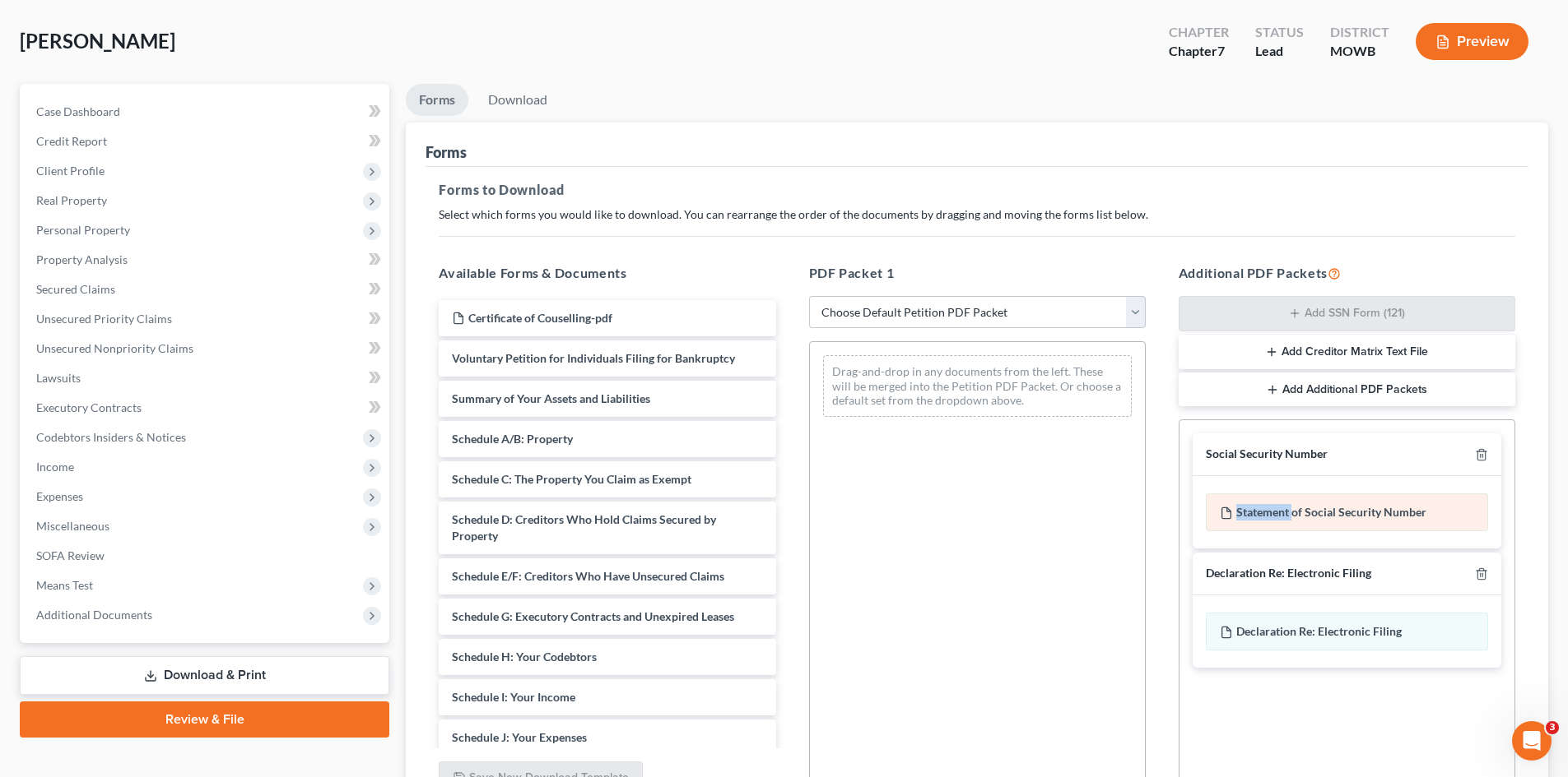
click at [1210, 513] on div "Statement of Social Security Number" at bounding box center [1346, 513] width 282 height 38
click at [1220, 511] on icon at bounding box center [1226, 514] width 13 height 13
click at [1221, 511] on icon at bounding box center [1226, 514] width 13 height 13
click at [1310, 517] on div "Statement of Social Security Number" at bounding box center [1346, 513] width 282 height 38
click at [1328, 519] on div "Statement of Social Security Number" at bounding box center [1346, 513] width 282 height 38
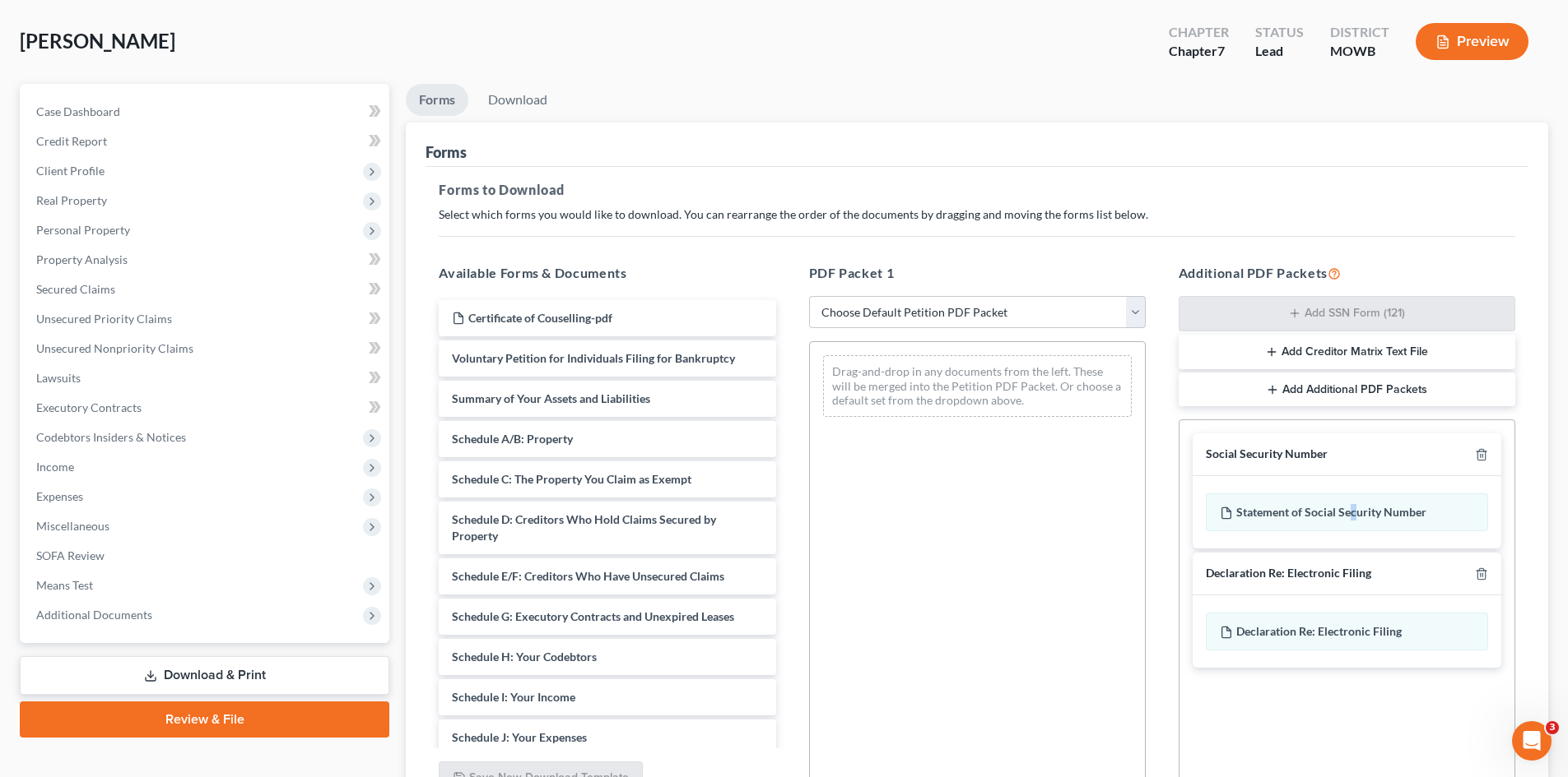
drag, startPoint x: 1350, startPoint y: 521, endPoint x: 1429, endPoint y: 537, distance: 80.6
click at [1377, 524] on div "Statement of Social Security Number" at bounding box center [1346, 513] width 282 height 38
click at [1384, 507] on div "Statement of Social Security Number" at bounding box center [1346, 513] width 282 height 38
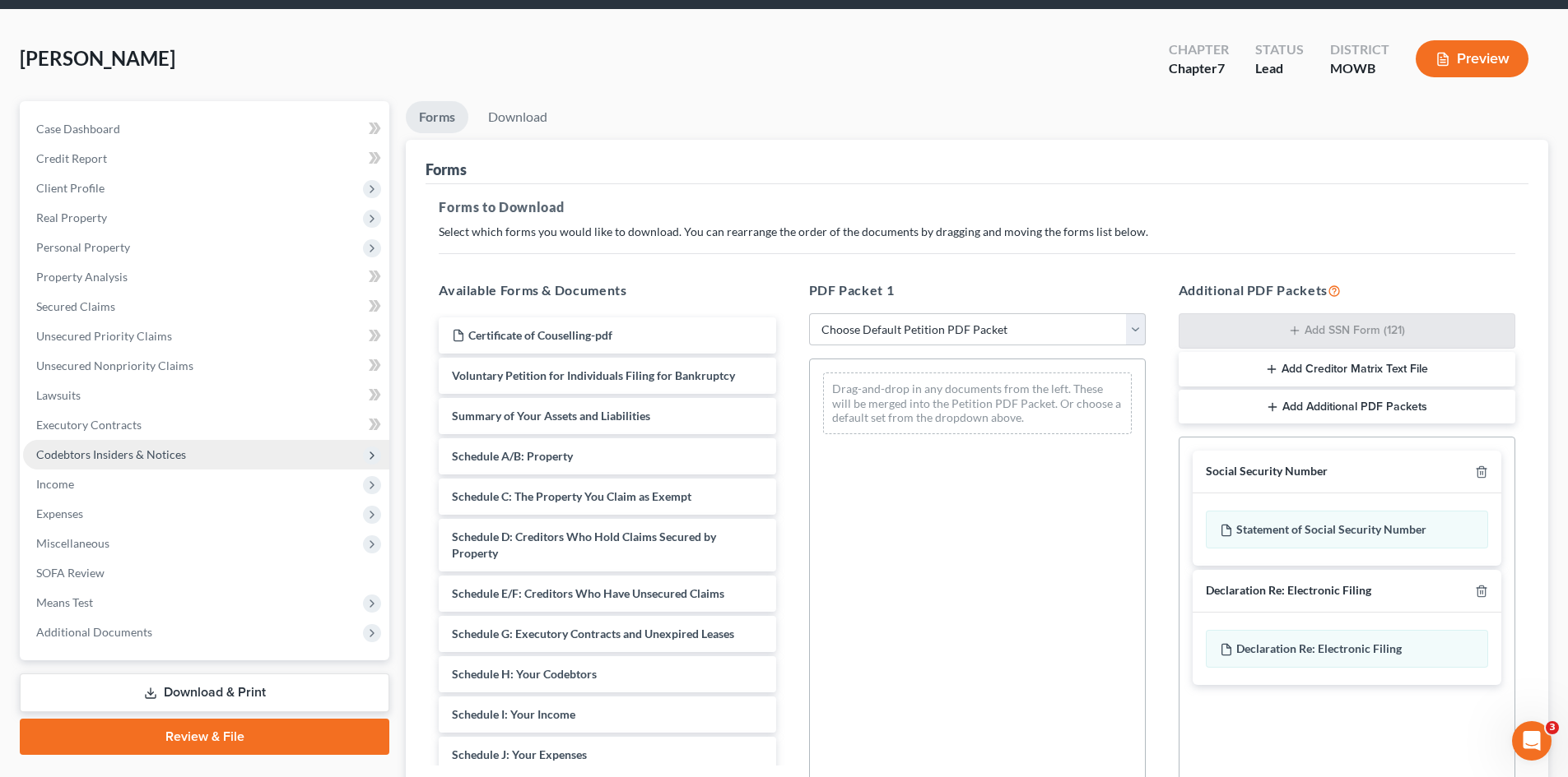
scroll to position [0, 0]
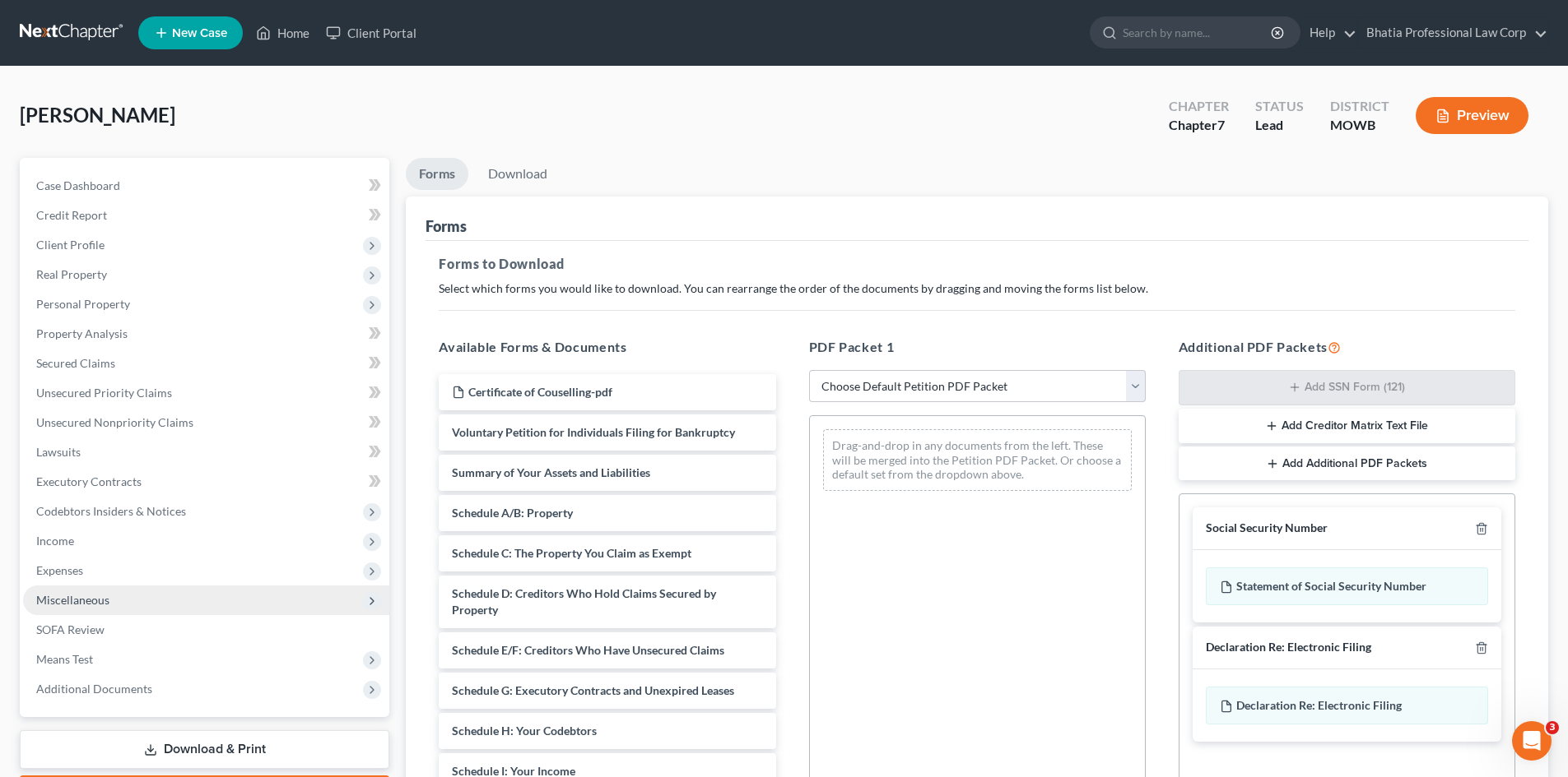
click at [225, 604] on span "Miscellaneous" at bounding box center [206, 600] width 367 height 30
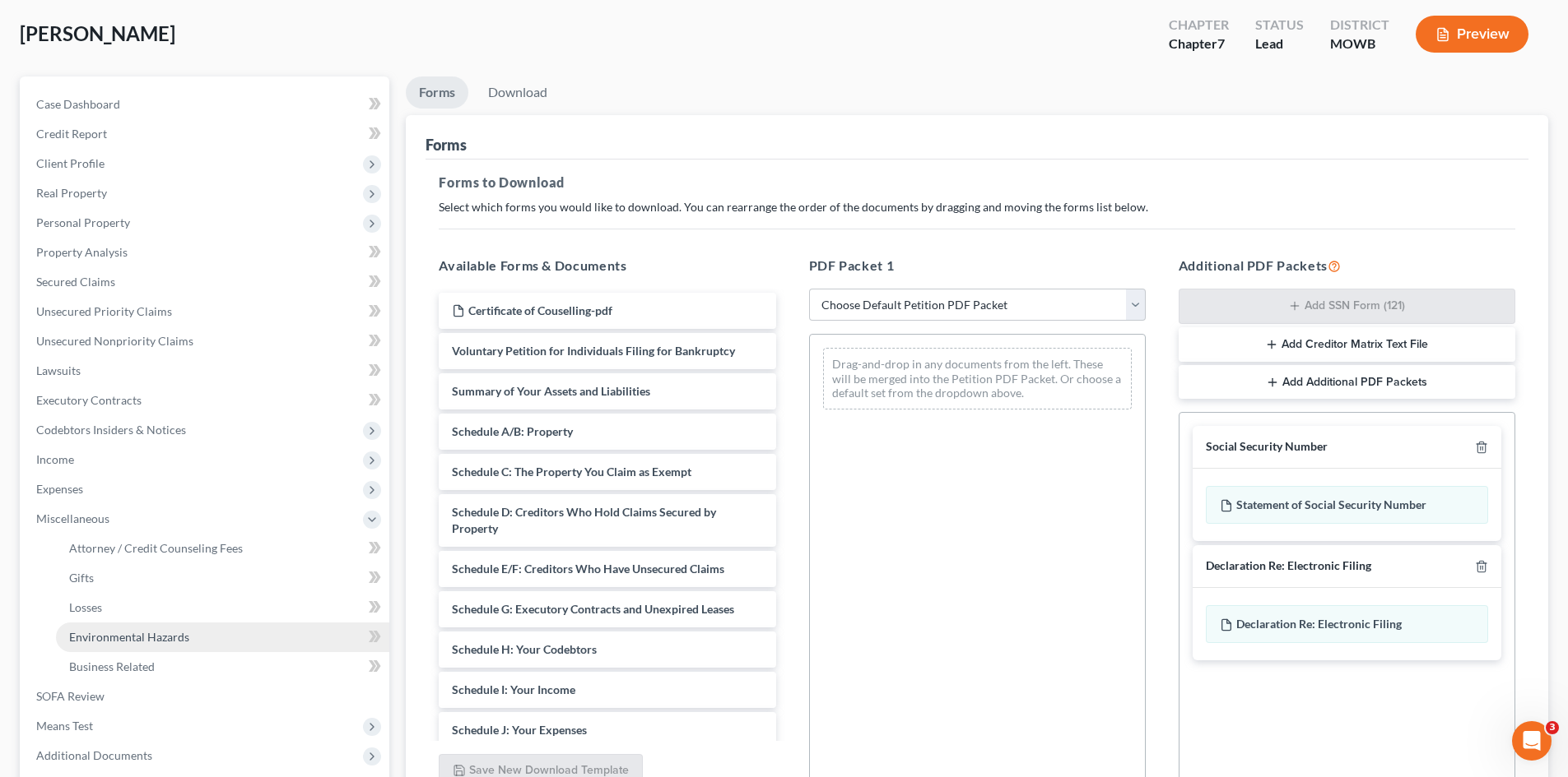
scroll to position [80, 0]
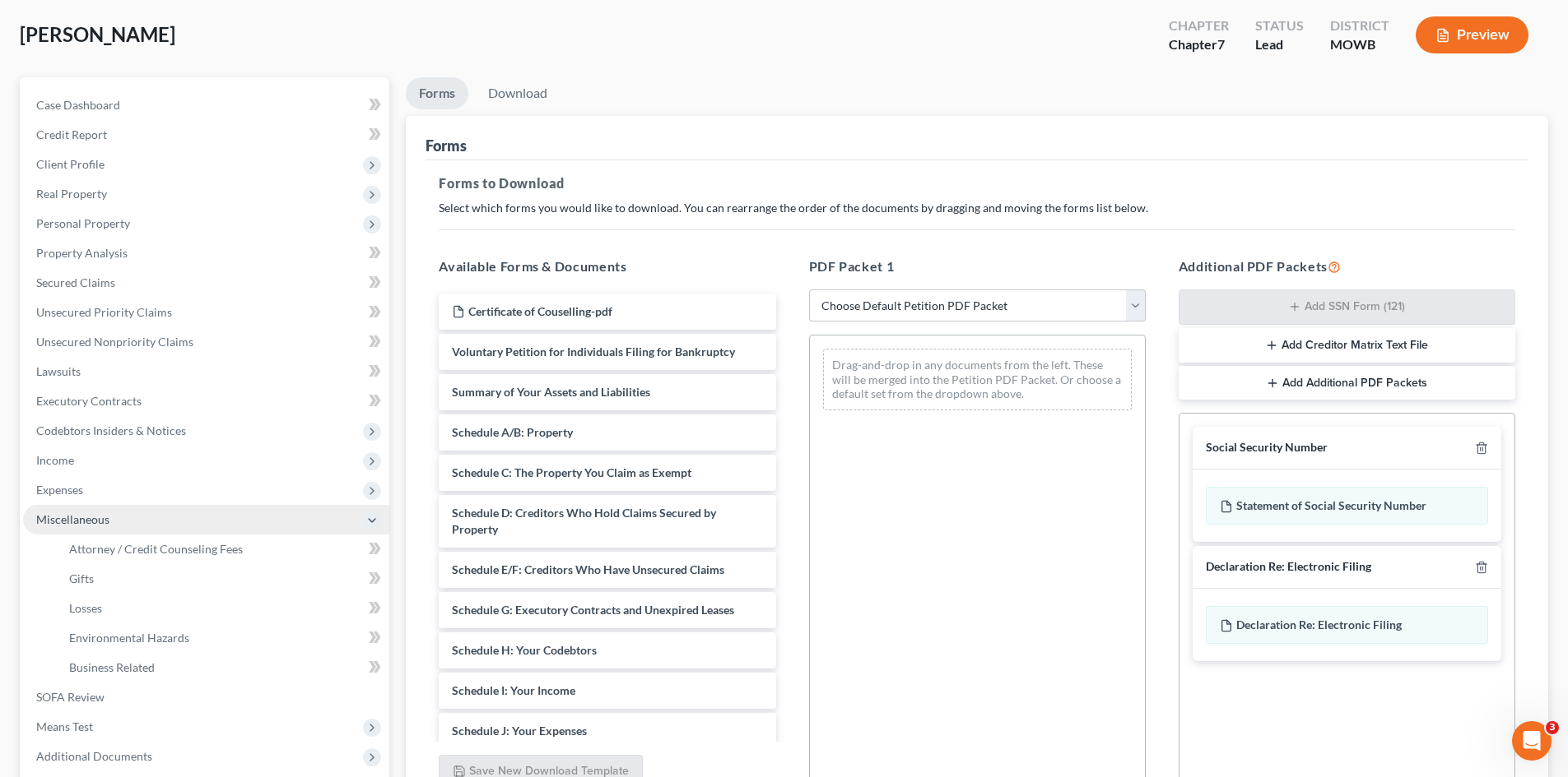
click at [173, 511] on span "Miscellaneous" at bounding box center [206, 520] width 367 height 30
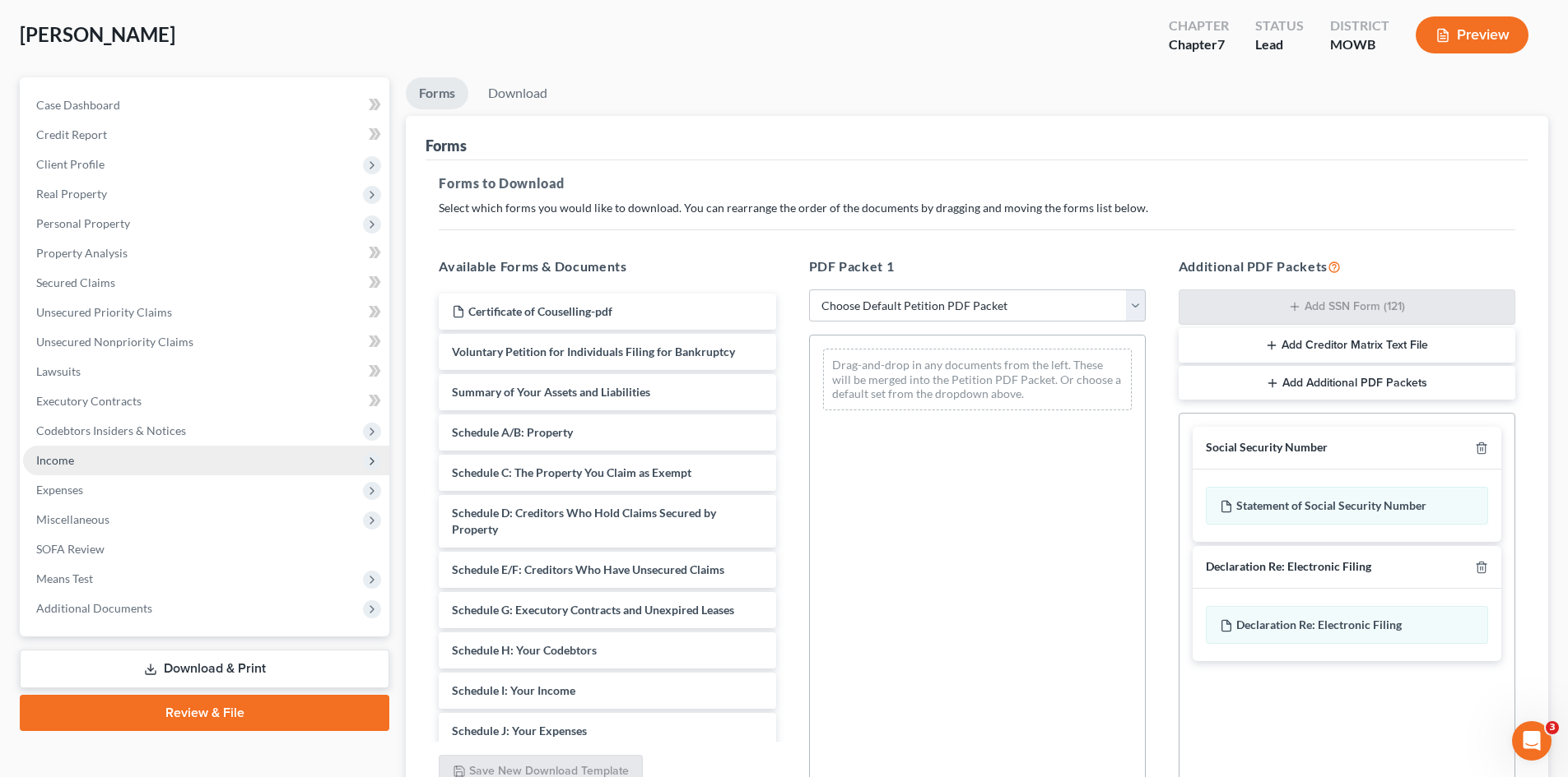
click at [193, 470] on span "Income" at bounding box center [206, 460] width 367 height 30
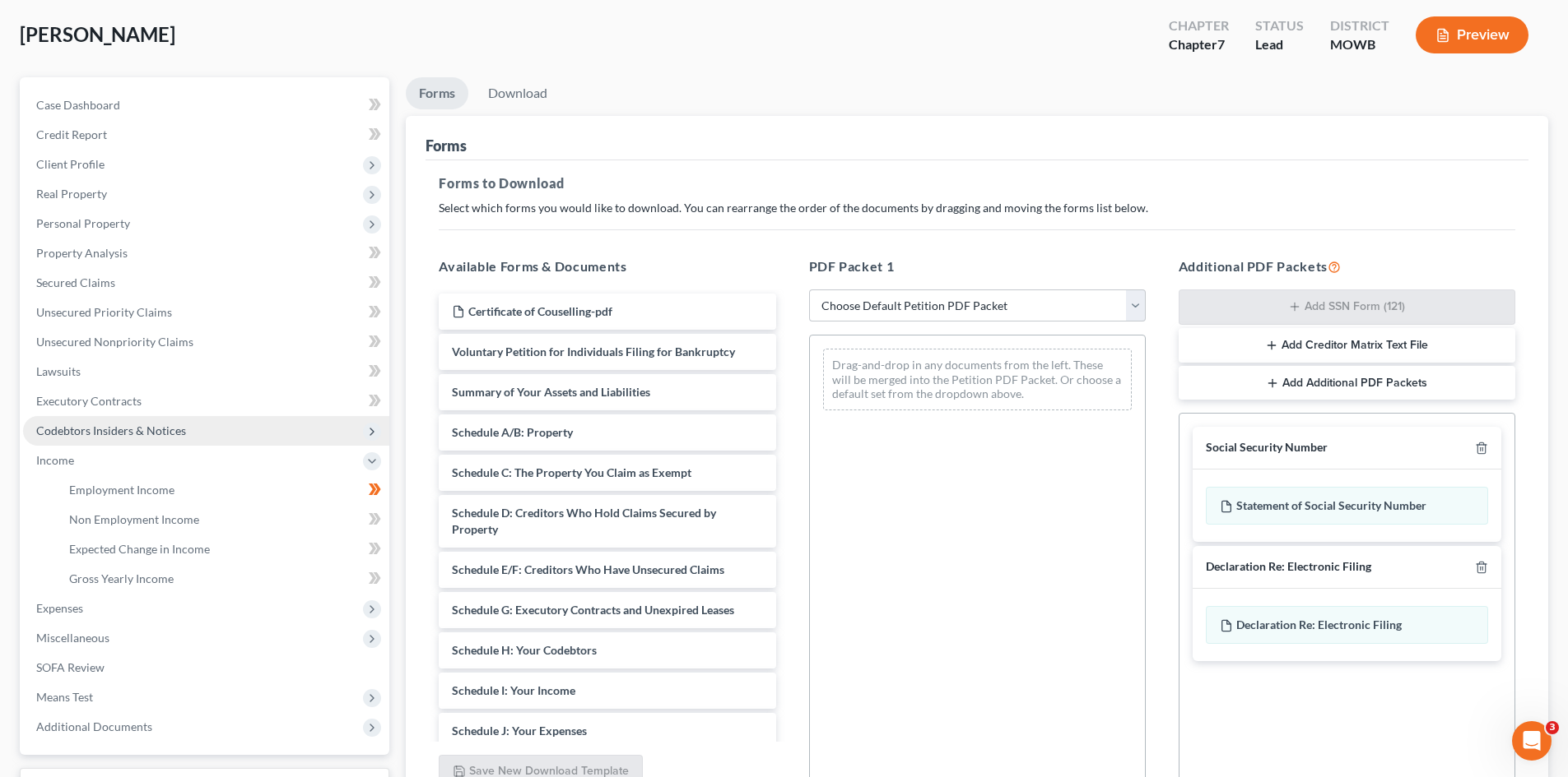
click at [220, 430] on span "Codebtors Insiders & Notices" at bounding box center [206, 431] width 367 height 30
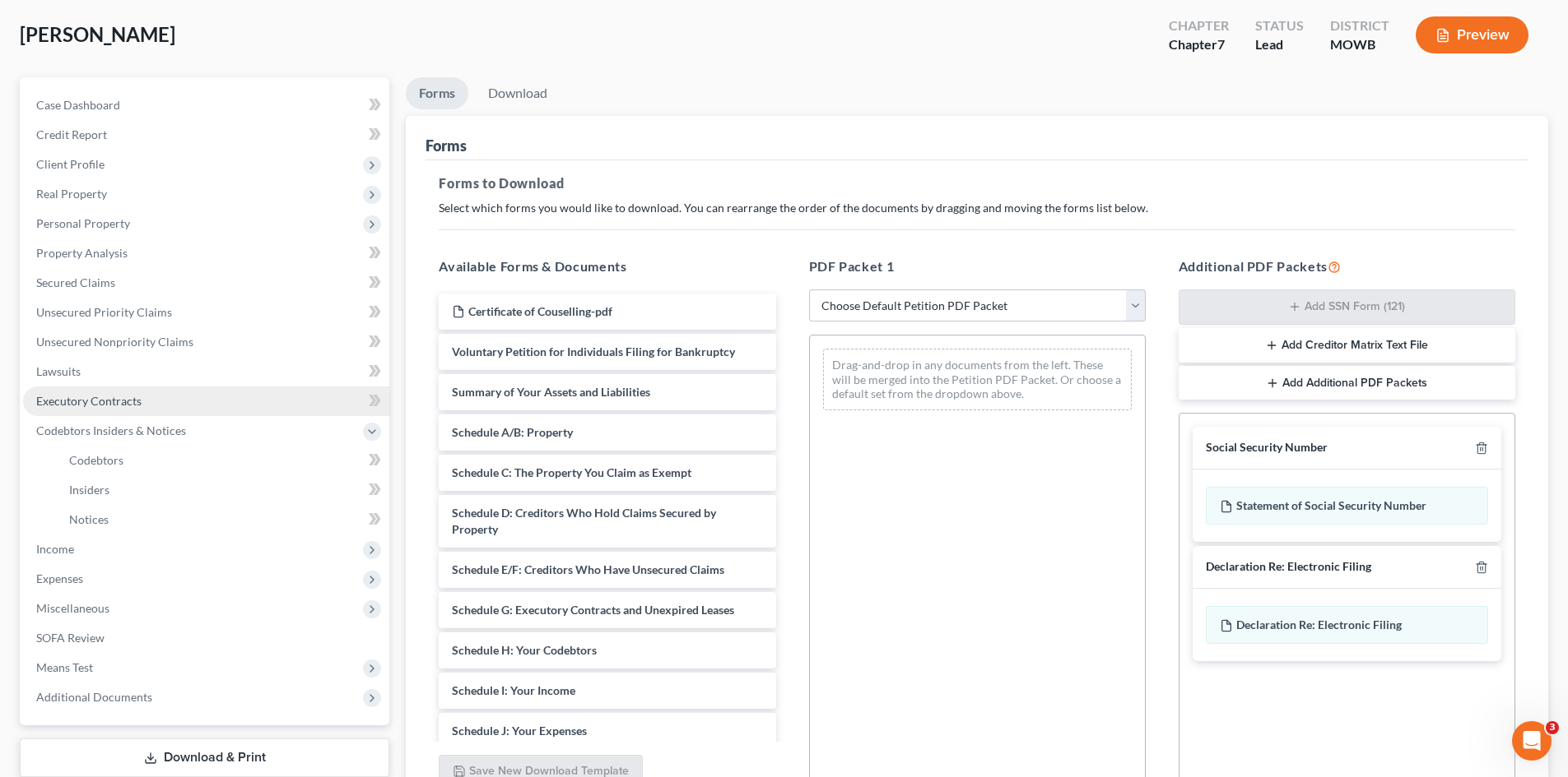
click at [192, 406] on link "Executory Contracts" at bounding box center [206, 401] width 367 height 30
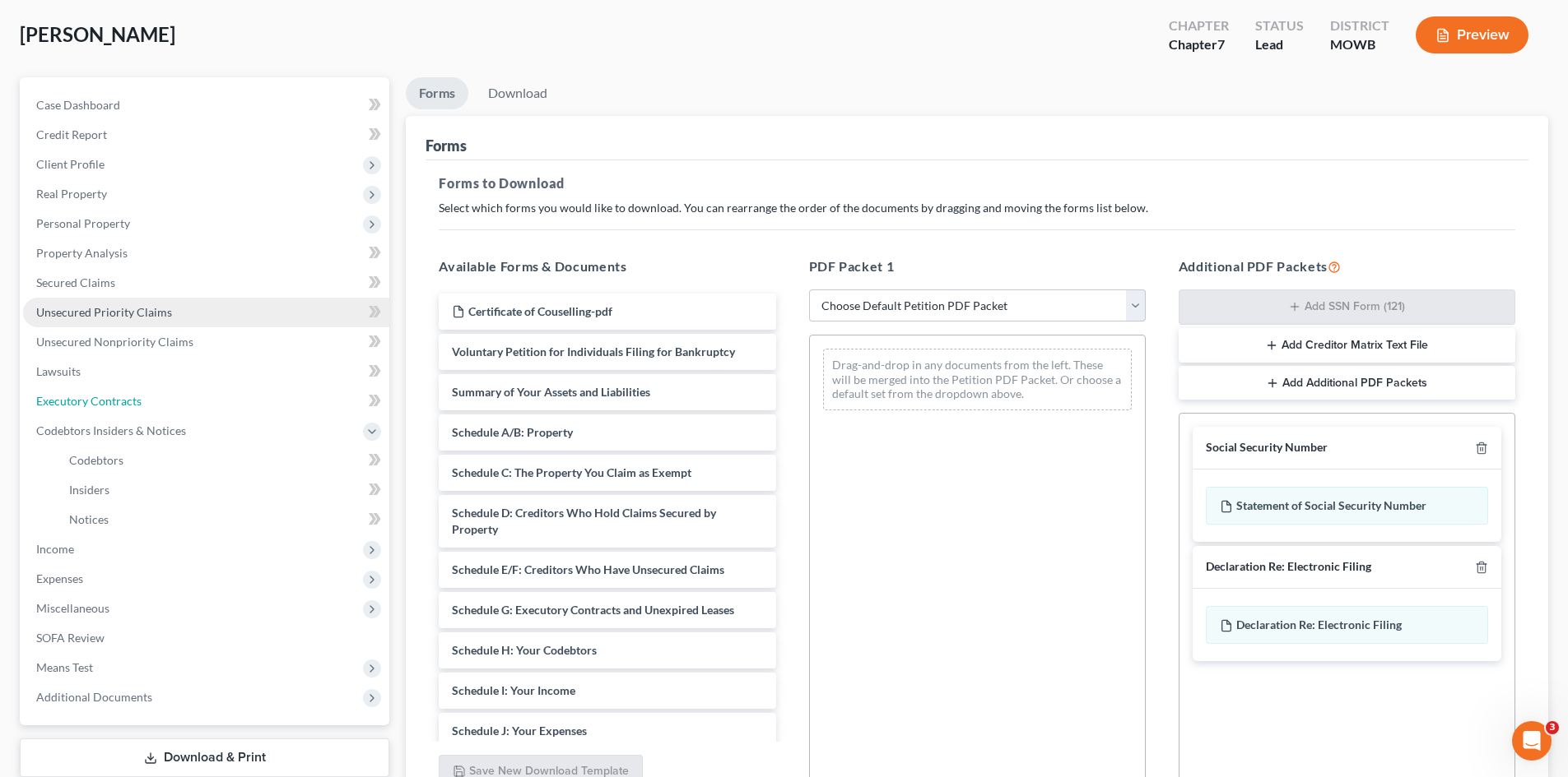
scroll to position [3, 0]
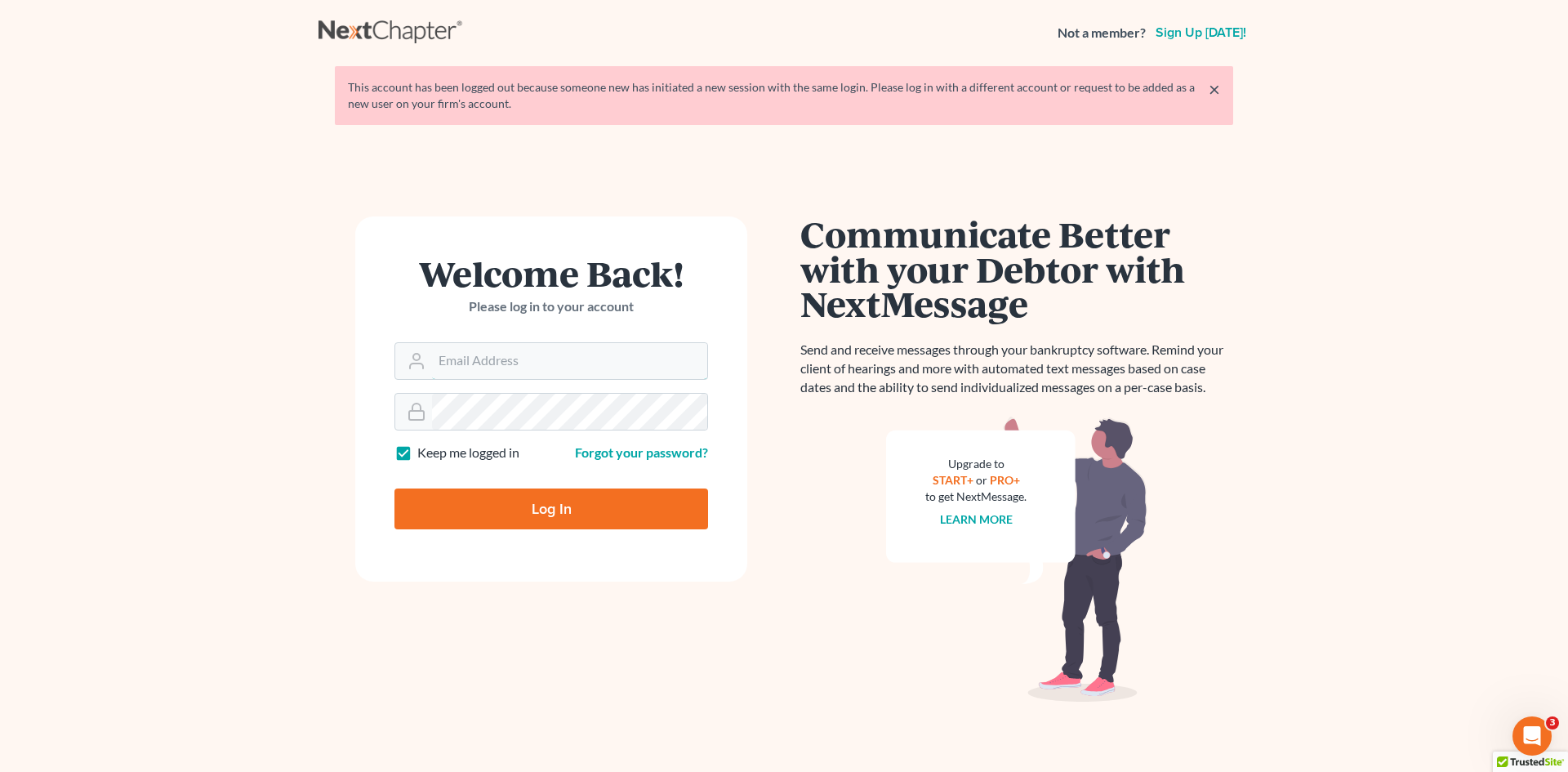
type input "[EMAIL_ADDRESS][DOMAIN_NAME]"
click at [598, 525] on input "Log In" at bounding box center [551, 509] width 314 height 41
type input "Thinking..."
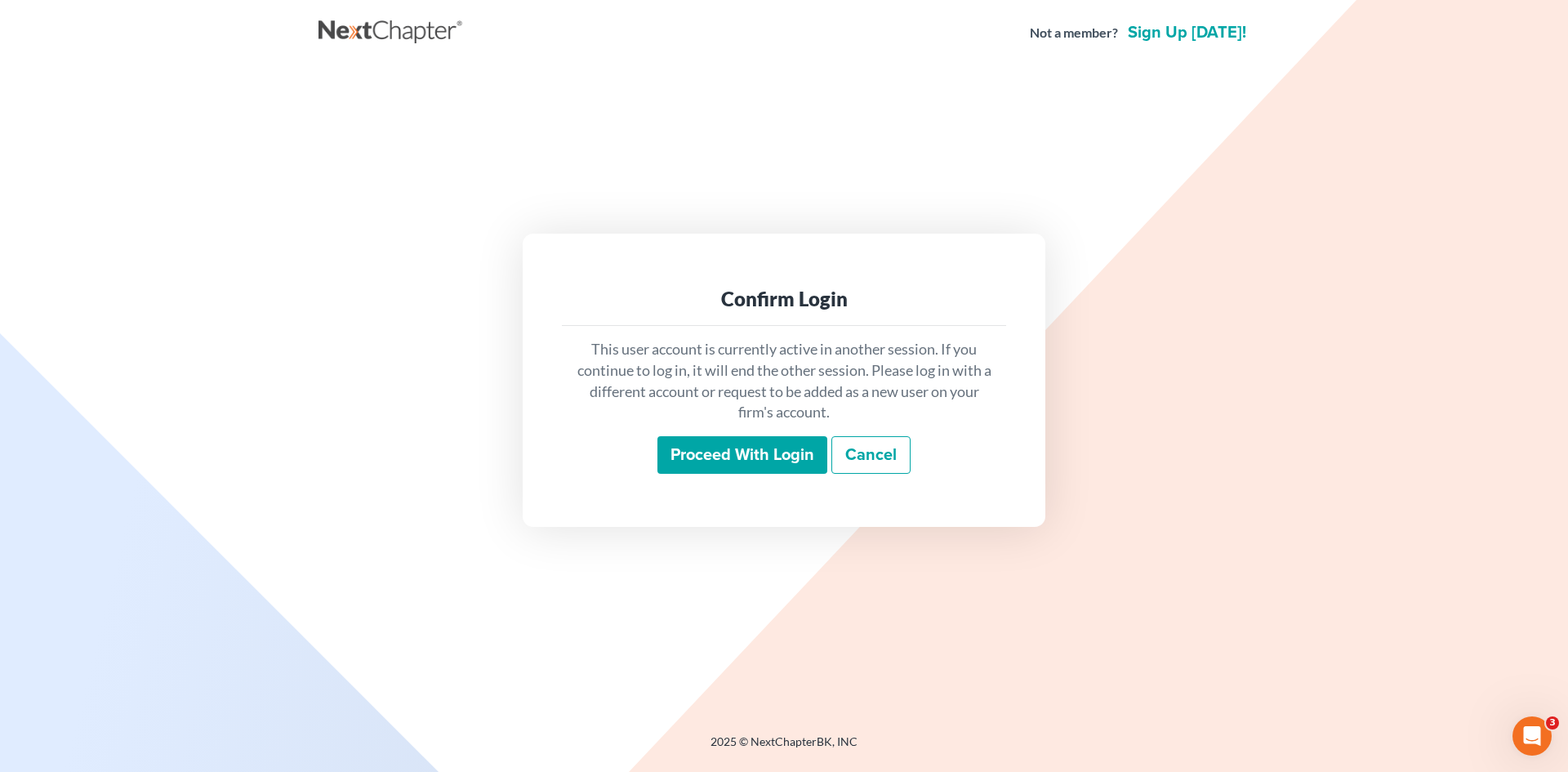
click at [707, 460] on input "Proceed with login" at bounding box center [742, 455] width 170 height 38
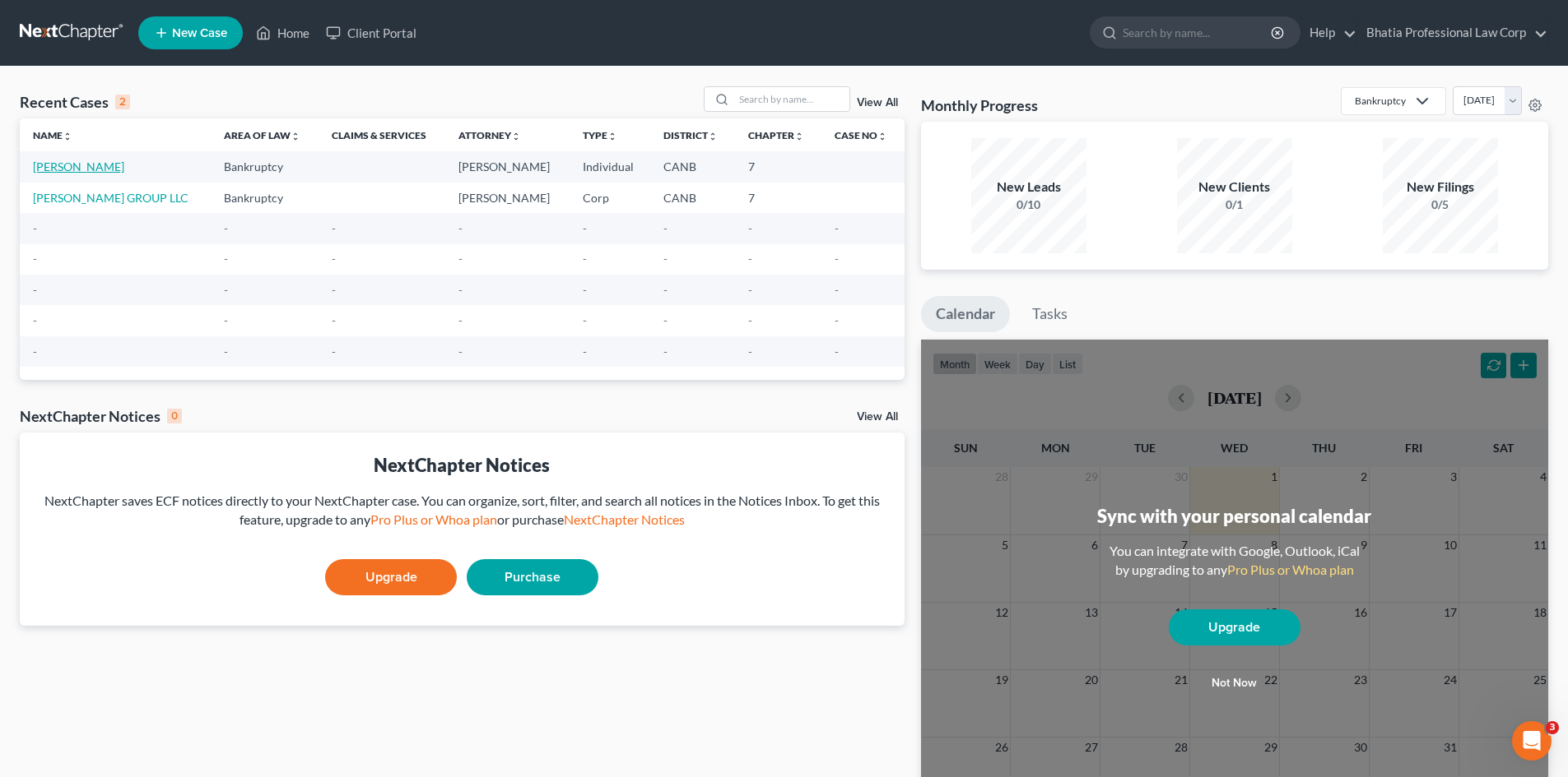
click at [93, 161] on link "[PERSON_NAME]" at bounding box center [78, 166] width 91 height 14
